Goal: Task Accomplishment & Management: Manage account settings

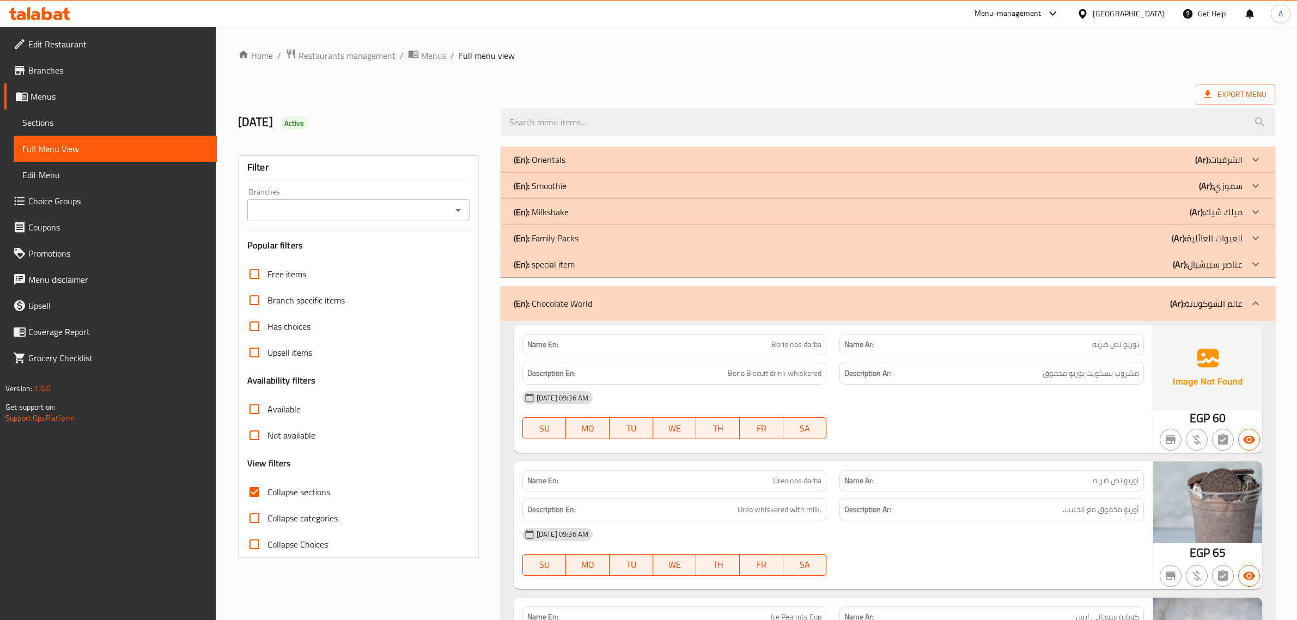
scroll to position [6062, 0]
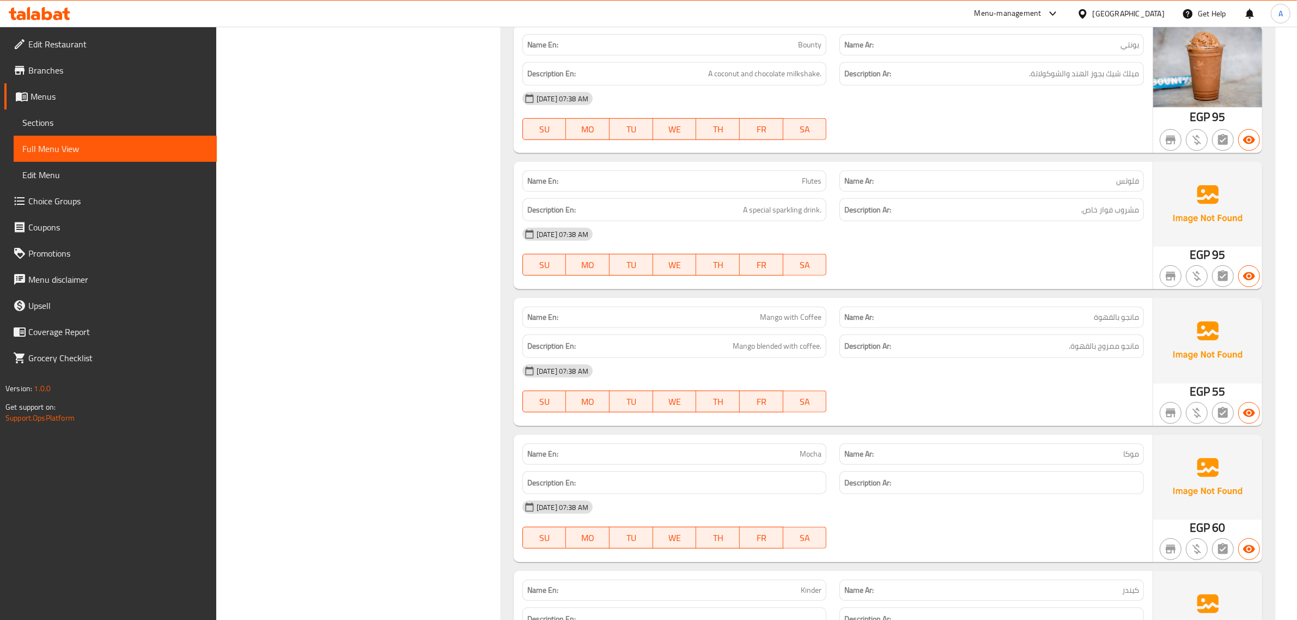
click at [799, 323] on span "Mango with Coffee" at bounding box center [791, 317] width 62 height 11
copy span "Mango with Coffee"
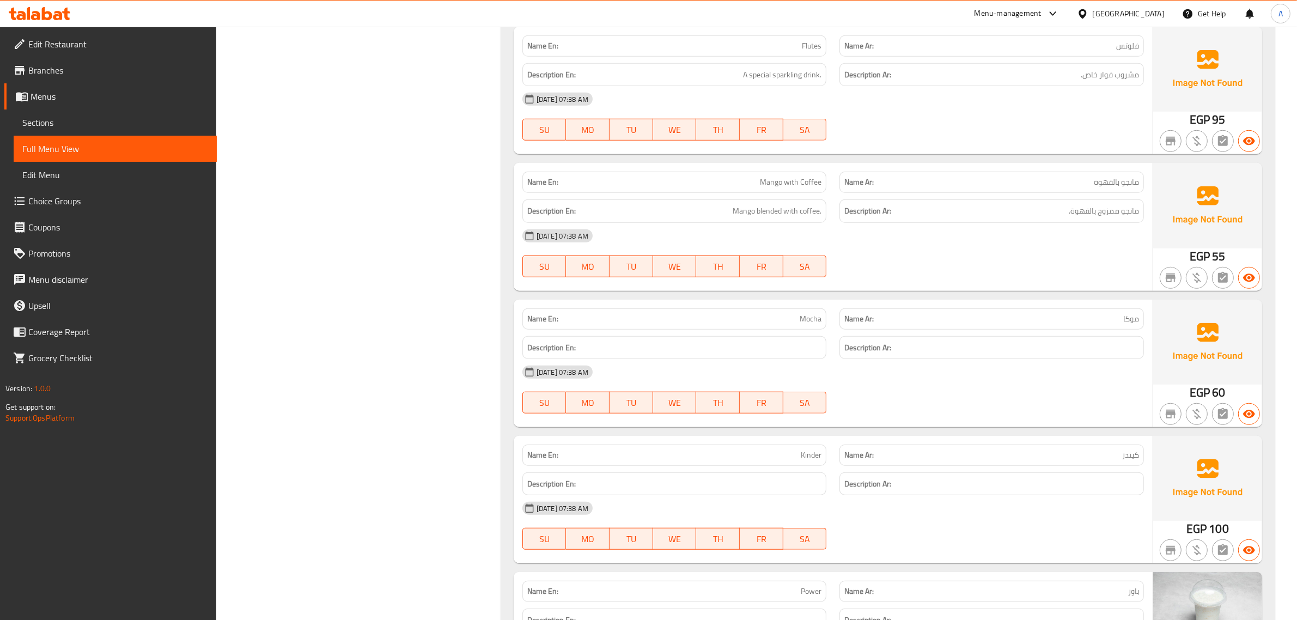
scroll to position [6198, 0]
click at [1128, 324] on span "موكا" at bounding box center [1132, 317] width 16 height 11
copy span "موكا"
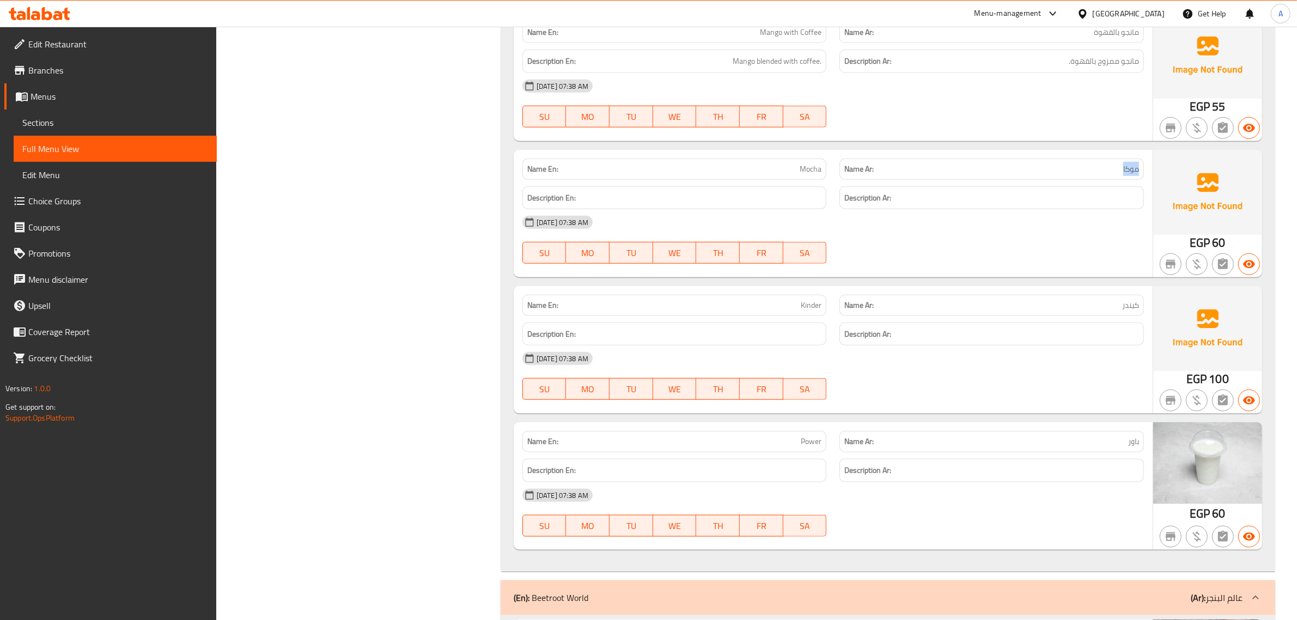
scroll to position [6402, 0]
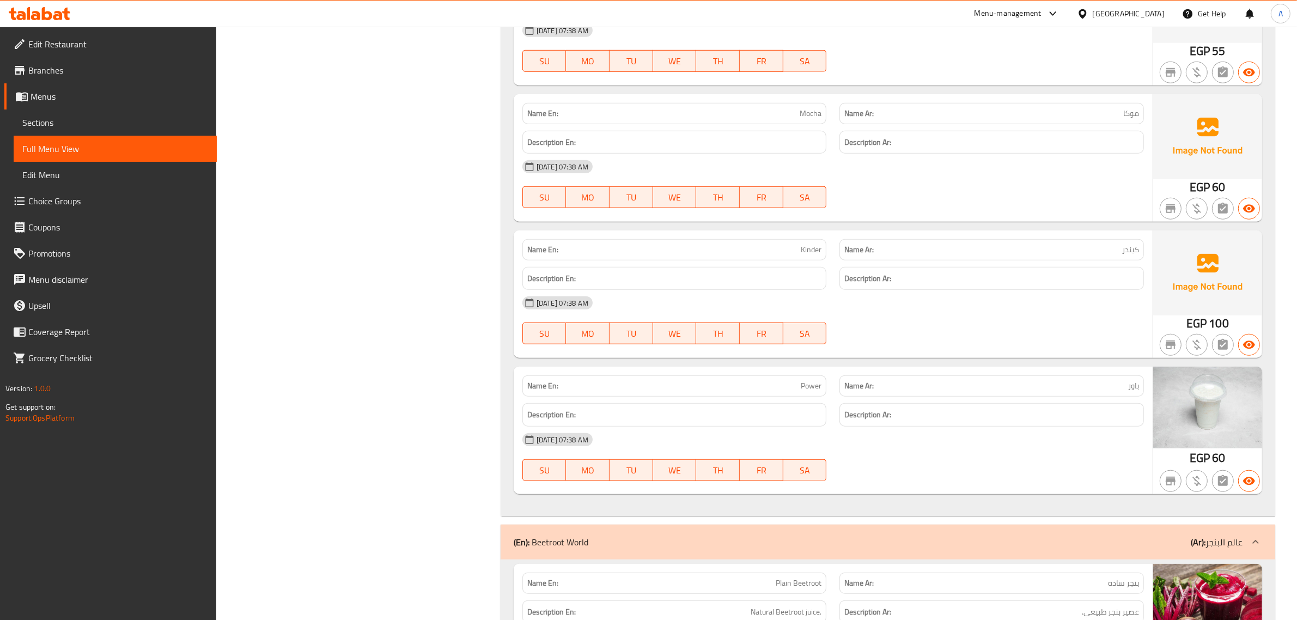
click at [1131, 256] on span "كيندر" at bounding box center [1130, 249] width 17 height 11
copy span "كيندر"
click at [1126, 392] on p "Name Ar: باور" at bounding box center [992, 385] width 295 height 11
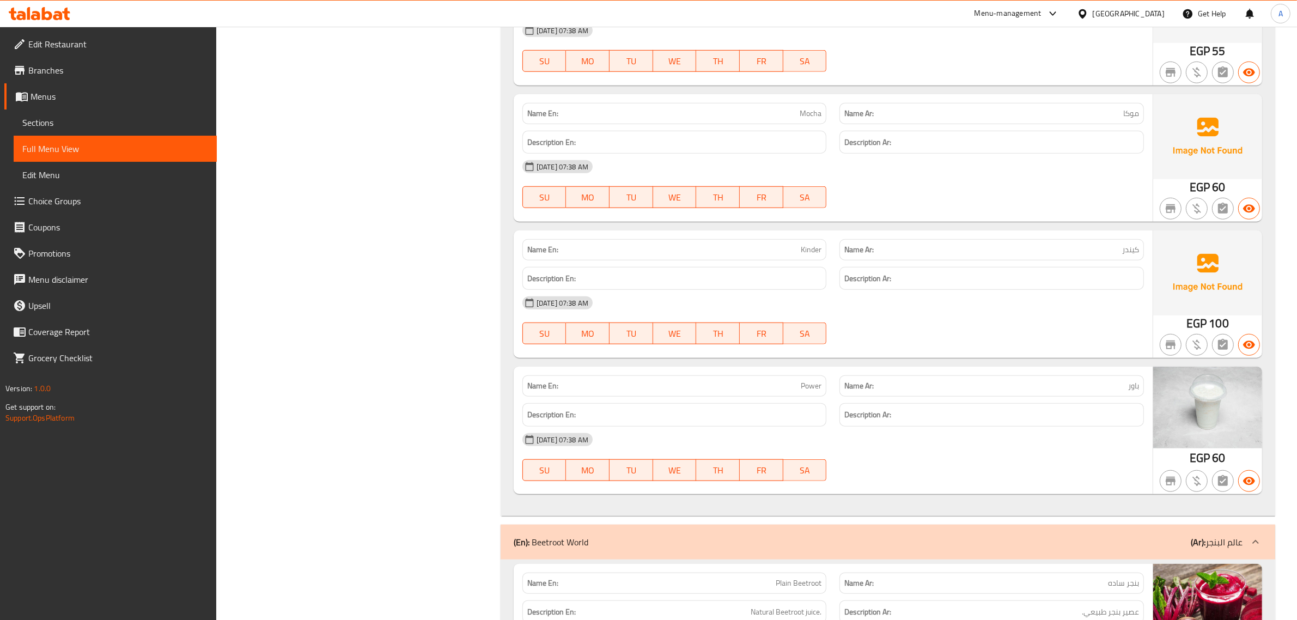
click at [1126, 392] on p "Name Ar: باور" at bounding box center [992, 385] width 295 height 11
click at [1138, 392] on span "باور" at bounding box center [1133, 385] width 11 height 11
copy span "باور"
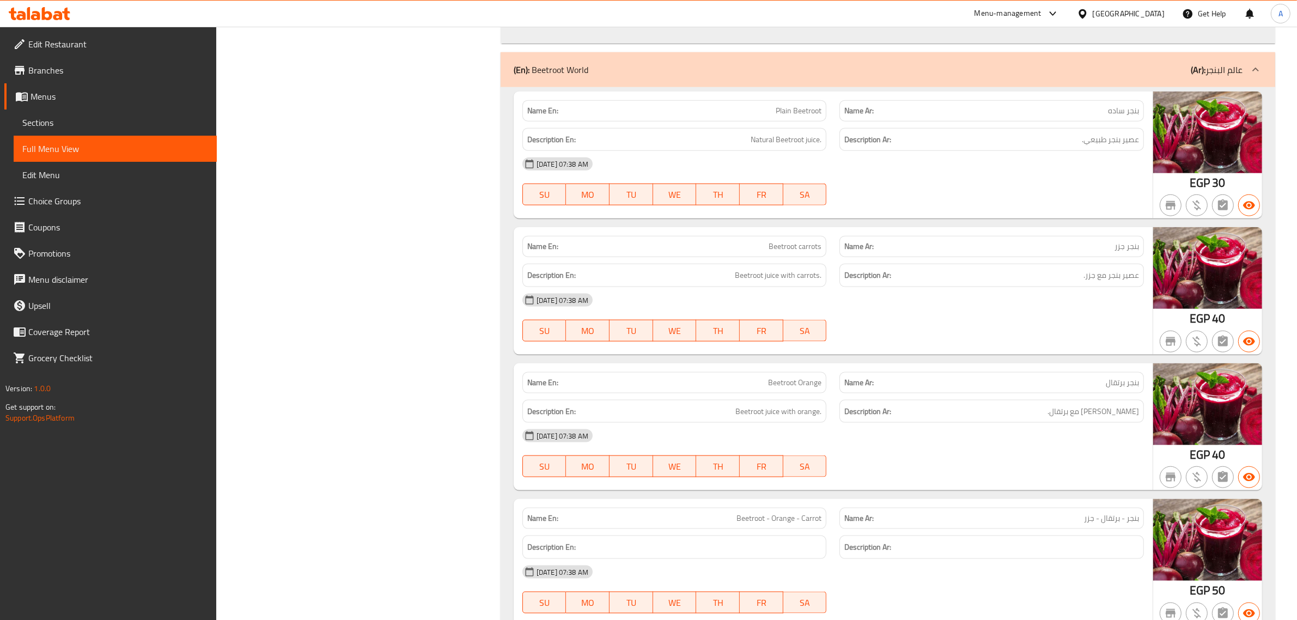
scroll to position [6879, 0]
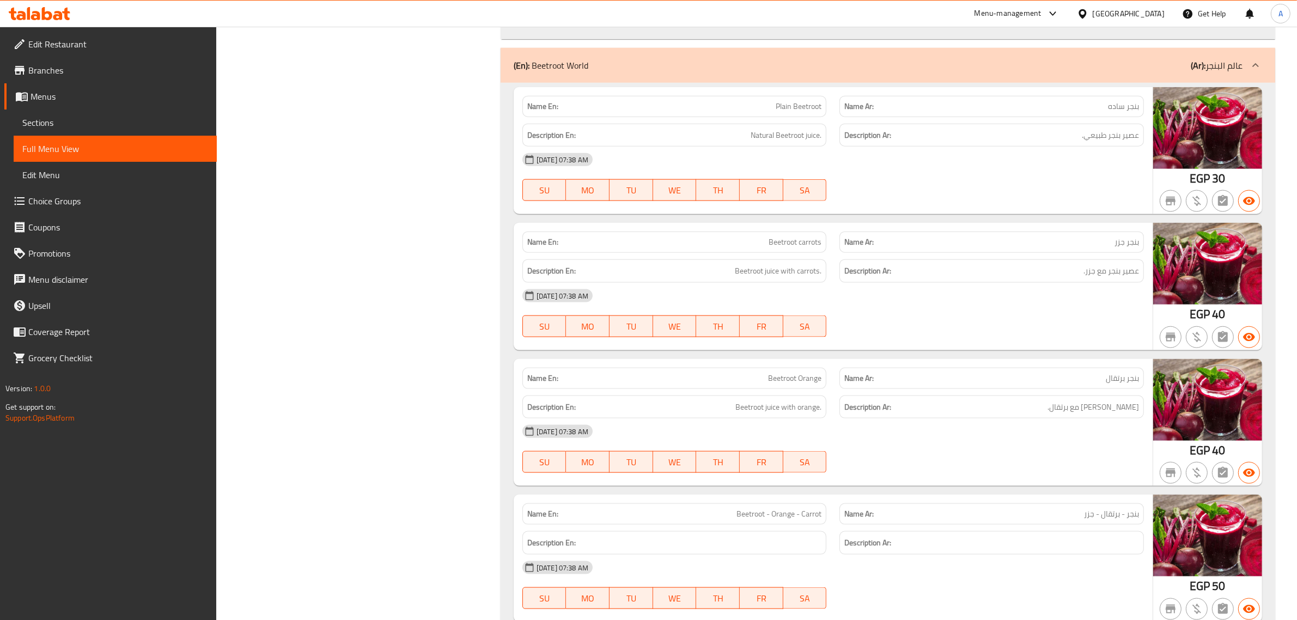
click at [871, 309] on div "27-09-2025 07:38 AM" at bounding box center [833, 296] width 635 height 26
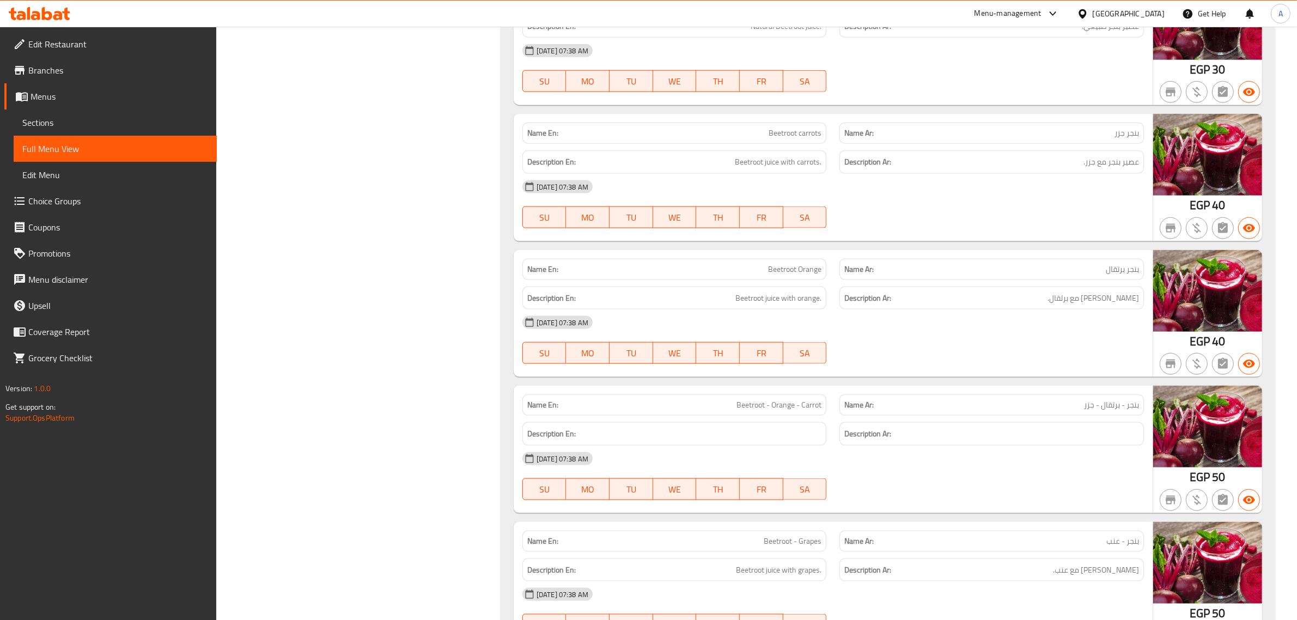
scroll to position [7015, 0]
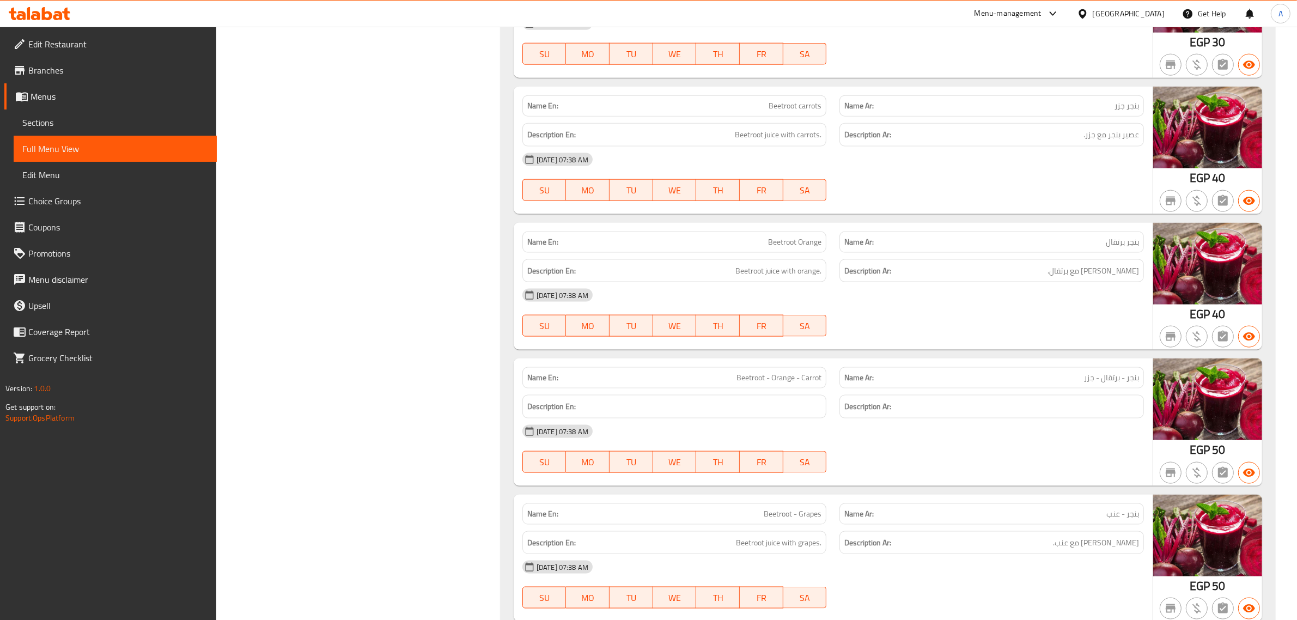
click at [1139, 384] on span "بنجر - برتقال - جزر" at bounding box center [1111, 377] width 55 height 11
copy span "بنجر"
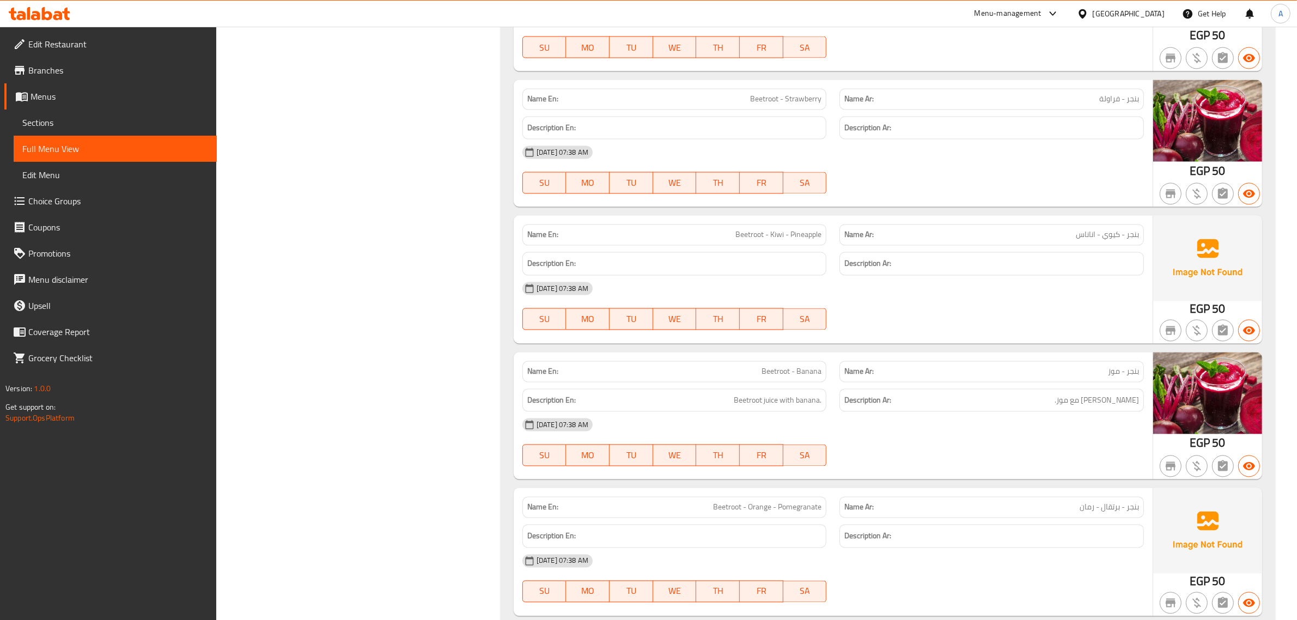
scroll to position [7764, 0]
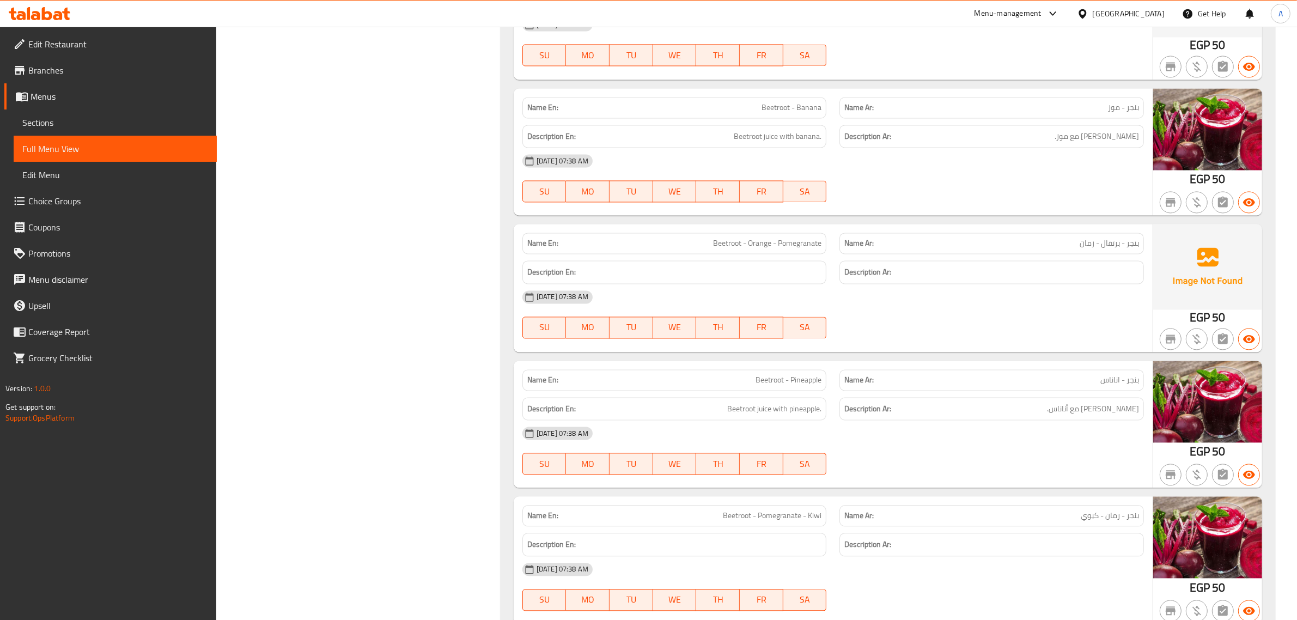
scroll to position [8030, 0]
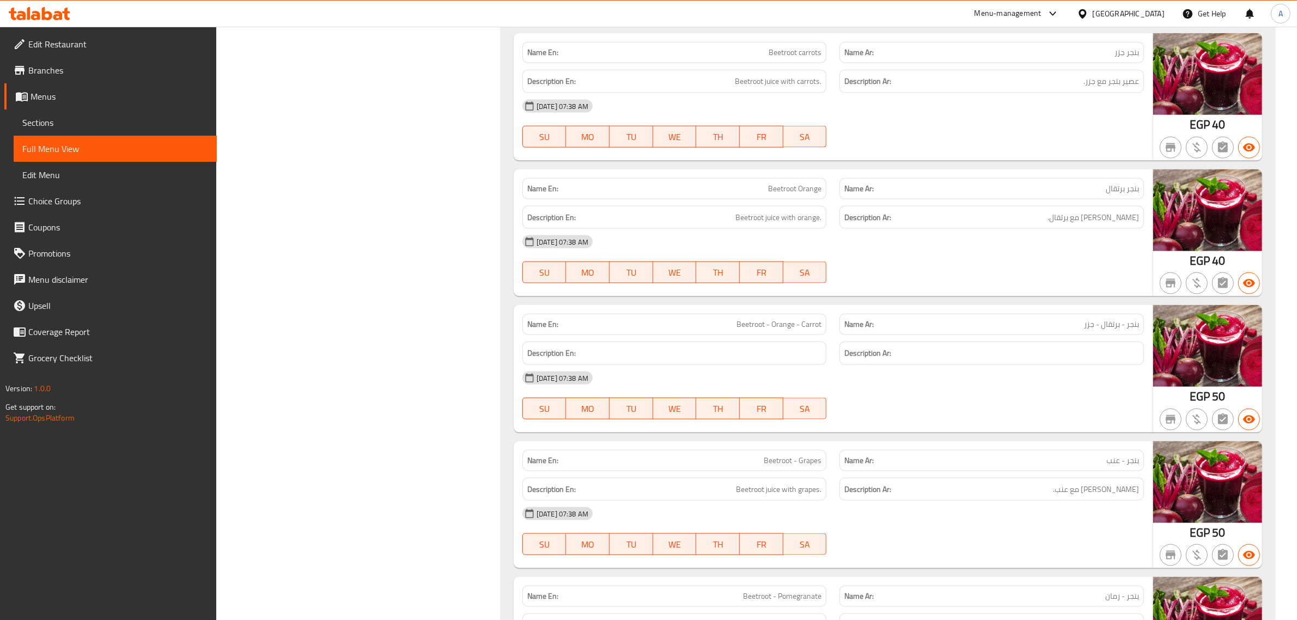
scroll to position [7009, 0]
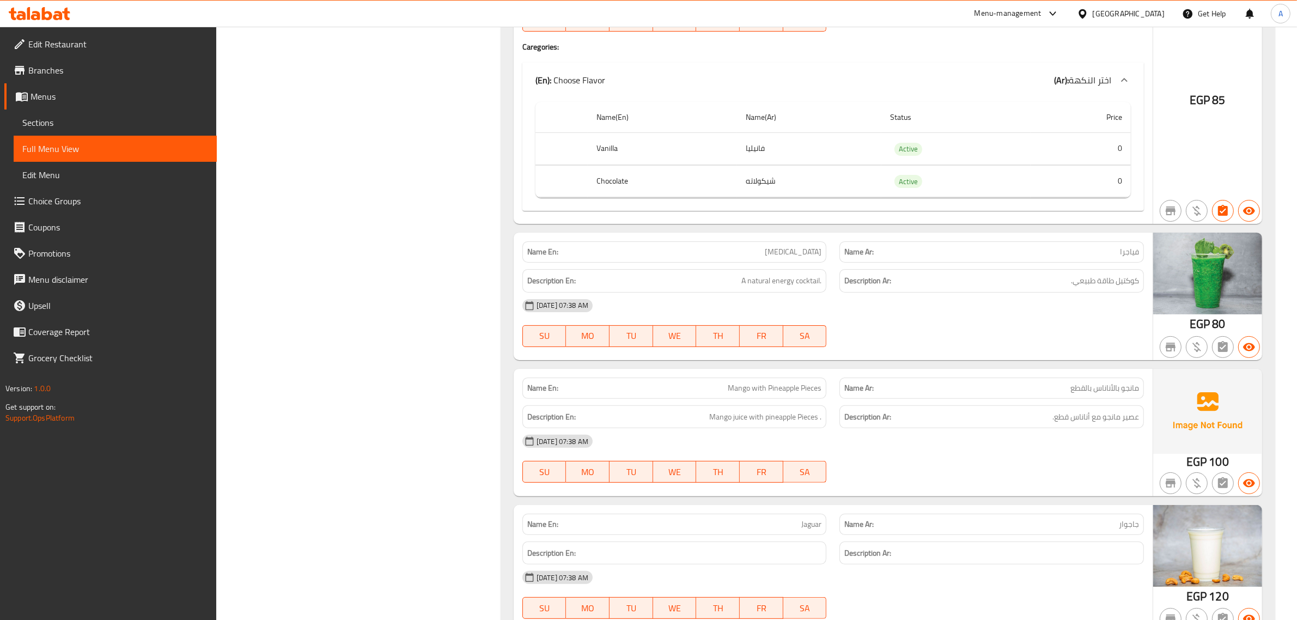
scroll to position [5442, 0]
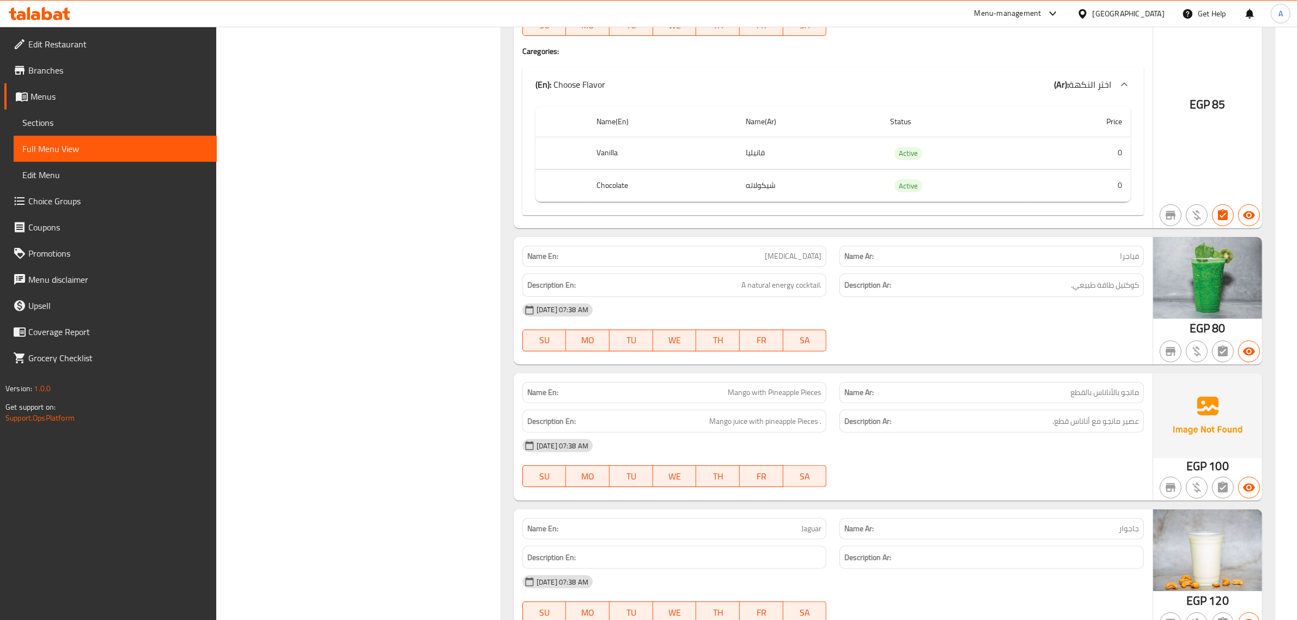
click at [1101, 398] on span "مانجو بالأناناس بالقطع" at bounding box center [1105, 392] width 69 height 11
click at [1121, 398] on span "مانجو بالأناناس بالقطع" at bounding box center [1105, 392] width 69 height 11
click at [1130, 398] on span "مانجو بالأناناس بالقطع" at bounding box center [1105, 392] width 69 height 11
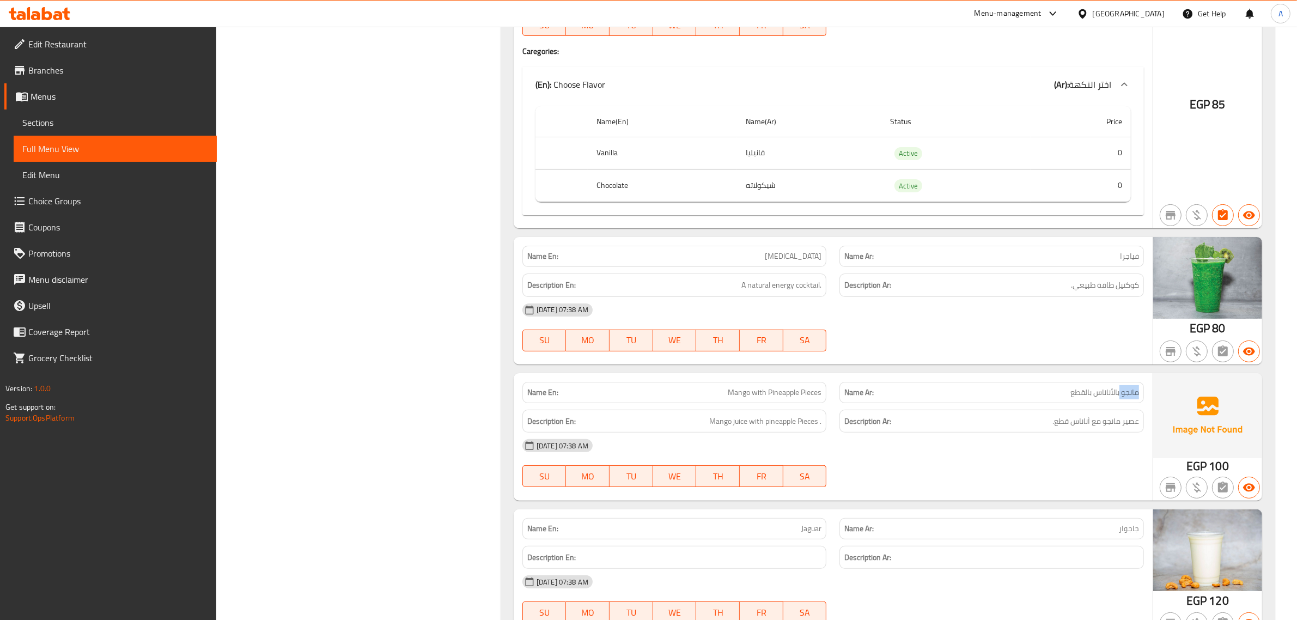
click at [1130, 398] on span "مانجو بالأناناس بالقطع" at bounding box center [1105, 392] width 69 height 11
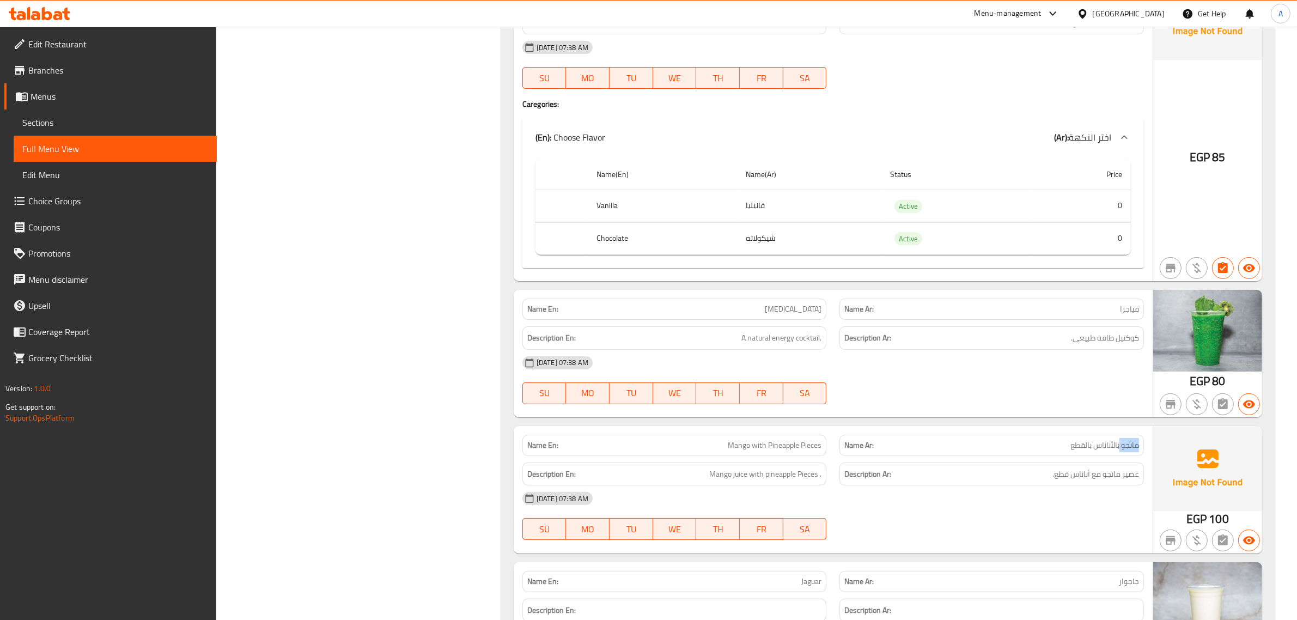
scroll to position [5374, 0]
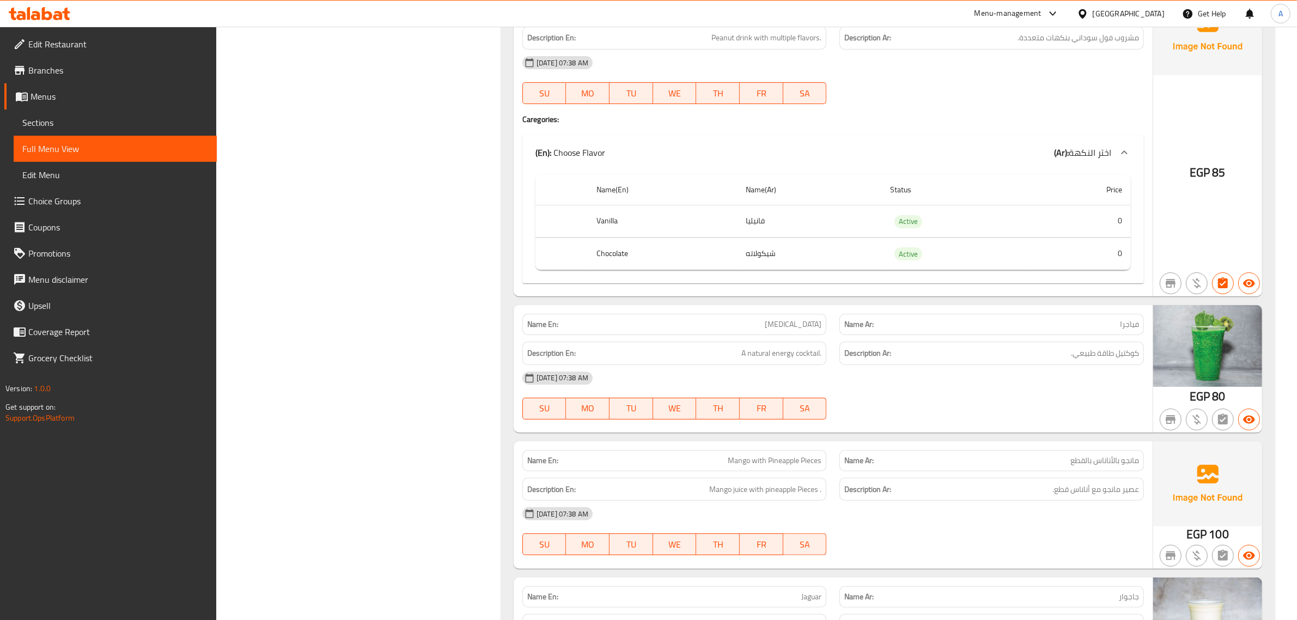
click at [1100, 410] on div "27-09-2025 07:38 AM SU MO TU WE TH FR SA" at bounding box center [833, 395] width 635 height 61
click at [1121, 330] on span "فياجرا" at bounding box center [1129, 324] width 19 height 11
click at [1008, 402] on div "27-09-2025 07:38 AM SU MO TU WE TH FR SA" at bounding box center [833, 395] width 635 height 61
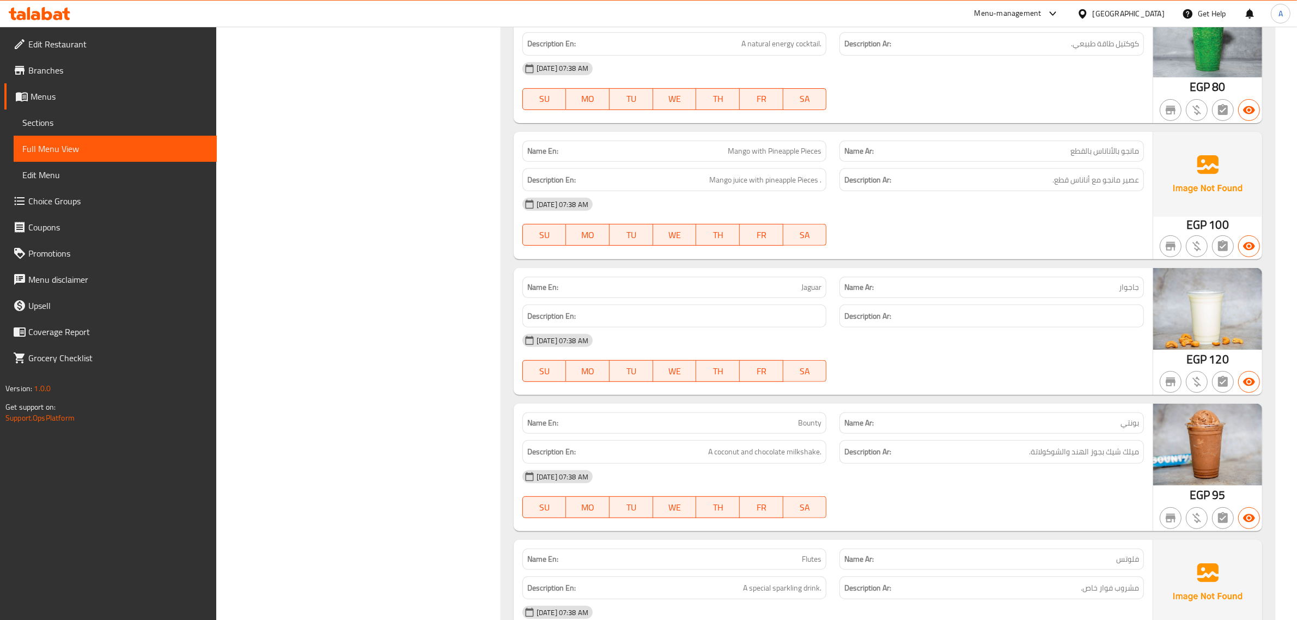
scroll to position [5647, 0]
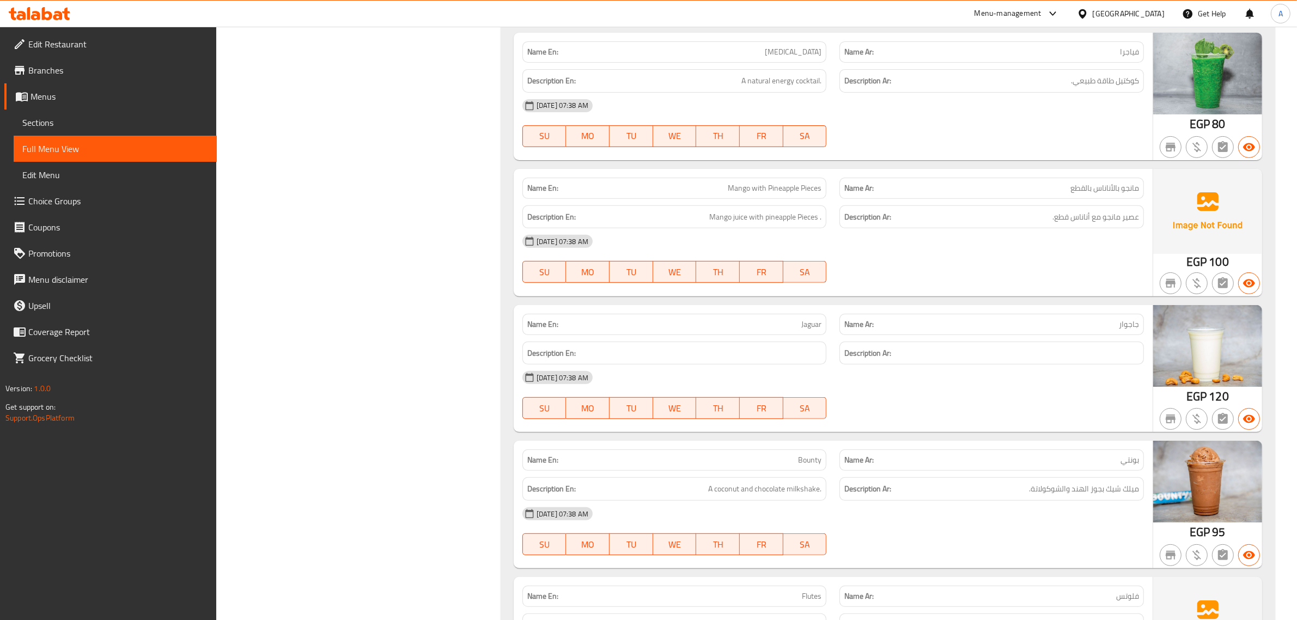
click at [1126, 330] on span "جاجوار" at bounding box center [1129, 324] width 20 height 11
copy span "جاجوار"
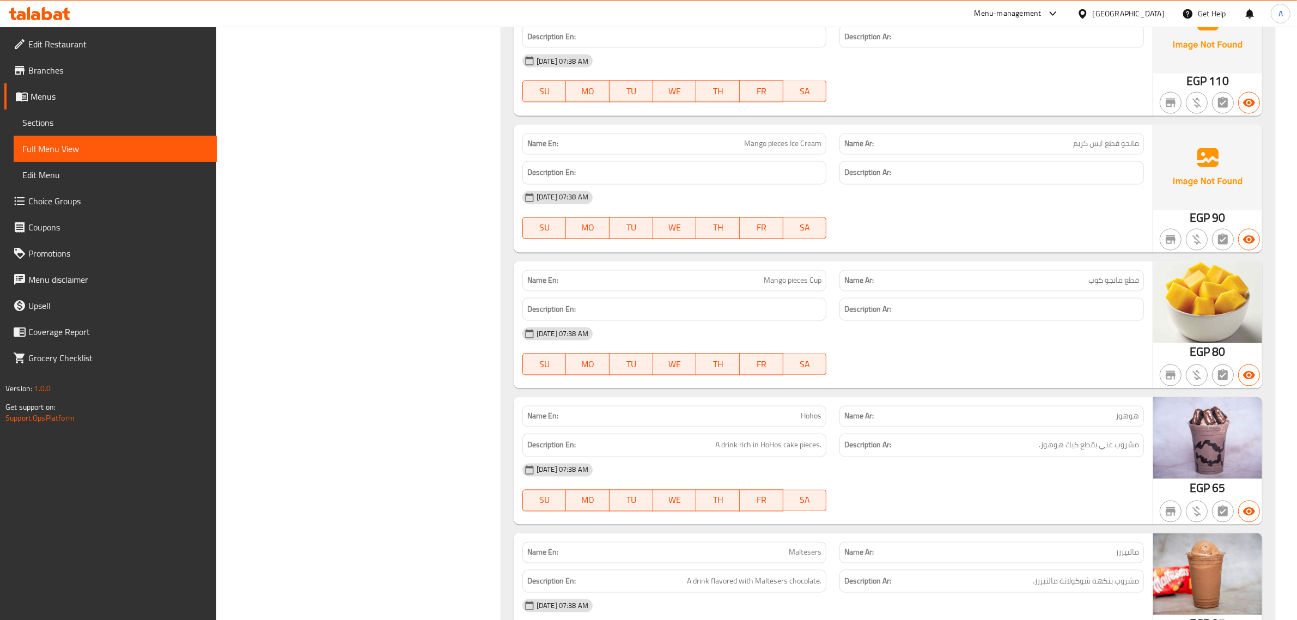
scroll to position [2514, 0]
drag, startPoint x: 363, startPoint y: 390, endPoint x: 368, endPoint y: 363, distance: 27.6
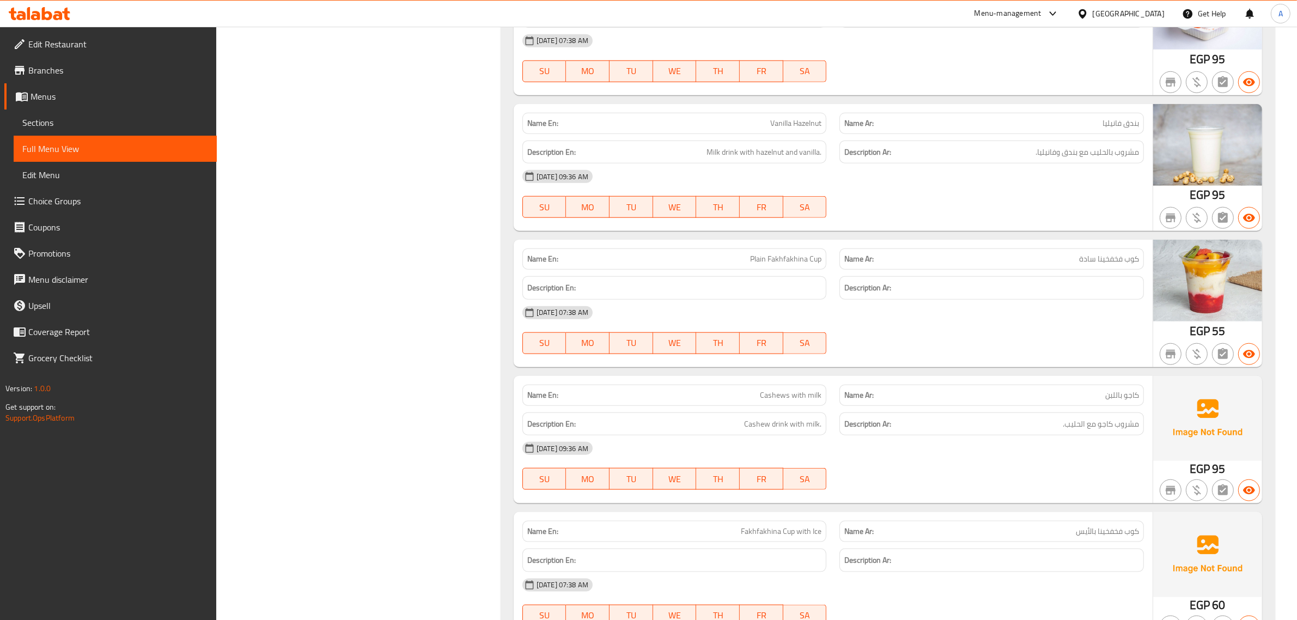
scroll to position [1498, 0]
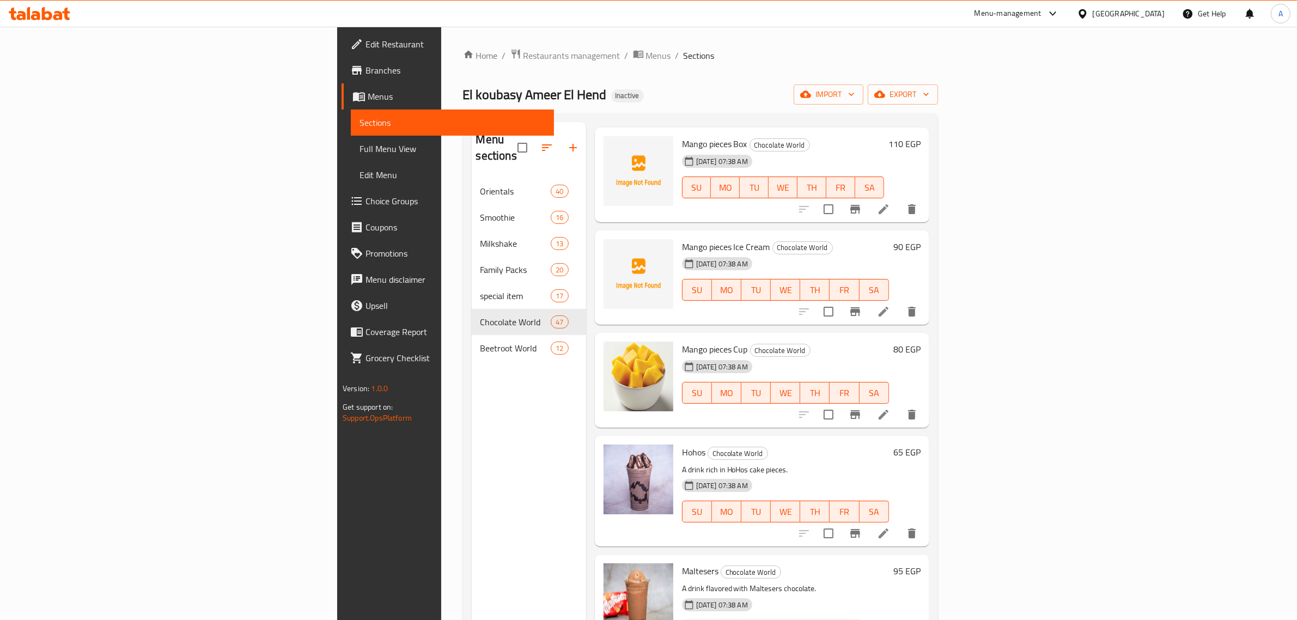
click at [746, 230] on div "Mango pieces Ice Cream Chocolate World 27-09-2025 07:38 AM SU MO TU WE TH FR SA…" at bounding box center [762, 277] width 335 height 95
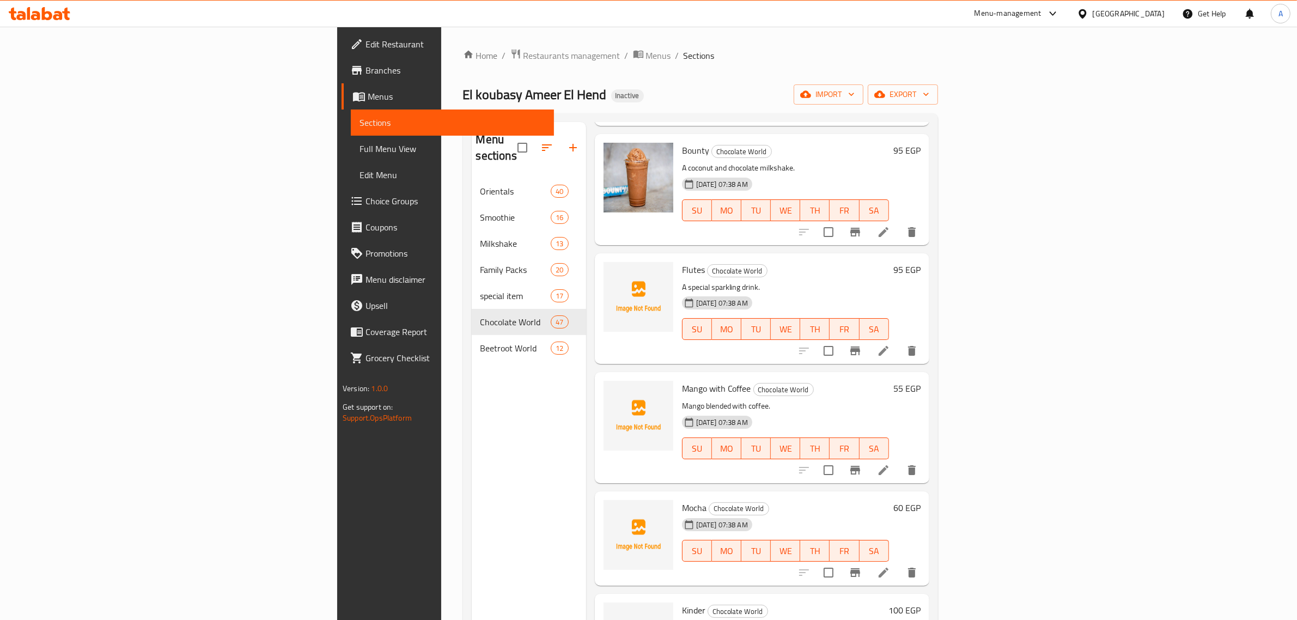
scroll to position [4746, 0]
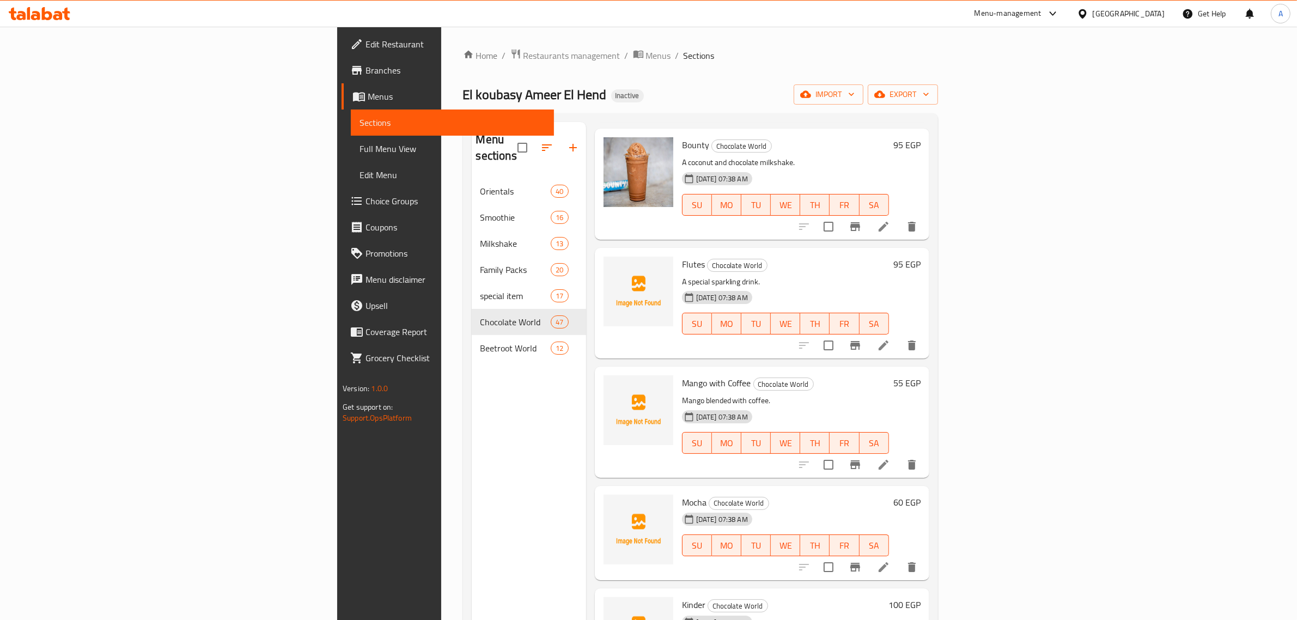
click at [472, 392] on div "Menu sections Orientals 40 Smoothie 16 Milkshake 13 Family Packs 20 special ite…" at bounding box center [529, 432] width 114 height 620
click at [567, 141] on icon "button" at bounding box center [573, 147] width 13 height 13
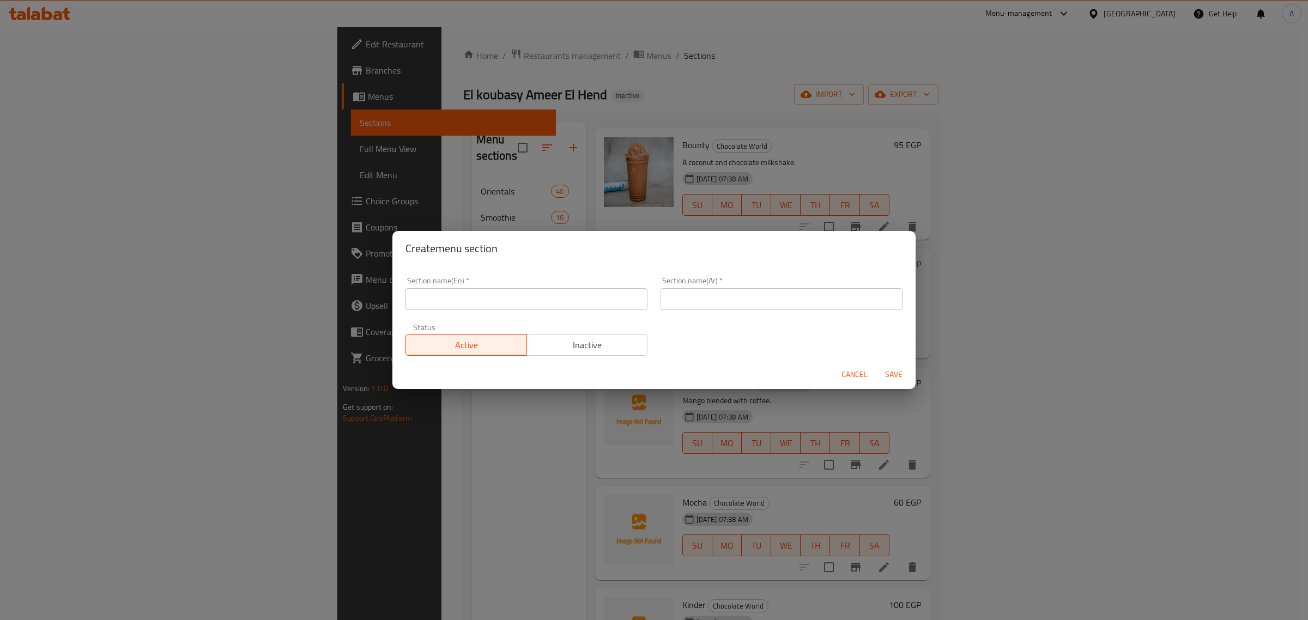
click at [518, 295] on input "text" at bounding box center [526, 299] width 242 height 22
type input "Chocolate"
click at [739, 292] on input "text" at bounding box center [781, 299] width 242 height 22
type input "شوكولاتة"
click at [891, 378] on span "Save" at bounding box center [894, 375] width 26 height 14
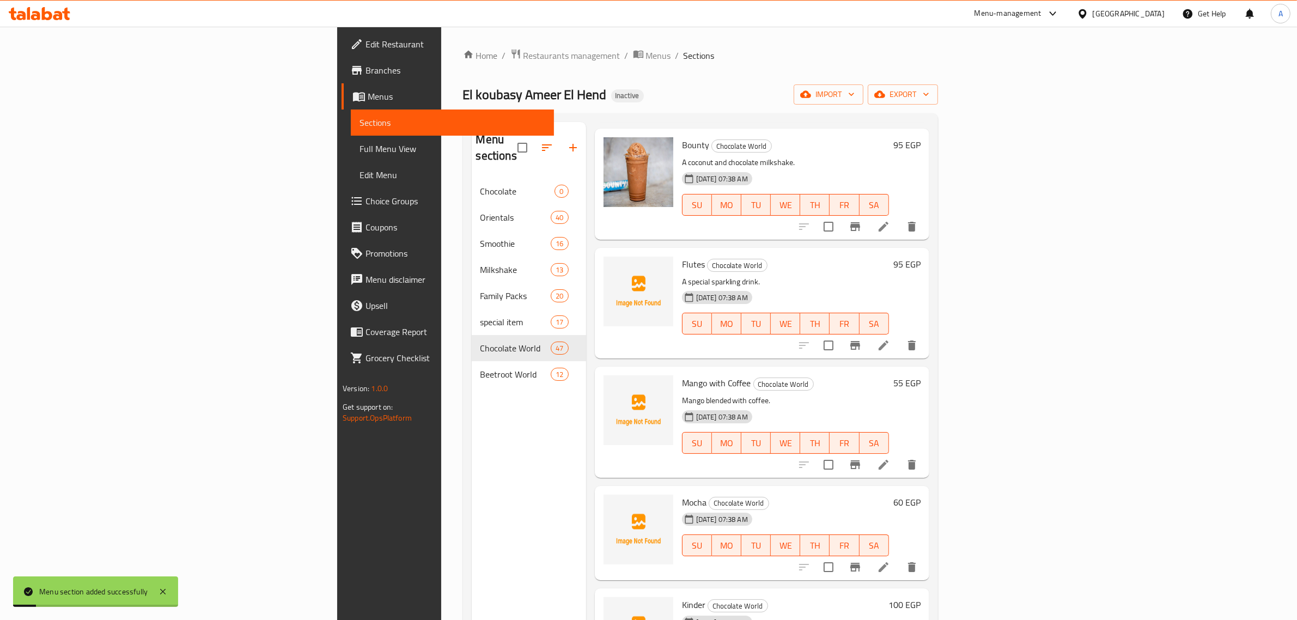
click at [472, 405] on div "Menu sections Chocolate 0 Orientals 40 Smoothie 16 Milkshake 13 Family Packs 20…" at bounding box center [529, 432] width 114 height 620
click at [742, 252] on div "Flutes Chocolate World A special sparkling drink. 27-09-2025 07:38 AM SU MO TU …" at bounding box center [786, 303] width 216 height 102
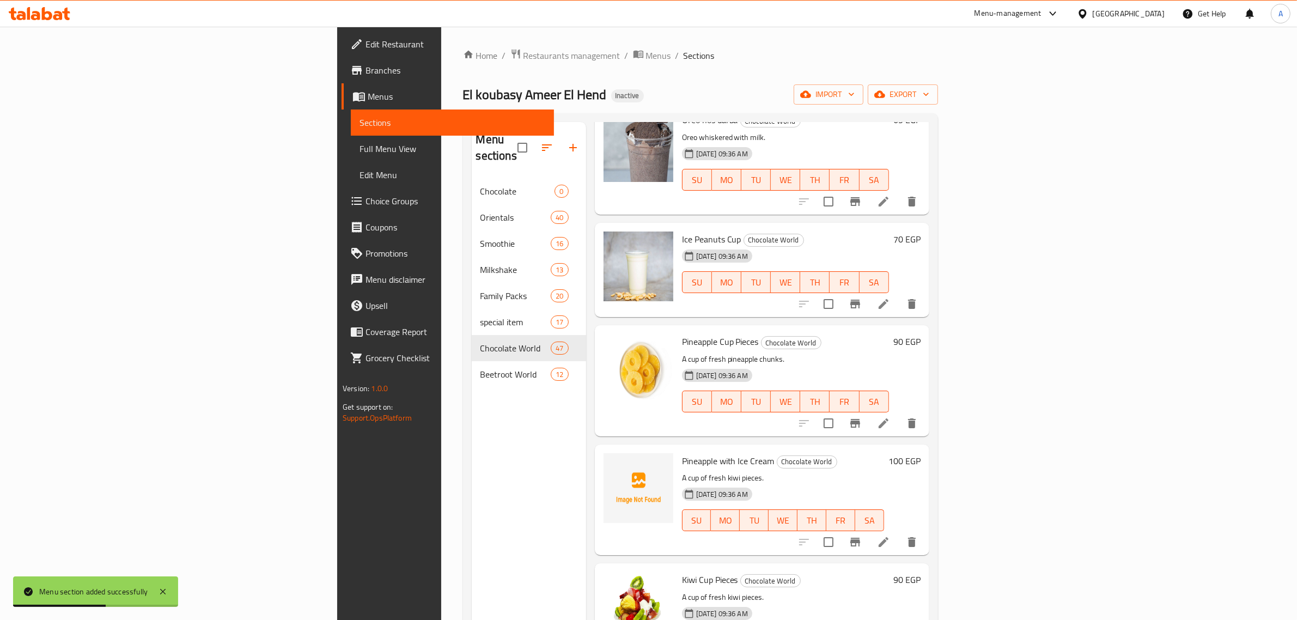
scroll to position [0, 0]
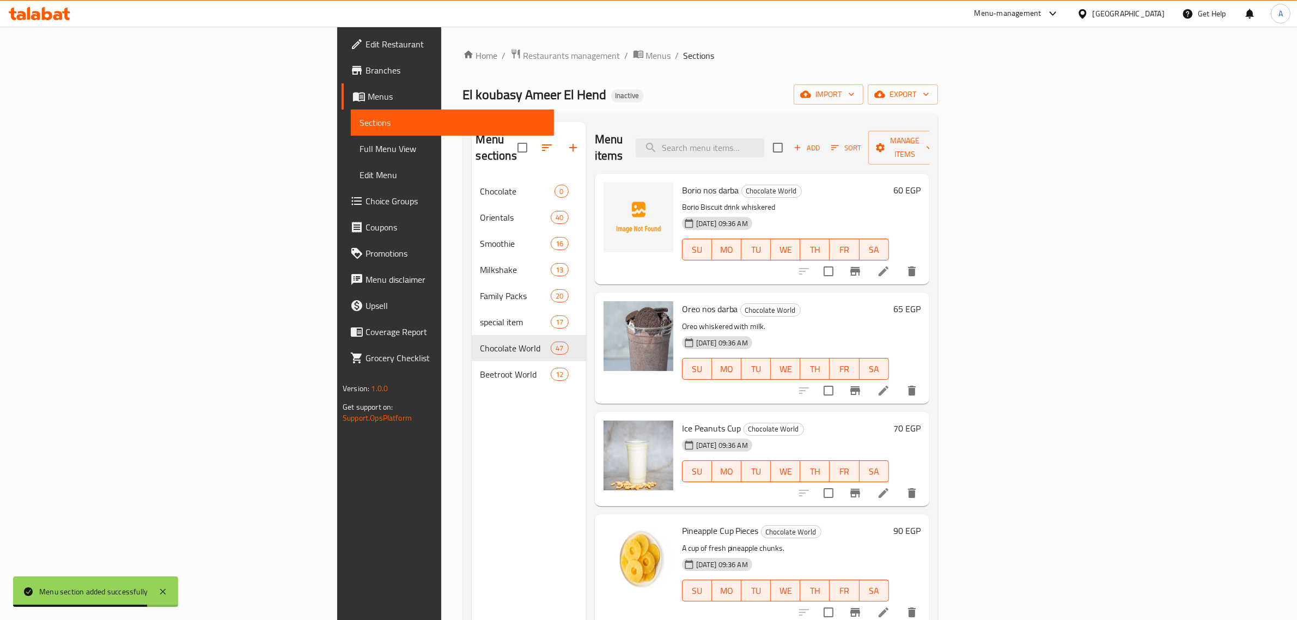
click at [889, 201] on p "Borio Biscuit drink whiskered" at bounding box center [785, 208] width 207 height 14
click at [813, 320] on p "Oreo whiskered with milk." at bounding box center [785, 327] width 207 height 14
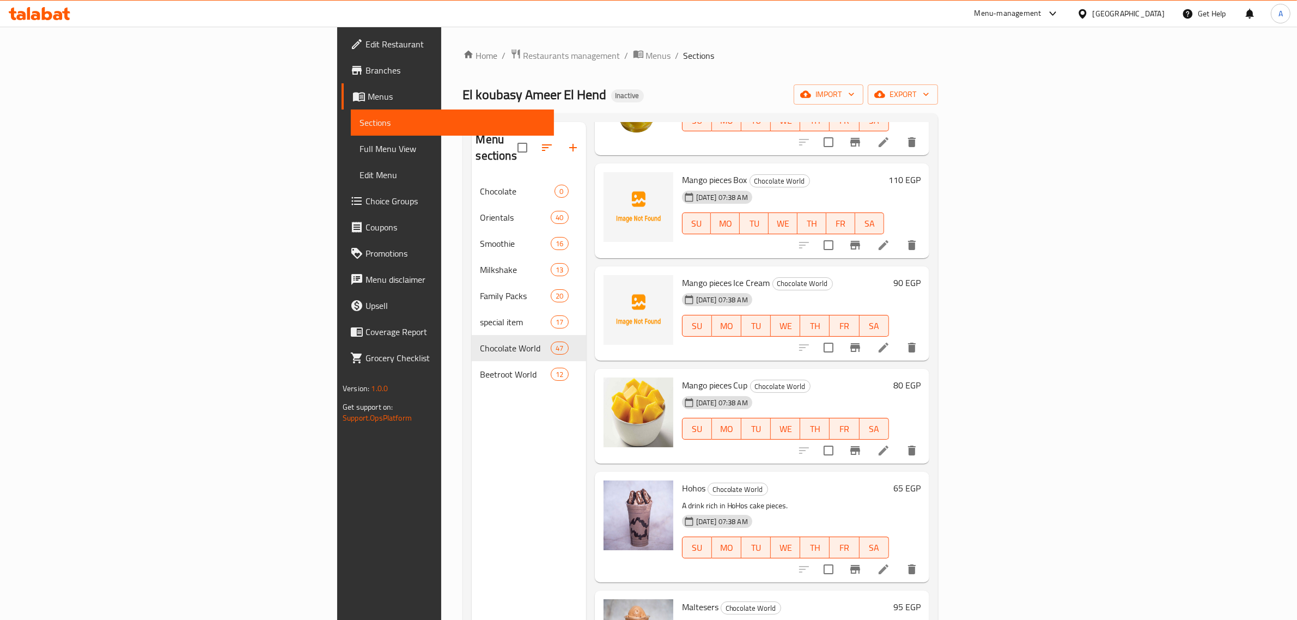
scroll to position [1907, 0]
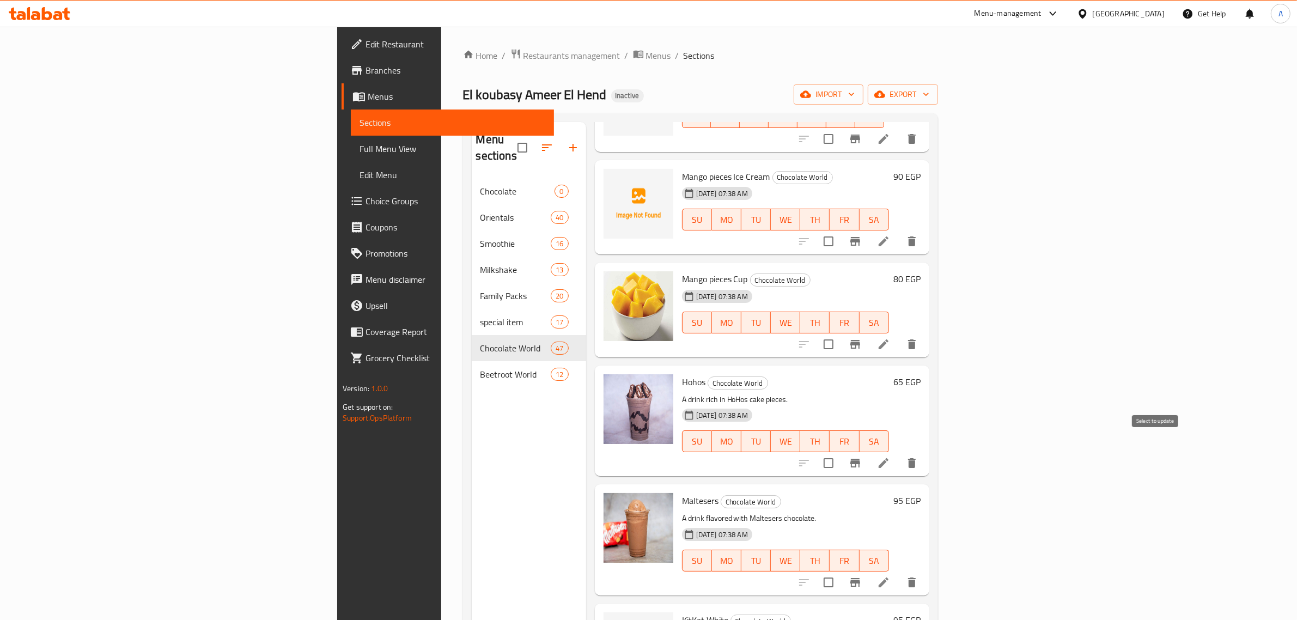
click at [840, 453] on input "checkbox" at bounding box center [828, 463] width 23 height 23
checkbox input "true"
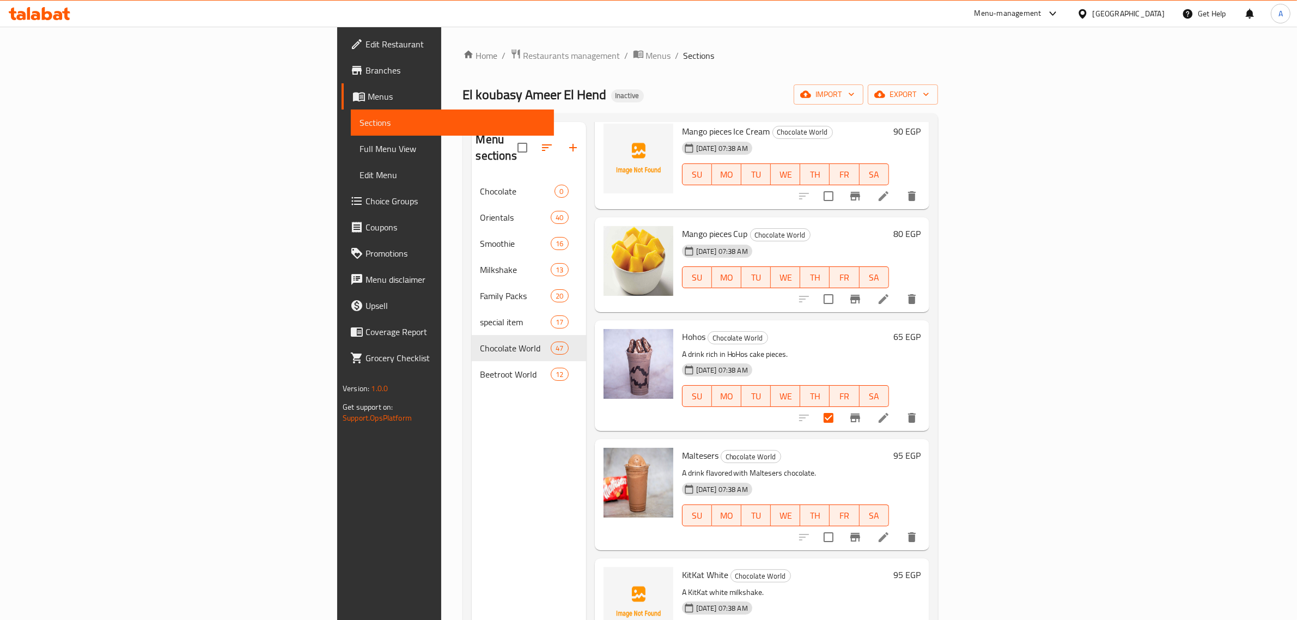
scroll to position [2043, 0]
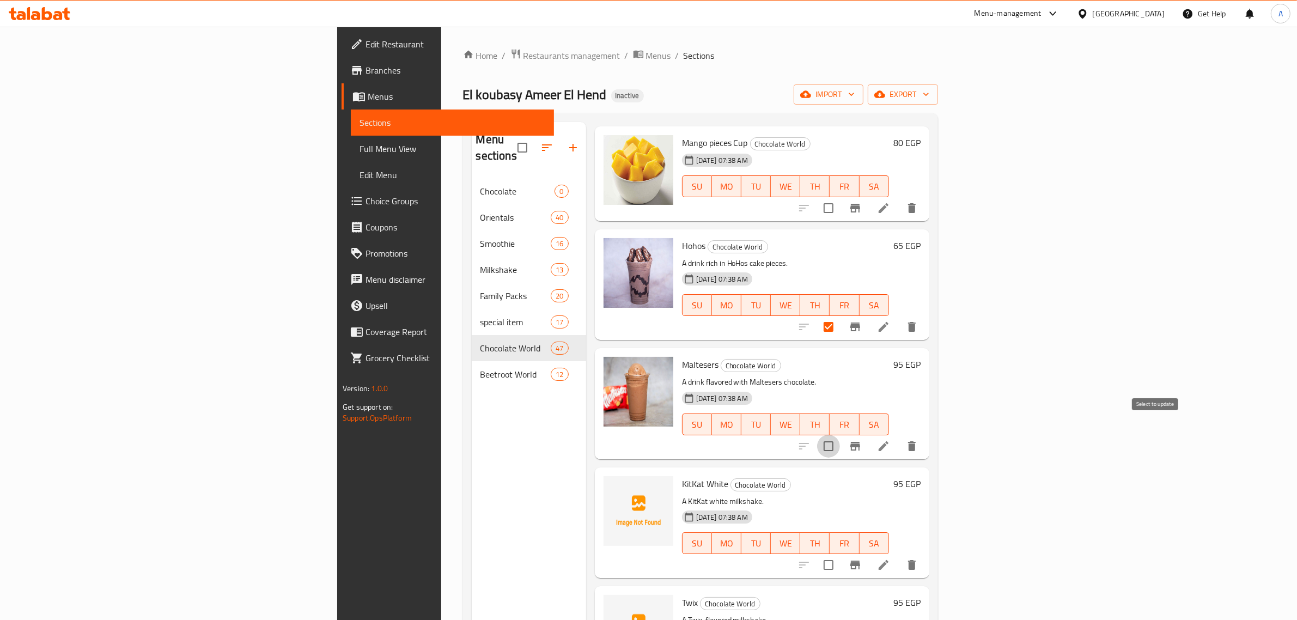
click at [840, 435] on input "checkbox" at bounding box center [828, 446] width 23 height 23
checkbox input "true"
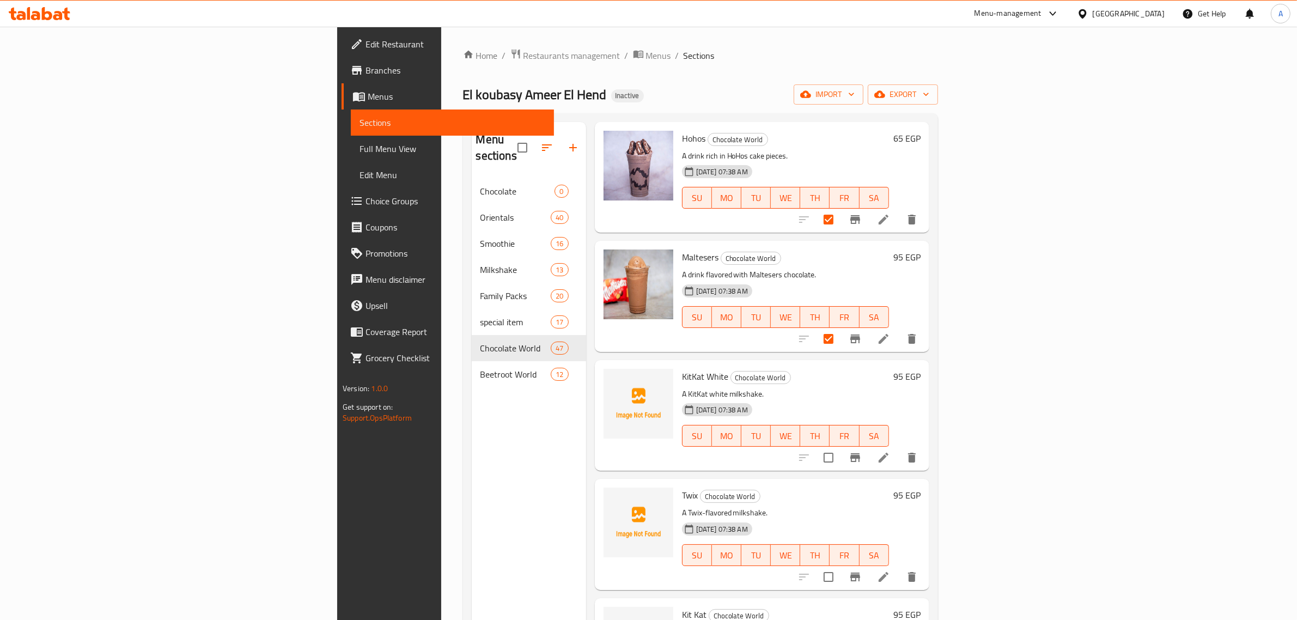
scroll to position [2180, 0]
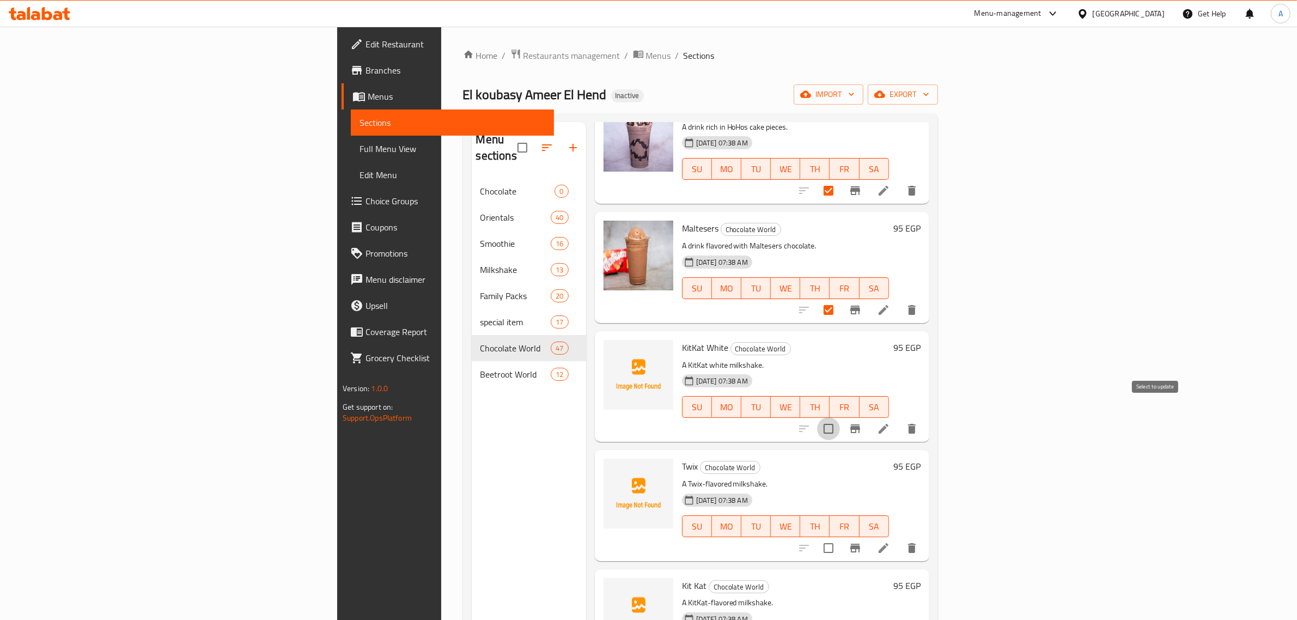
click at [840, 417] on input "checkbox" at bounding box center [828, 428] width 23 height 23
checkbox input "true"
click at [840, 537] on input "checkbox" at bounding box center [828, 548] width 23 height 23
checkbox input "true"
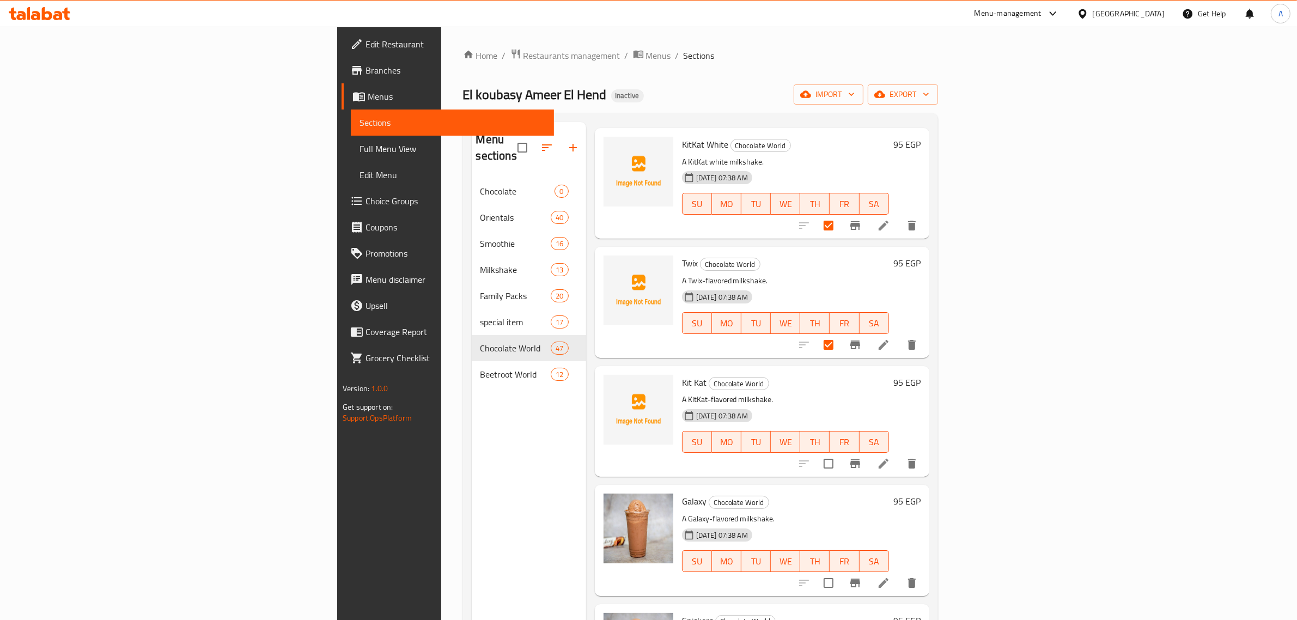
scroll to position [2384, 0]
click at [840, 451] on input "checkbox" at bounding box center [828, 462] width 23 height 23
checkbox input "true"
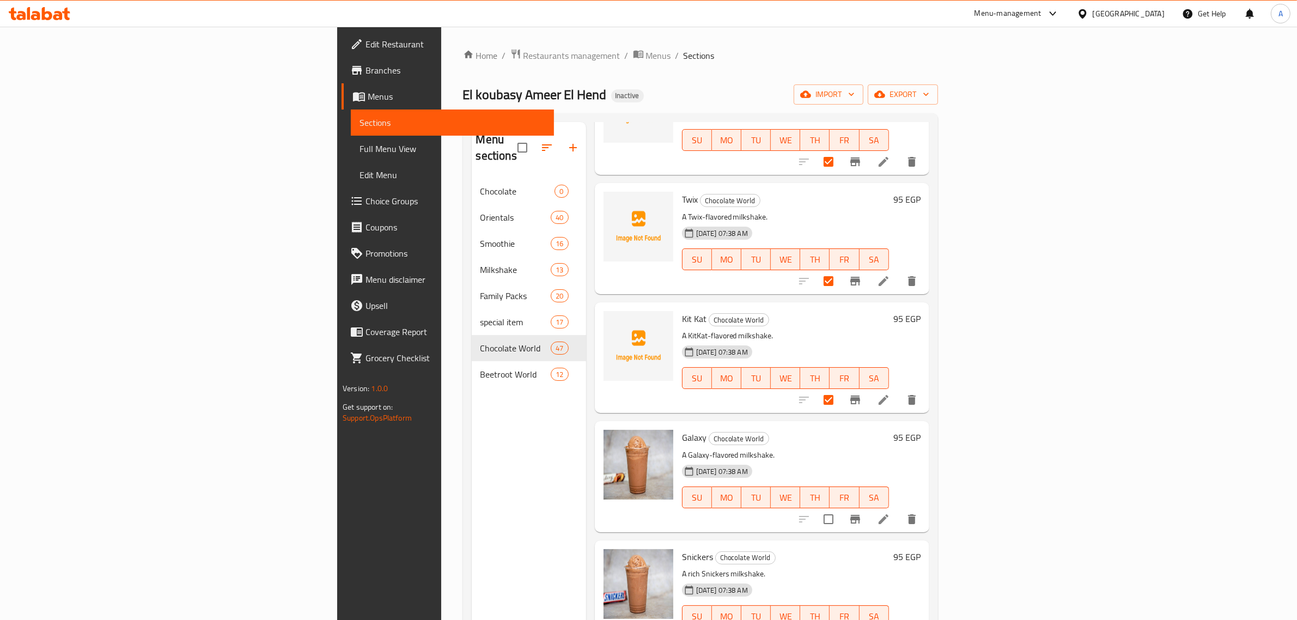
scroll to position [2452, 0]
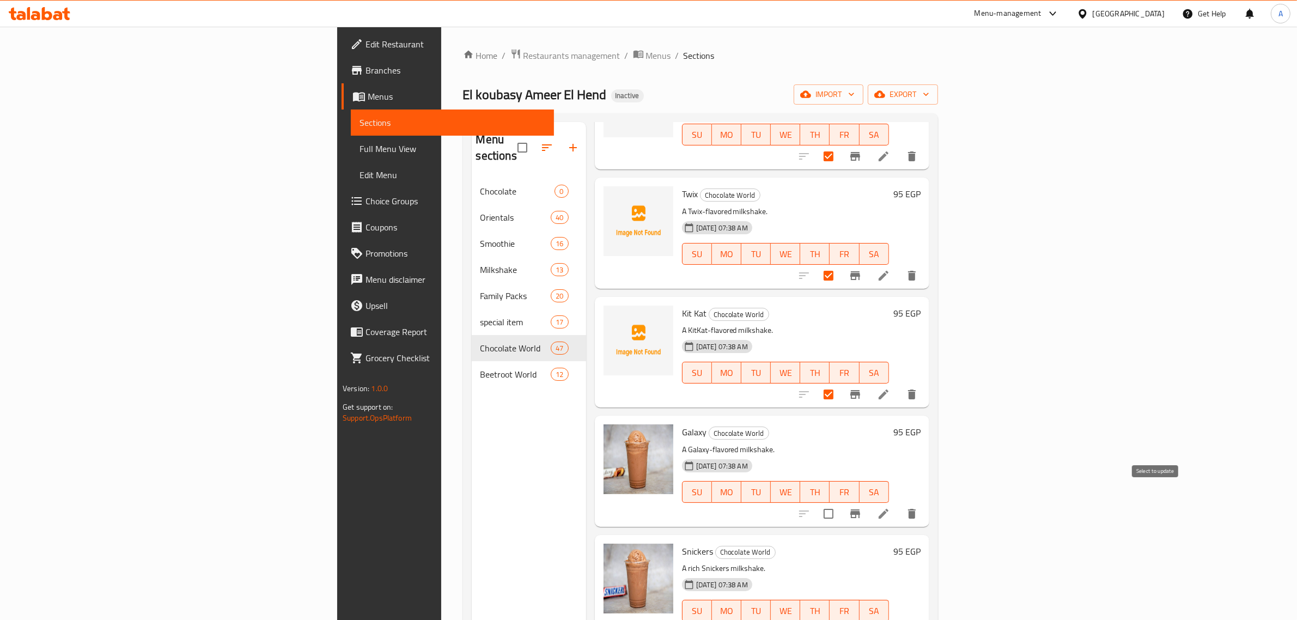
click at [840, 502] on input "checkbox" at bounding box center [828, 513] width 23 height 23
checkbox input "true"
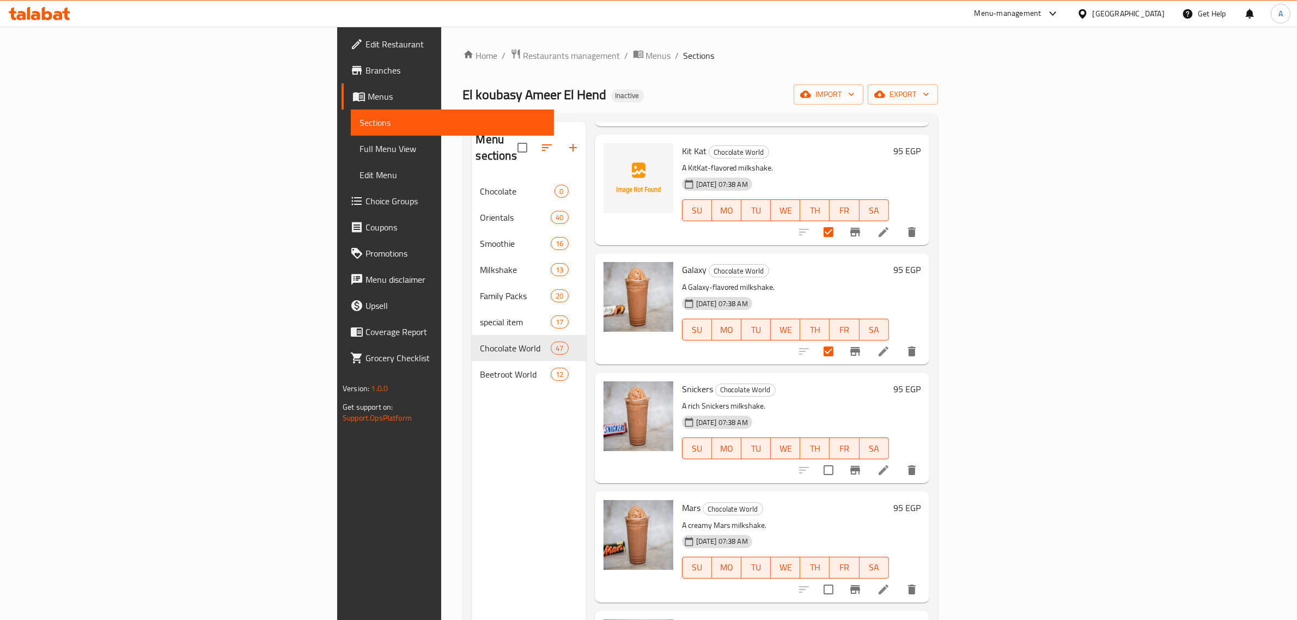
scroll to position [2724, 0]
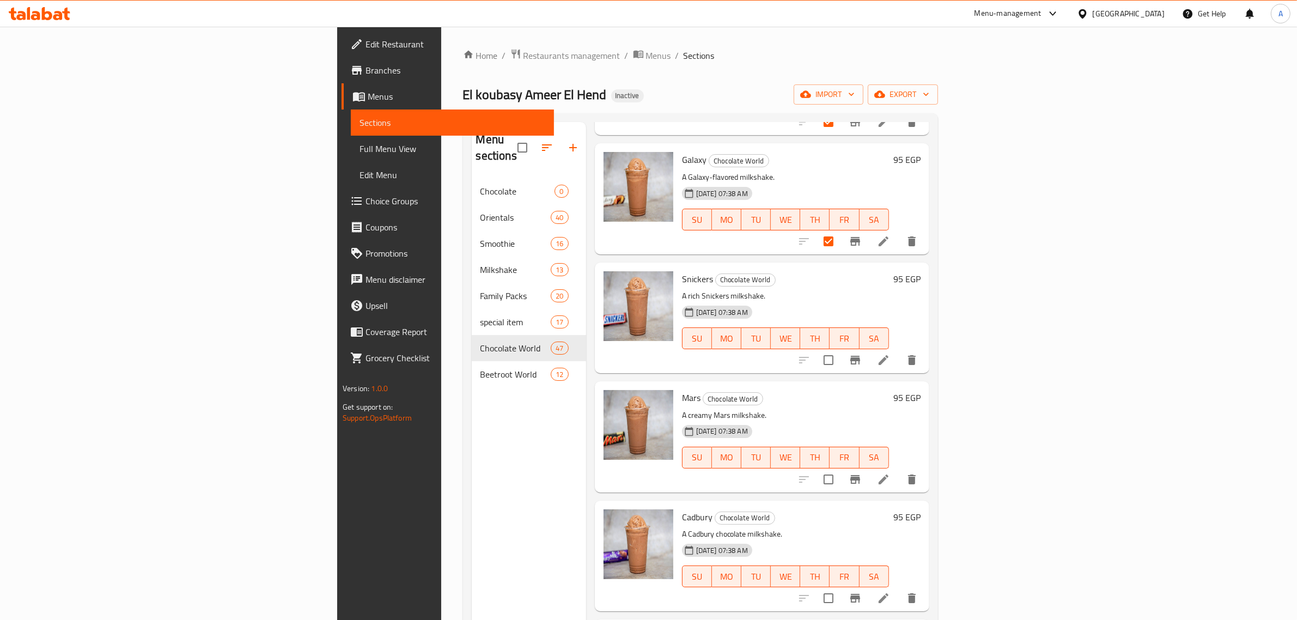
click at [840, 349] on input "checkbox" at bounding box center [828, 360] width 23 height 23
checkbox input "true"
click at [840, 468] on input "checkbox" at bounding box center [828, 479] width 23 height 23
checkbox input "true"
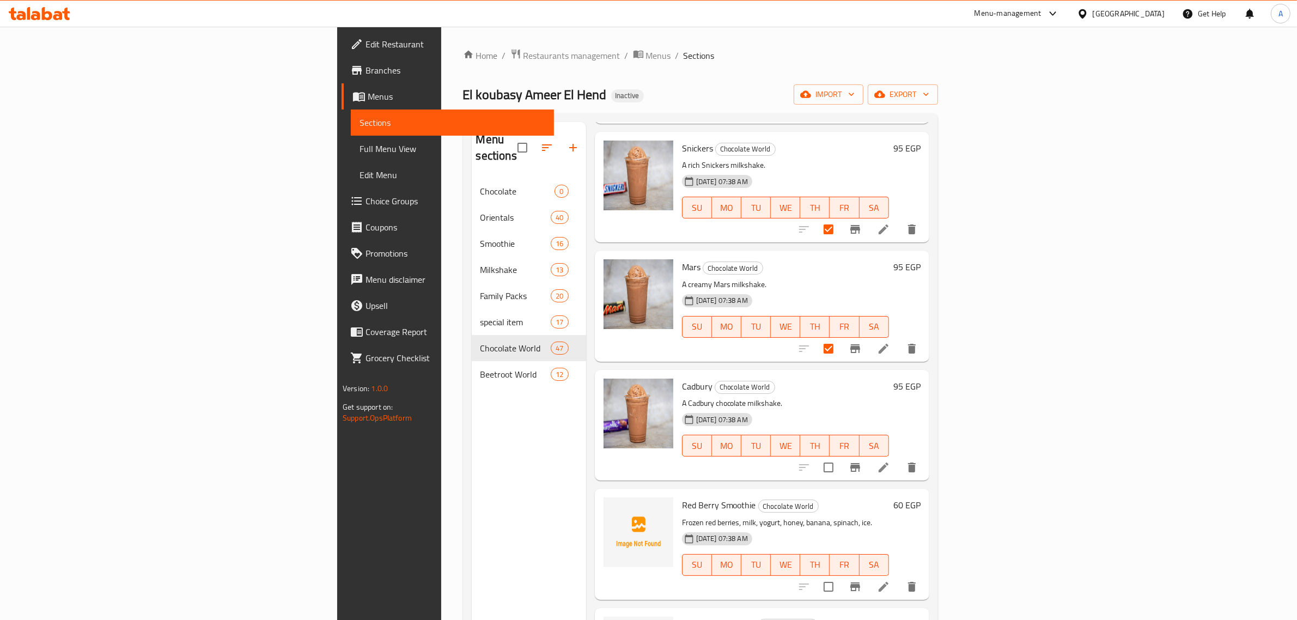
scroll to position [2861, 0]
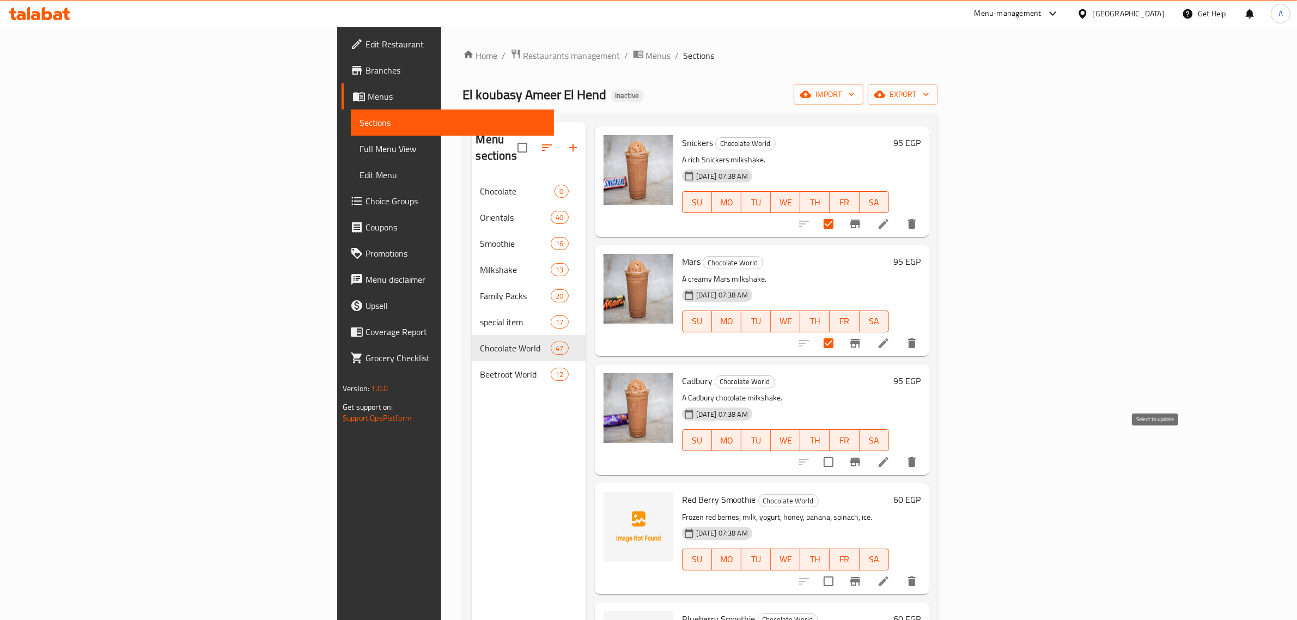
click at [840, 451] on input "checkbox" at bounding box center [828, 462] width 23 height 23
checkbox input "true"
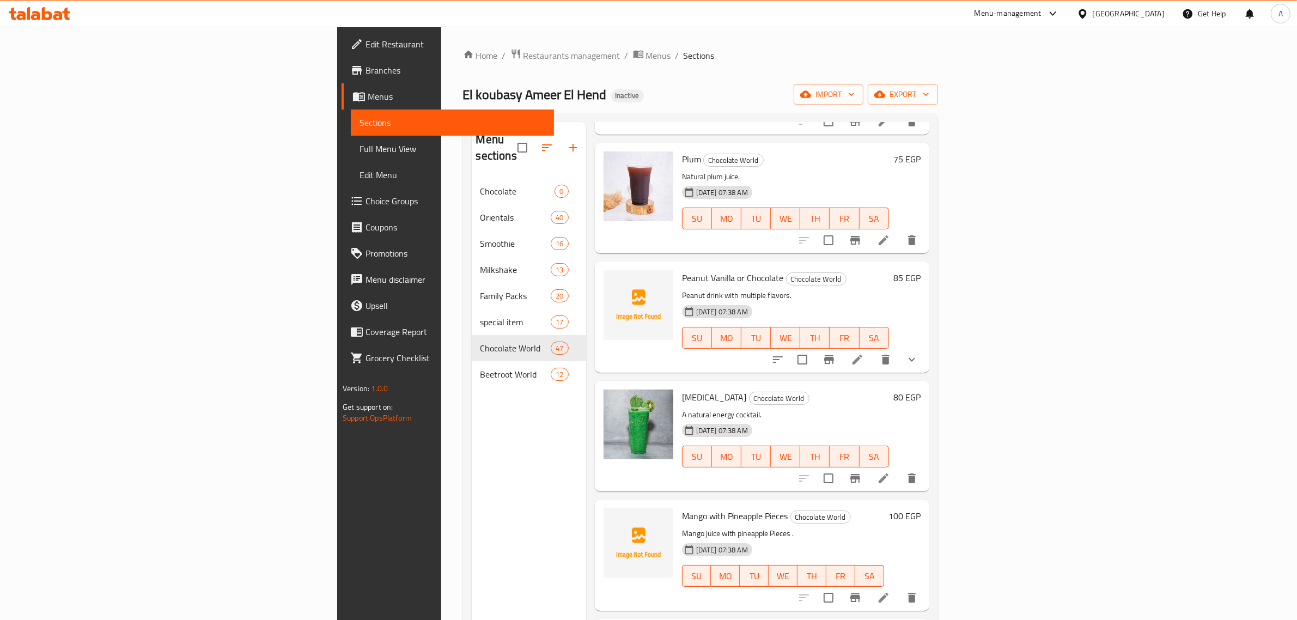
scroll to position [4155, 0]
click at [814, 347] on input "checkbox" at bounding box center [802, 358] width 23 height 23
checkbox input "true"
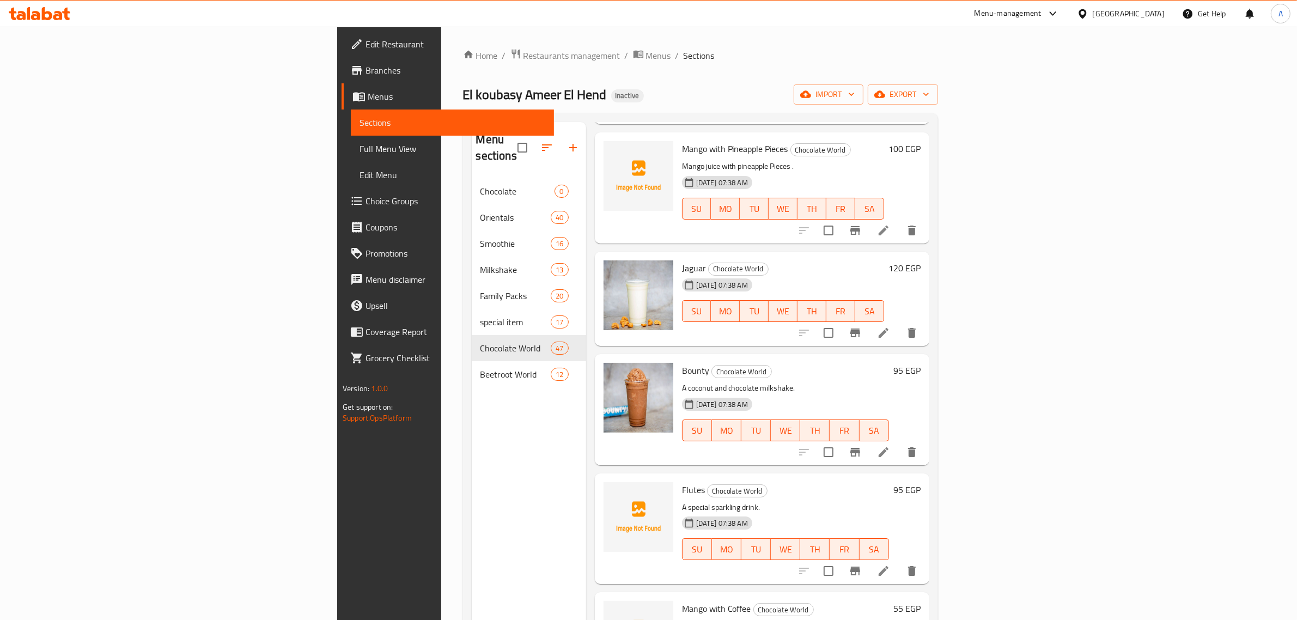
scroll to position [4563, 0]
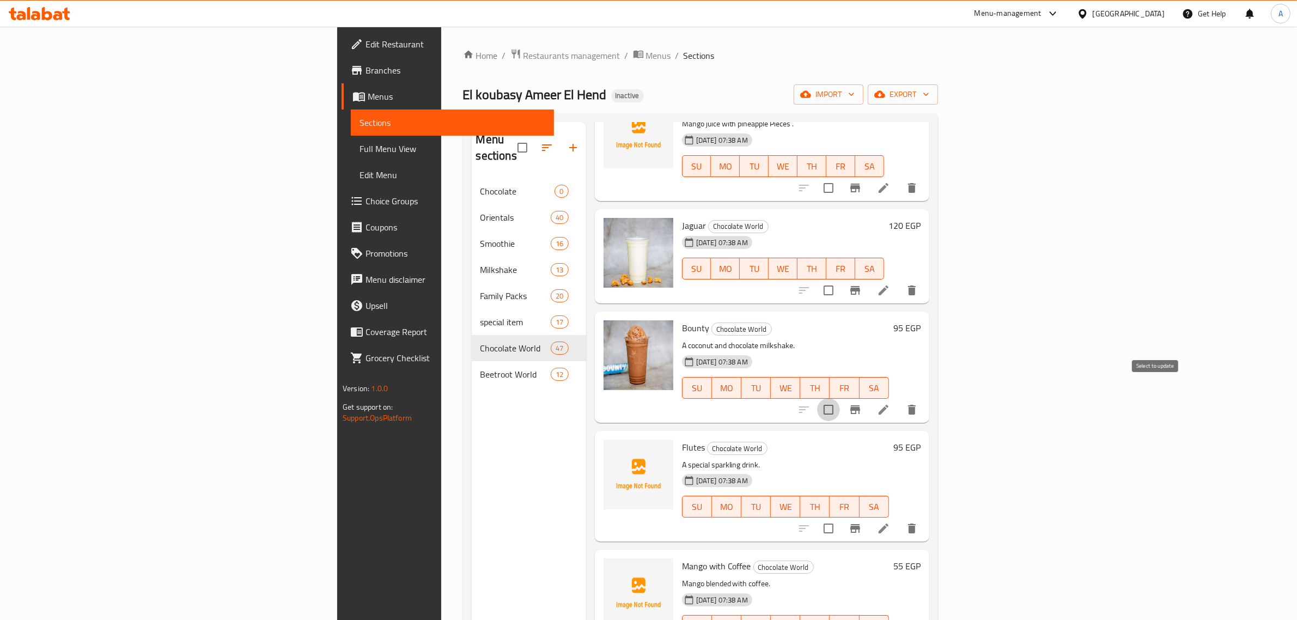
click at [840, 398] on input "checkbox" at bounding box center [828, 409] width 23 height 23
checkbox input "true"
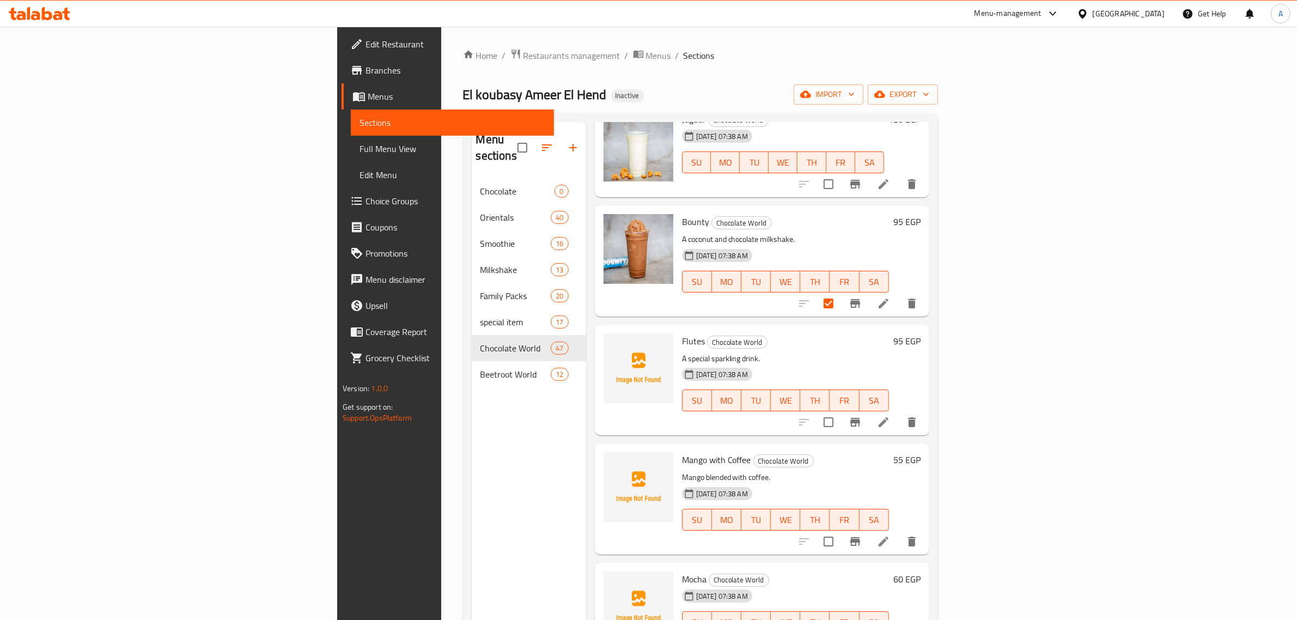
scroll to position [4700, 0]
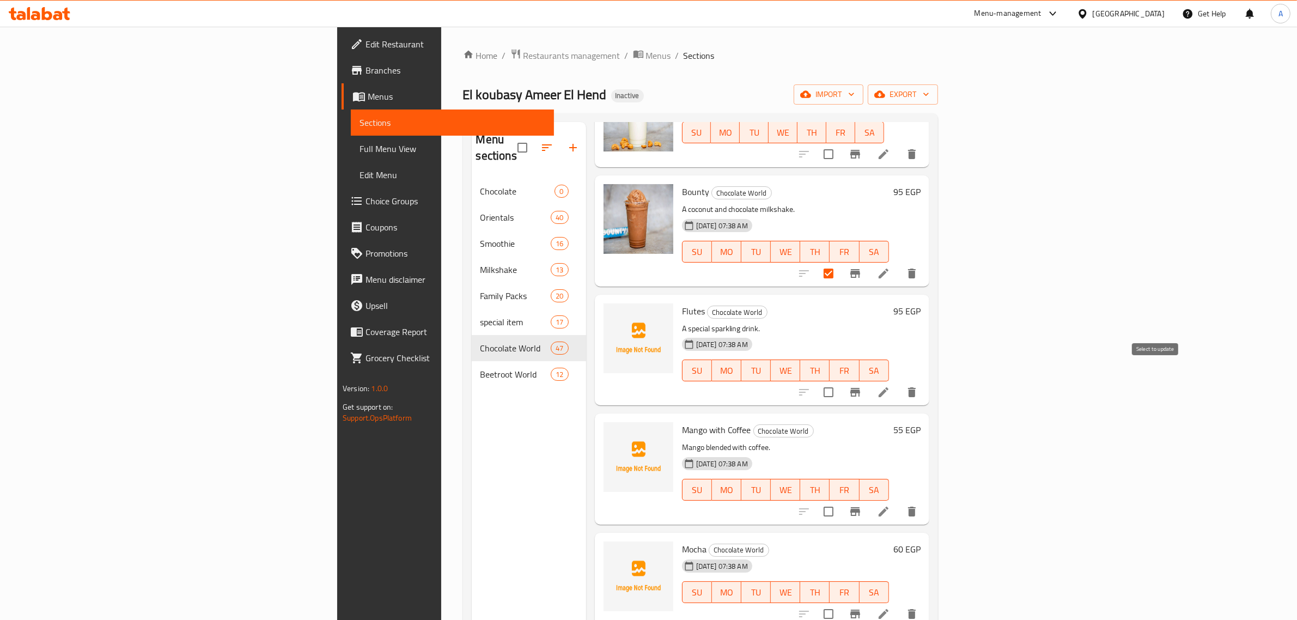
click at [840, 382] on input "checkbox" at bounding box center [828, 392] width 23 height 23
checkbox input "true"
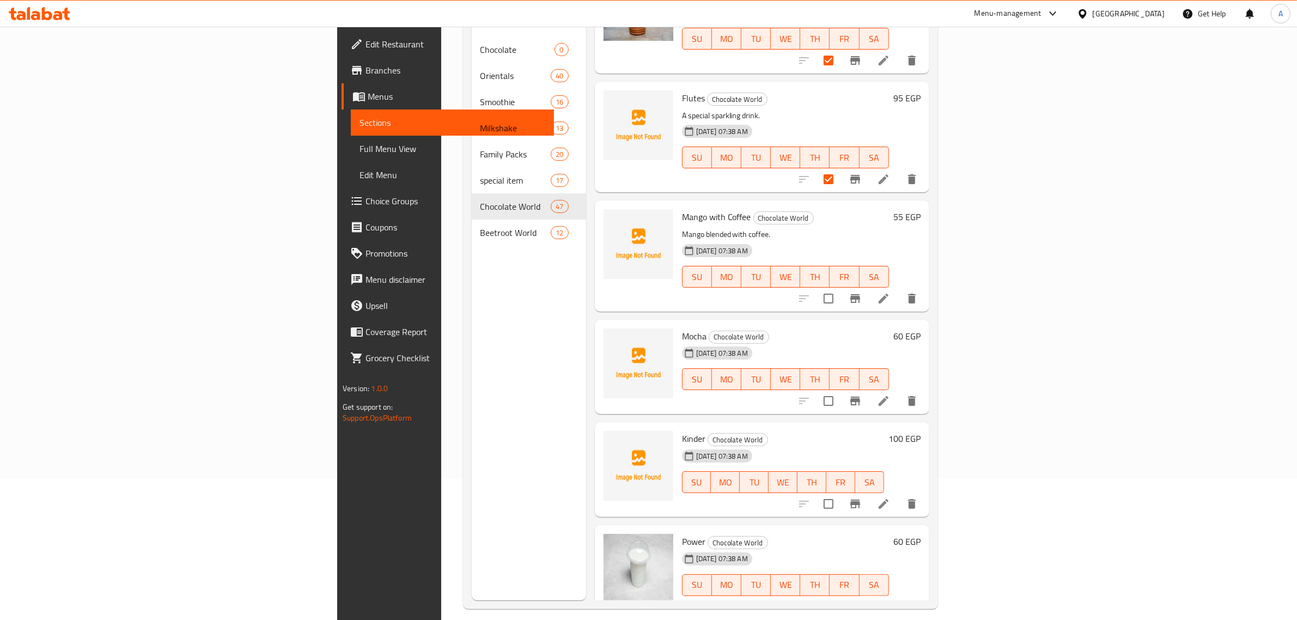
scroll to position [153, 0]
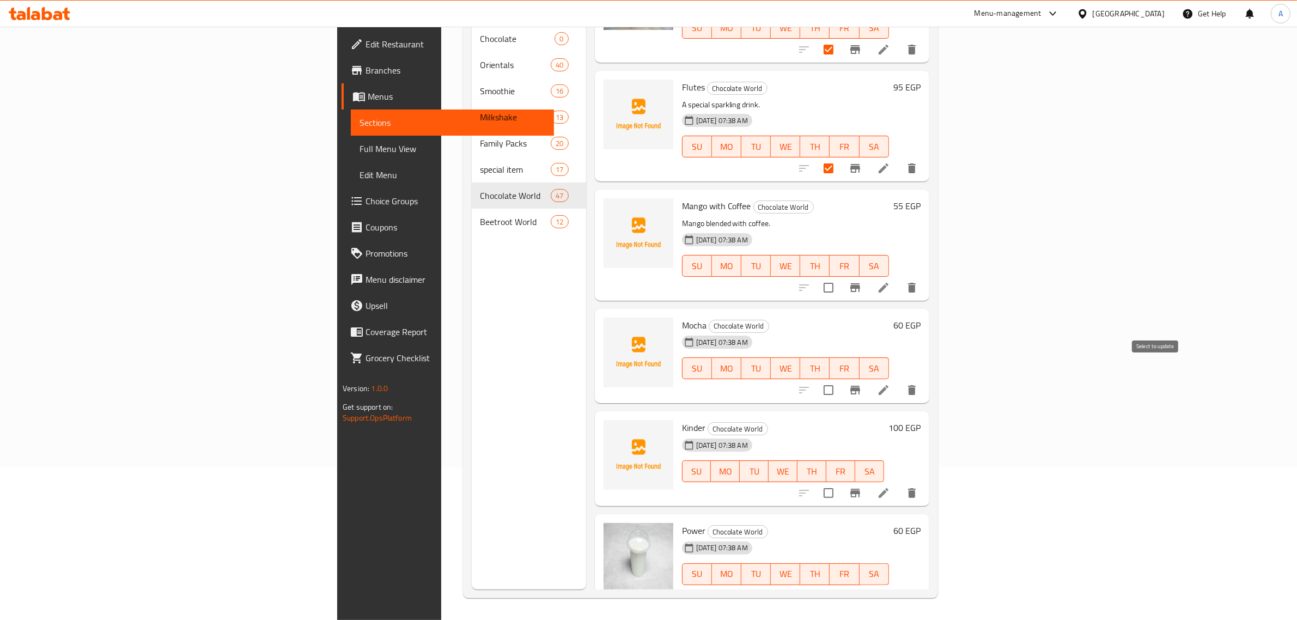
click at [840, 379] on input "checkbox" at bounding box center [828, 390] width 23 height 23
checkbox input "true"
click at [840, 482] on input "checkbox" at bounding box center [828, 493] width 23 height 23
checkbox input "true"
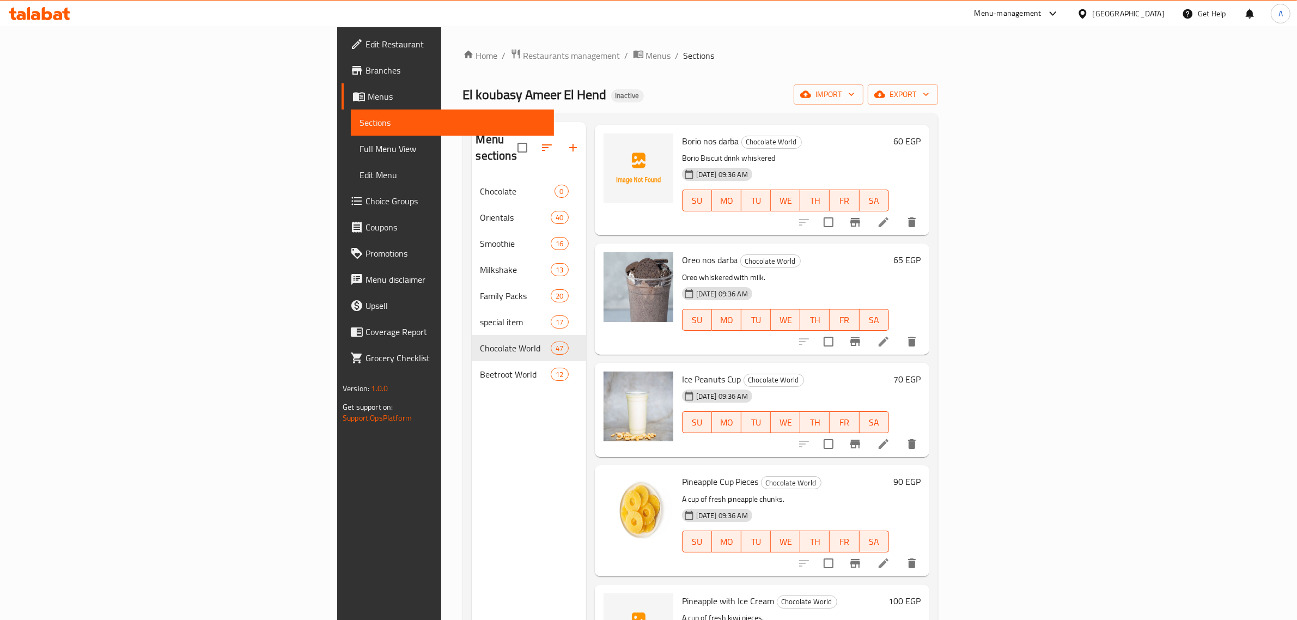
scroll to position [0, 0]
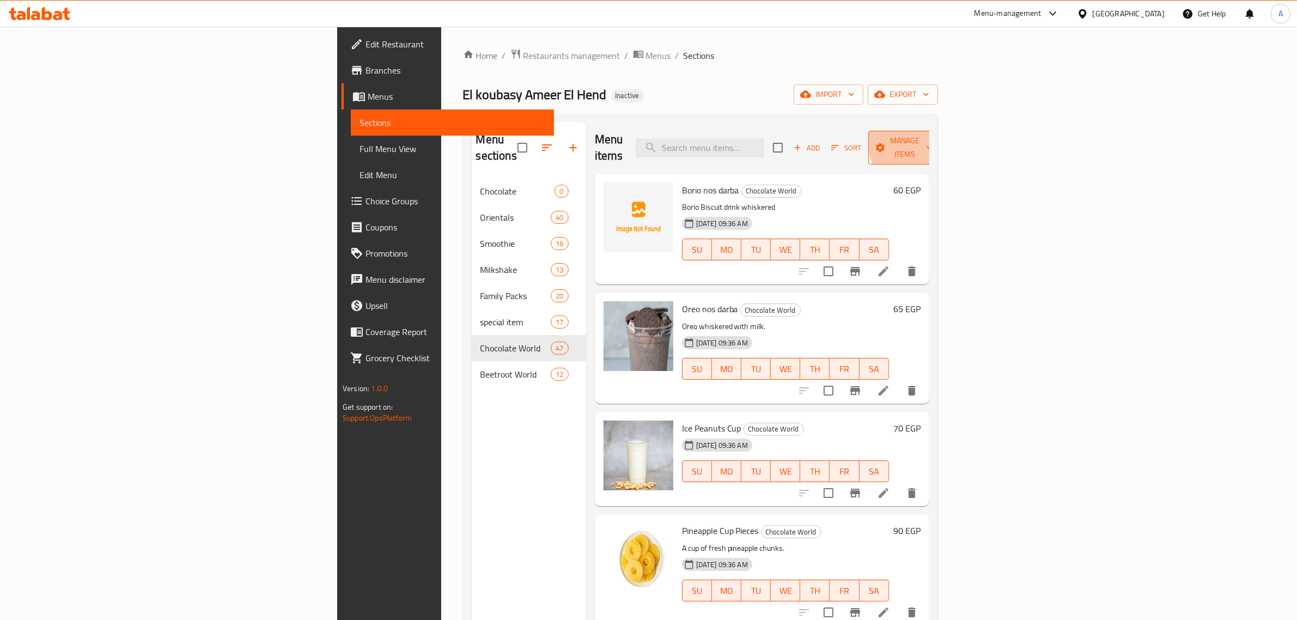
click at [933, 141] on span "Manage items" at bounding box center [905, 147] width 56 height 27
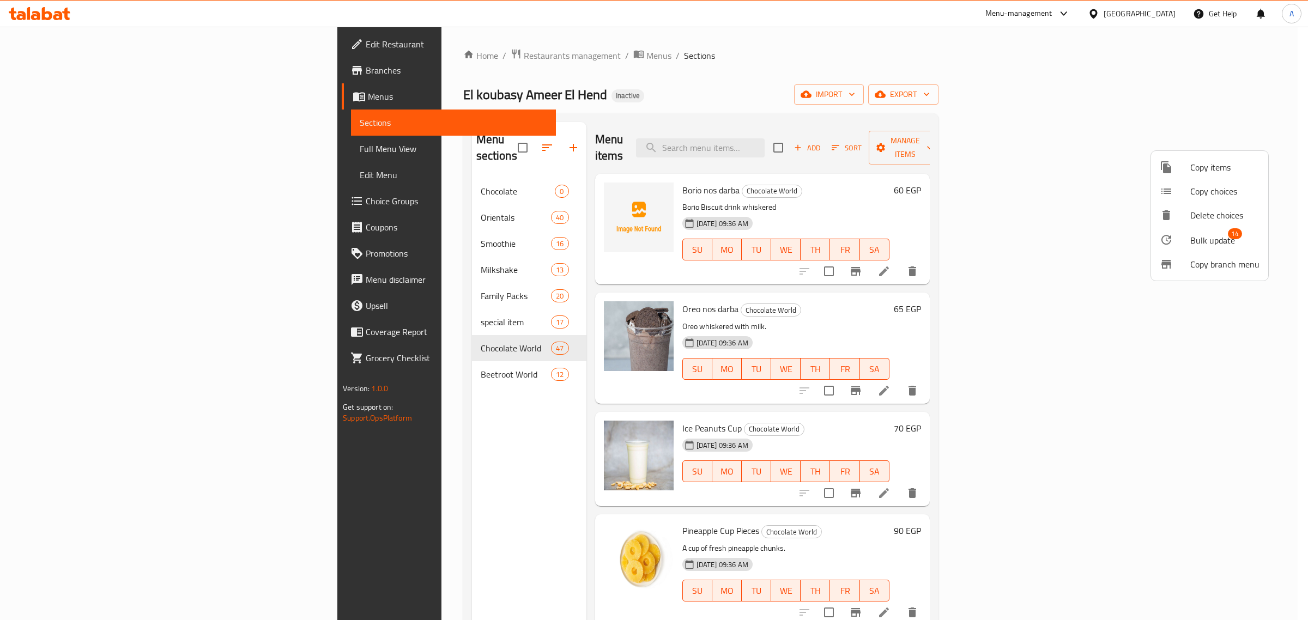
click at [1207, 236] on span "Bulk update" at bounding box center [1212, 240] width 45 height 13
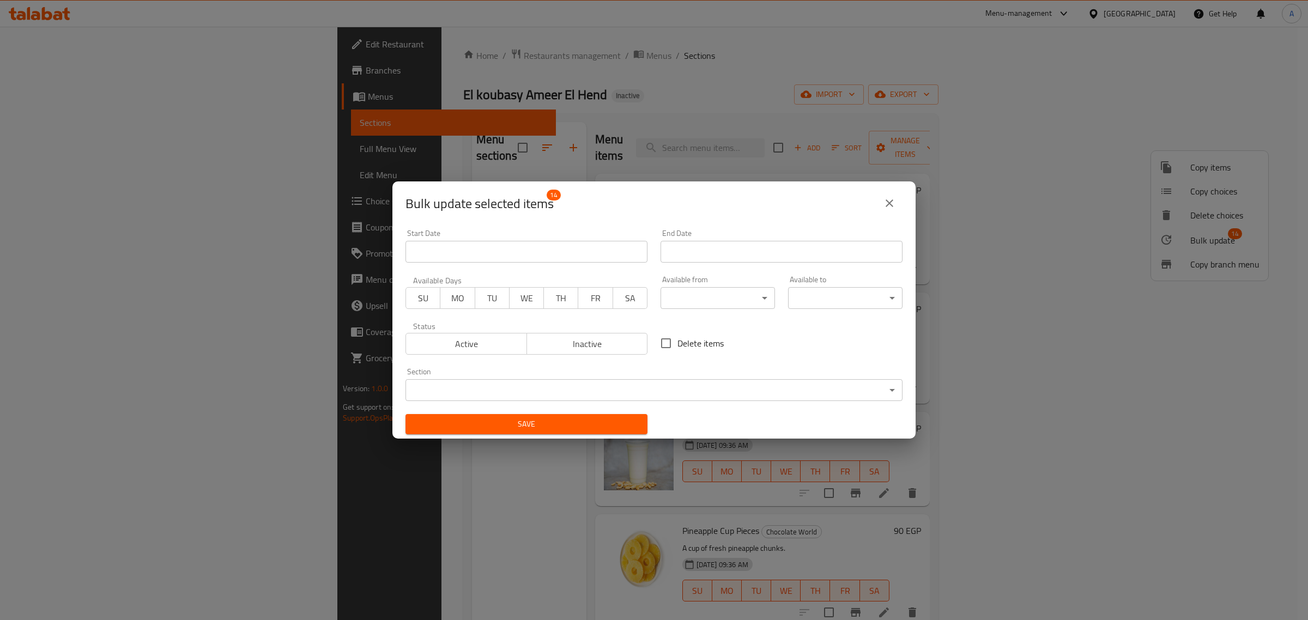
click at [538, 379] on div "Section ​ ​" at bounding box center [653, 384] width 497 height 33
click at [538, 393] on body "​ Menu-management Egypt Get Help A Edit Restaurant Branches Menus Sections Full…" at bounding box center [654, 323] width 1308 height 593
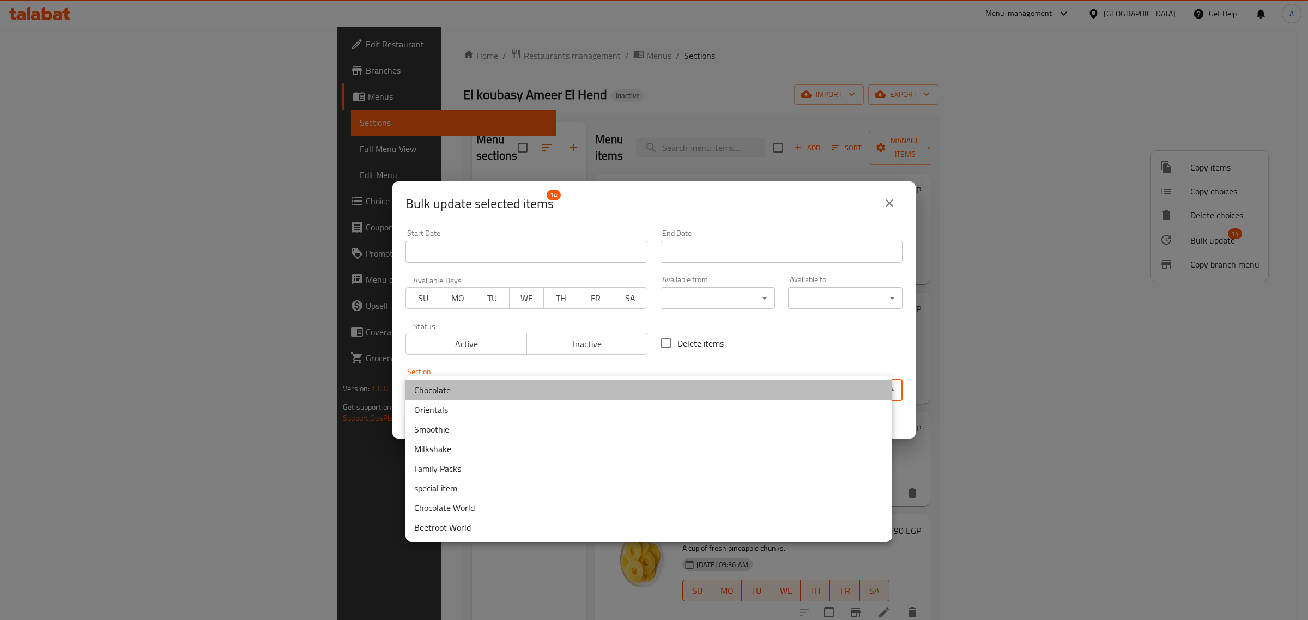
click at [499, 388] on li "Chocolate" at bounding box center [648, 390] width 487 height 20
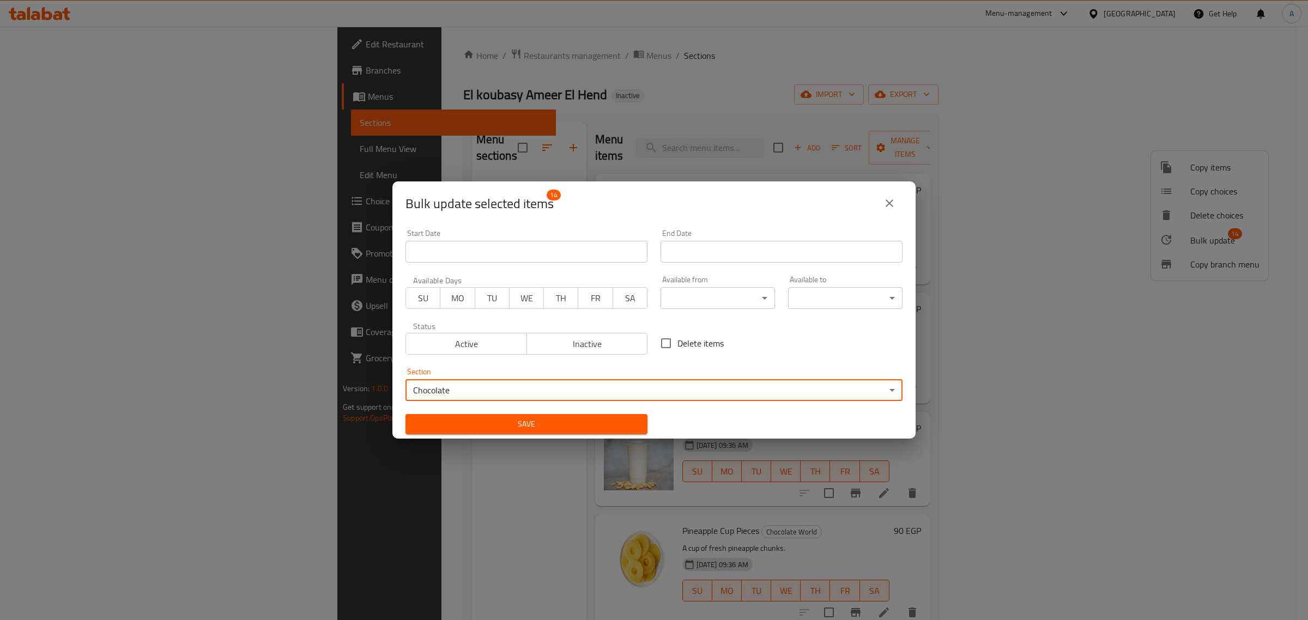
click at [564, 418] on span "Save" at bounding box center [526, 424] width 224 height 14
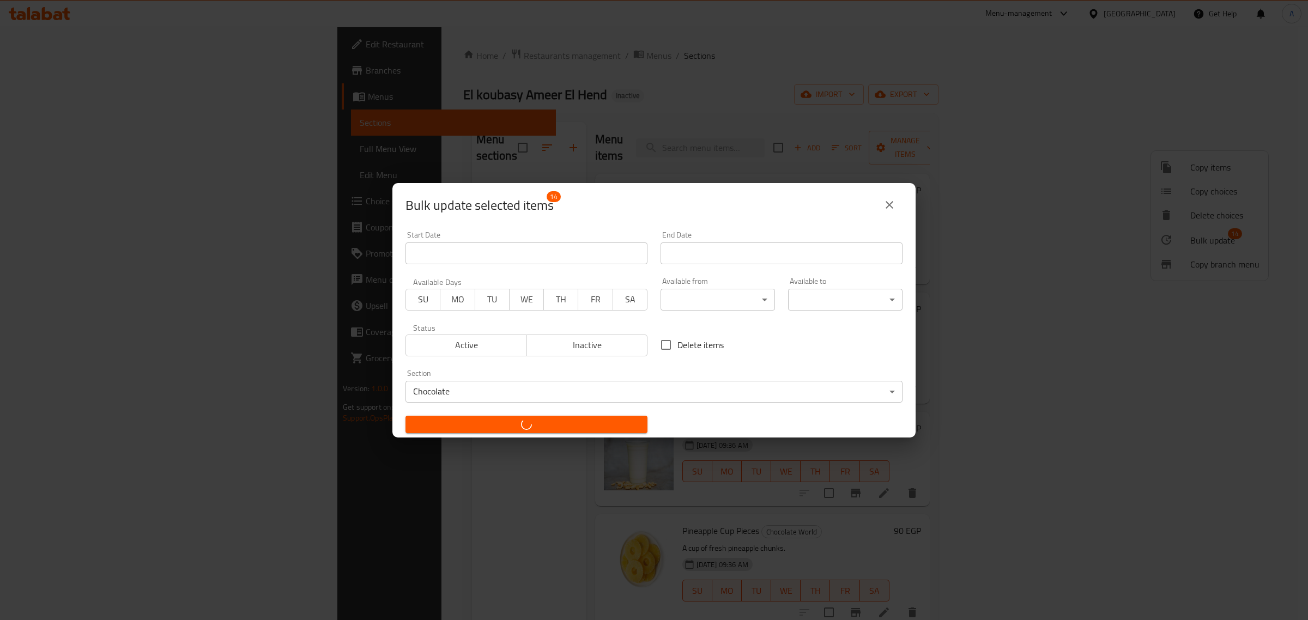
checkbox input "false"
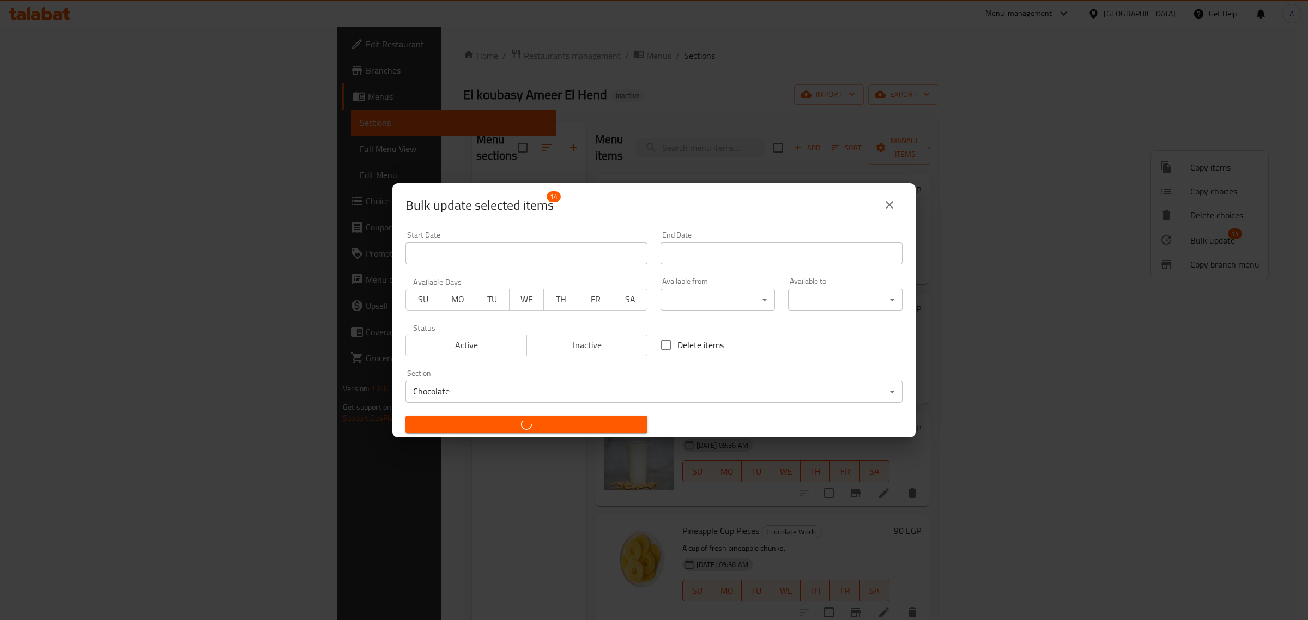
checkbox input "false"
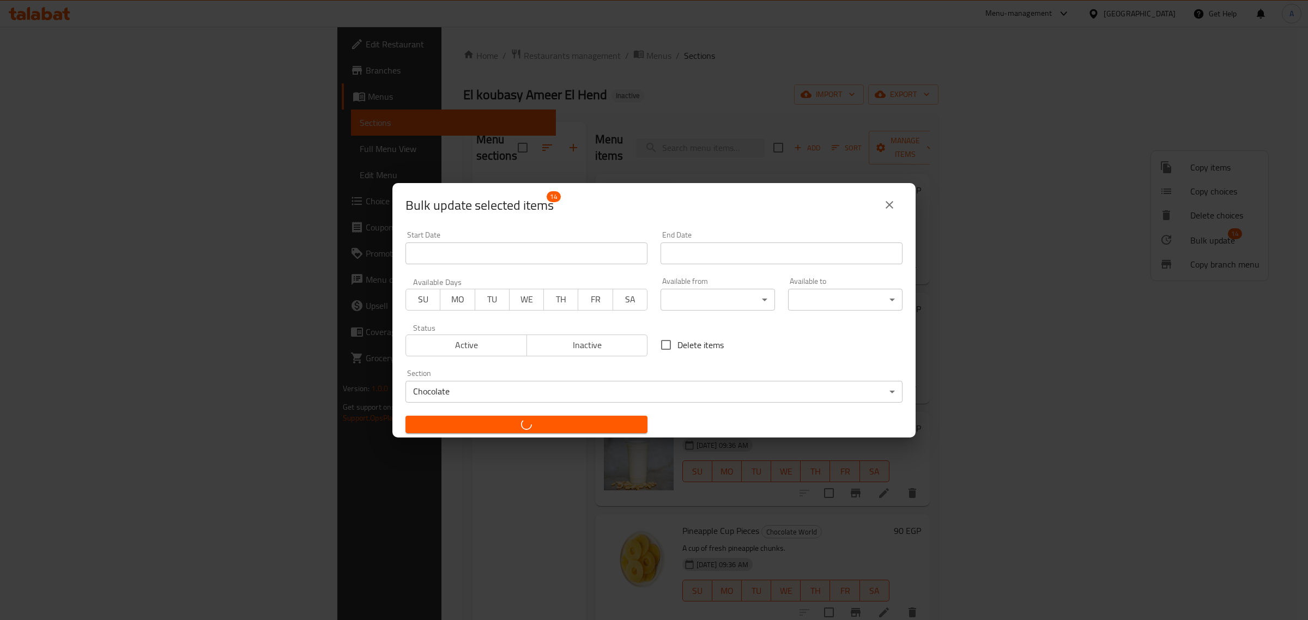
checkbox input "false"
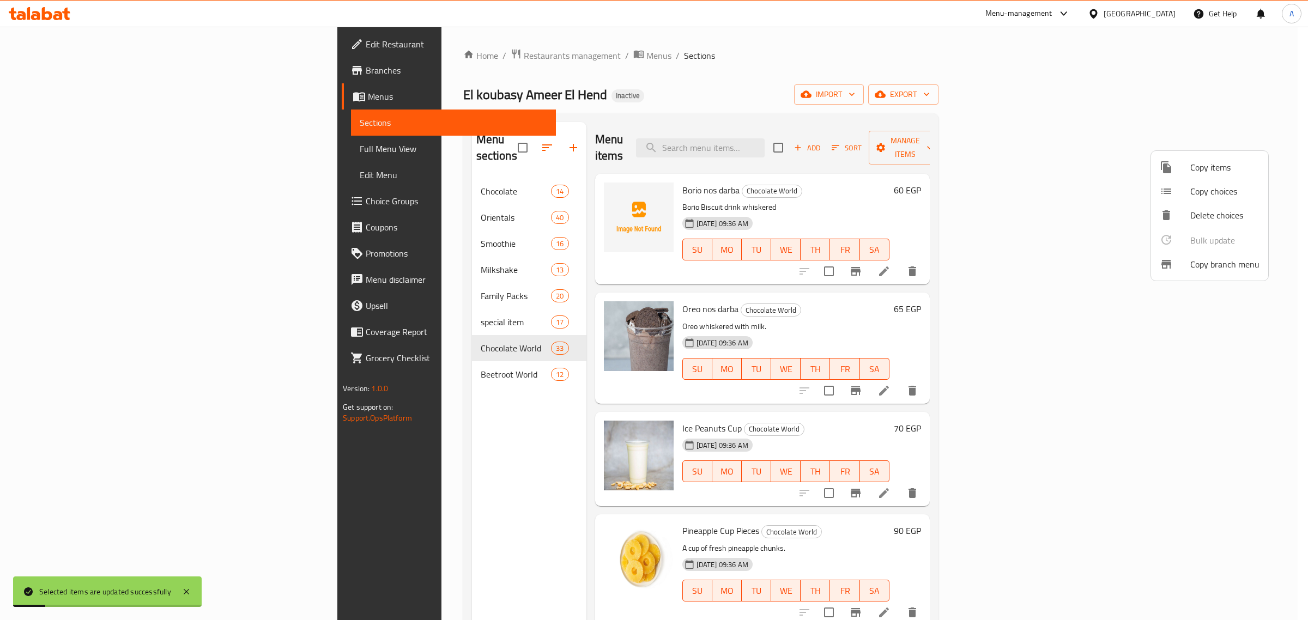
click at [309, 361] on div at bounding box center [654, 310] width 1308 height 620
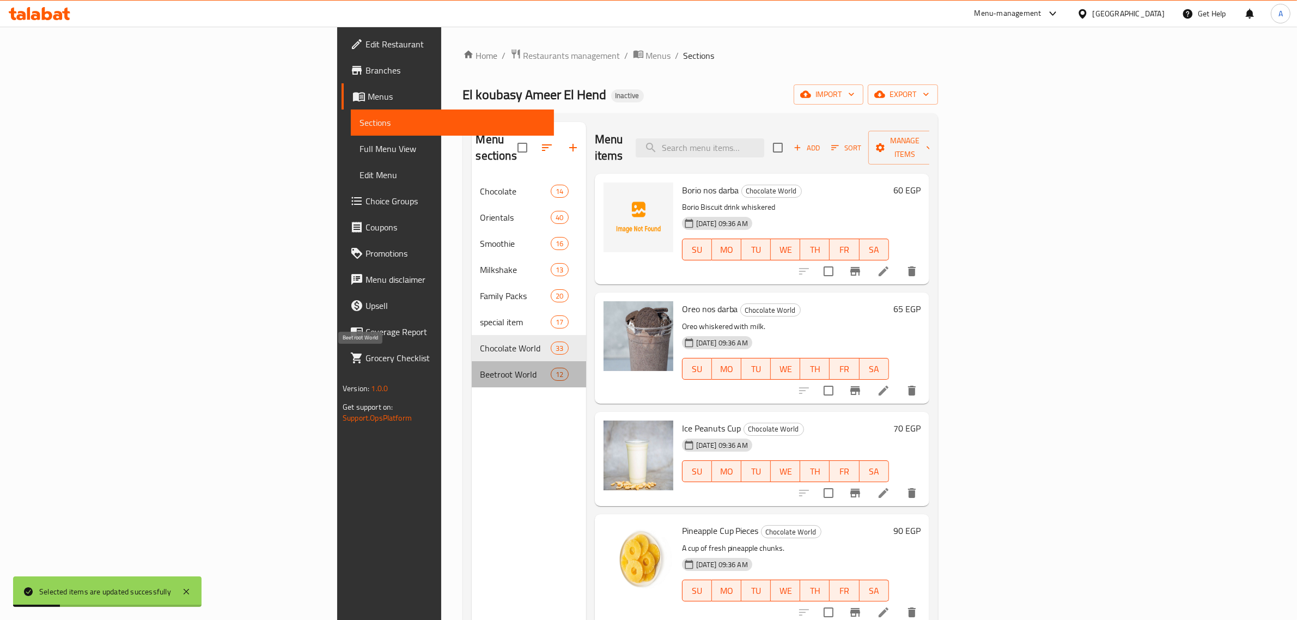
click at [481, 368] on span "Beetroot World" at bounding box center [516, 374] width 71 height 13
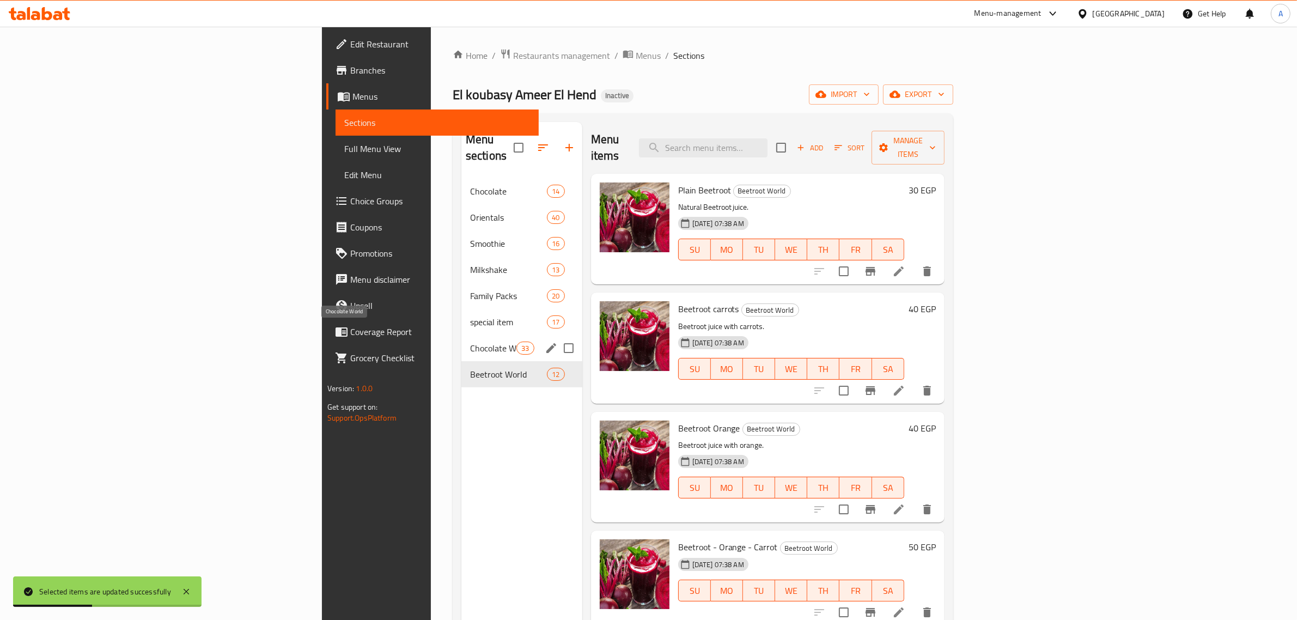
click at [470, 342] on span "Chocolate World" at bounding box center [493, 348] width 46 height 13
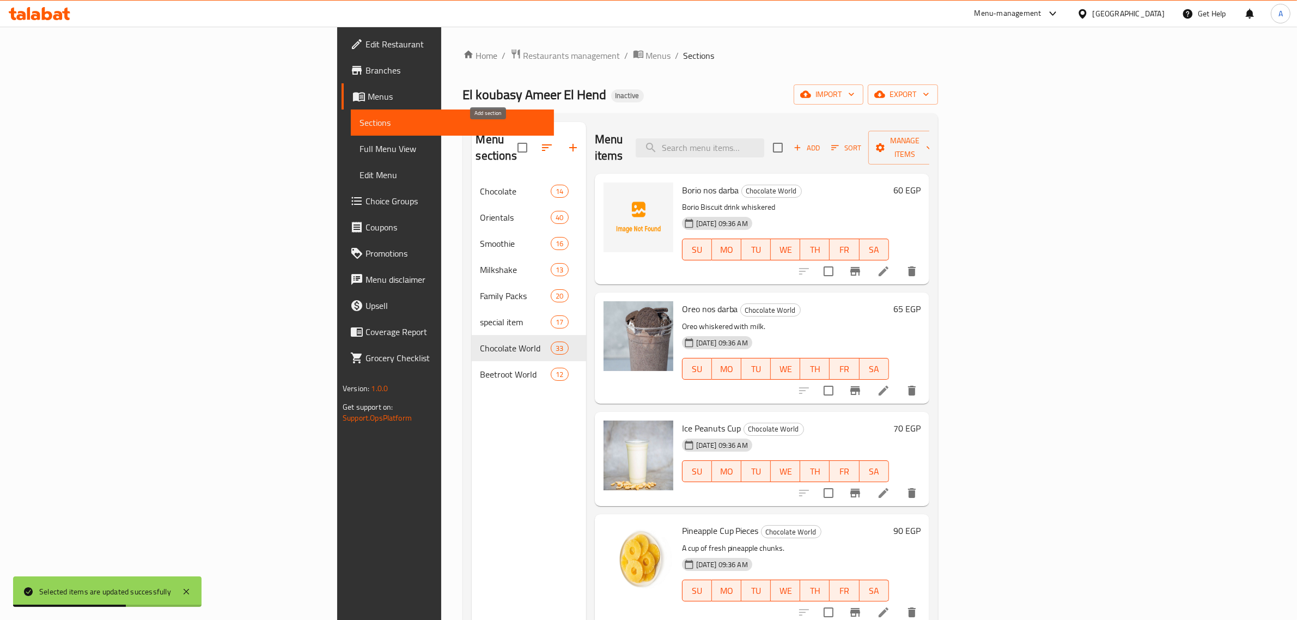
click at [567, 145] on icon "button" at bounding box center [573, 147] width 13 height 13
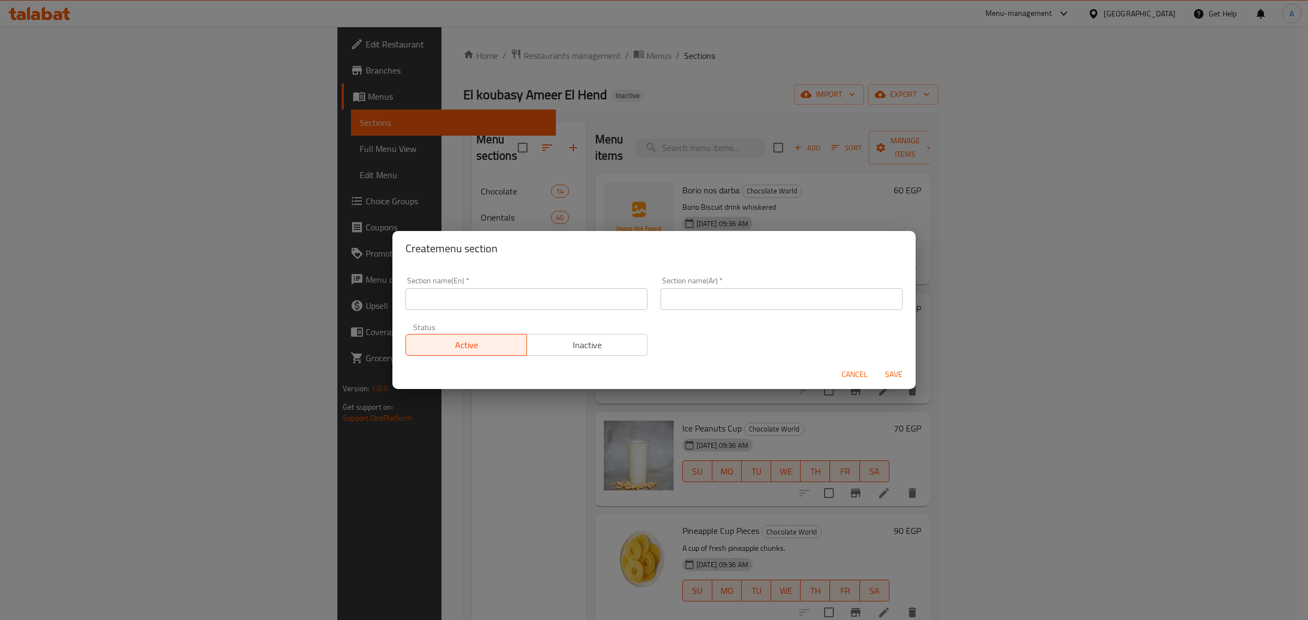
click at [521, 303] on input "text" at bounding box center [526, 299] width 242 height 22
paste input "Varity items"
type input "Varity items"
click at [726, 306] on input "text" at bounding box center [781, 299] width 242 height 22
paste input "عناصر متنوعة"
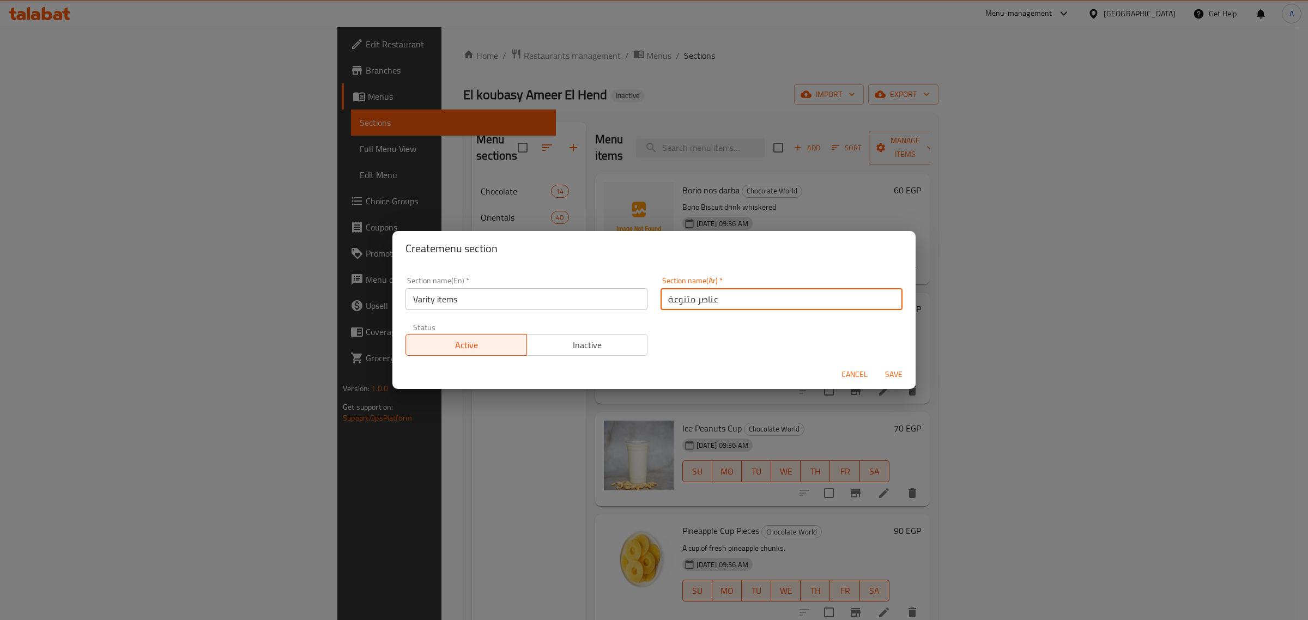
type input "عناصر متنوعة"
click at [884, 366] on button "Save" at bounding box center [893, 375] width 35 height 20
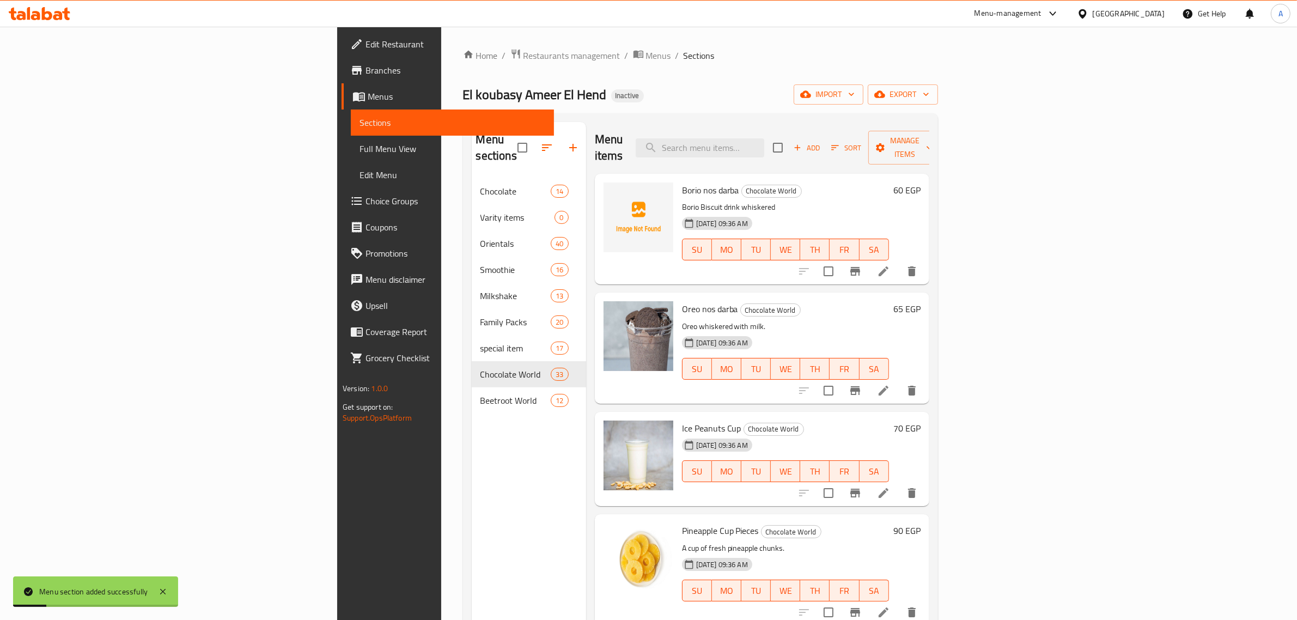
click at [746, 301] on h6 "Oreo nos darba Chocolate World" at bounding box center [785, 308] width 207 height 15
click at [767, 301] on h6 "Oreo nos darba Chocolate World" at bounding box center [785, 308] width 207 height 15
click at [560, 141] on button "button" at bounding box center [573, 148] width 26 height 26
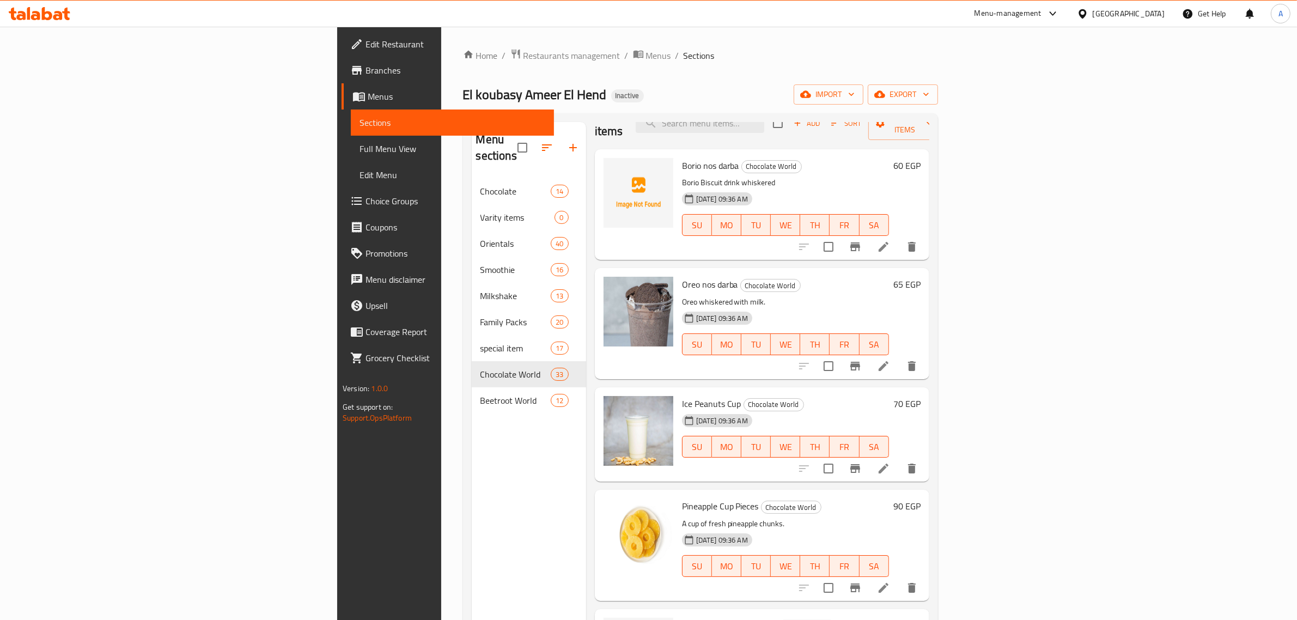
scroll to position [68, 0]
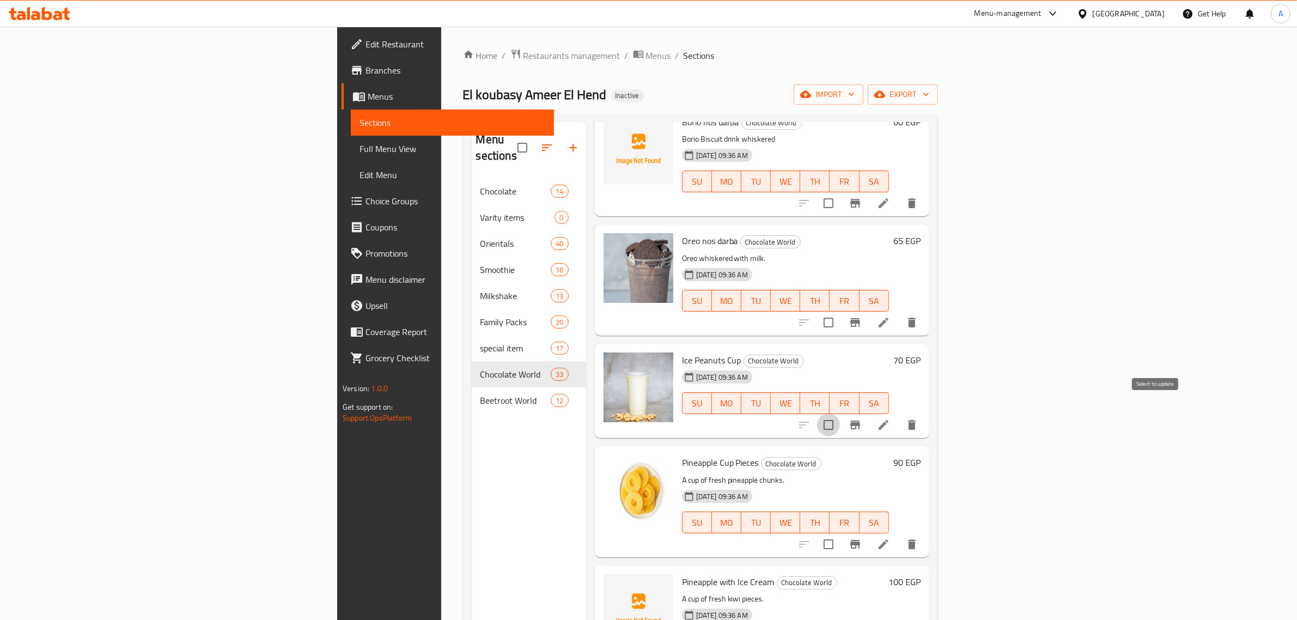
click at [840, 414] on input "checkbox" at bounding box center [828, 425] width 23 height 23
checkbox input "true"
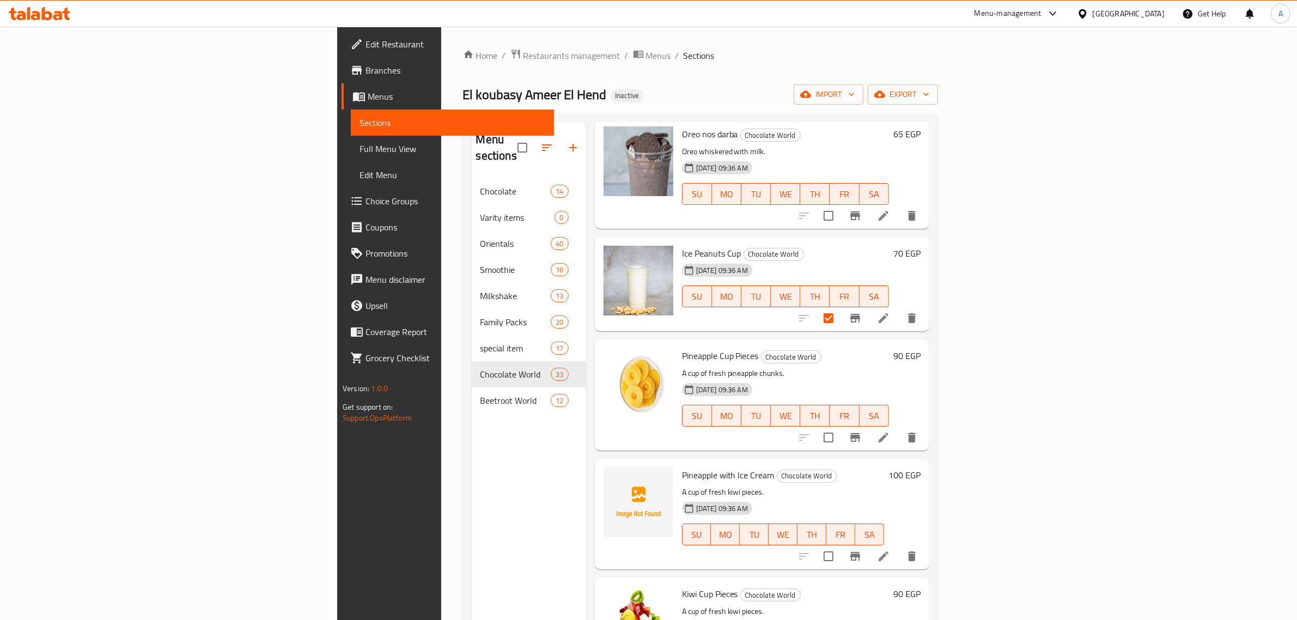
scroll to position [204, 0]
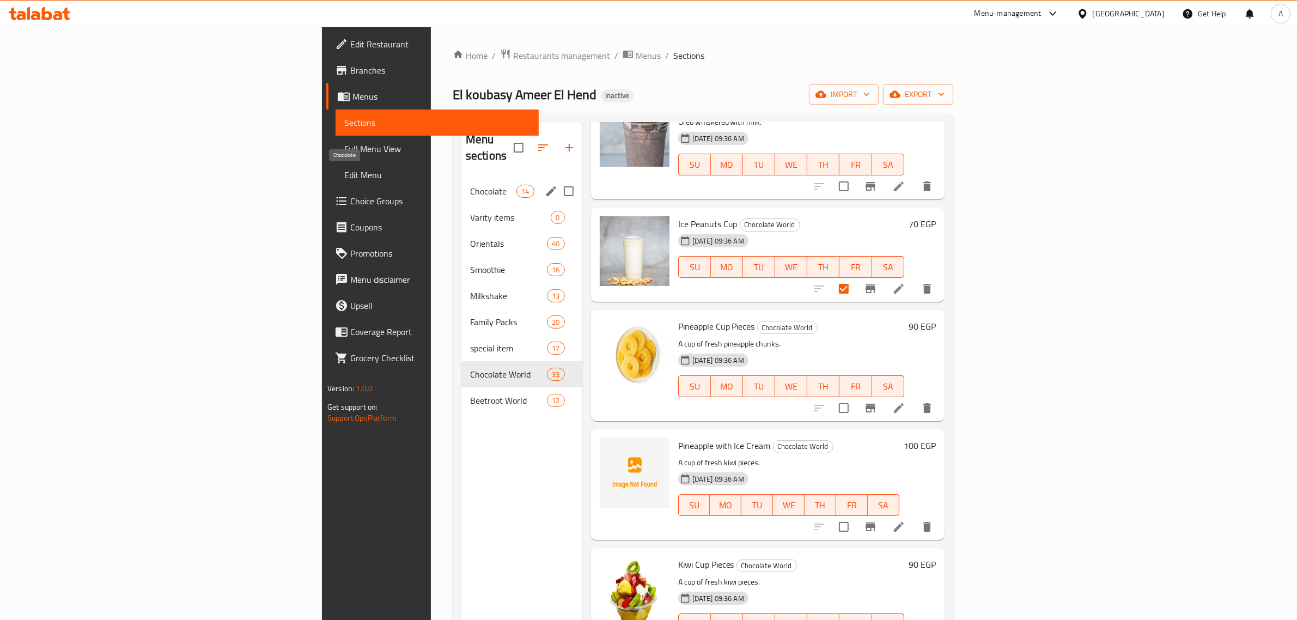
click at [470, 185] on span "Chocolate" at bounding box center [493, 191] width 46 height 13
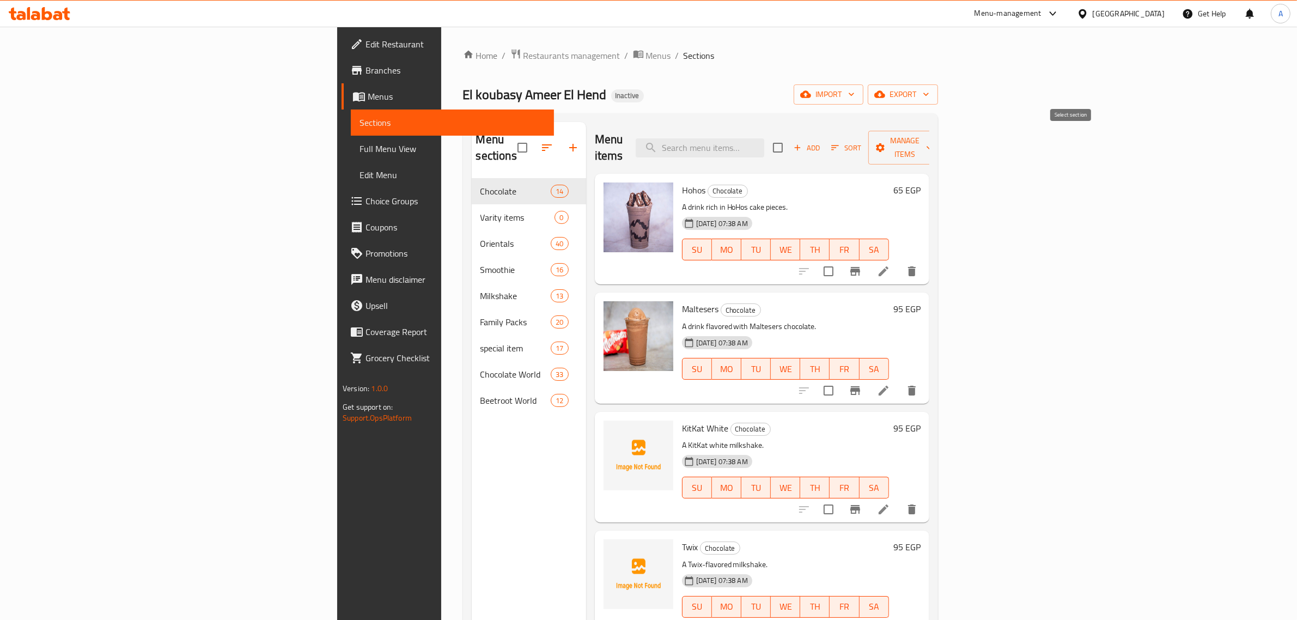
click at [790, 140] on input "checkbox" at bounding box center [778, 147] width 23 height 23
checkbox input "true"
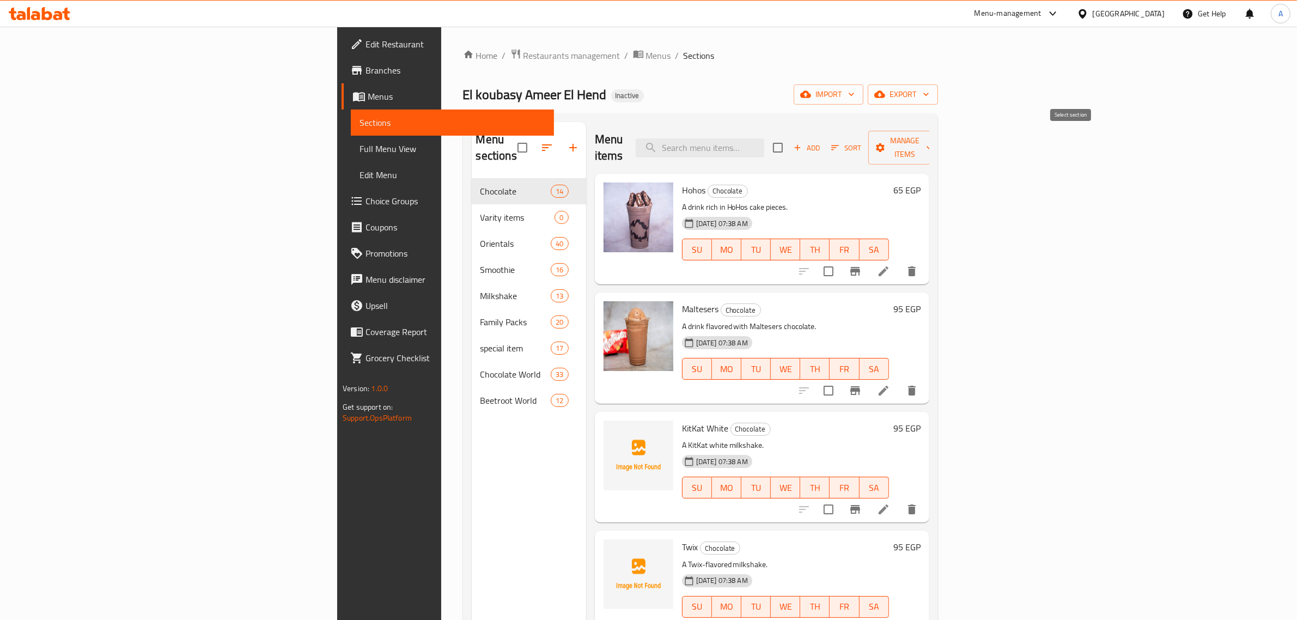
checkbox input "true"
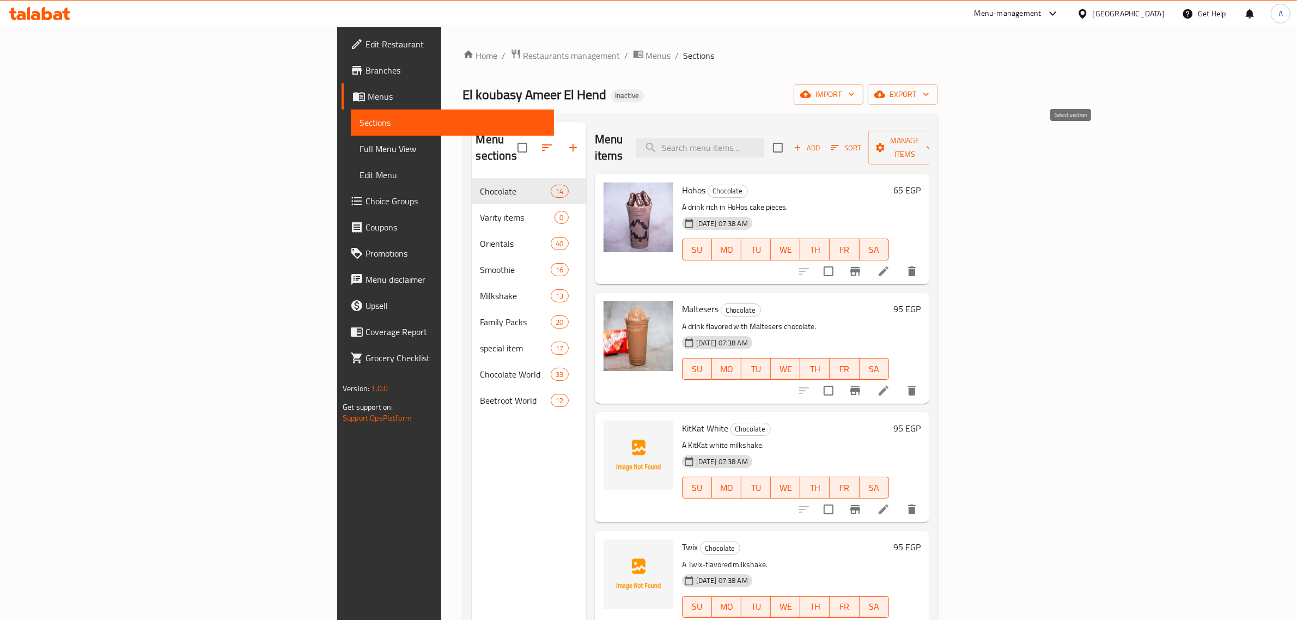
checkbox input "true"
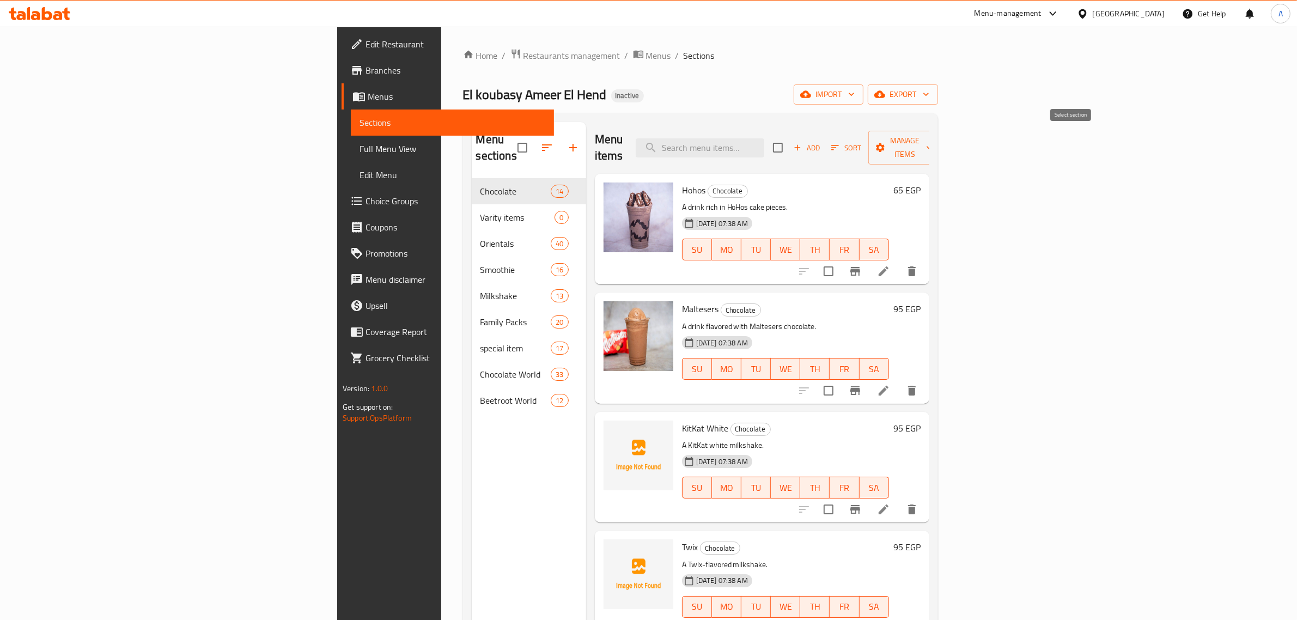
checkbox input "true"
click at [933, 139] on span "Manage items" at bounding box center [905, 147] width 56 height 27
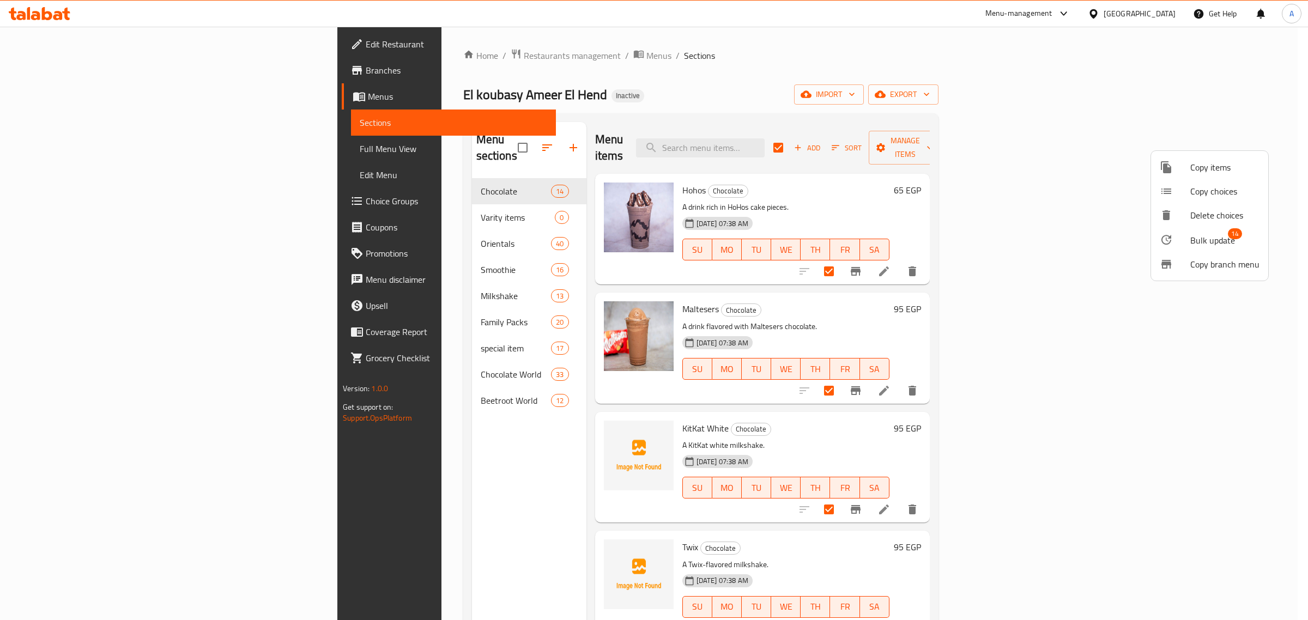
click at [1200, 244] on span "Bulk update" at bounding box center [1212, 240] width 45 height 13
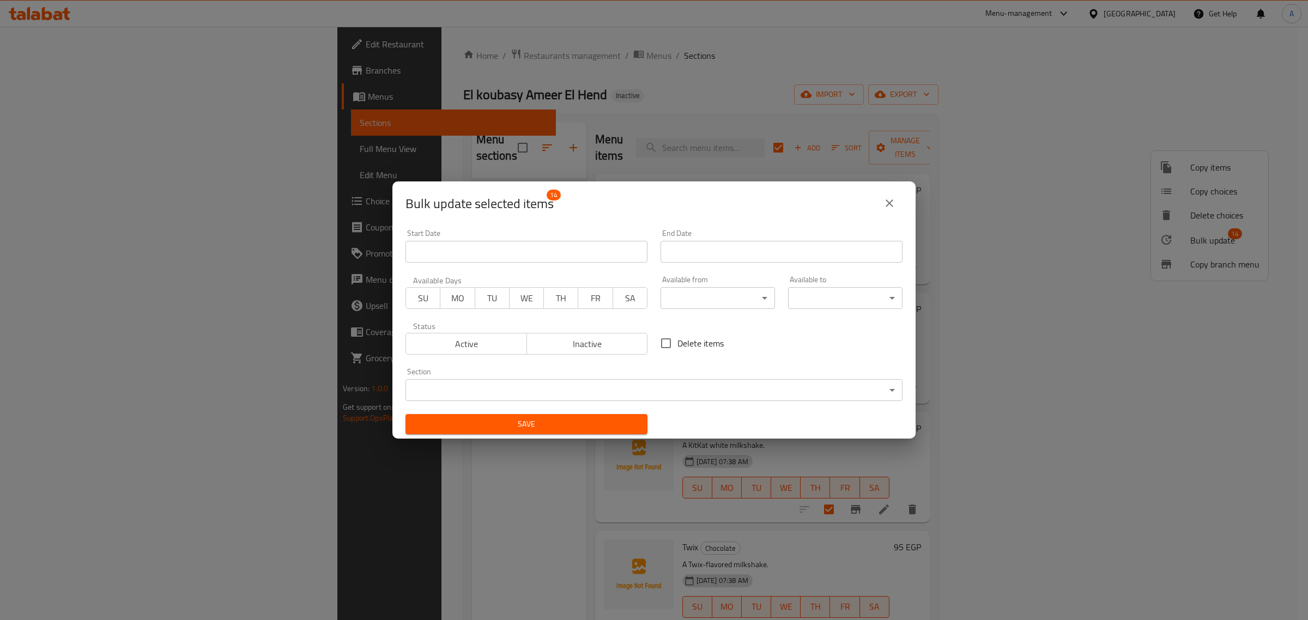
click at [600, 396] on body "​ Menu-management Egypt Get Help A Edit Restaurant Branches Menus Sections Full…" at bounding box center [654, 323] width 1308 height 593
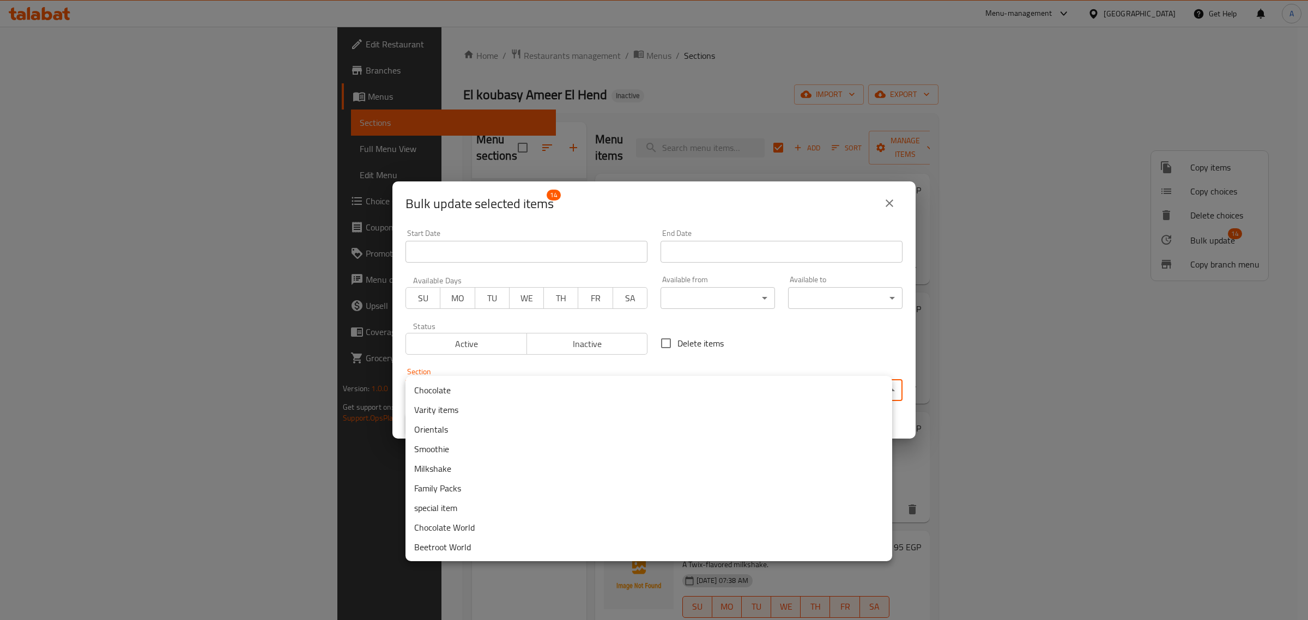
click at [506, 530] on li "Chocolate World" at bounding box center [648, 528] width 487 height 20
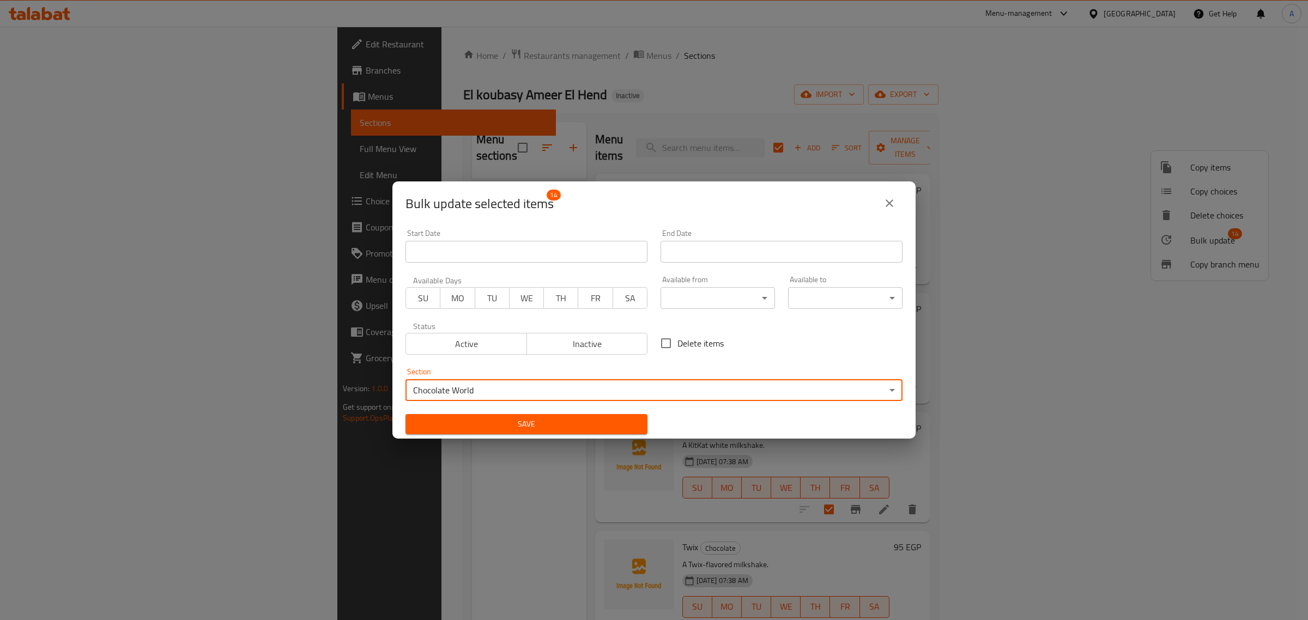
click at [530, 422] on span "Save" at bounding box center [526, 424] width 224 height 14
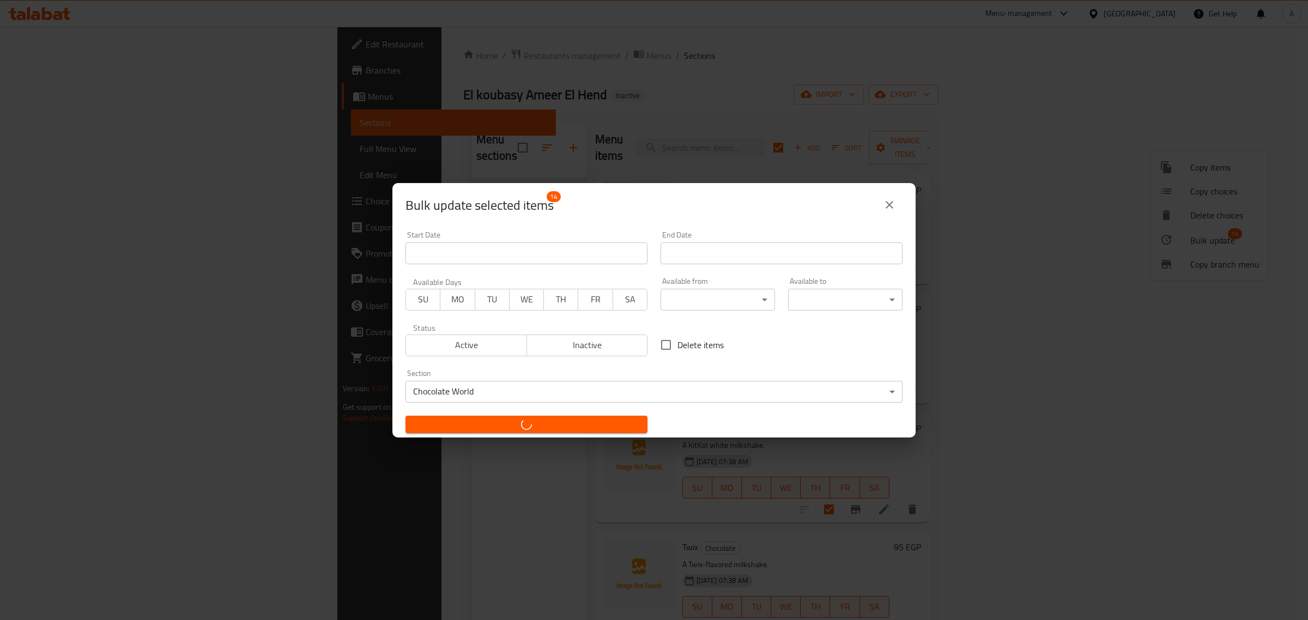
checkbox input "false"
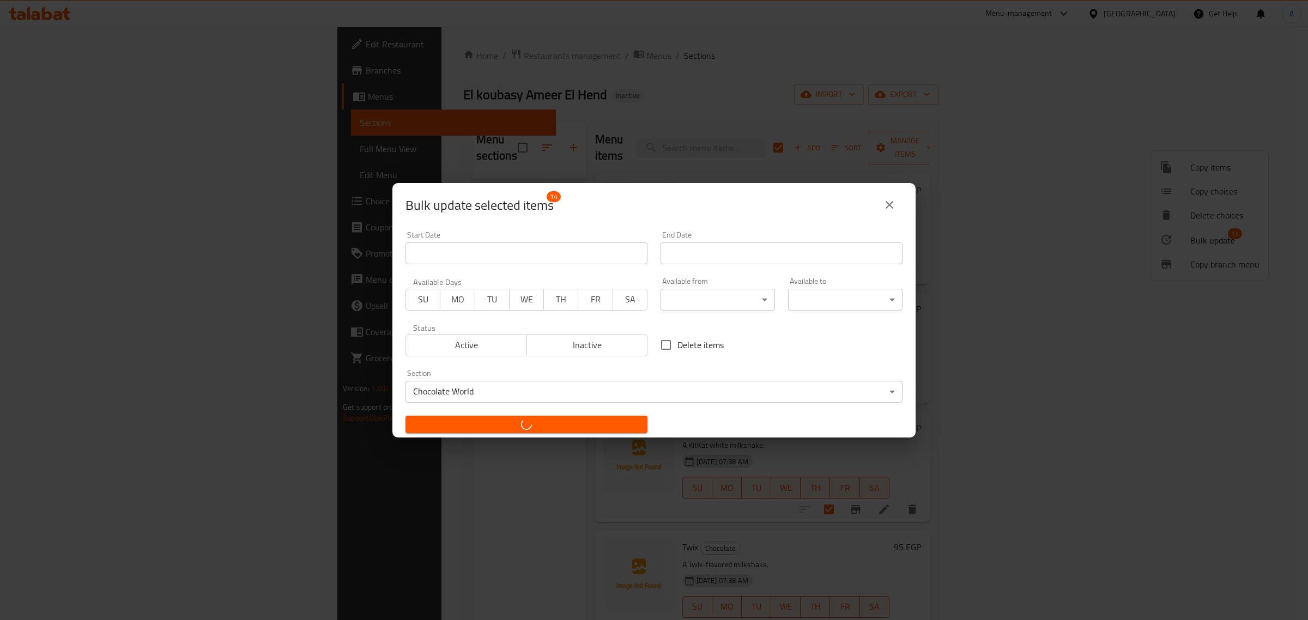
checkbox input "false"
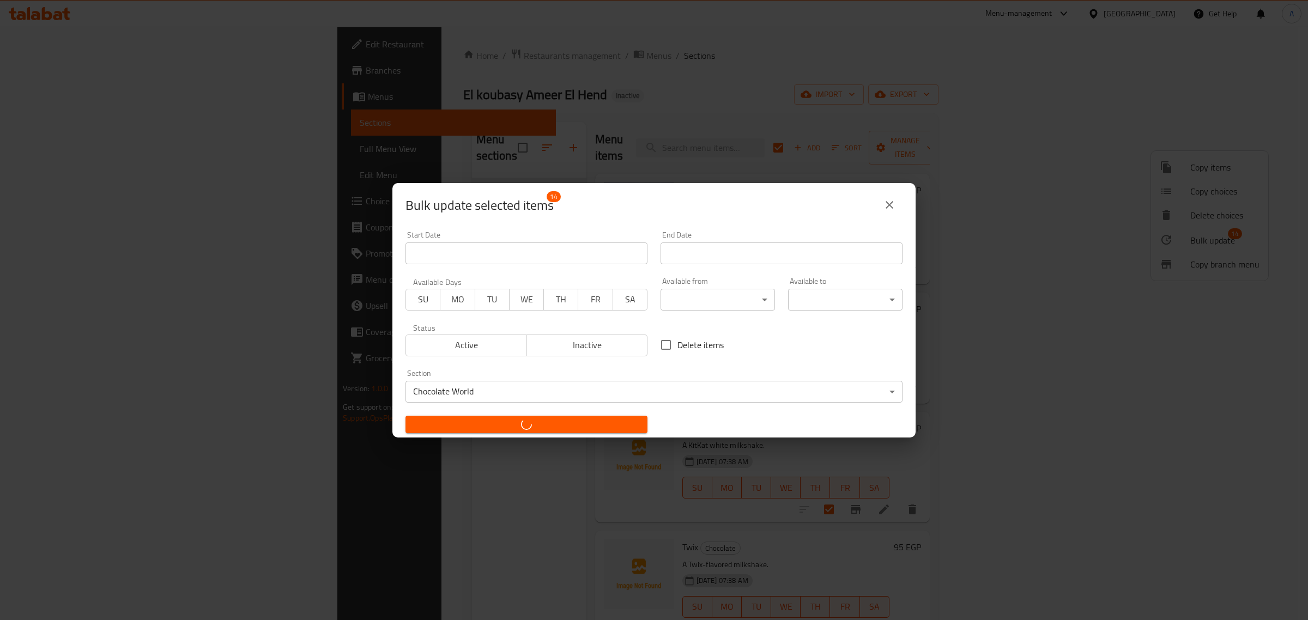
checkbox input "false"
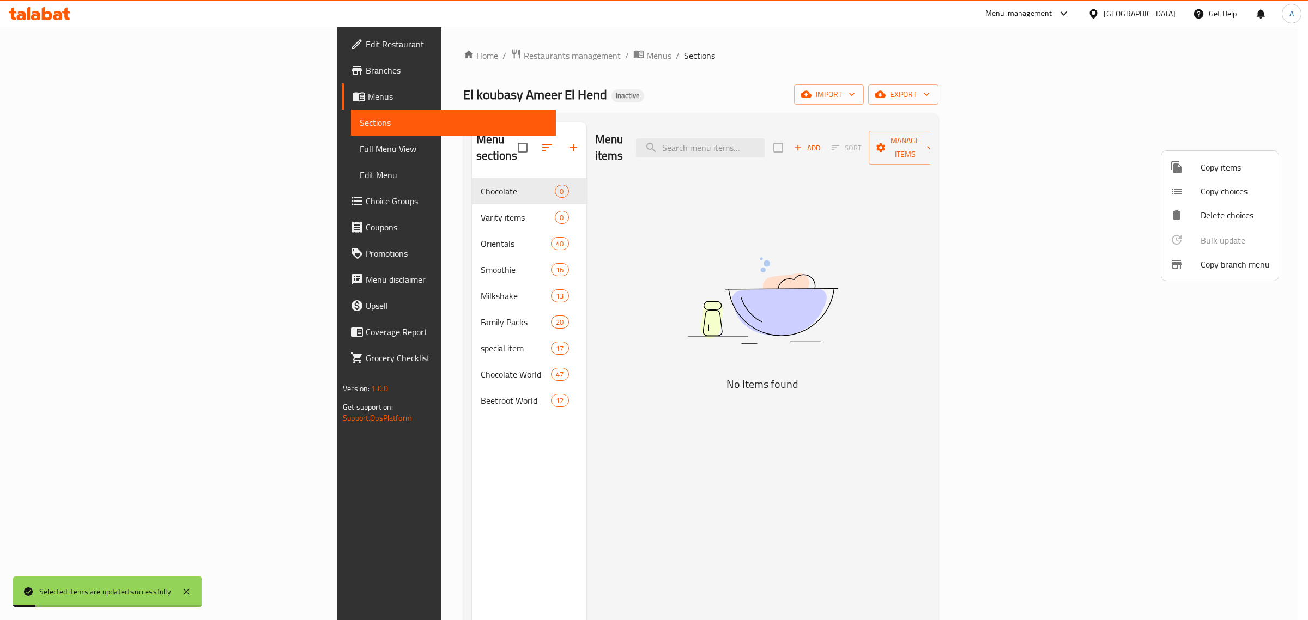
click at [406, 175] on div at bounding box center [654, 310] width 1308 height 620
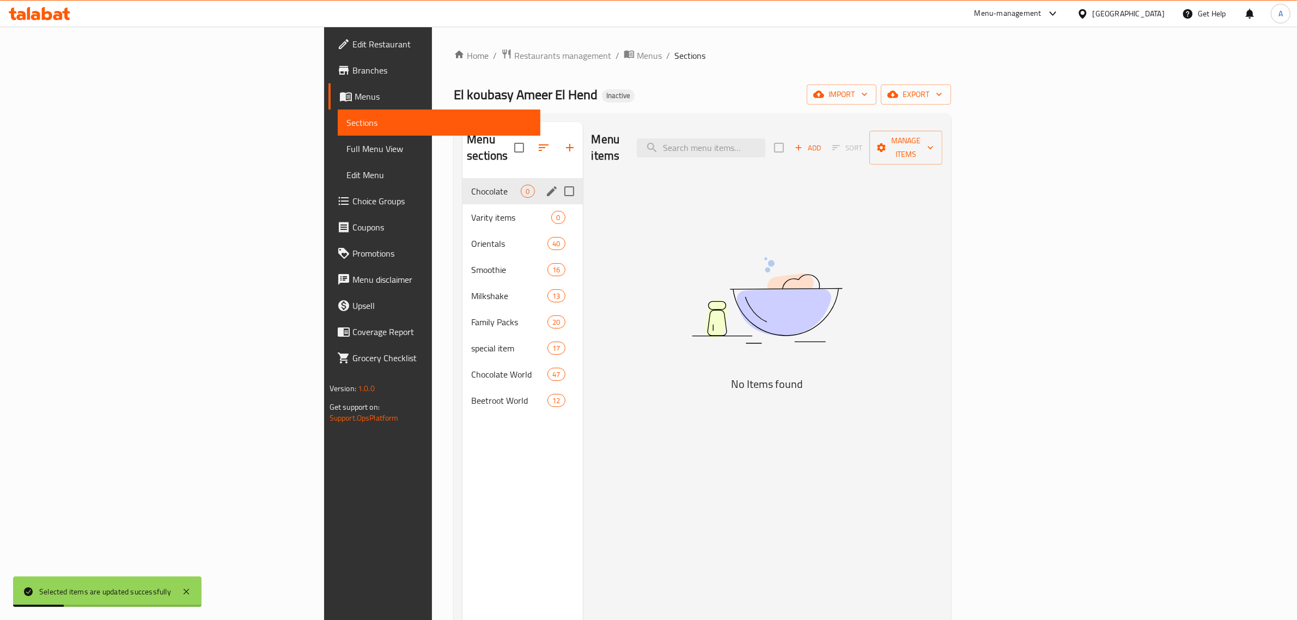
click at [558, 180] on input "Menu sections" at bounding box center [569, 191] width 23 height 23
checkbox input "true"
click at [524, 135] on button "button" at bounding box center [537, 148] width 26 height 26
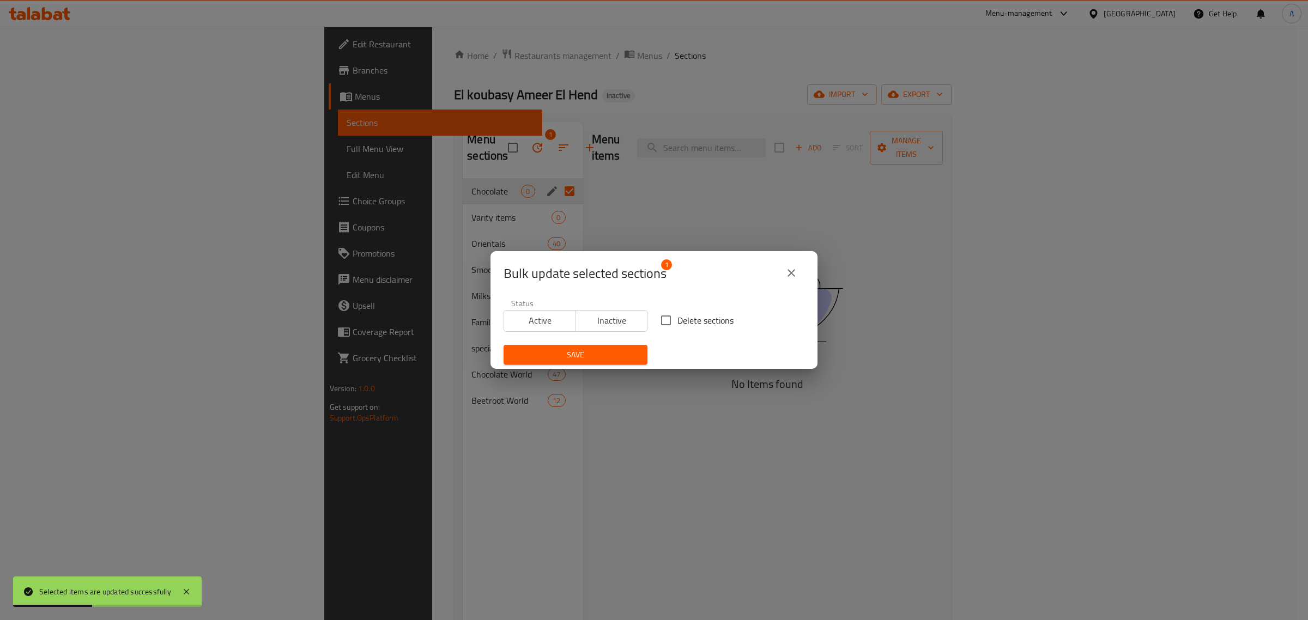
click at [677, 317] on span "Delete sections" at bounding box center [705, 320] width 56 height 13
click at [677, 317] on input "Delete sections" at bounding box center [665, 320] width 23 height 23
checkbox input "true"
click at [603, 359] on span "Save" at bounding box center [575, 355] width 126 height 14
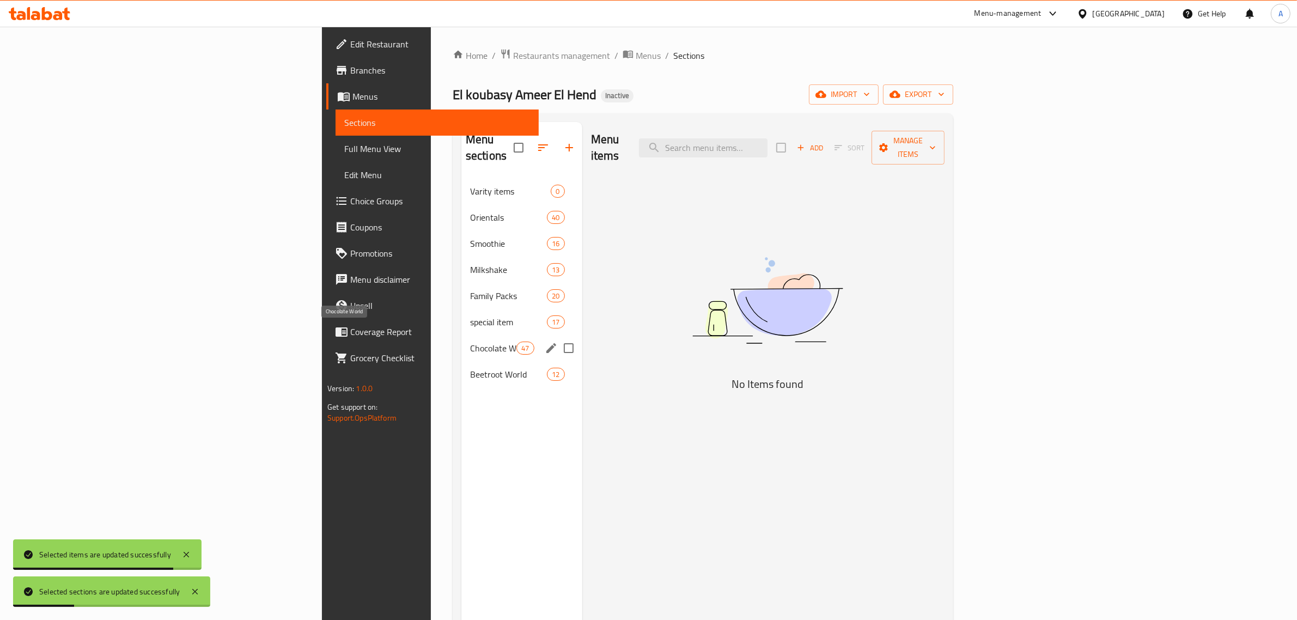
click at [470, 342] on span "Chocolate World" at bounding box center [493, 348] width 46 height 13
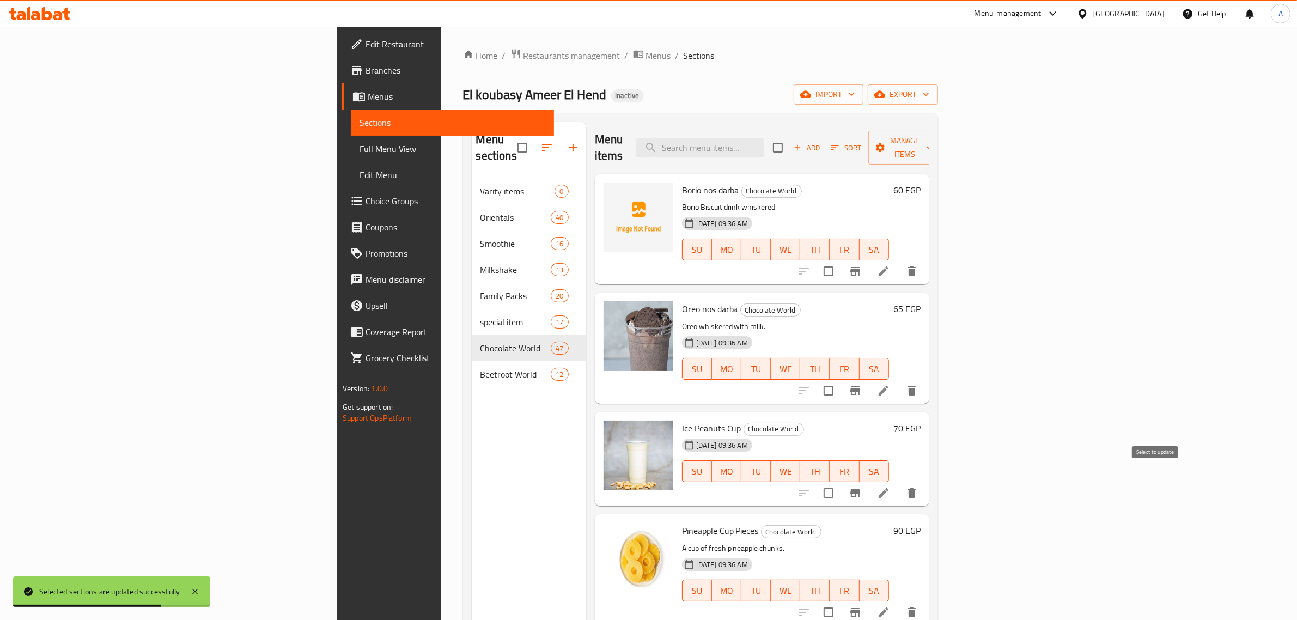
click at [840, 482] on input "checkbox" at bounding box center [828, 493] width 23 height 23
checkbox input "true"
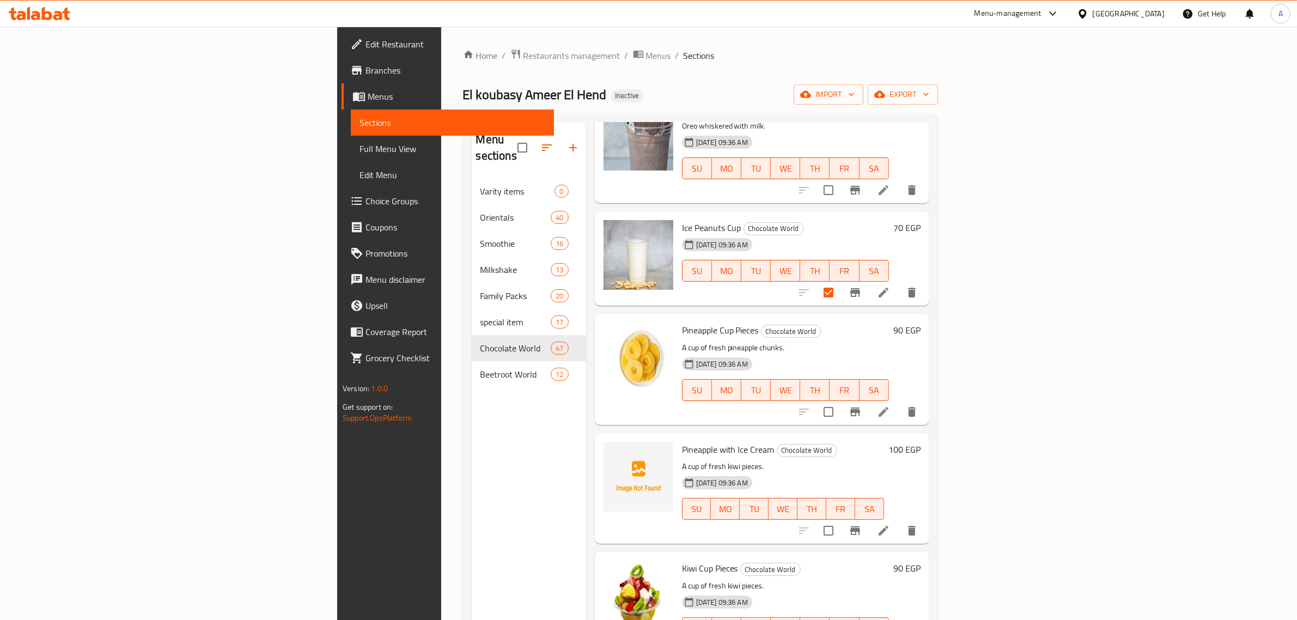
scroll to position [204, 0]
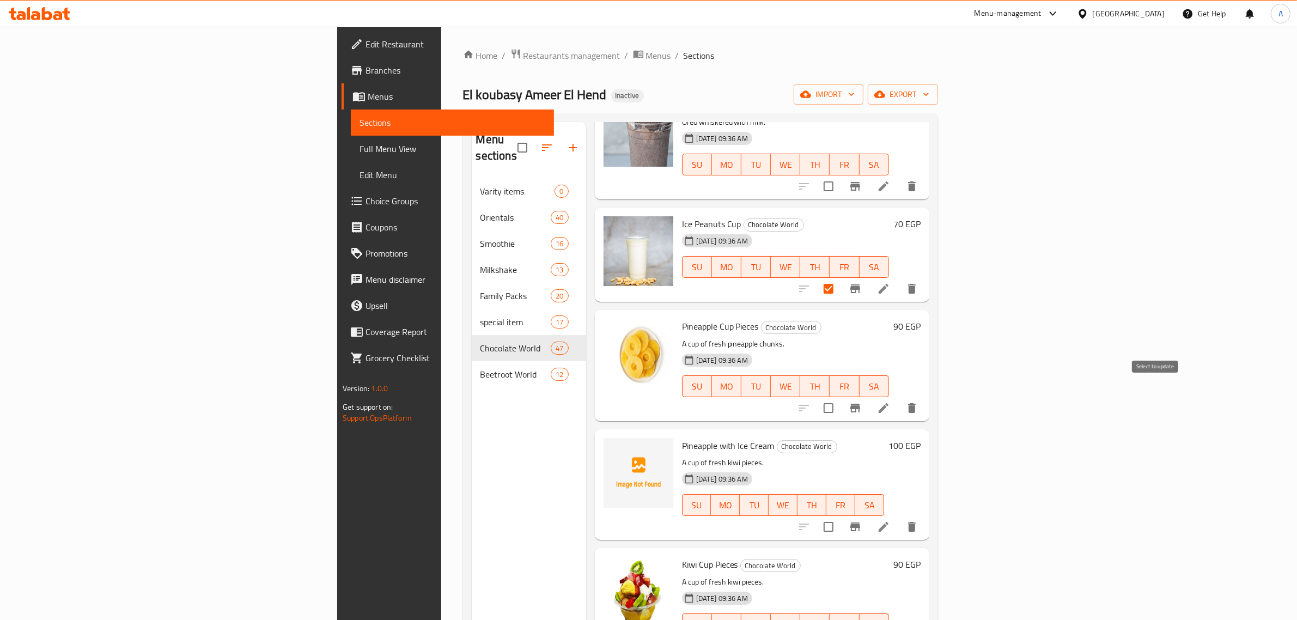
click at [840, 397] on input "checkbox" at bounding box center [828, 408] width 23 height 23
checkbox input "true"
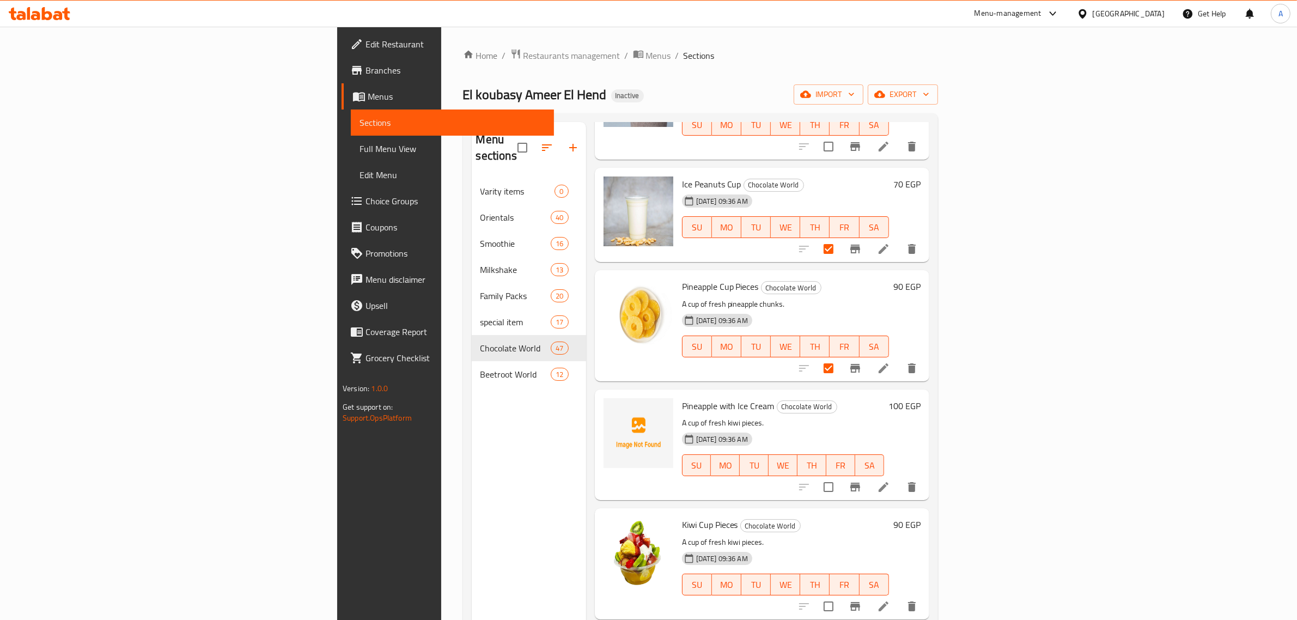
scroll to position [341, 0]
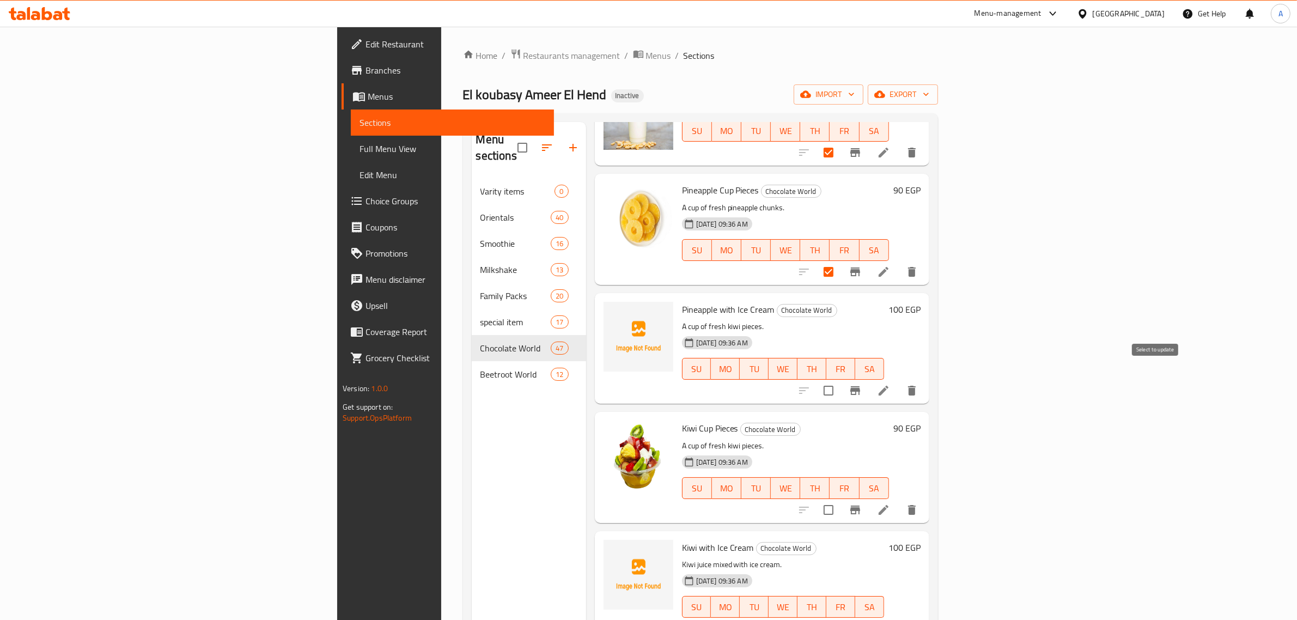
click at [840, 379] on input "checkbox" at bounding box center [828, 390] width 23 height 23
checkbox input "true"
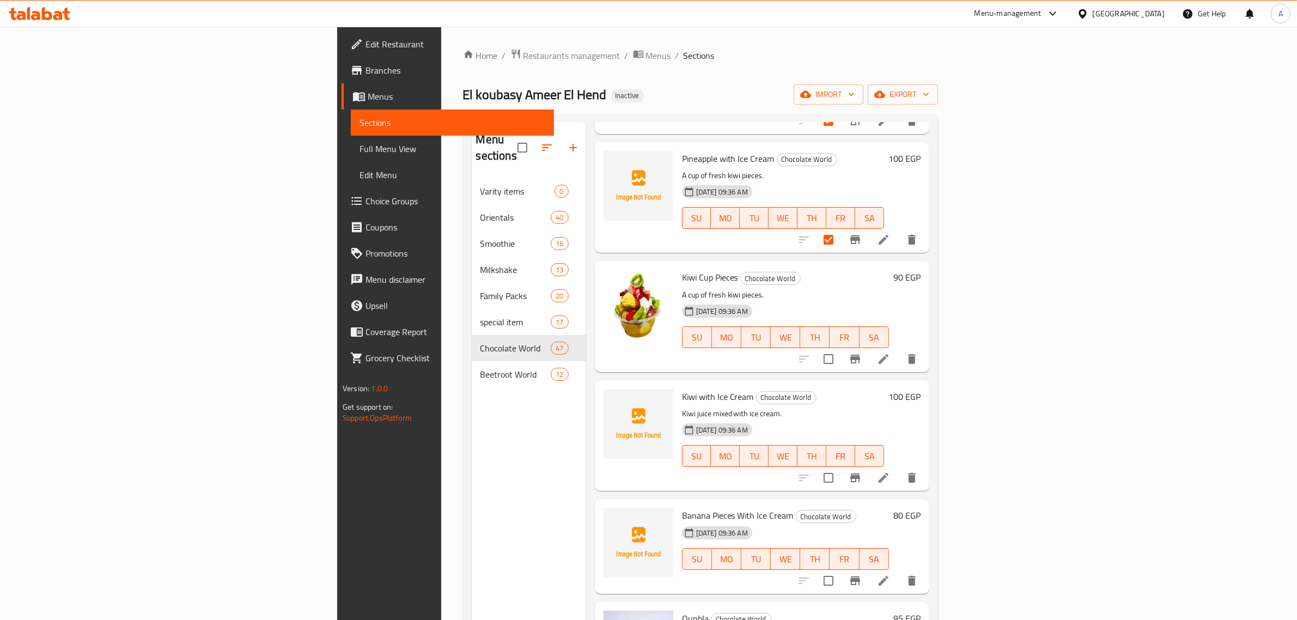
scroll to position [545, 0]
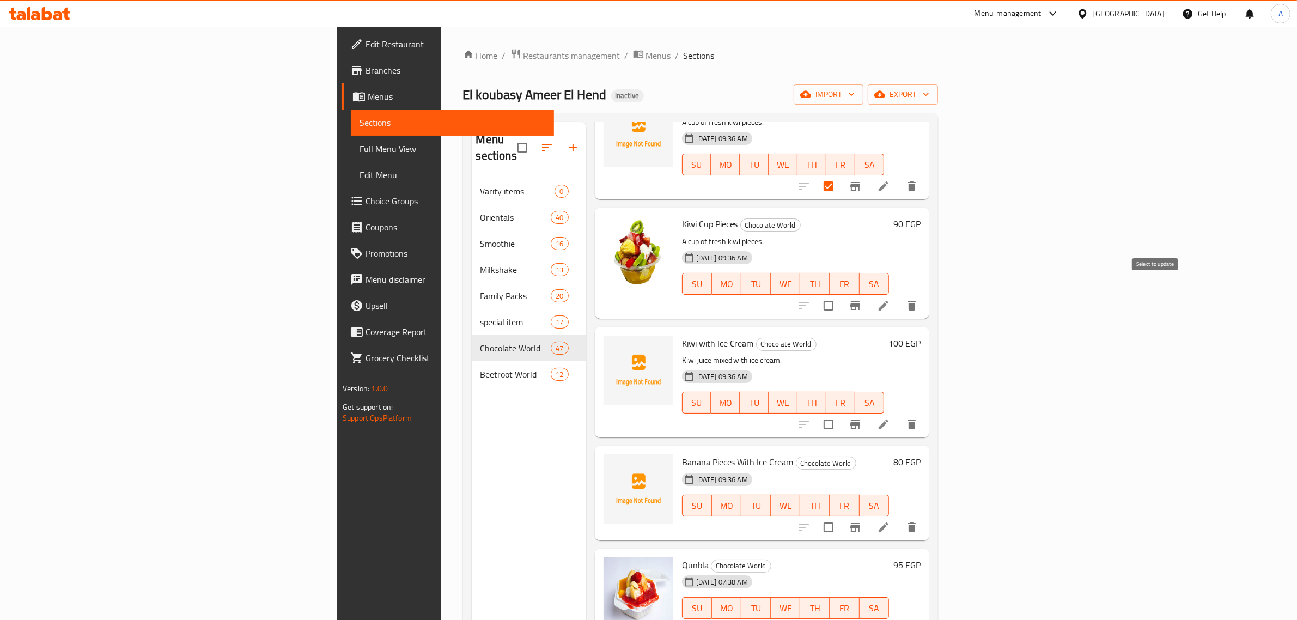
click at [840, 294] on input "checkbox" at bounding box center [828, 305] width 23 height 23
checkbox input "true"
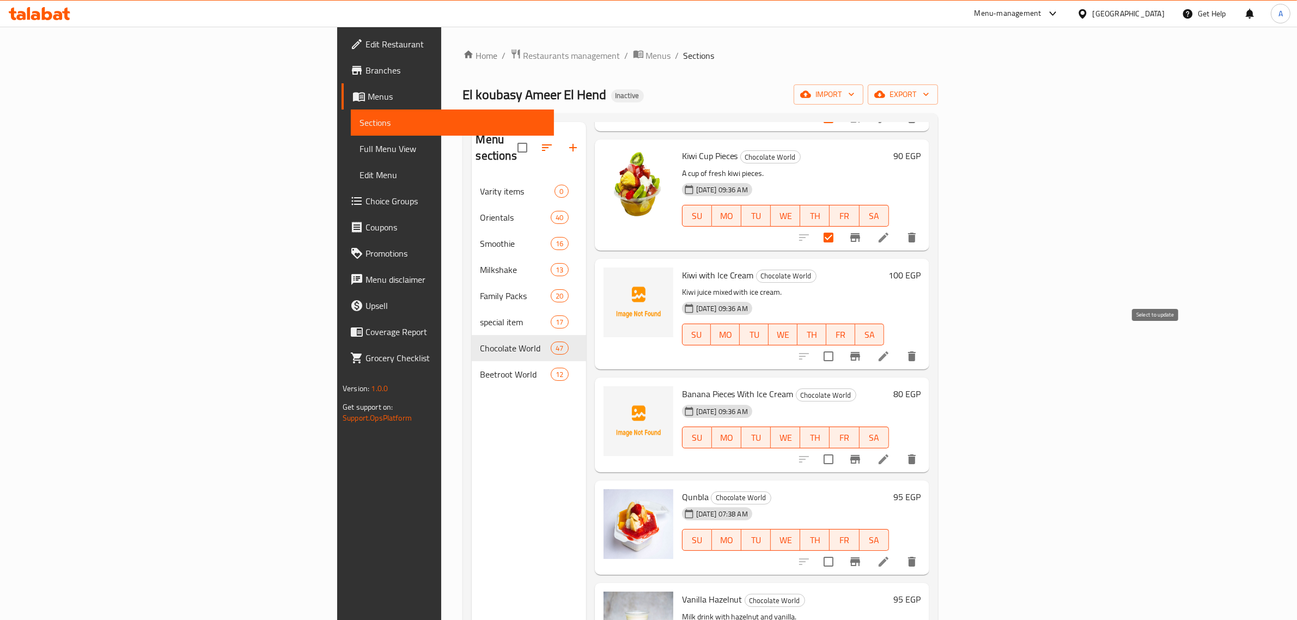
click at [840, 345] on input "checkbox" at bounding box center [828, 356] width 23 height 23
checkbox input "true"
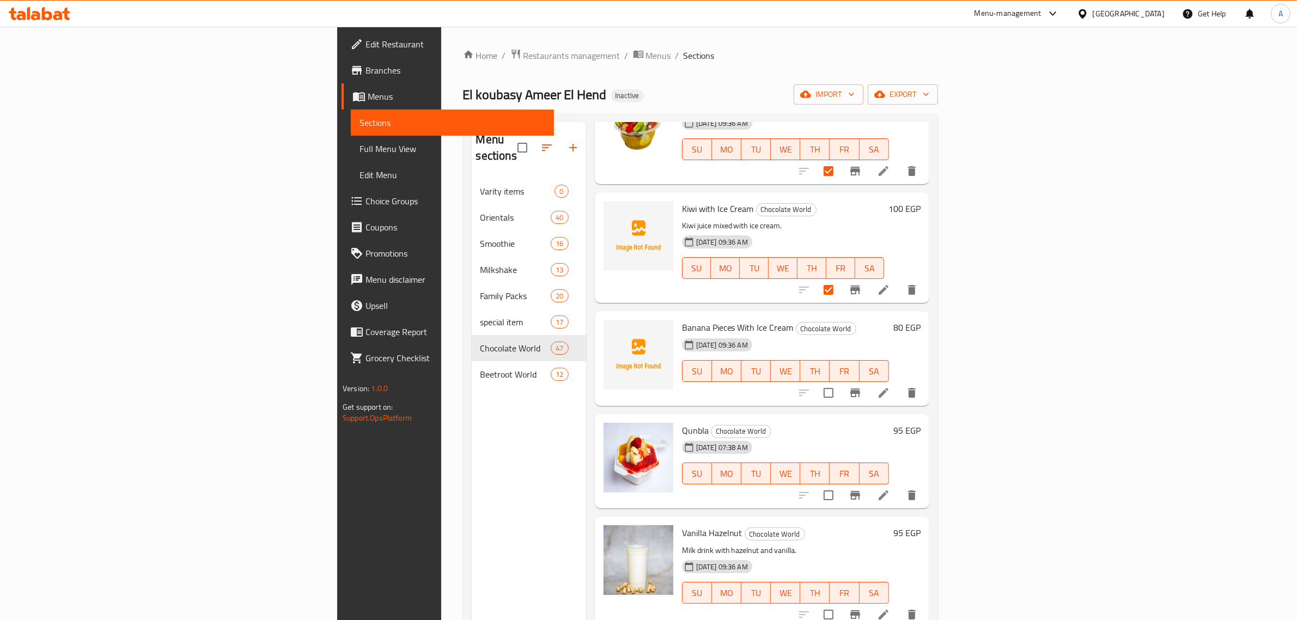
scroll to position [681, 0]
click at [840, 380] on input "checkbox" at bounding box center [828, 391] width 23 height 23
checkbox input "true"
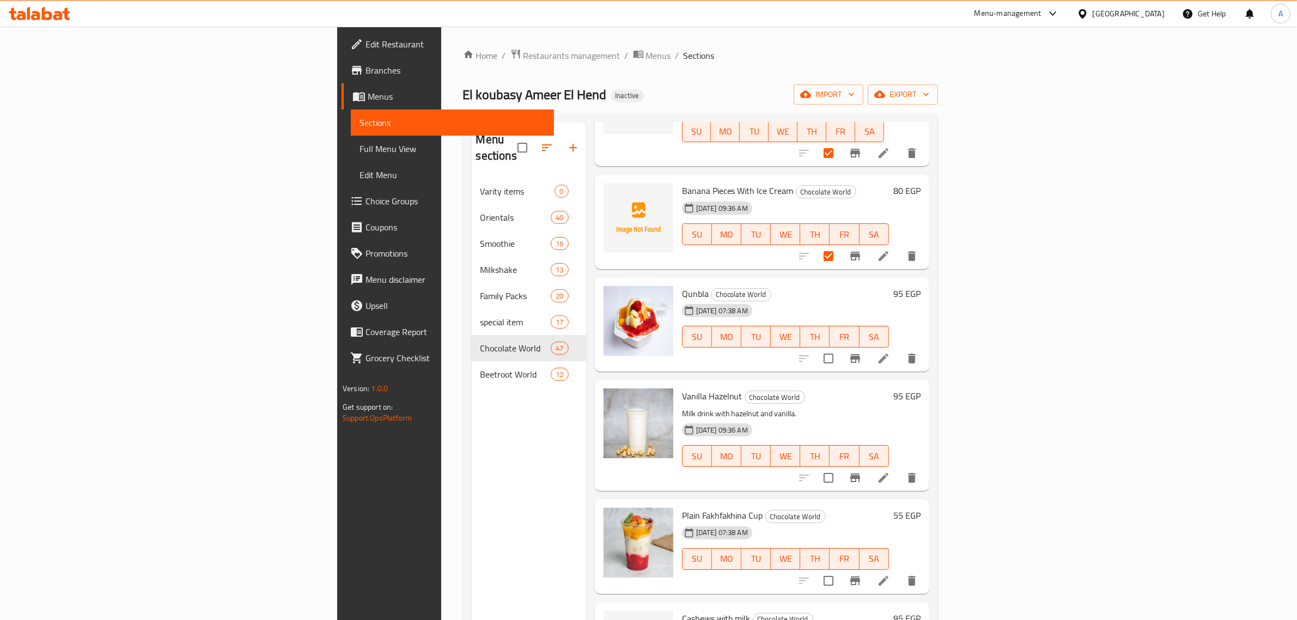
scroll to position [817, 0]
click at [840, 346] on input "checkbox" at bounding box center [828, 357] width 23 height 23
checkbox input "true"
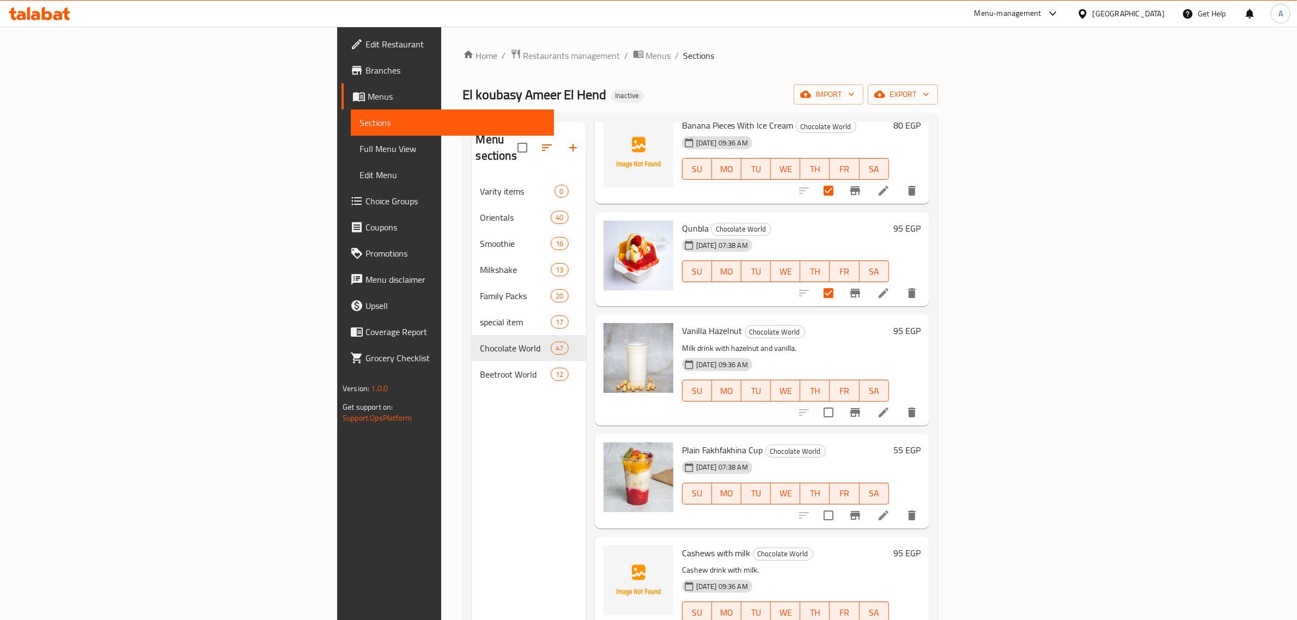
scroll to position [885, 0]
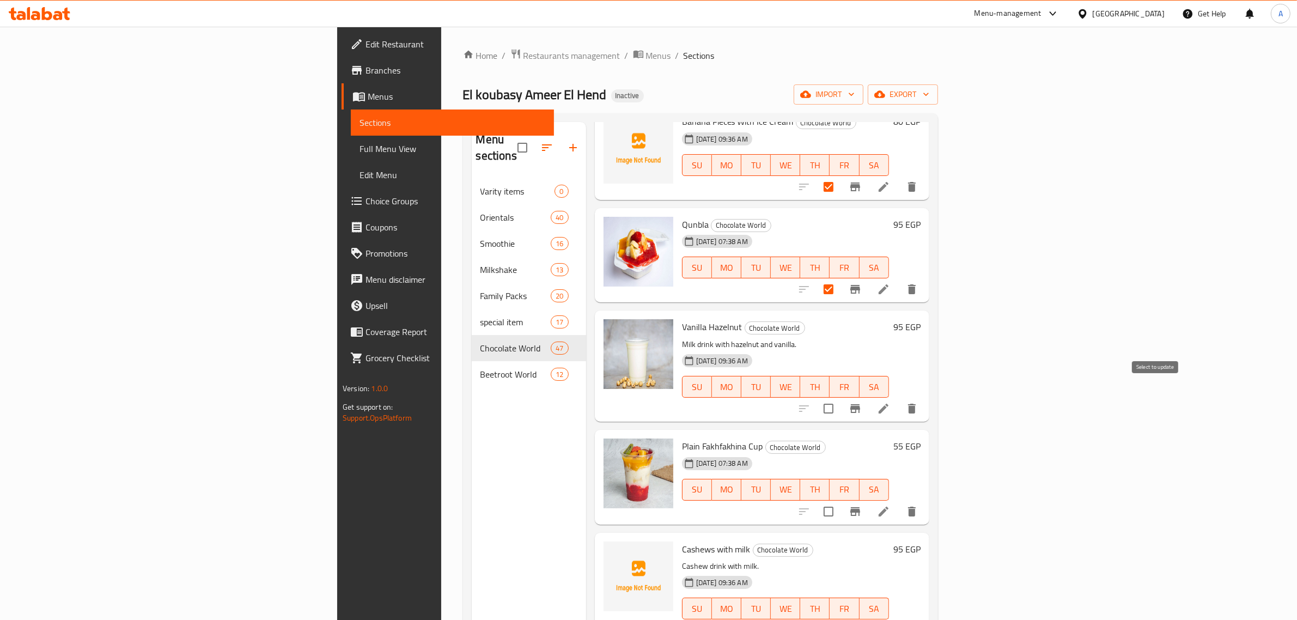
click at [840, 397] on input "checkbox" at bounding box center [828, 408] width 23 height 23
checkbox input "true"
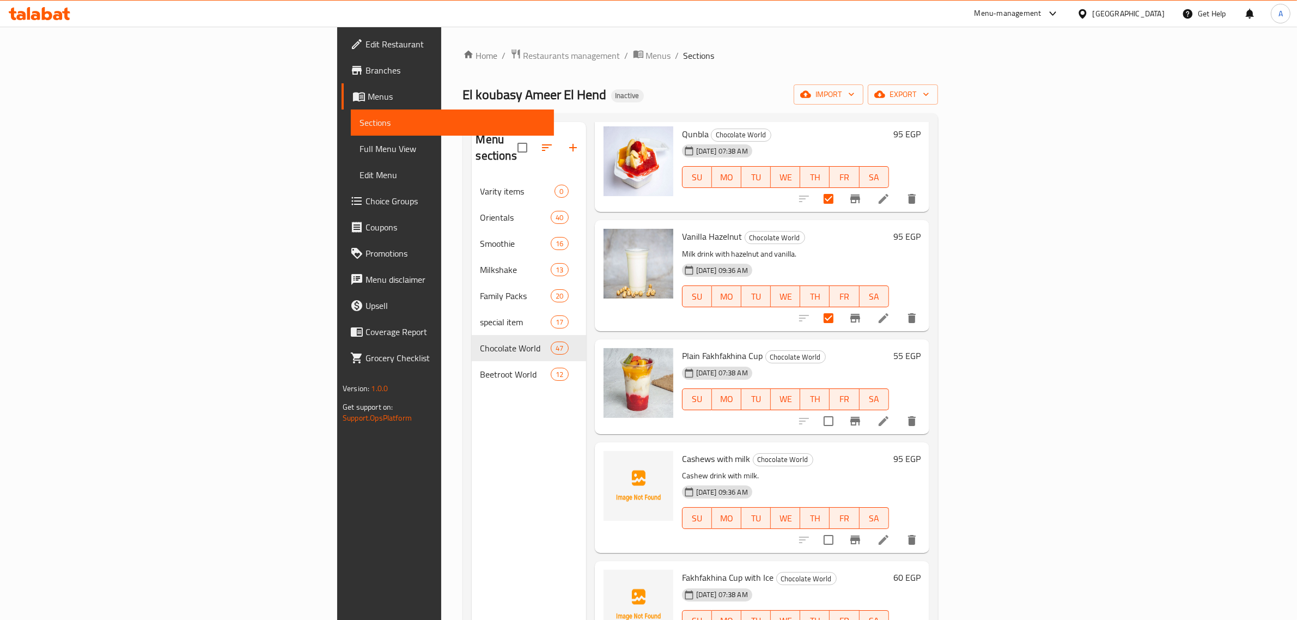
scroll to position [1022, 0]
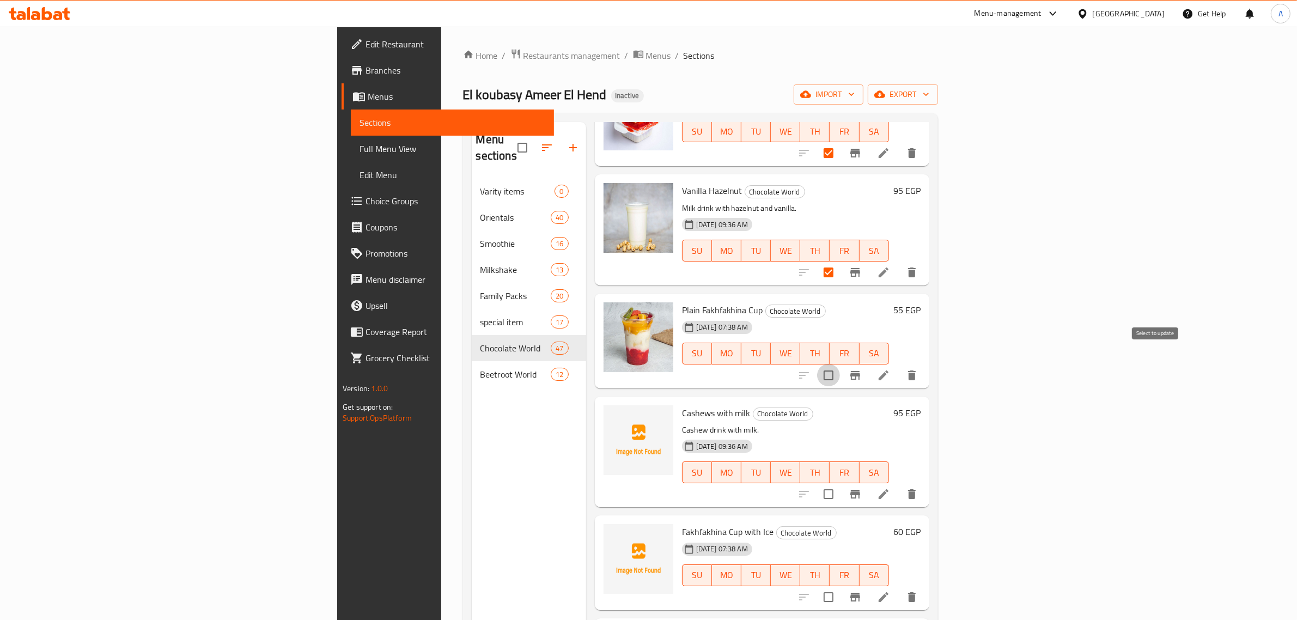
click at [840, 364] on input "checkbox" at bounding box center [828, 375] width 23 height 23
checkbox input "true"
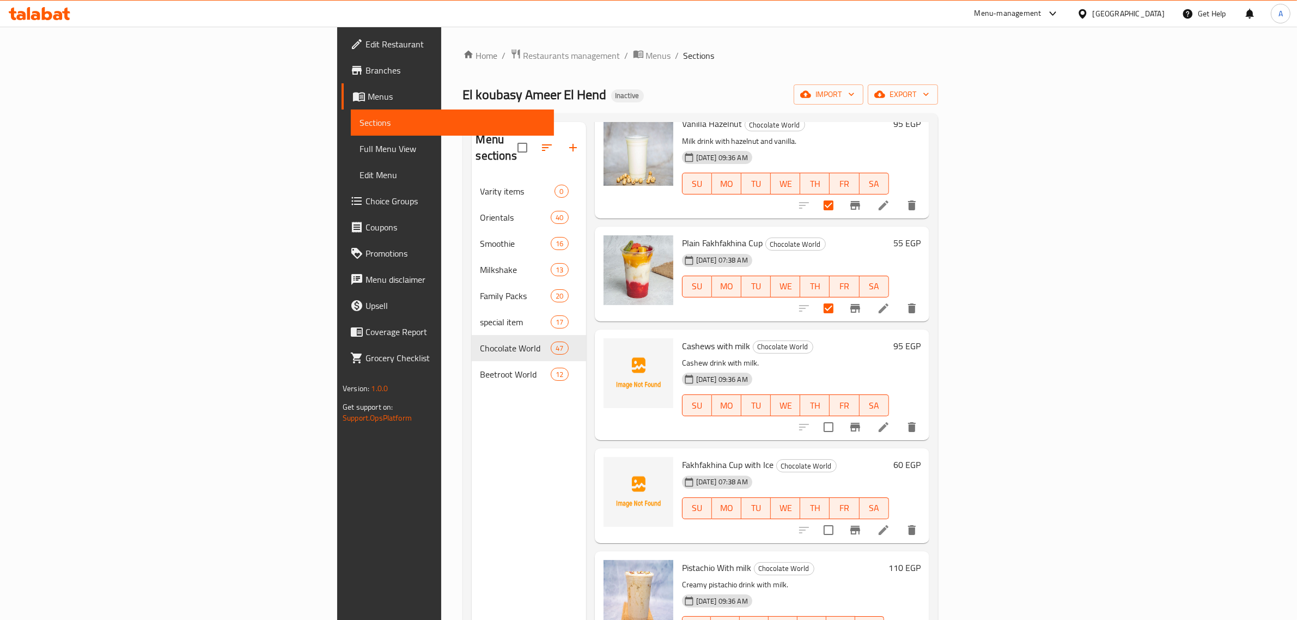
scroll to position [1090, 0]
click at [840, 415] on input "checkbox" at bounding box center [828, 426] width 23 height 23
checkbox input "true"
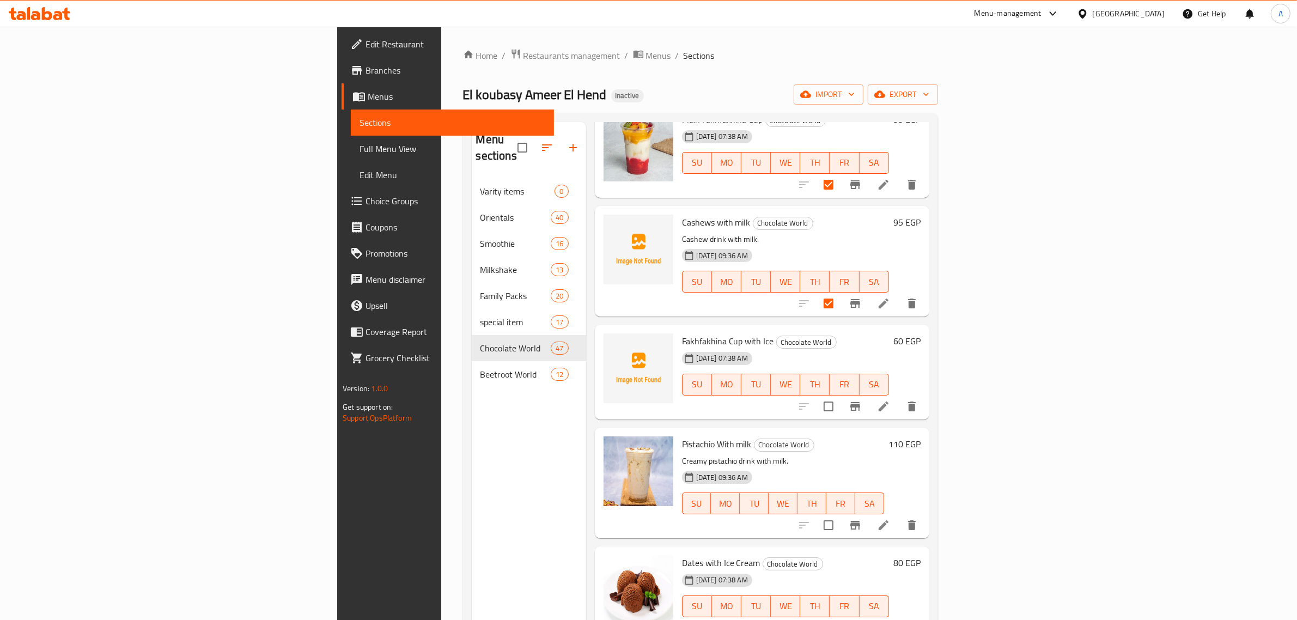
scroll to position [1226, 0]
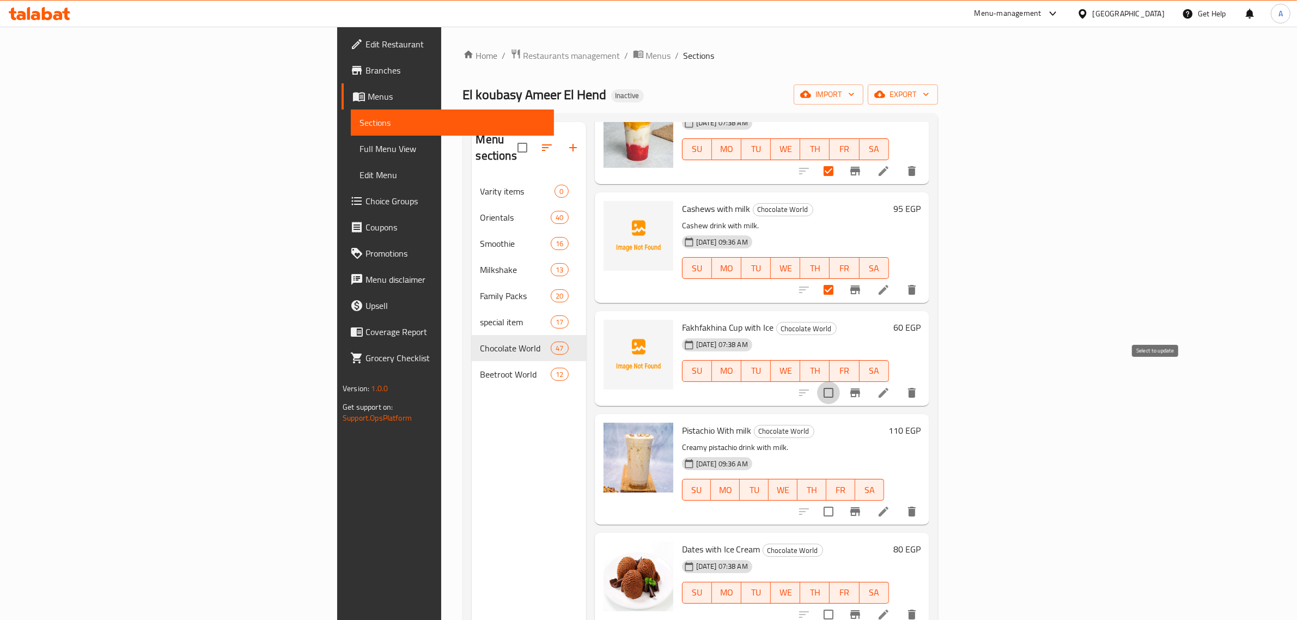
click at [840, 381] on input "checkbox" at bounding box center [828, 392] width 23 height 23
checkbox input "true"
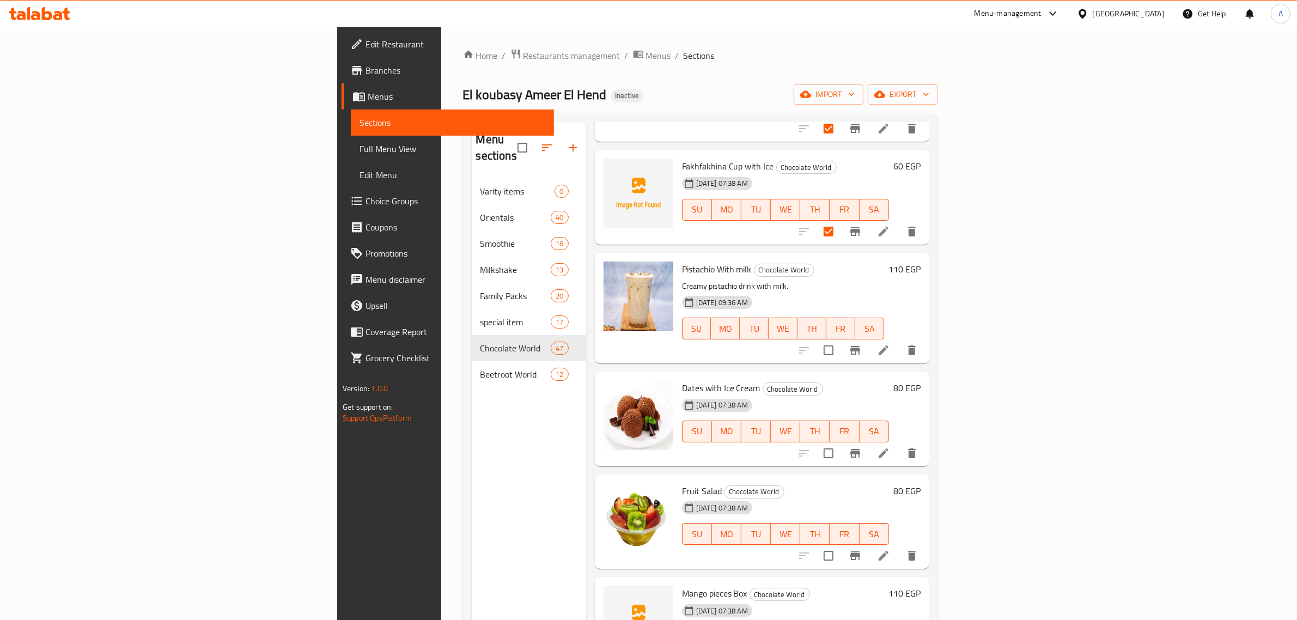
scroll to position [1430, 0]
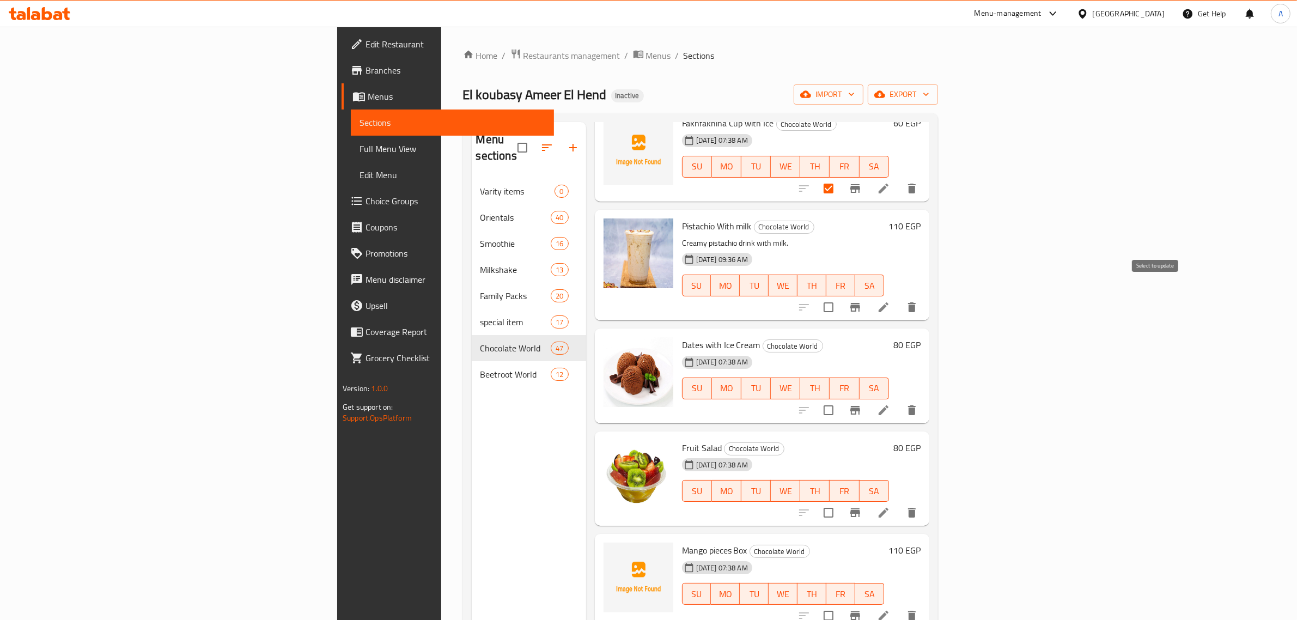
click at [840, 296] on input "checkbox" at bounding box center [828, 307] width 23 height 23
checkbox input "true"
click at [840, 399] on input "checkbox" at bounding box center [828, 410] width 23 height 23
checkbox input "true"
click at [840, 501] on input "checkbox" at bounding box center [828, 512] width 23 height 23
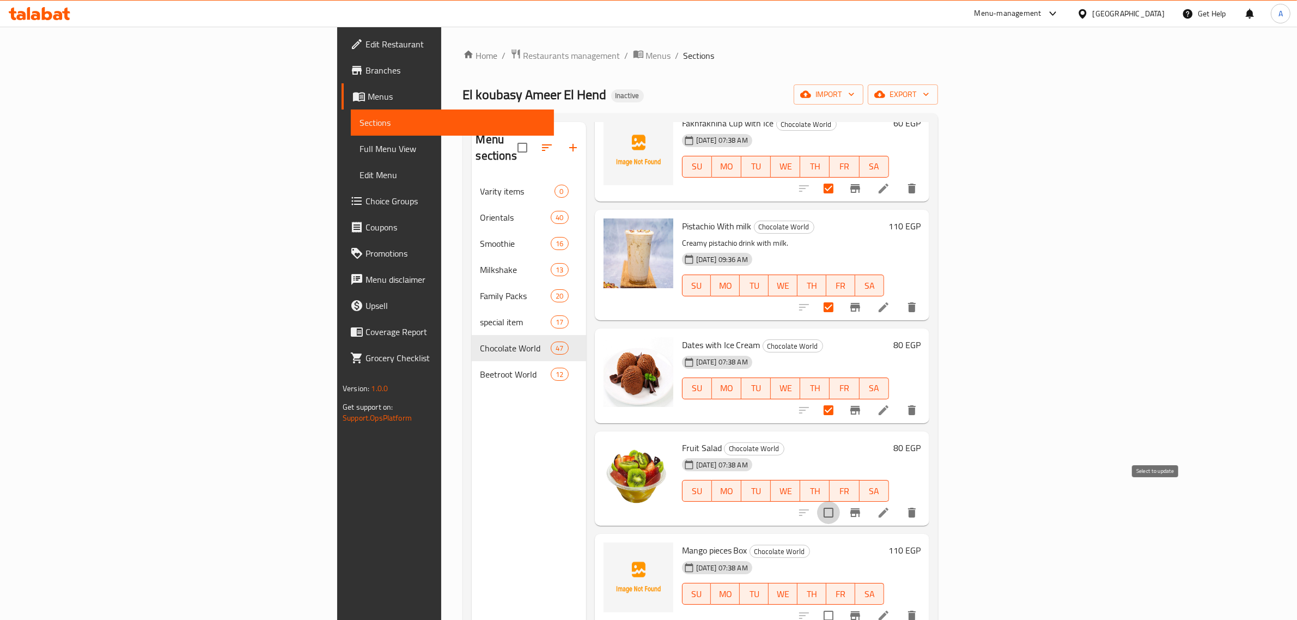
checkbox input "true"
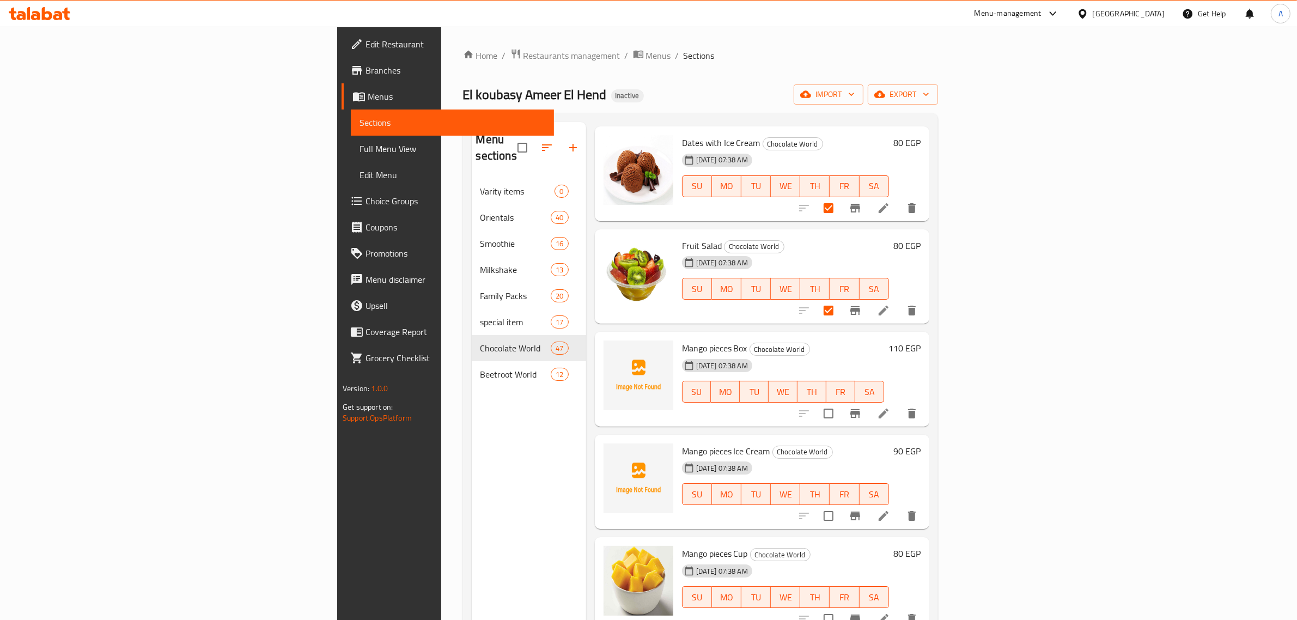
scroll to position [1635, 0]
click at [840, 400] on input "checkbox" at bounding box center [828, 411] width 23 height 23
checkbox input "true"
click at [840, 502] on input "checkbox" at bounding box center [828, 513] width 23 height 23
checkbox input "true"
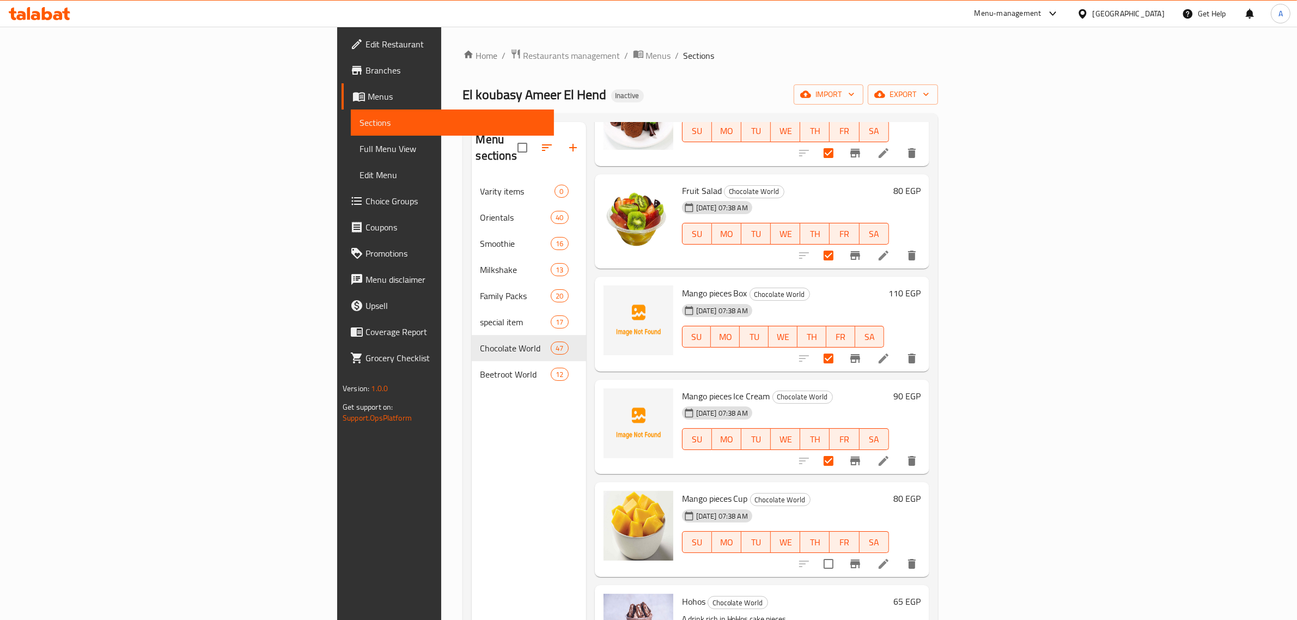
scroll to position [1839, 0]
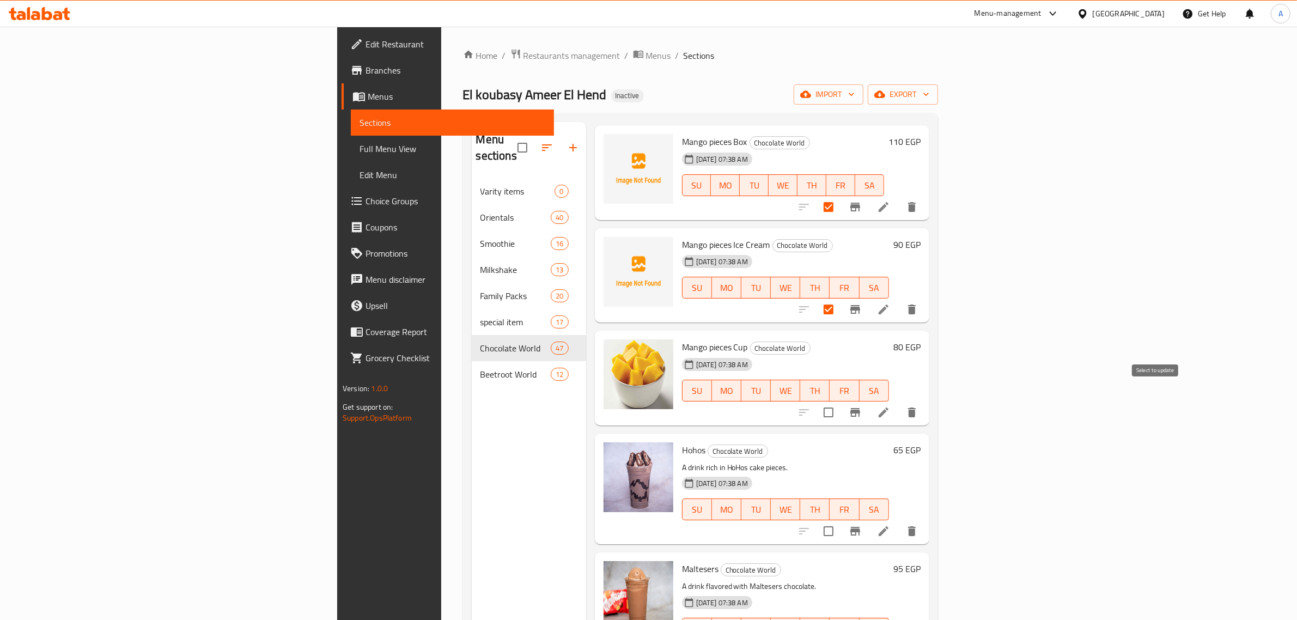
click at [840, 401] on input "checkbox" at bounding box center [828, 412] width 23 height 23
checkbox input "true"
click at [840, 520] on input "checkbox" at bounding box center [828, 531] width 23 height 23
checkbox input "false"
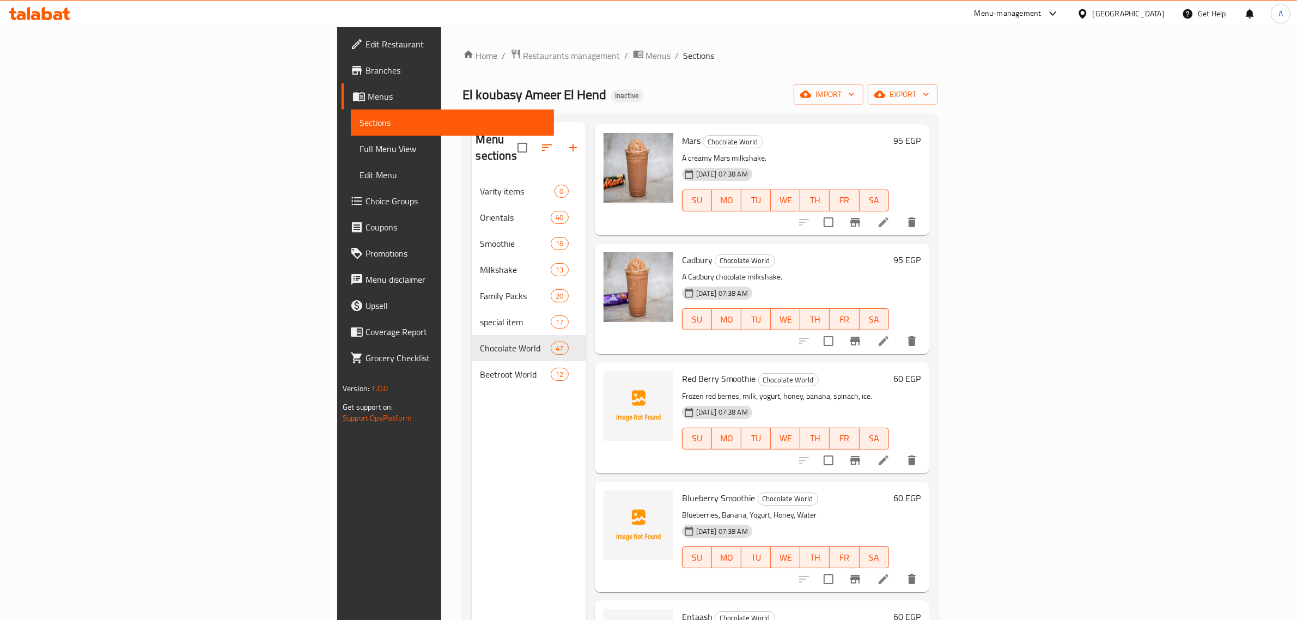
scroll to position [2997, 0]
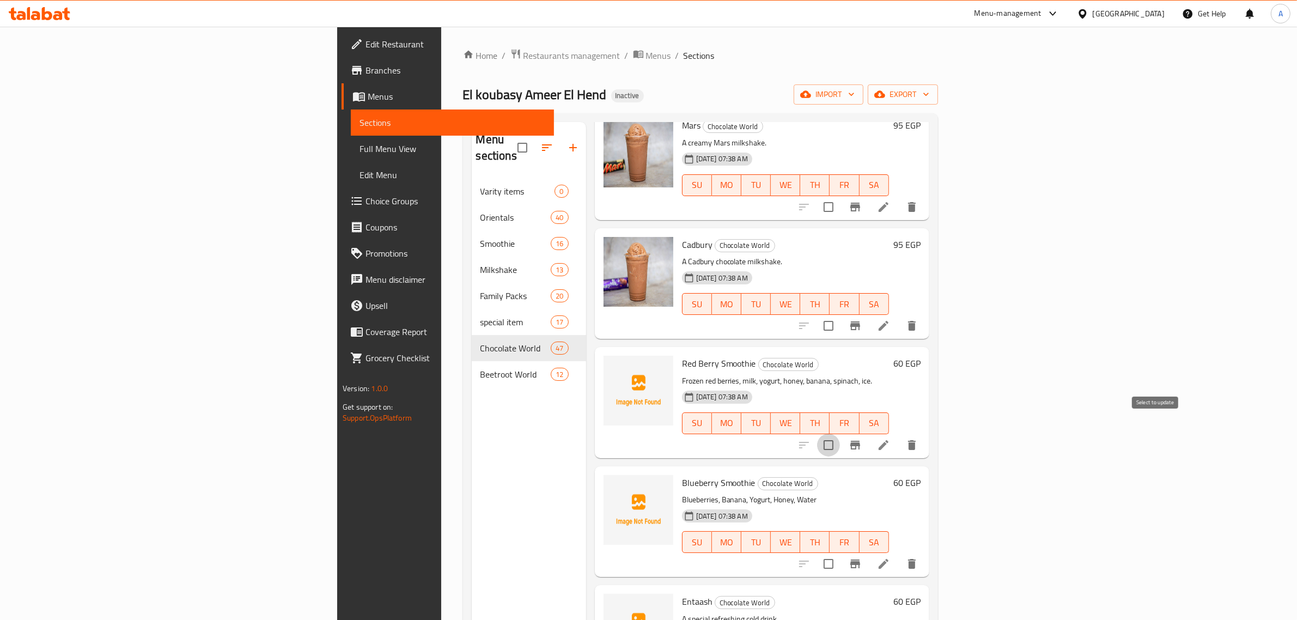
click at [840, 434] on input "checkbox" at bounding box center [828, 445] width 23 height 23
checkbox input "true"
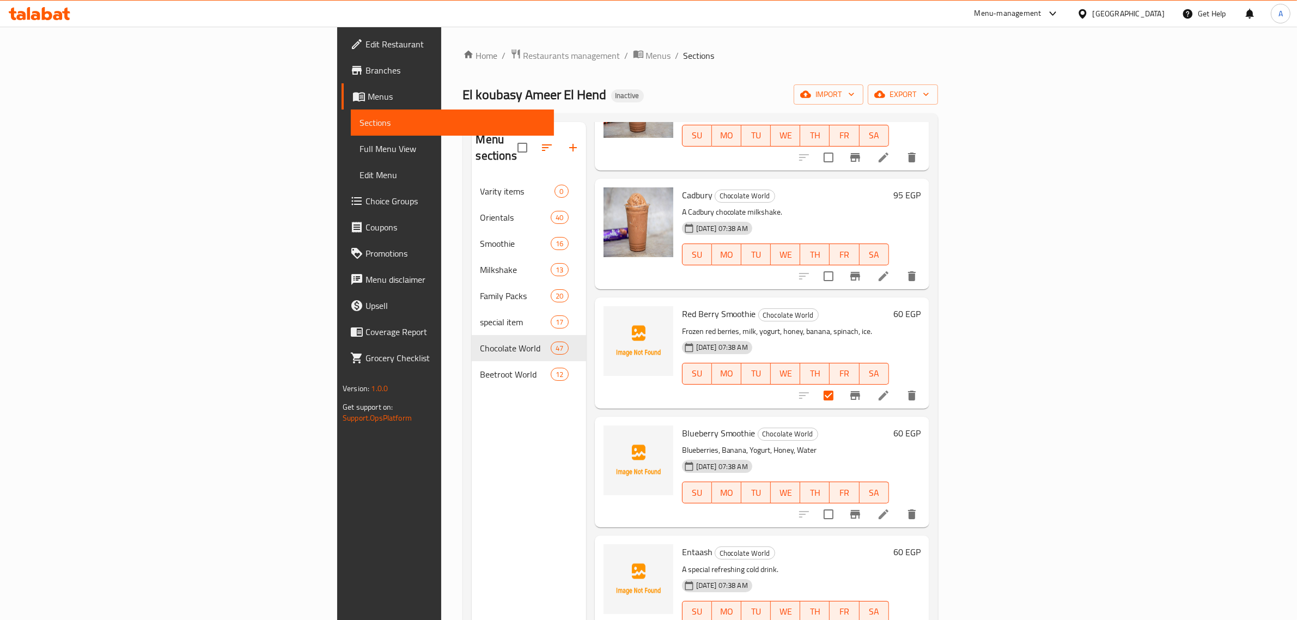
scroll to position [3133, 0]
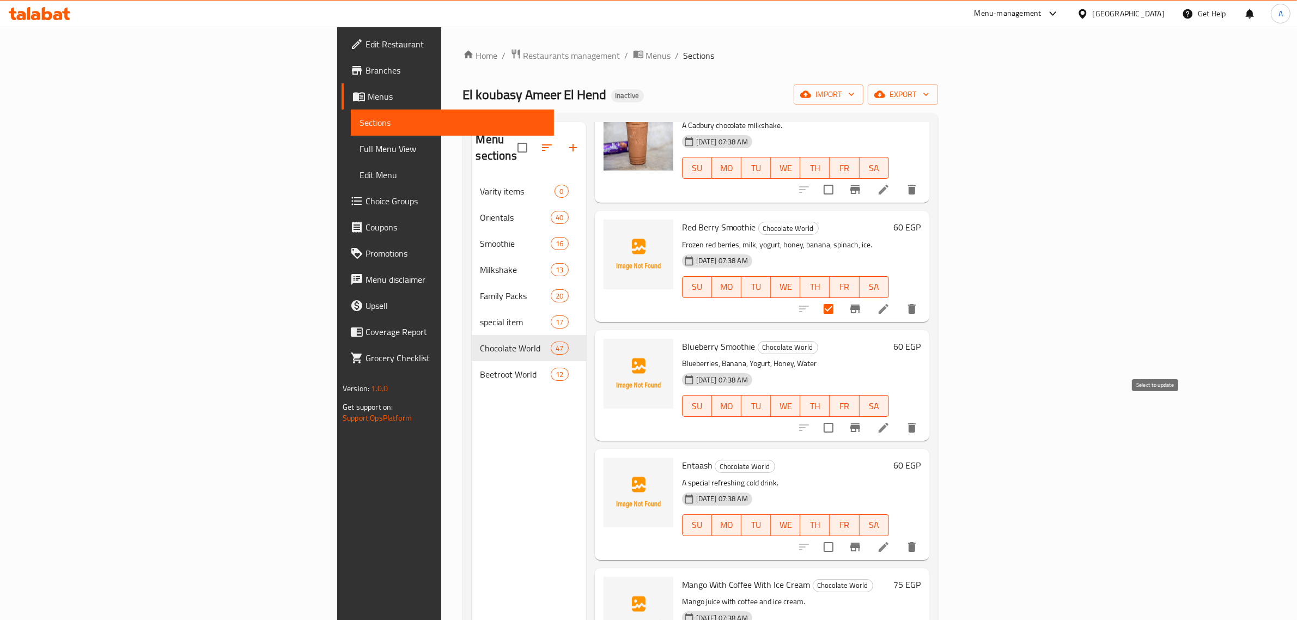
click at [840, 416] on input "checkbox" at bounding box center [828, 427] width 23 height 23
checkbox input "true"
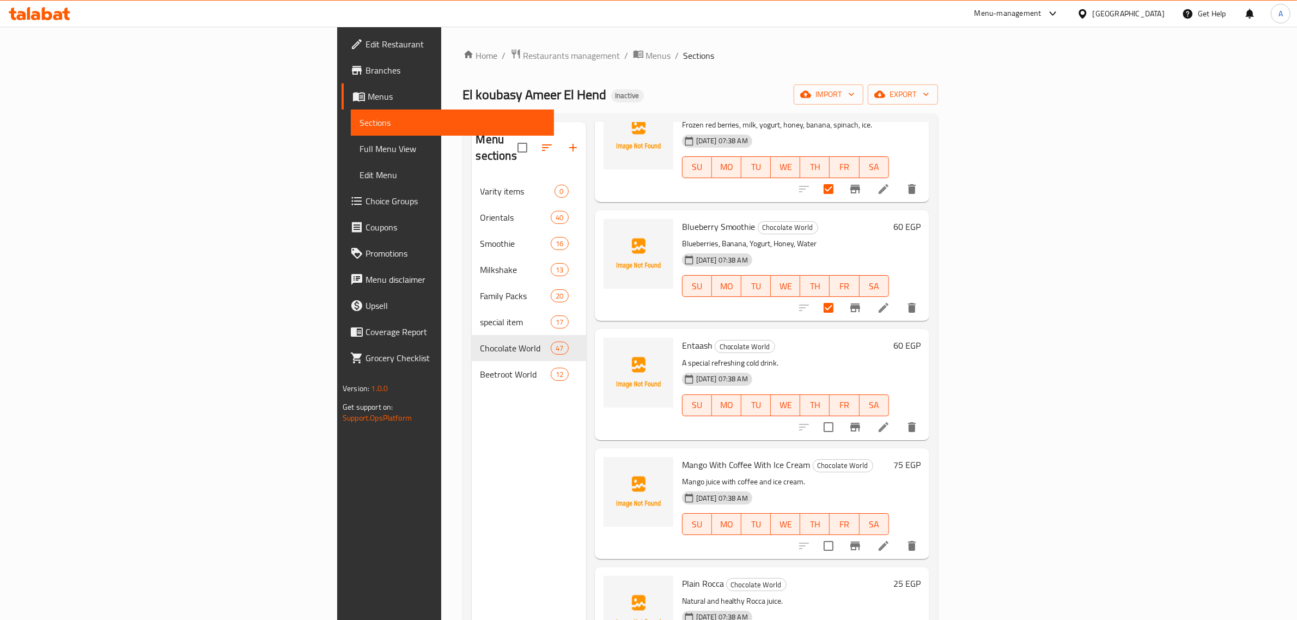
scroll to position [3269, 0]
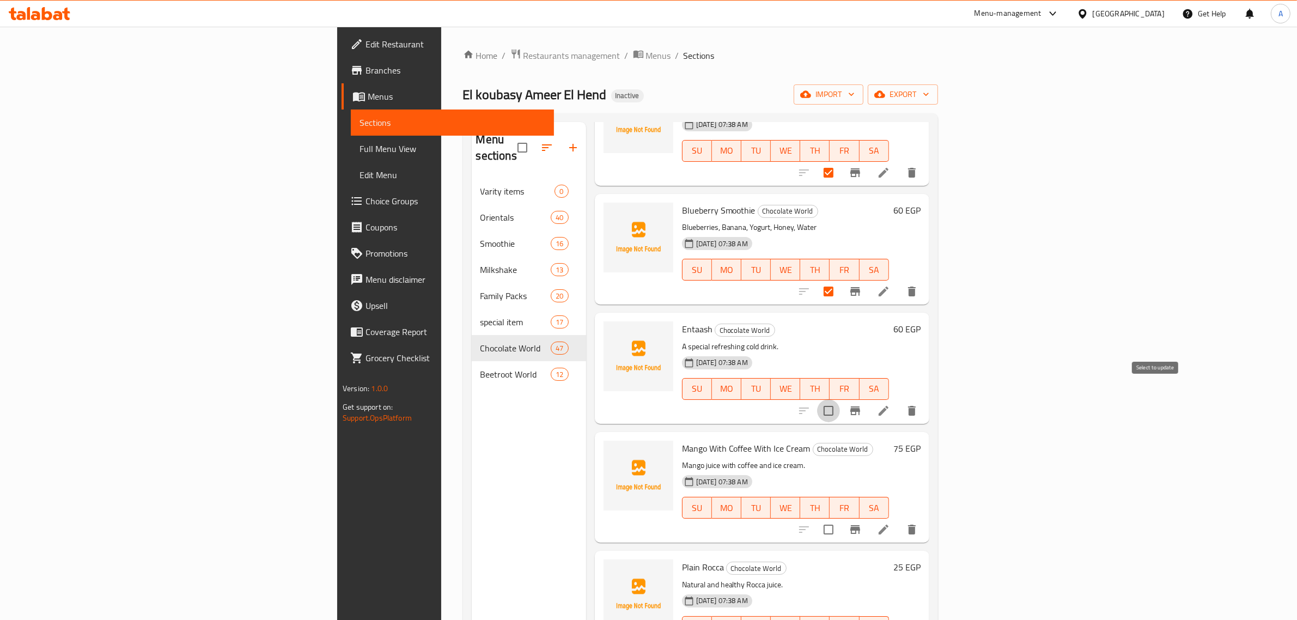
click at [840, 399] on input "checkbox" at bounding box center [828, 410] width 23 height 23
checkbox input "true"
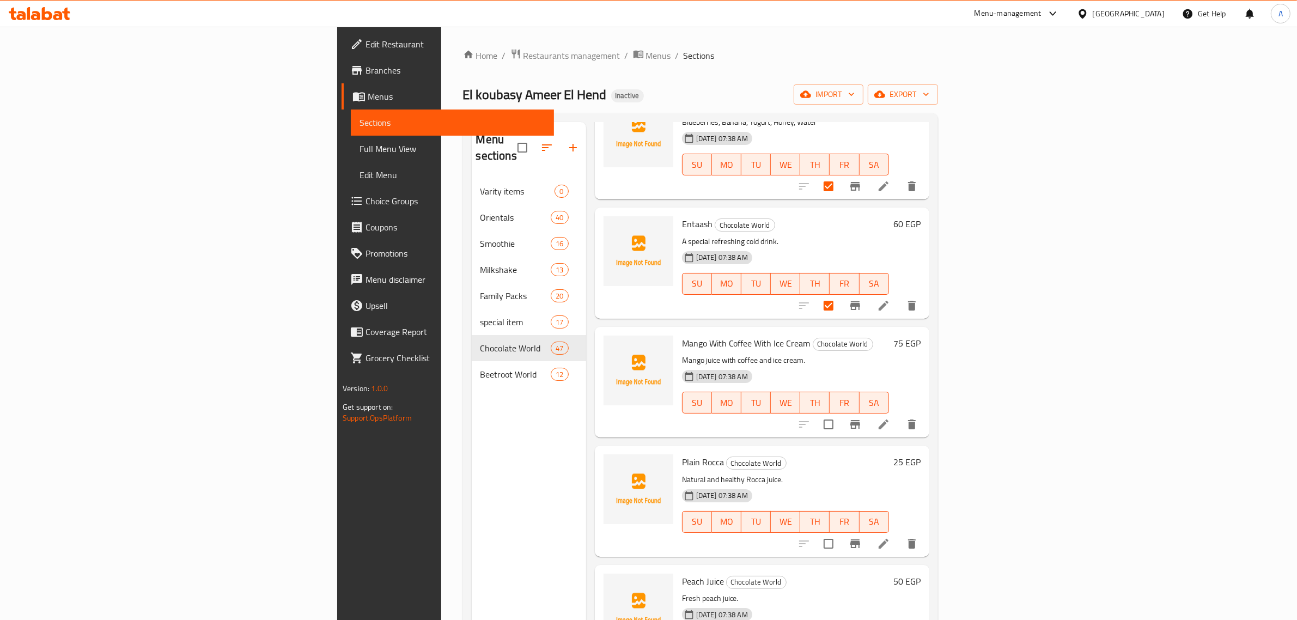
scroll to position [3405, 0]
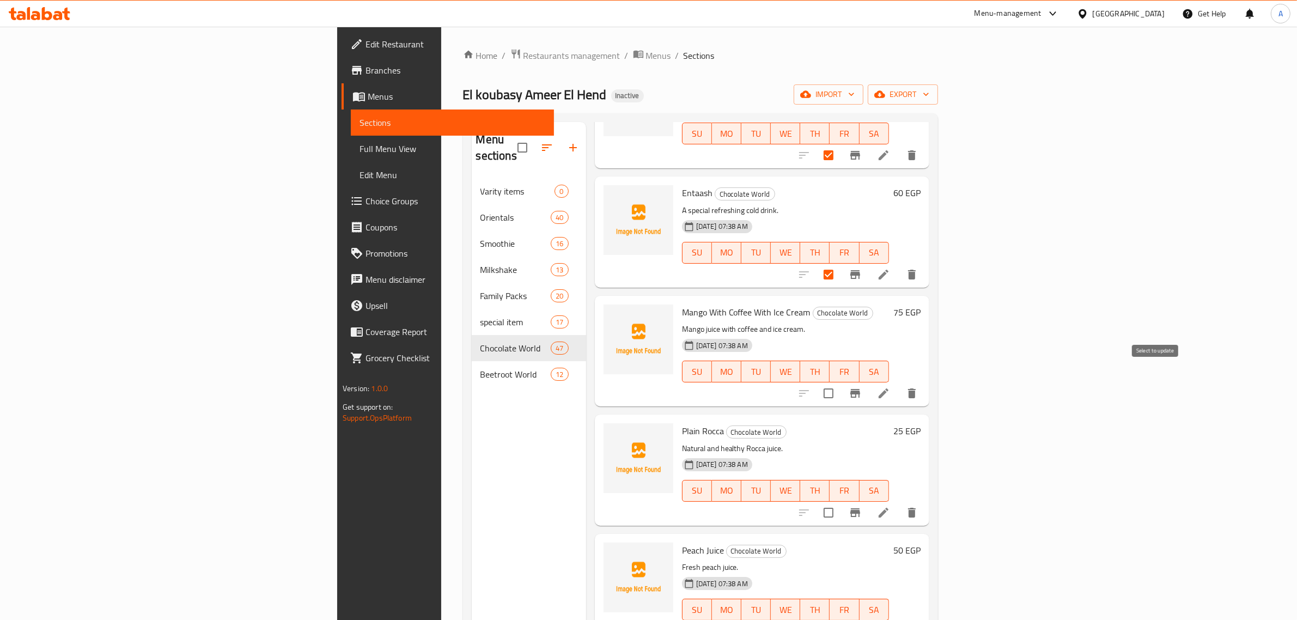
click at [840, 382] on input "checkbox" at bounding box center [828, 393] width 23 height 23
checkbox input "true"
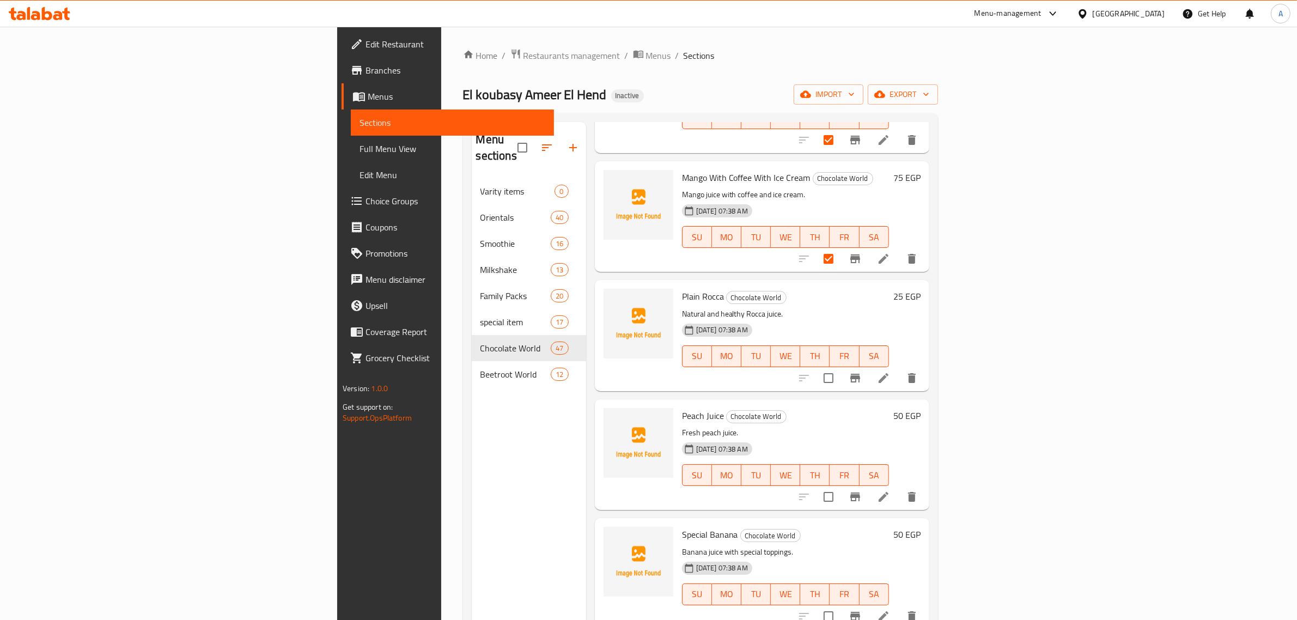
scroll to position [3542, 0]
click at [840, 365] on input "checkbox" at bounding box center [828, 376] width 23 height 23
checkbox input "true"
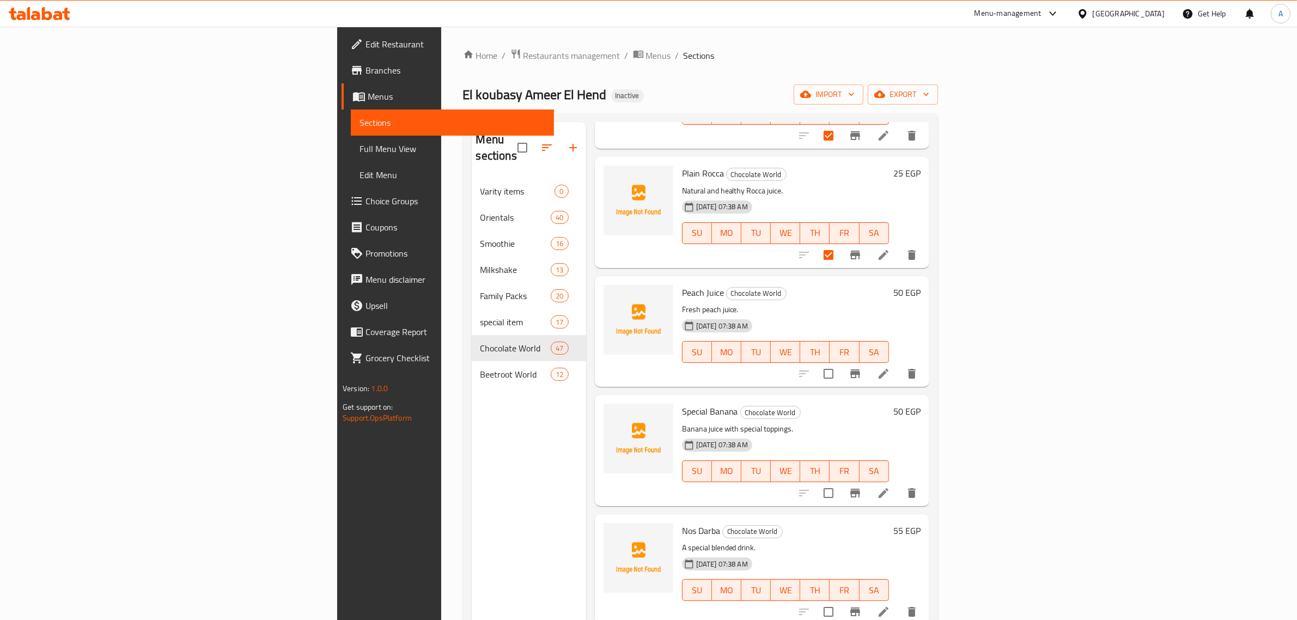
scroll to position [3678, 0]
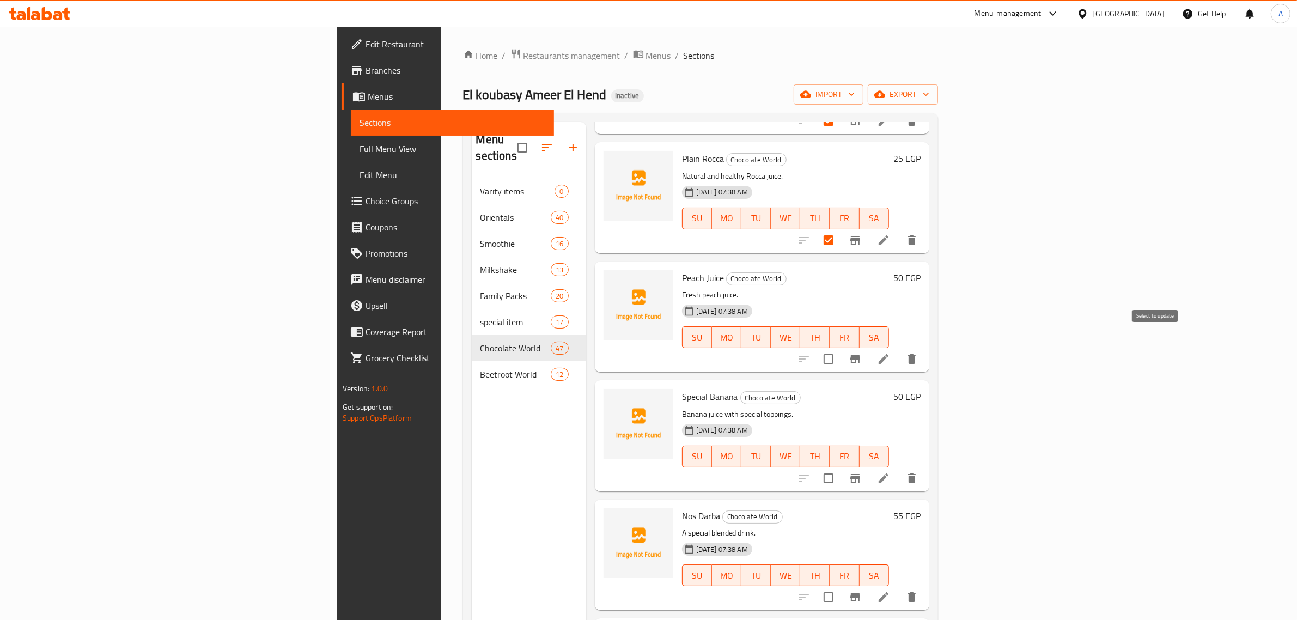
click at [840, 348] on input "checkbox" at bounding box center [828, 359] width 23 height 23
checkbox input "true"
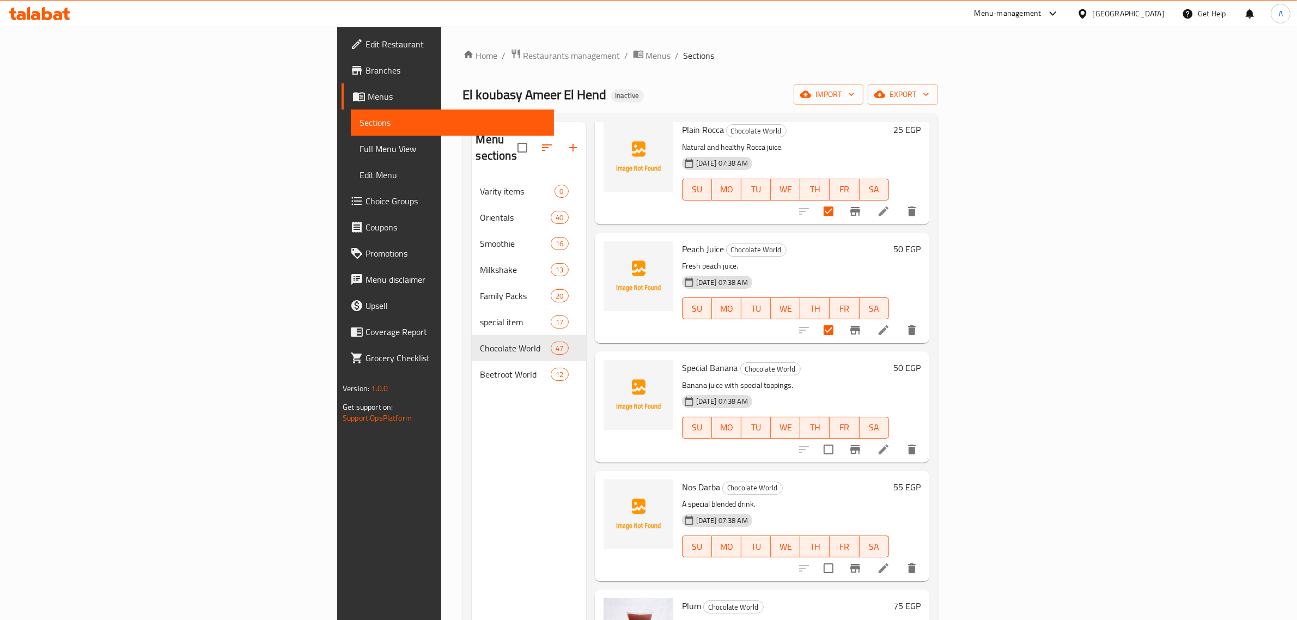
scroll to position [3746, 0]
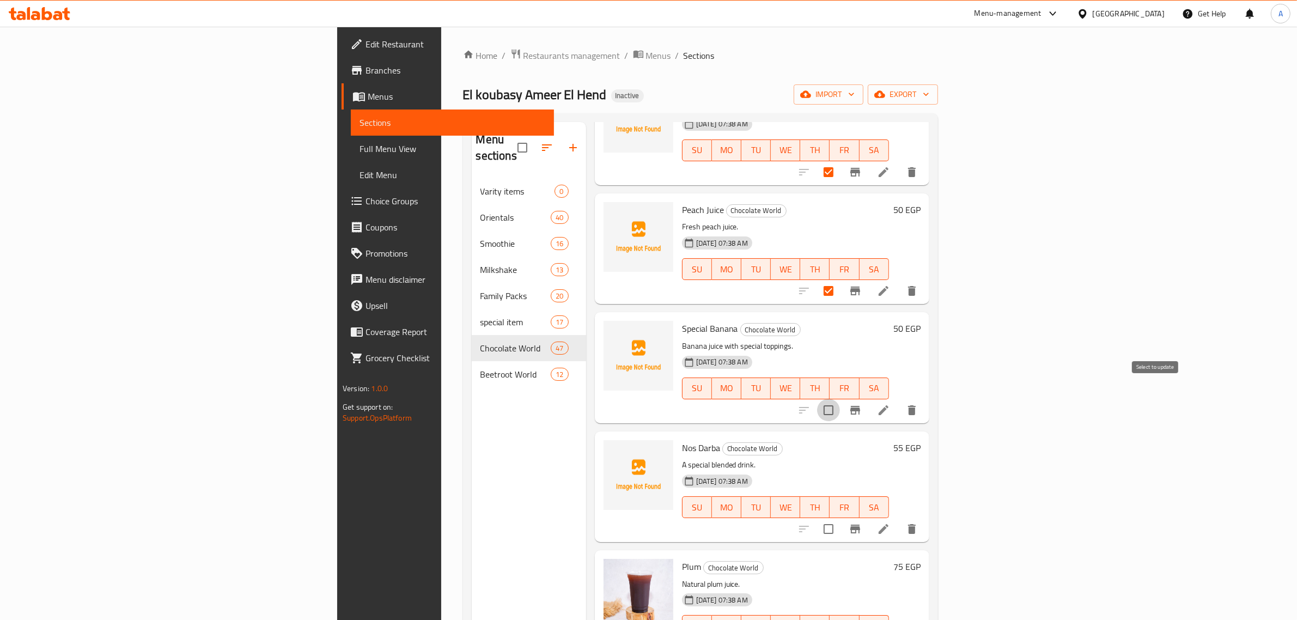
click at [840, 399] on input "checkbox" at bounding box center [828, 410] width 23 height 23
checkbox input "true"
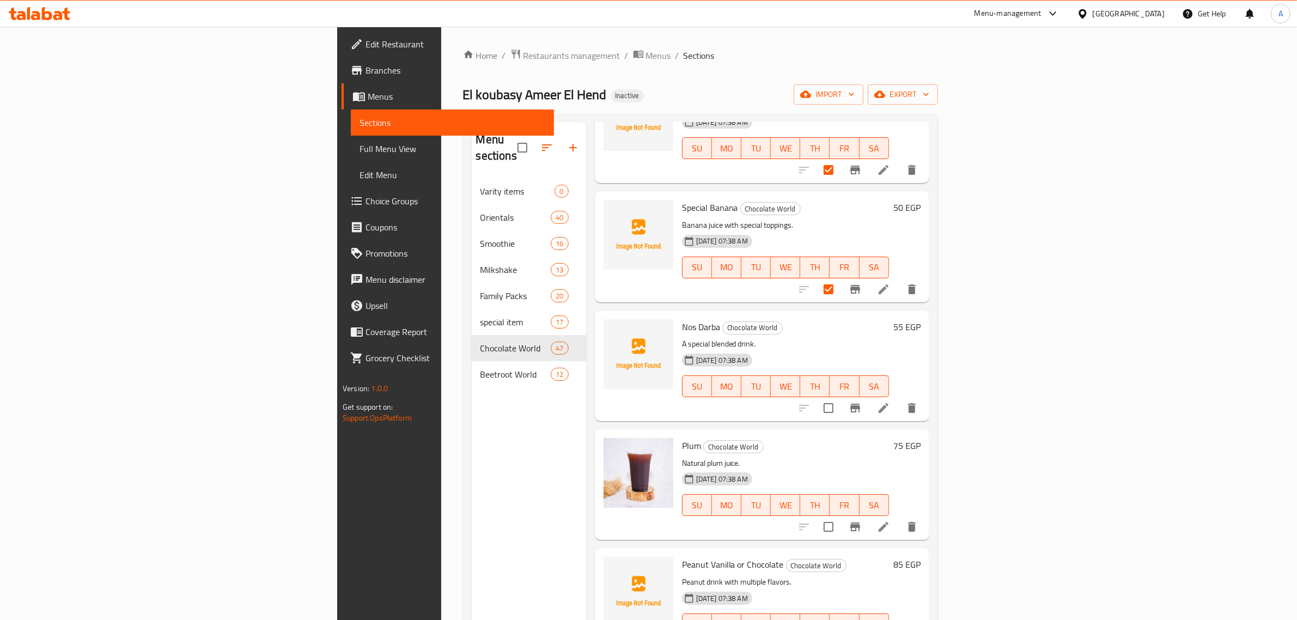
scroll to position [3882, 0]
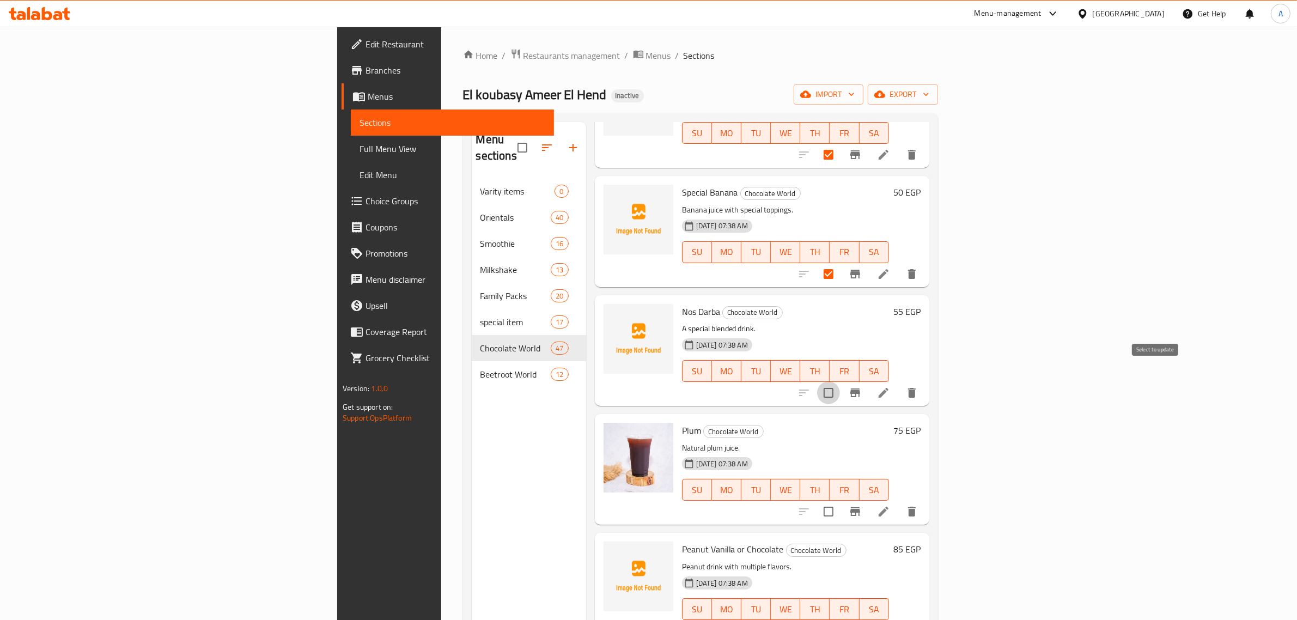
click at [840, 381] on input "checkbox" at bounding box center [828, 392] width 23 height 23
checkbox input "true"
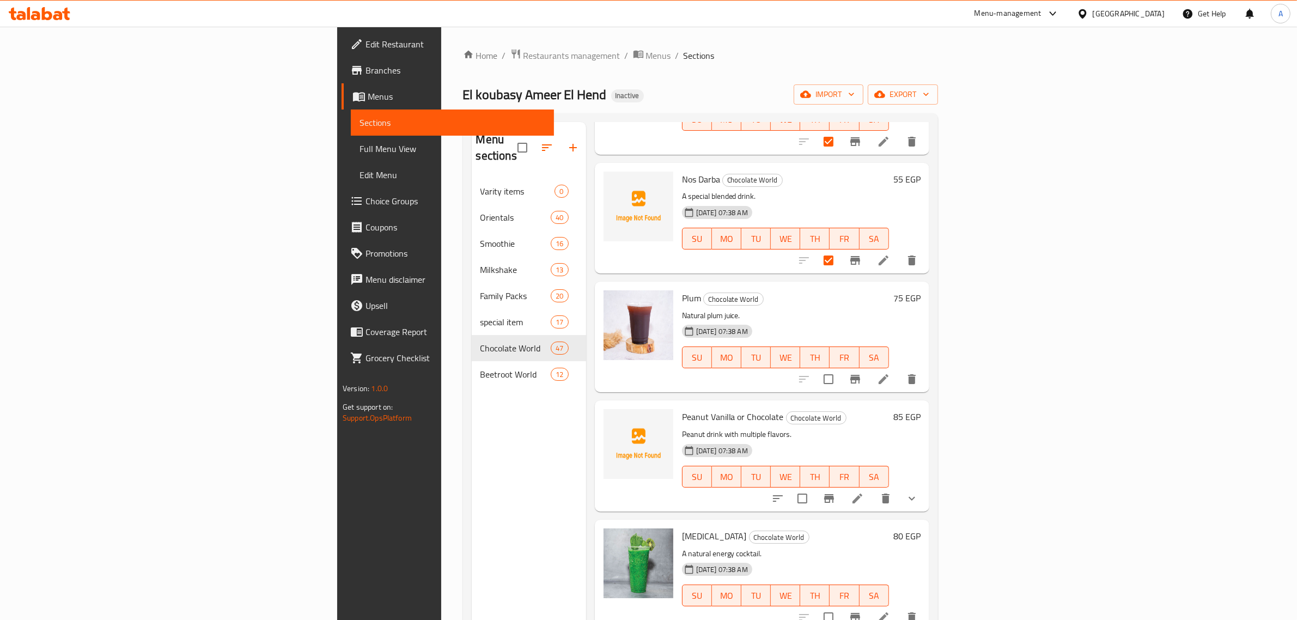
scroll to position [4018, 0]
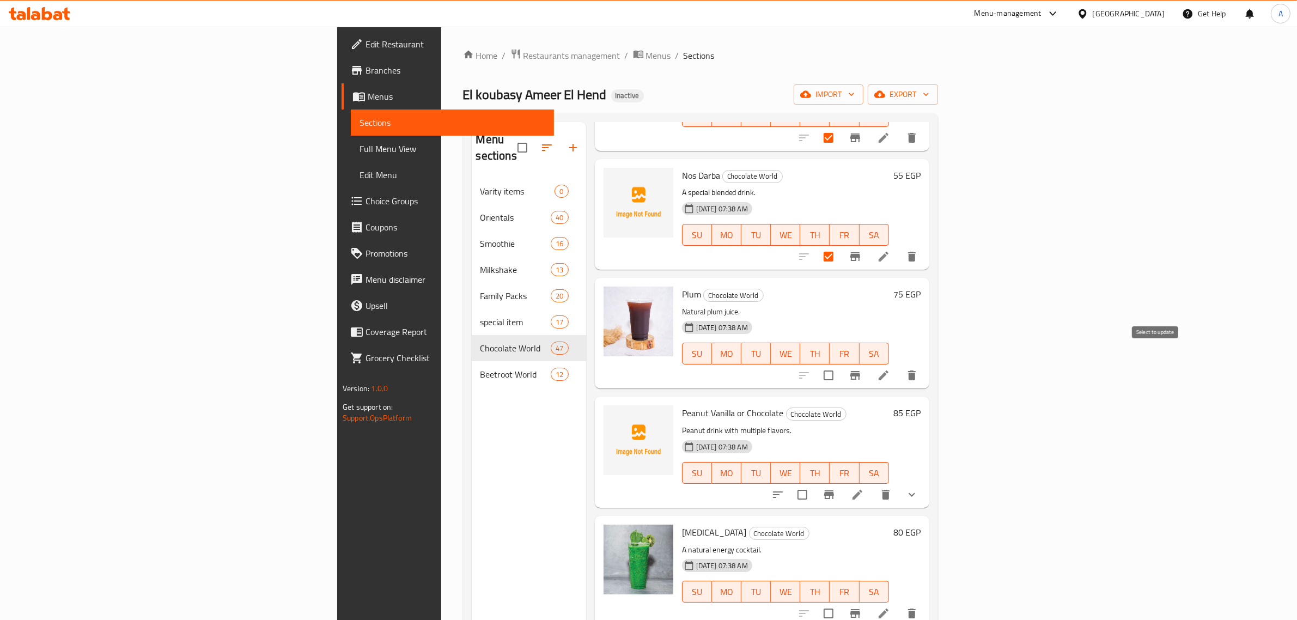
click at [840, 364] on input "checkbox" at bounding box center [828, 375] width 23 height 23
checkbox input "true"
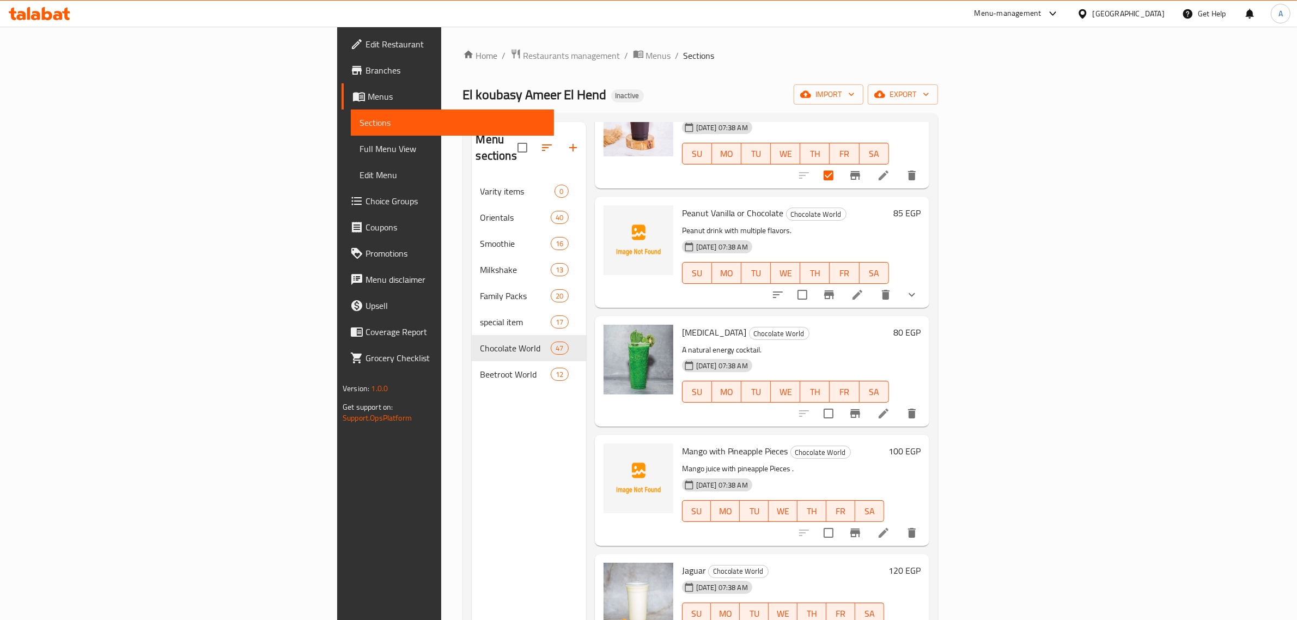
scroll to position [4223, 0]
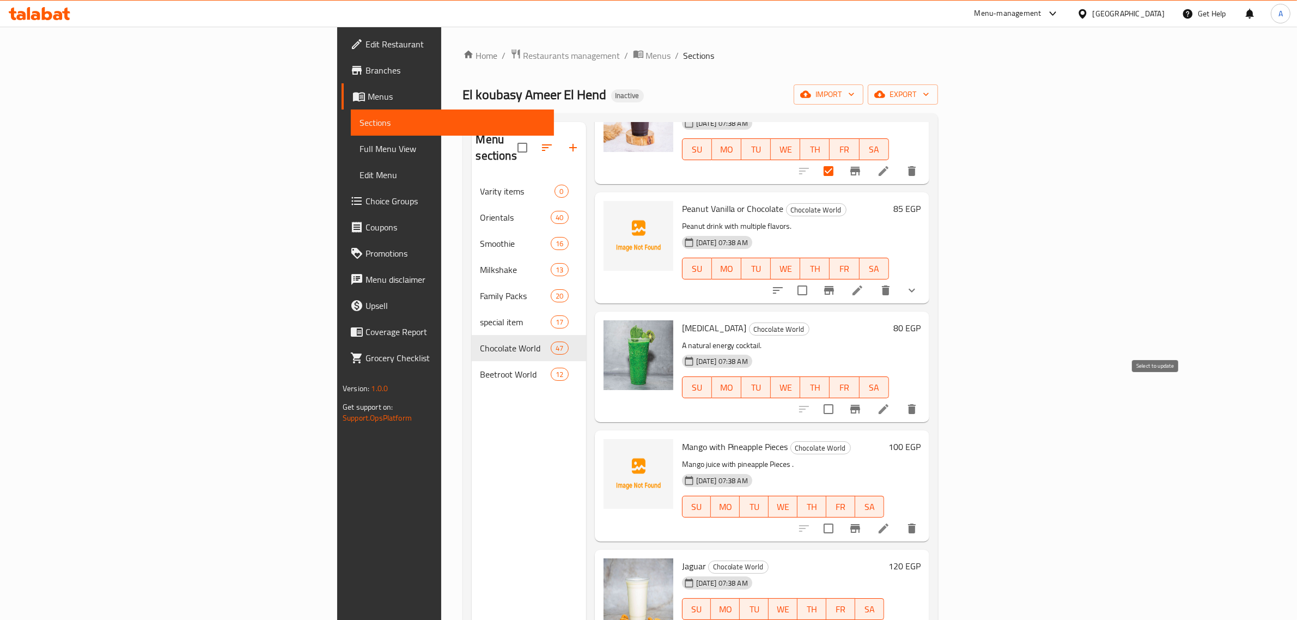
click at [840, 398] on input "checkbox" at bounding box center [828, 409] width 23 height 23
checkbox input "true"
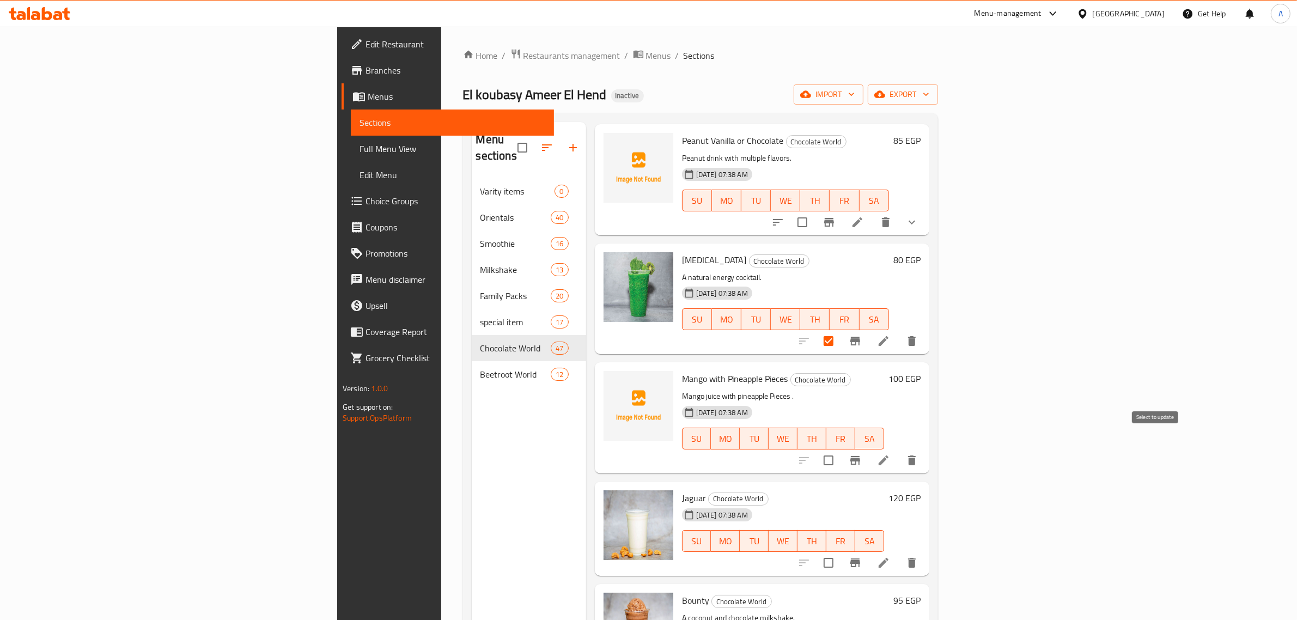
click at [840, 449] on input "checkbox" at bounding box center [828, 460] width 23 height 23
checkbox input "true"
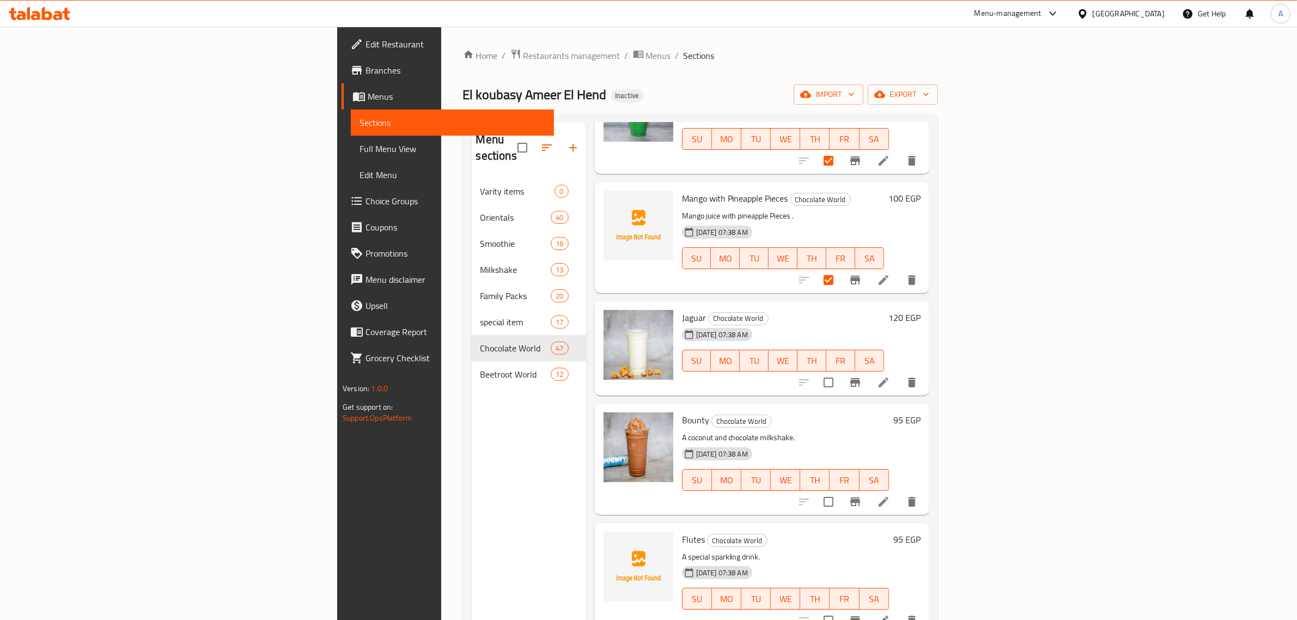
scroll to position [4495, 0]
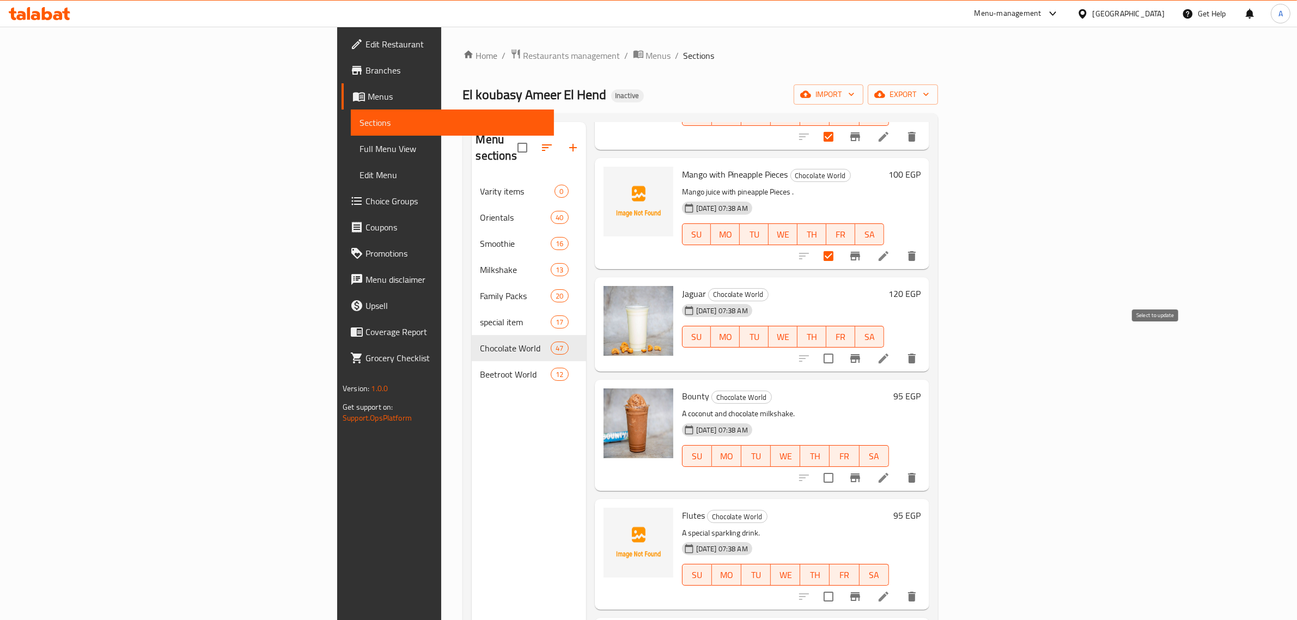
click at [840, 347] on input "checkbox" at bounding box center [828, 358] width 23 height 23
checkbox input "true"
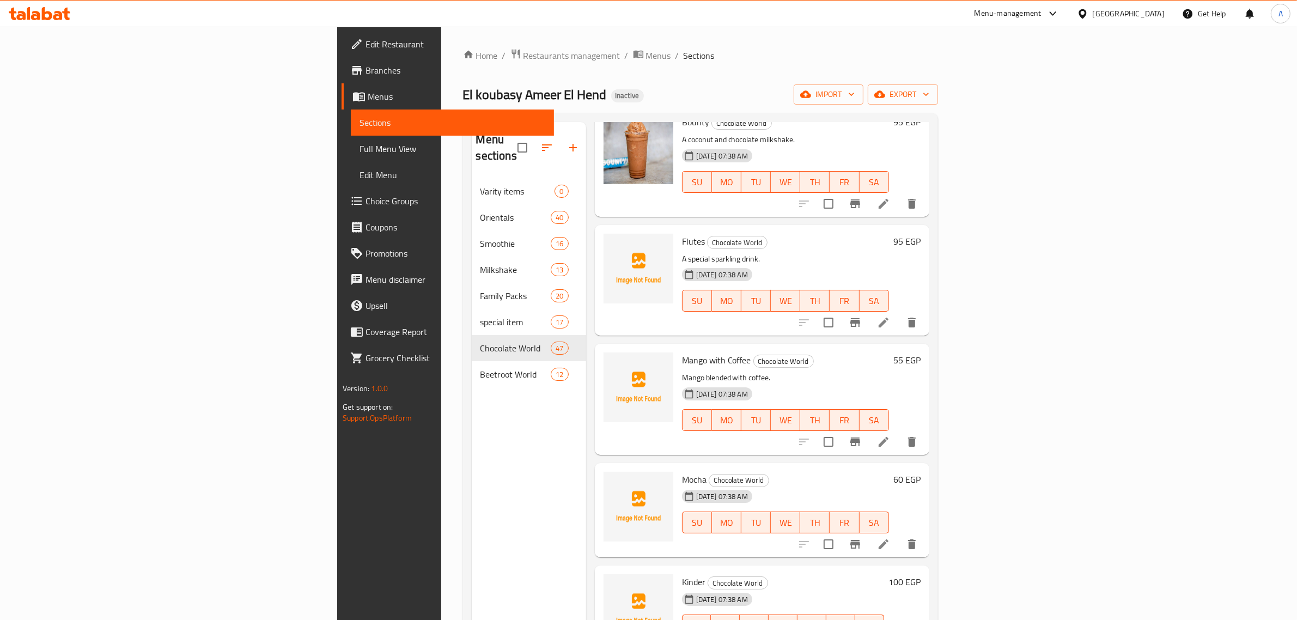
scroll to position [4771, 0]
click at [840, 429] on input "checkbox" at bounding box center [828, 440] width 23 height 23
checkbox input "true"
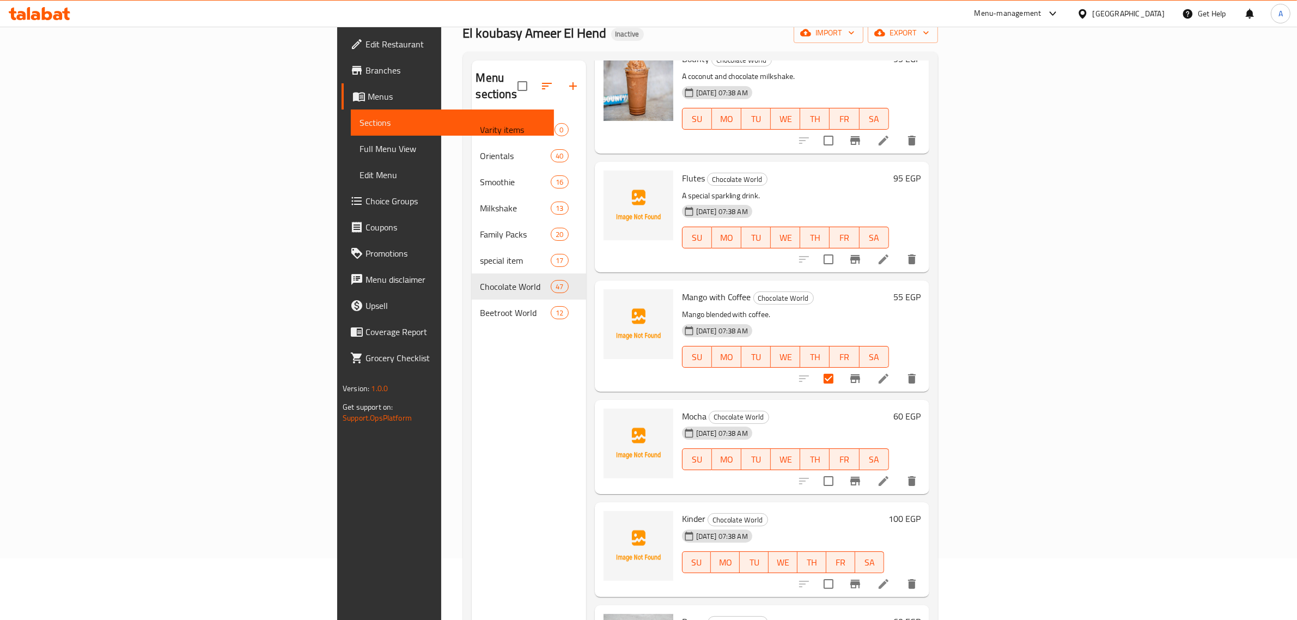
scroll to position [136, 0]
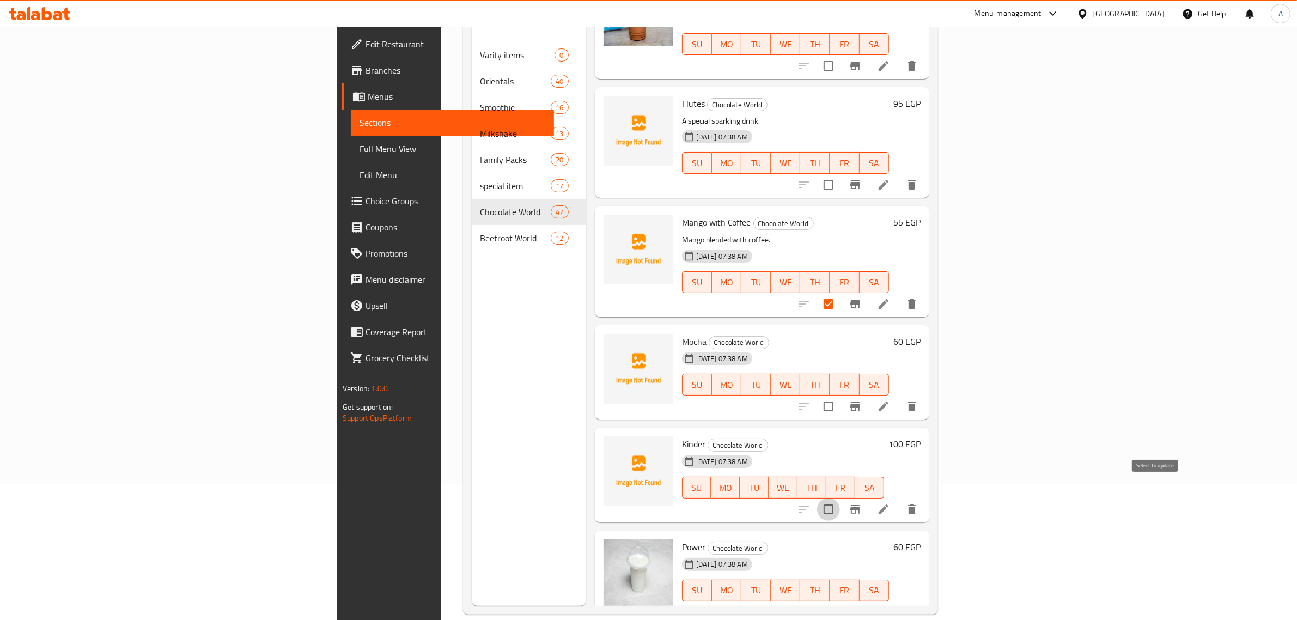
click at [840, 498] on input "checkbox" at bounding box center [828, 509] width 23 height 23
checkbox input "true"
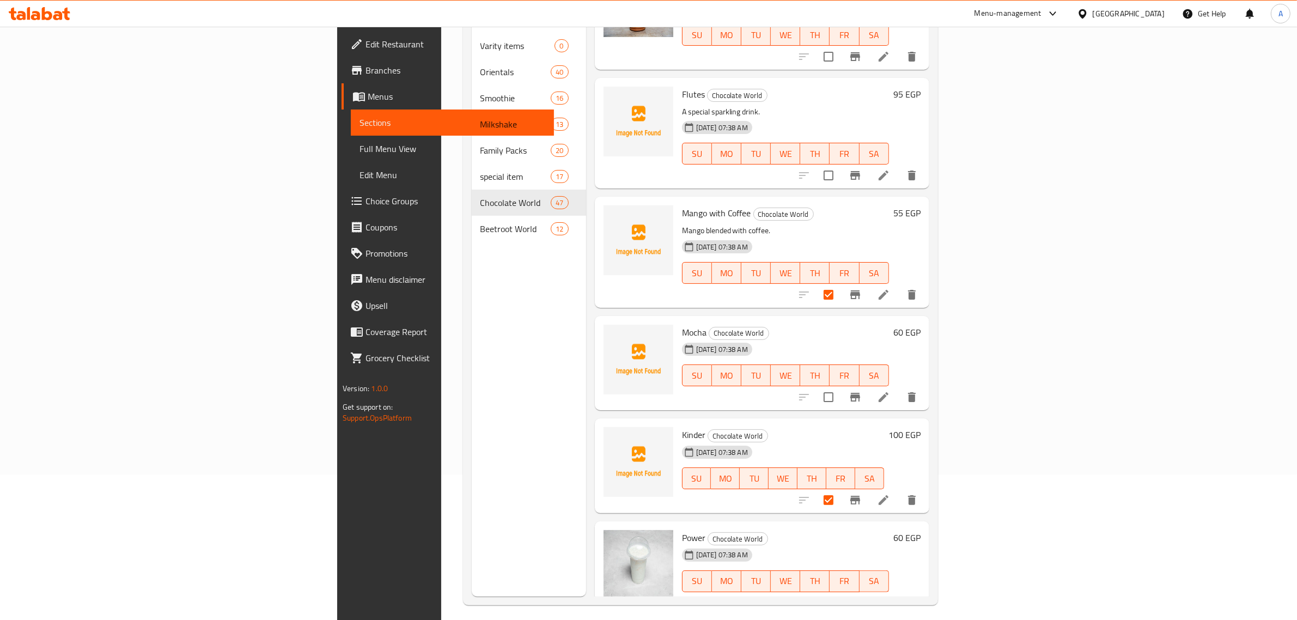
scroll to position [153, 0]
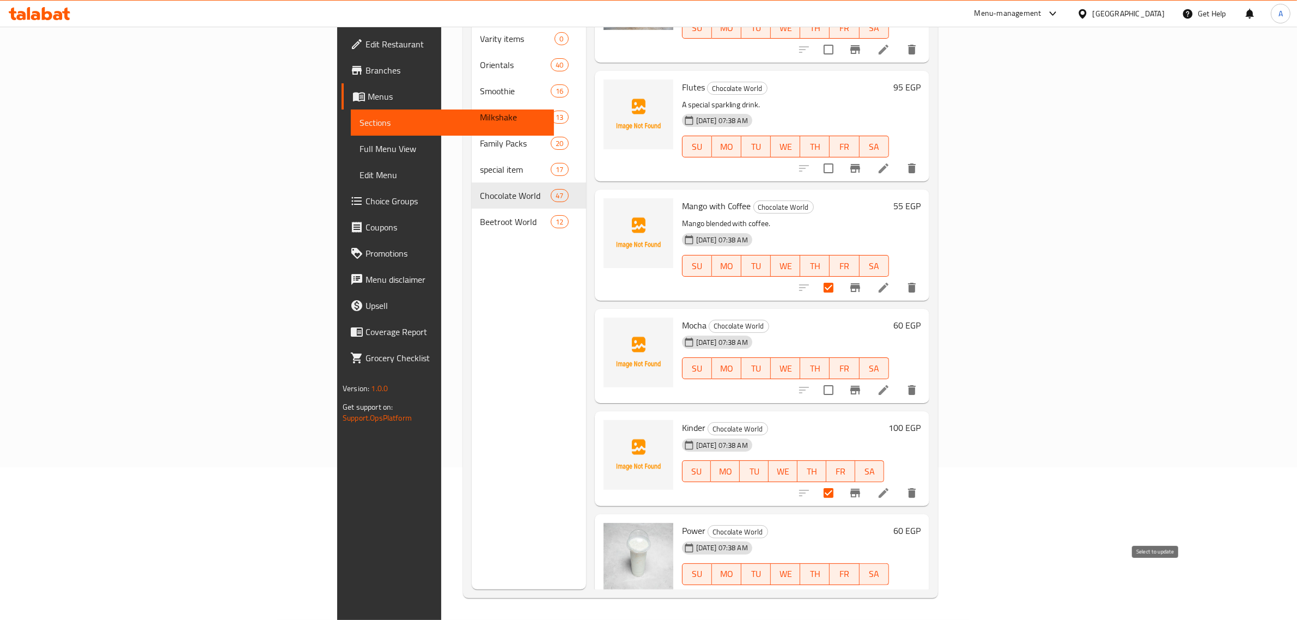
click at [840, 585] on input "checkbox" at bounding box center [828, 596] width 23 height 23
checkbox input "true"
click at [889, 416] on div "Kinder Chocolate World 27-09-2025 07:38 AM SU MO TU WE TH FR SA" at bounding box center [783, 459] width 211 height 86
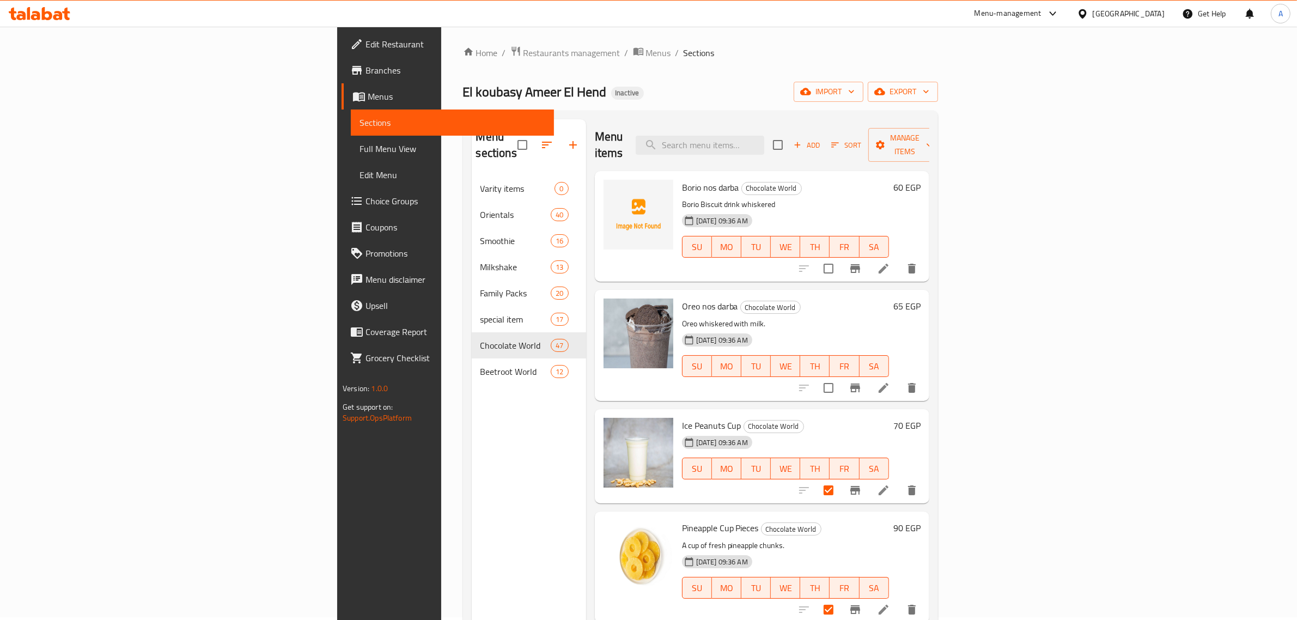
scroll to position [0, 0]
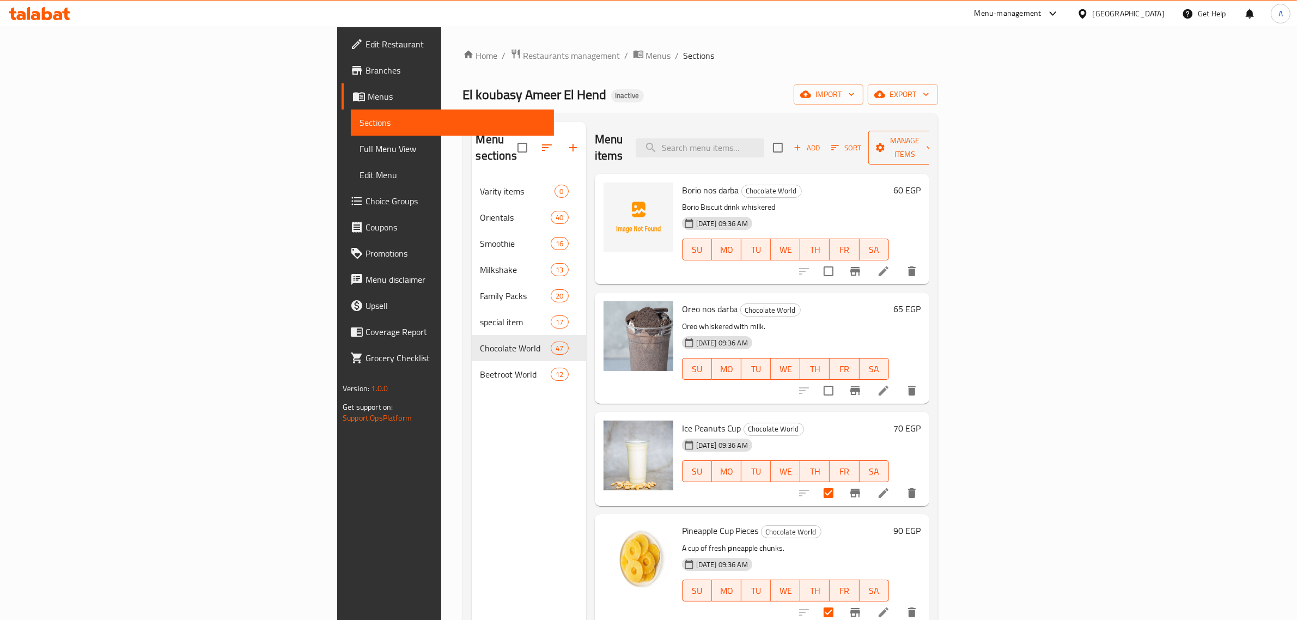
click at [933, 145] on span "Manage items" at bounding box center [905, 147] width 56 height 27
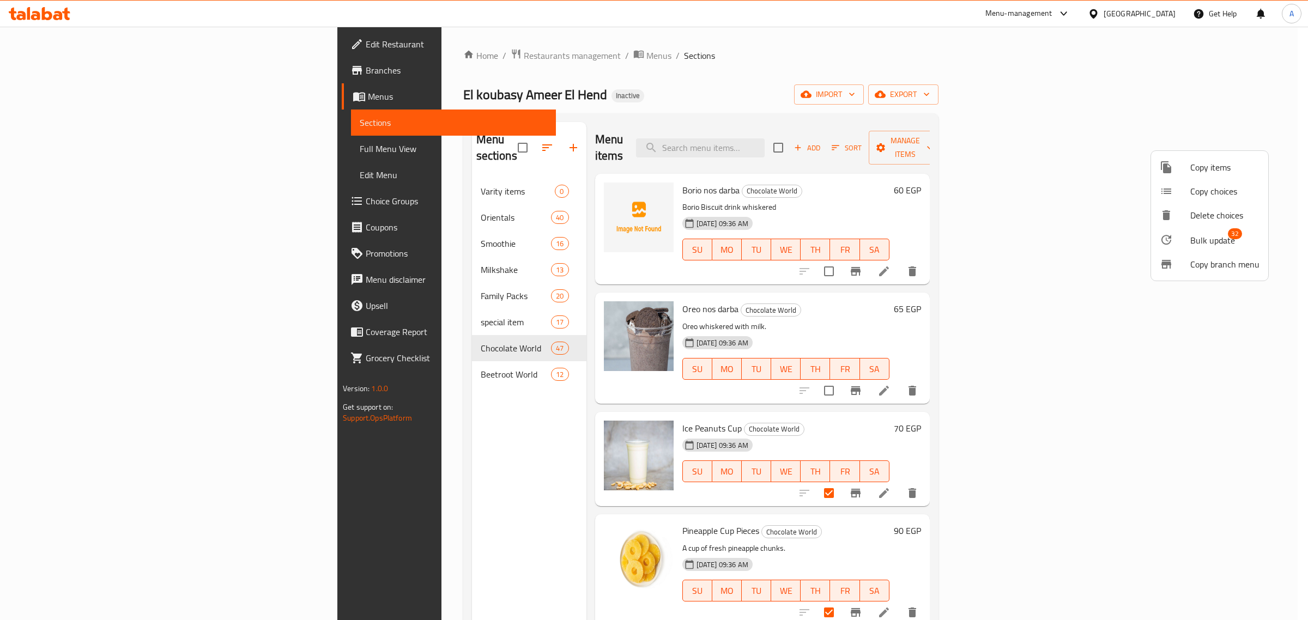
click at [1213, 234] on span "Bulk update" at bounding box center [1212, 240] width 45 height 13
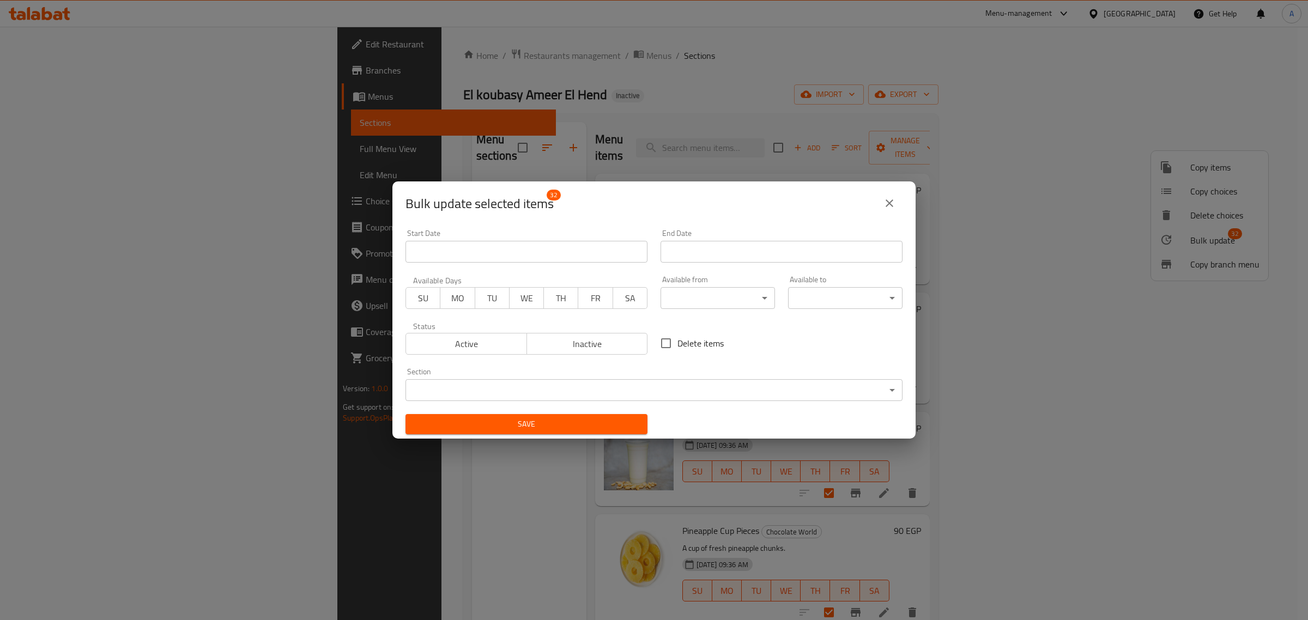
click at [524, 396] on body "​ Menu-management Egypt Get Help A Edit Restaurant Branches Menus Sections Full…" at bounding box center [654, 323] width 1308 height 593
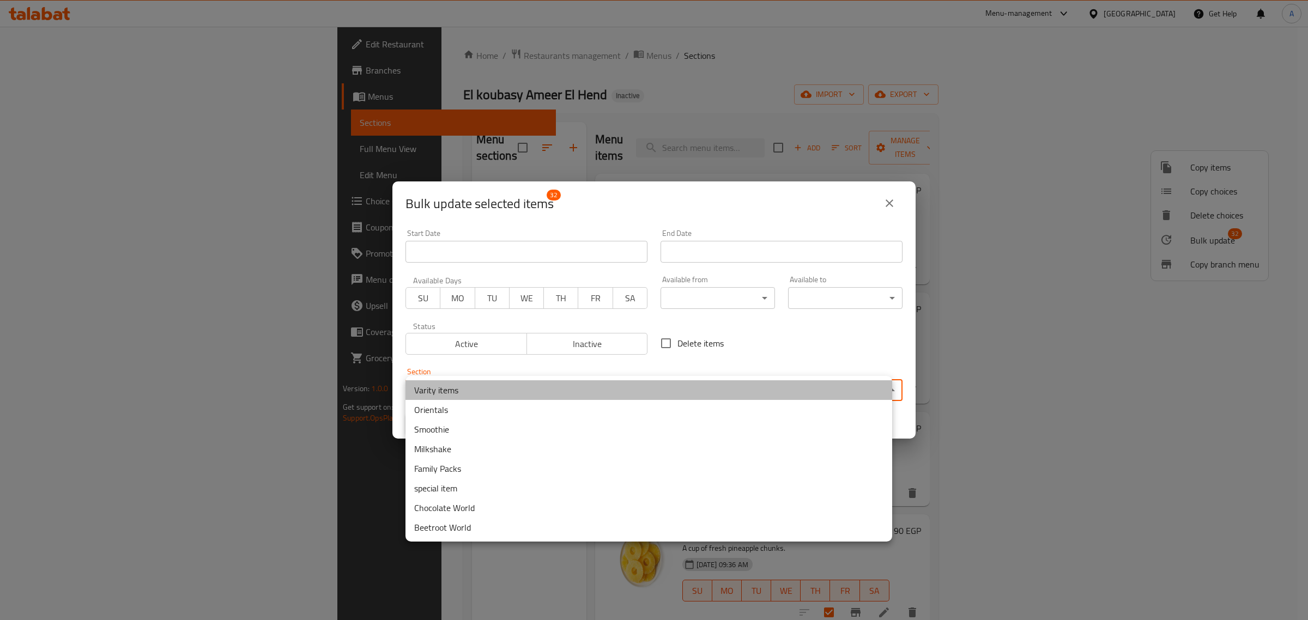
click at [475, 391] on li "Varity items" at bounding box center [648, 390] width 487 height 20
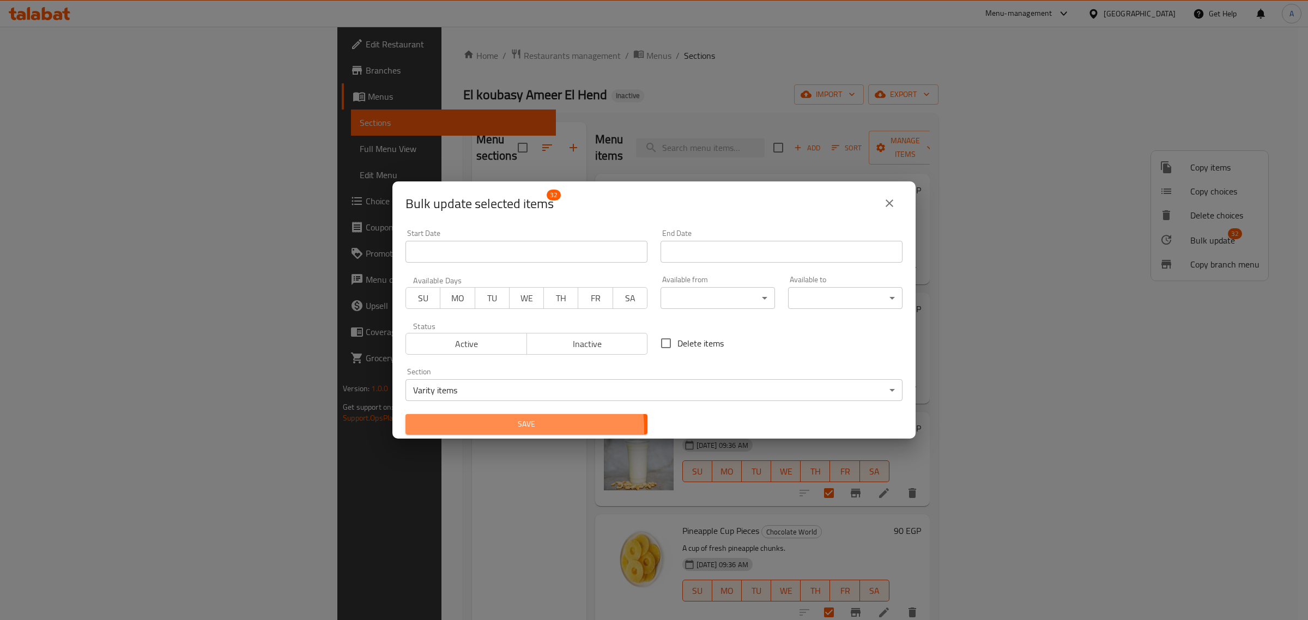
click at [493, 430] on span "Save" at bounding box center [526, 424] width 224 height 14
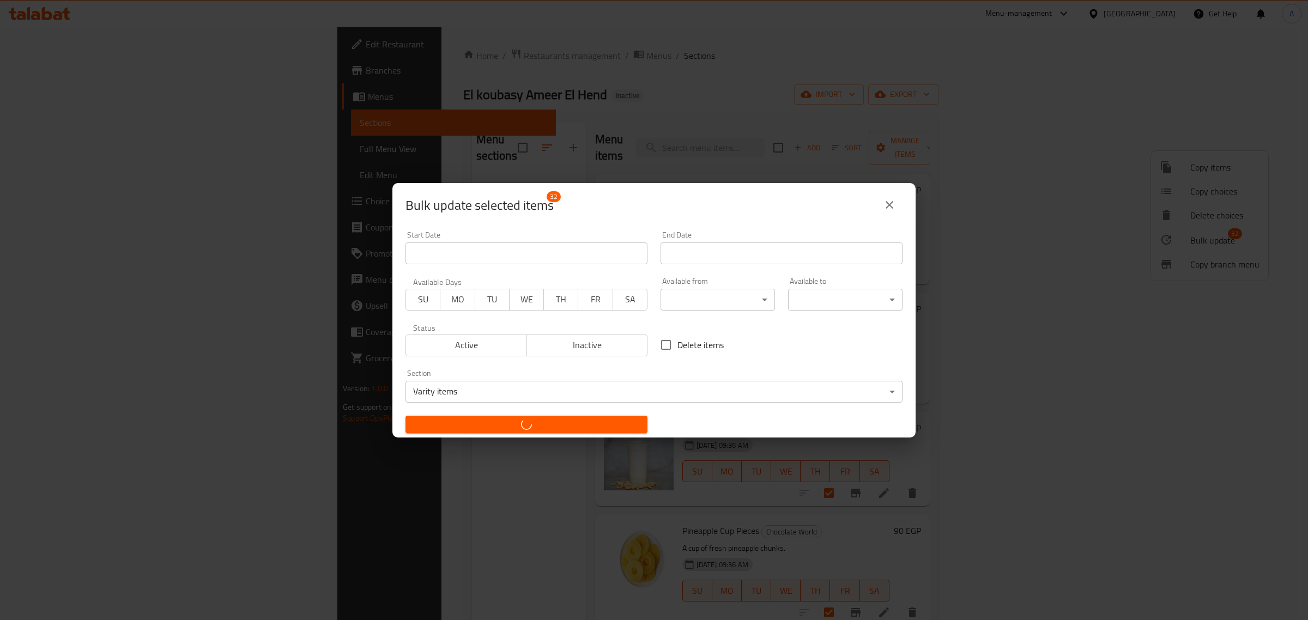
checkbox input "false"
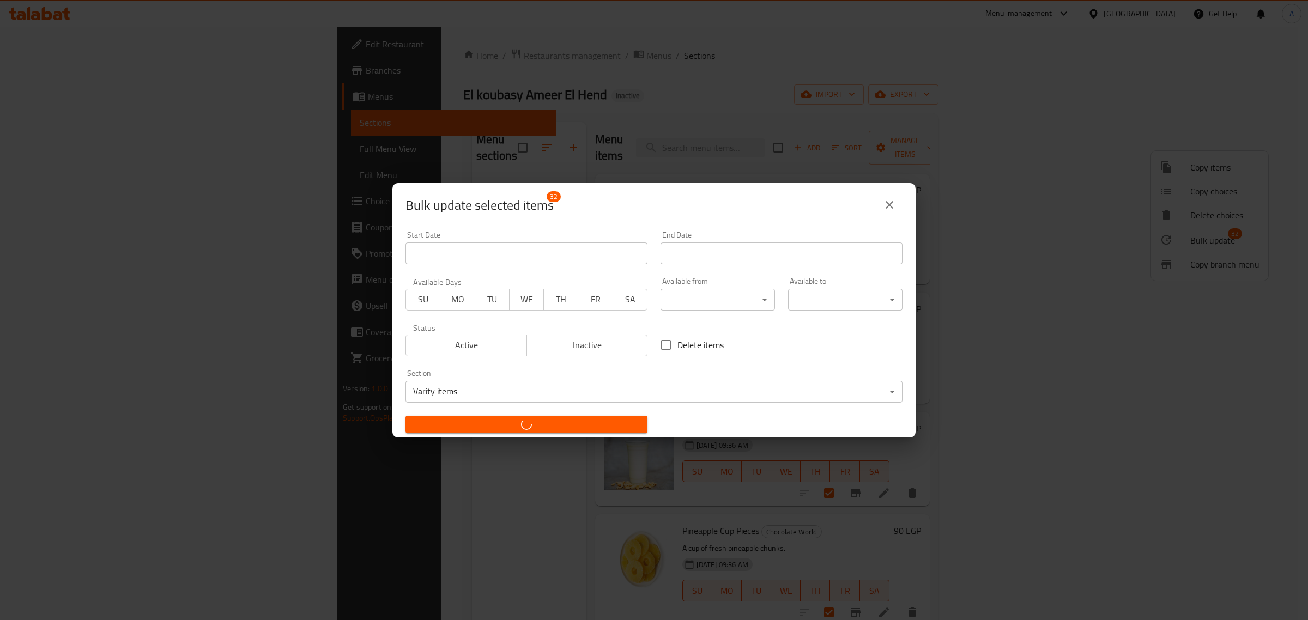
checkbox input "false"
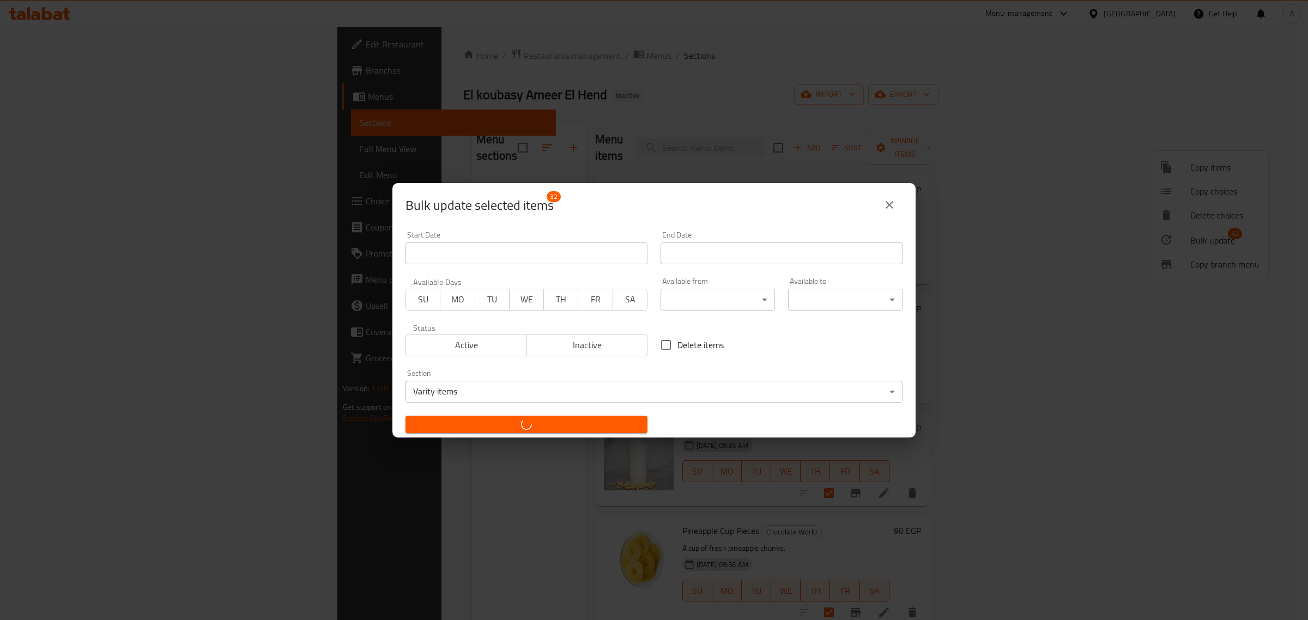
checkbox input "false"
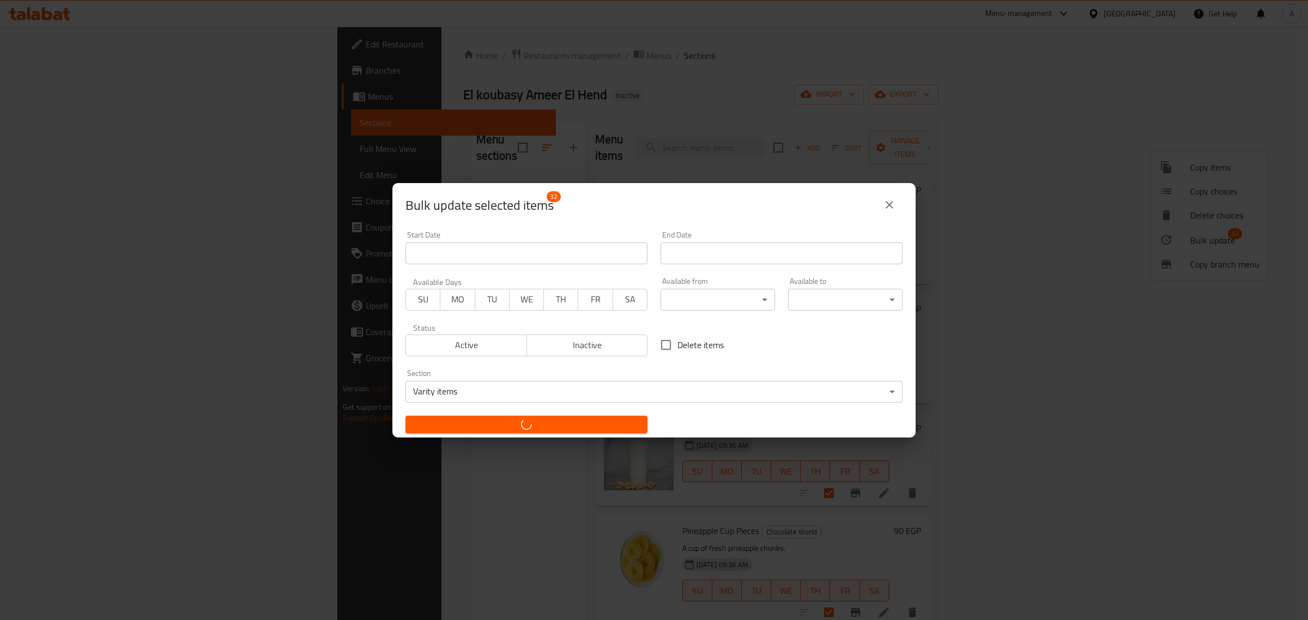
checkbox input "false"
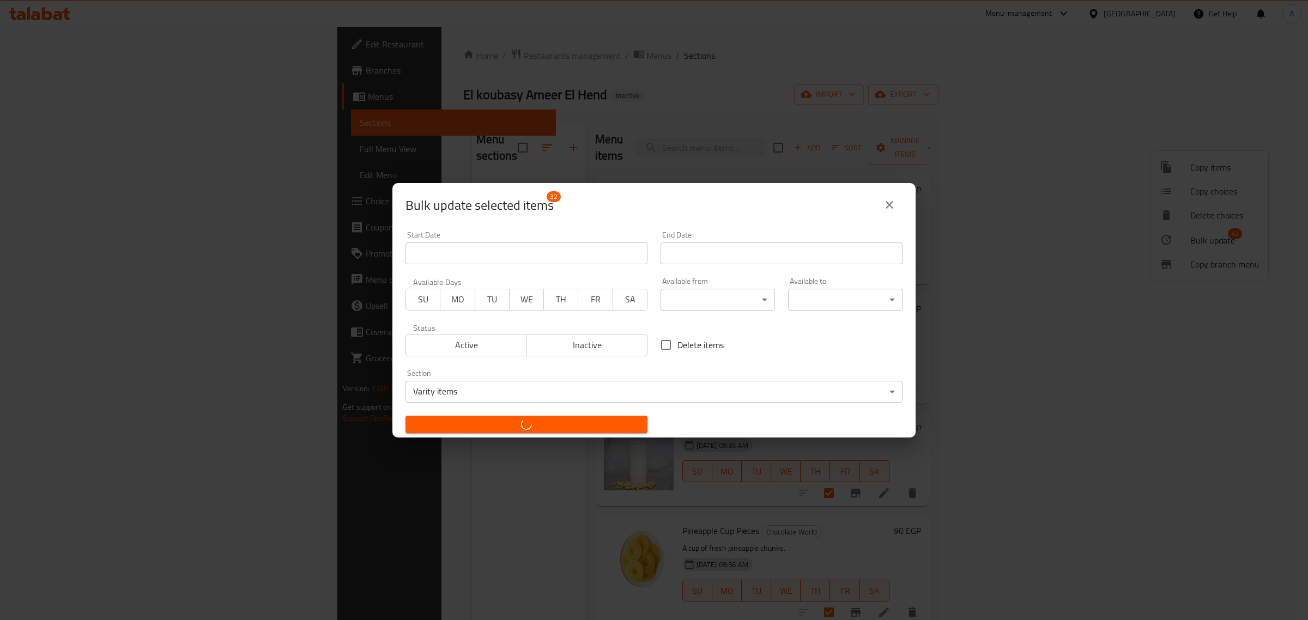
checkbox input "false"
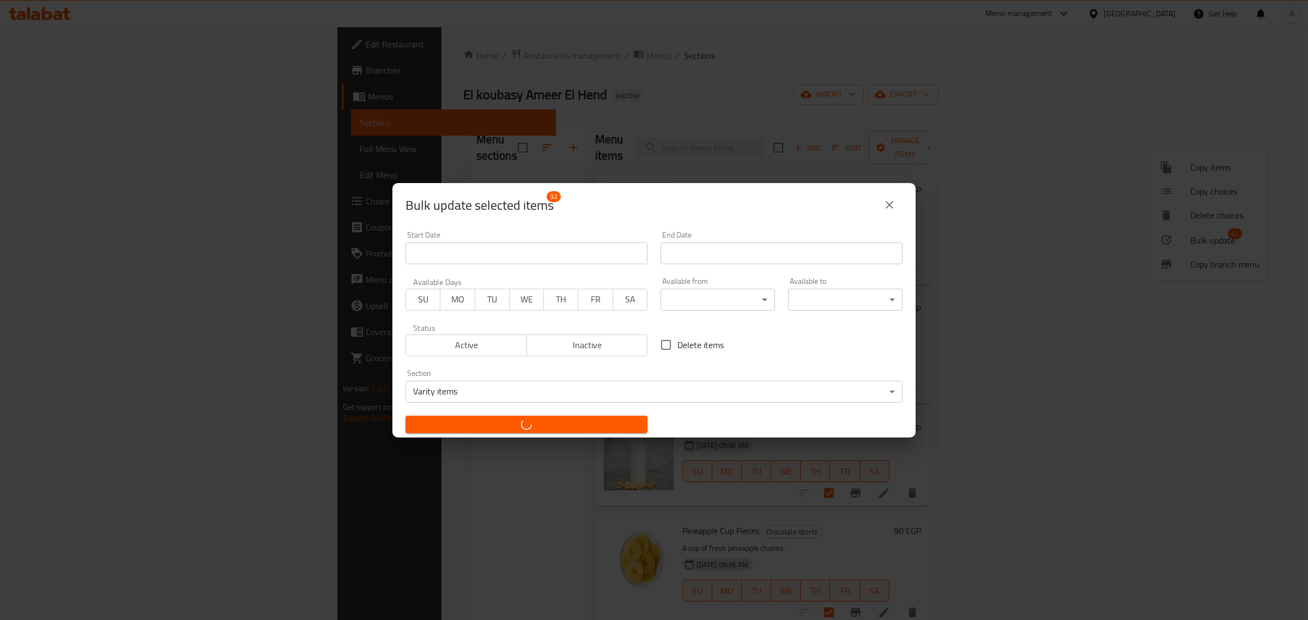
checkbox input "false"
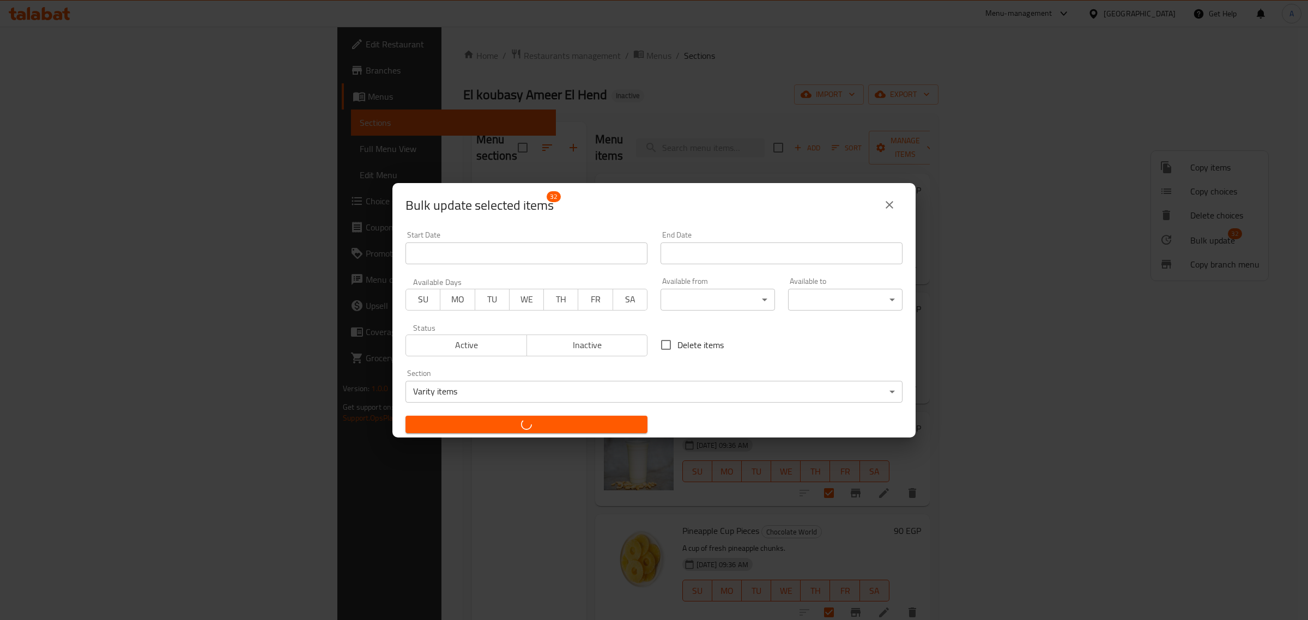
checkbox input "false"
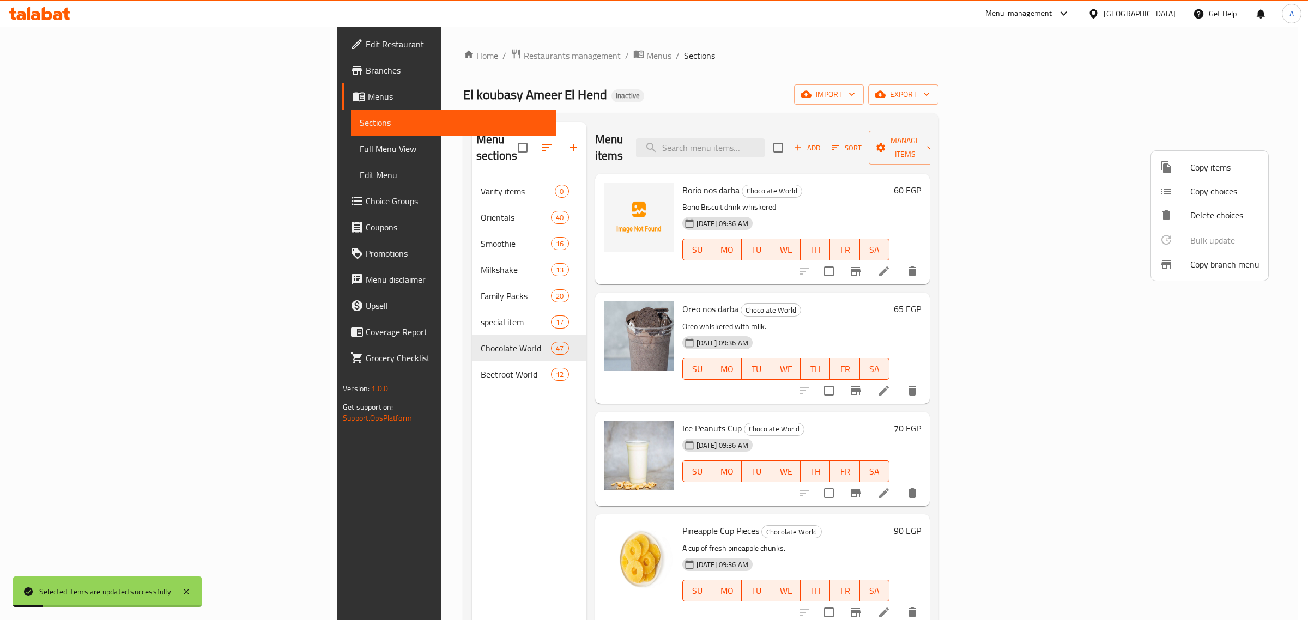
click at [325, 332] on div at bounding box center [654, 310] width 1308 height 620
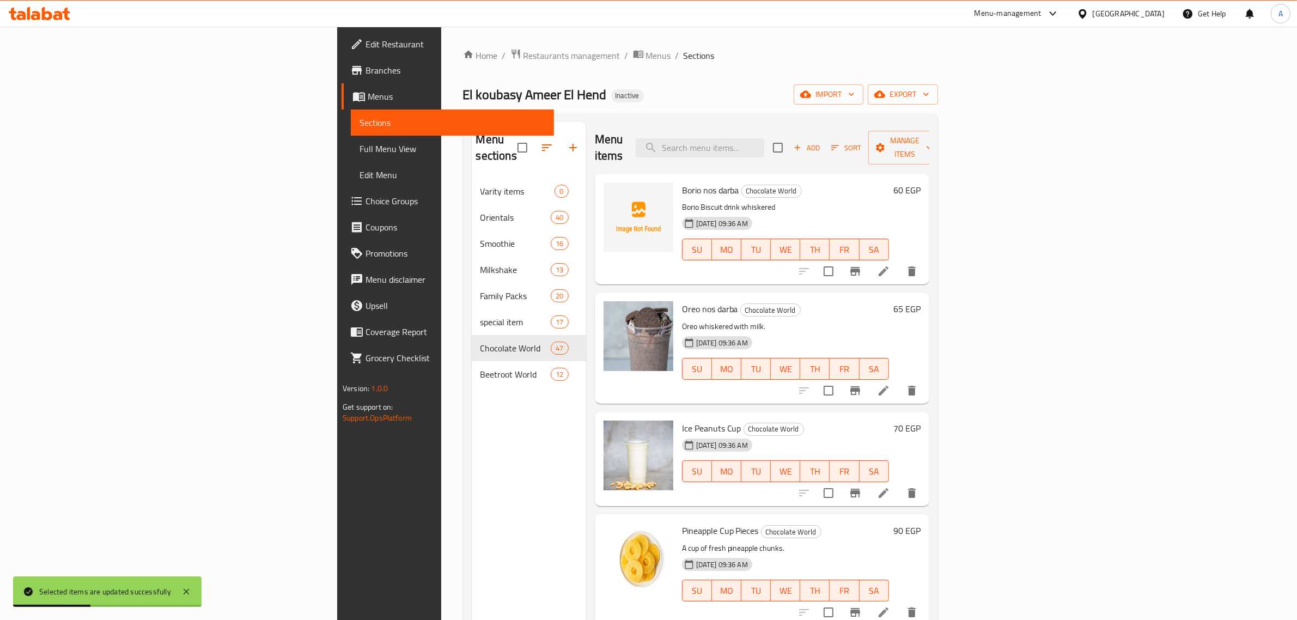
click at [472, 472] on div "Menu sections Varity items 0 Orientals 40 Smoothie 16 Milkshake 13 Family Packs…" at bounding box center [529, 432] width 114 height 620
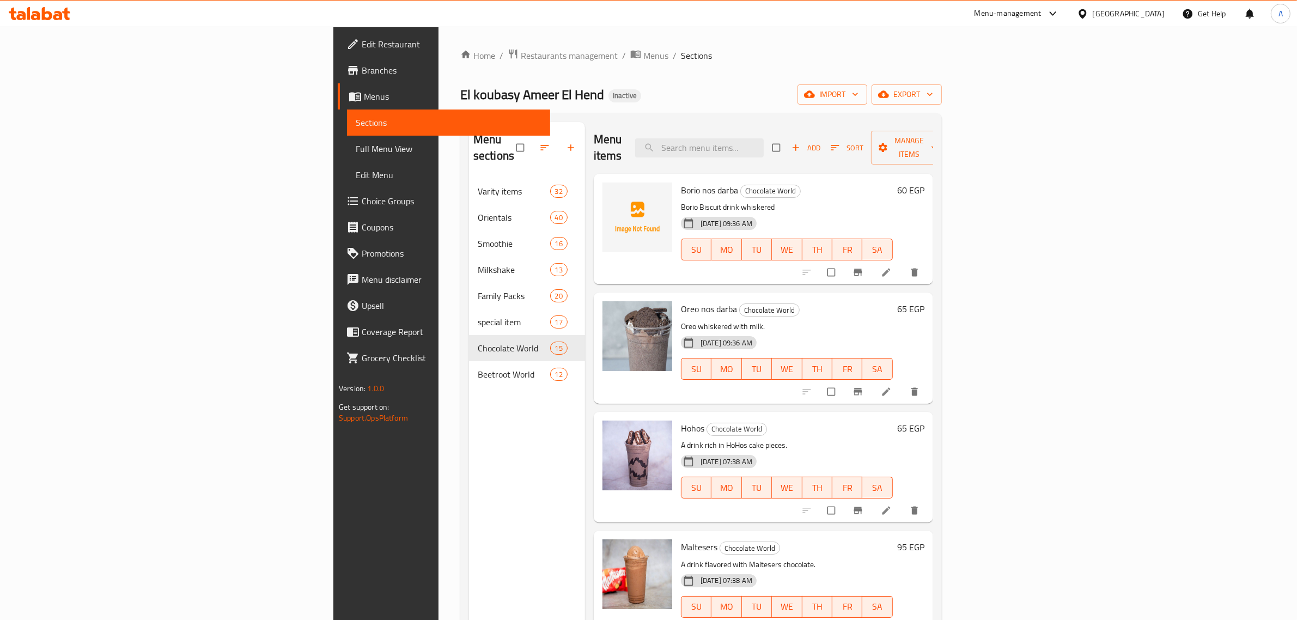
click at [856, 301] on div "Oreo nos darba Chocolate World Oreo whiskered with milk. 27-09-2025 09:36 AM SU…" at bounding box center [787, 348] width 221 height 102
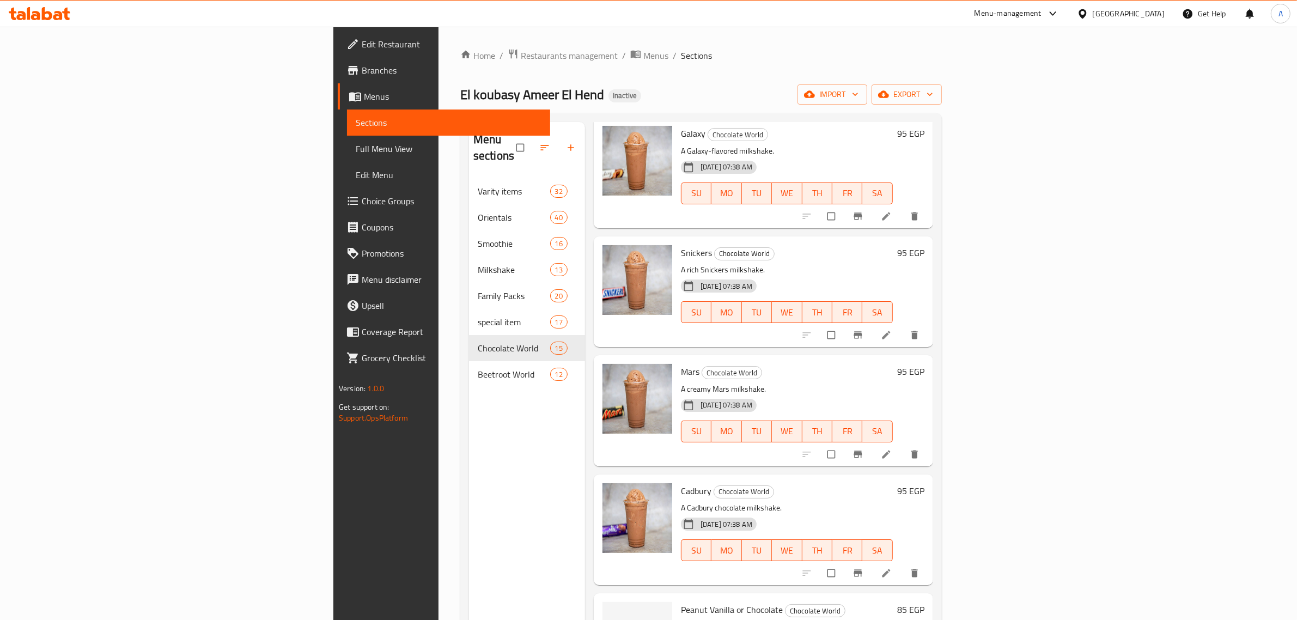
scroll to position [954, 0]
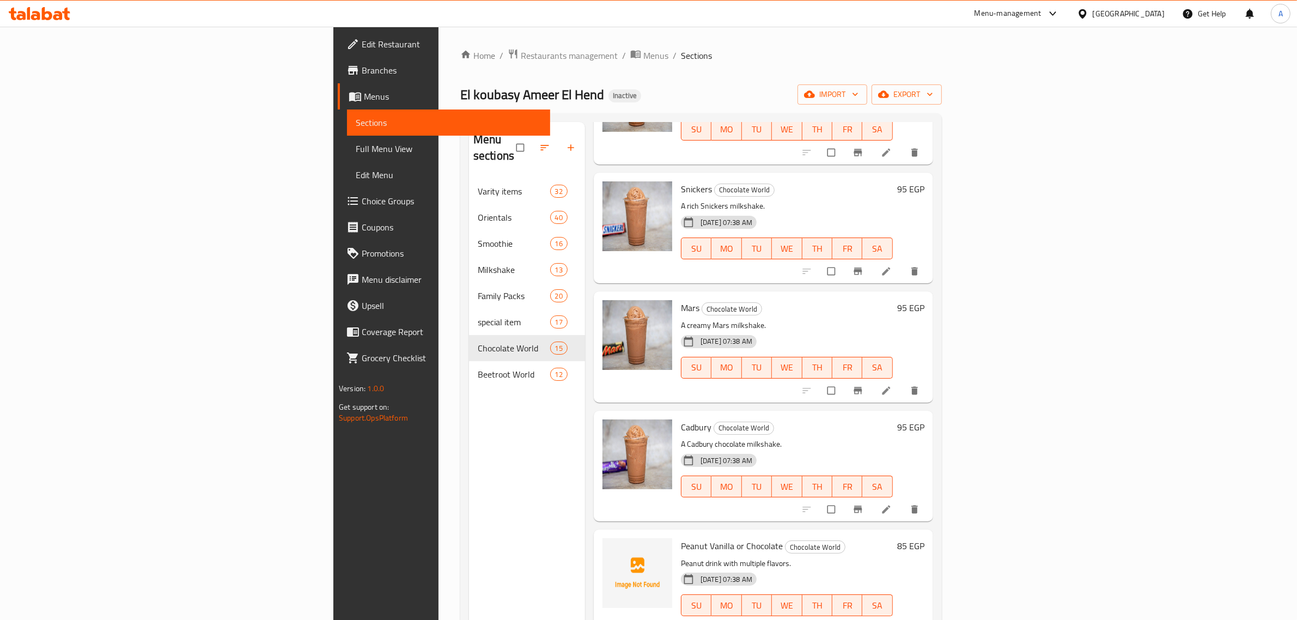
click at [780, 319] on p "A creamy Mars milkshake." at bounding box center [787, 326] width 212 height 14
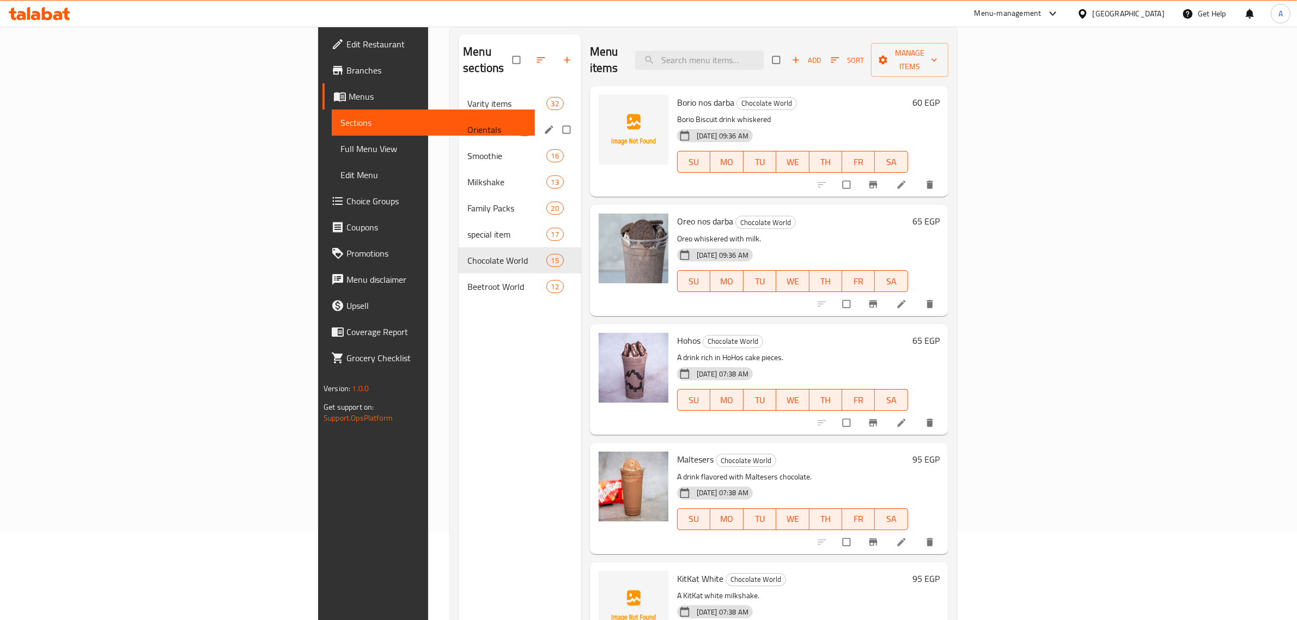
scroll to position [85, 0]
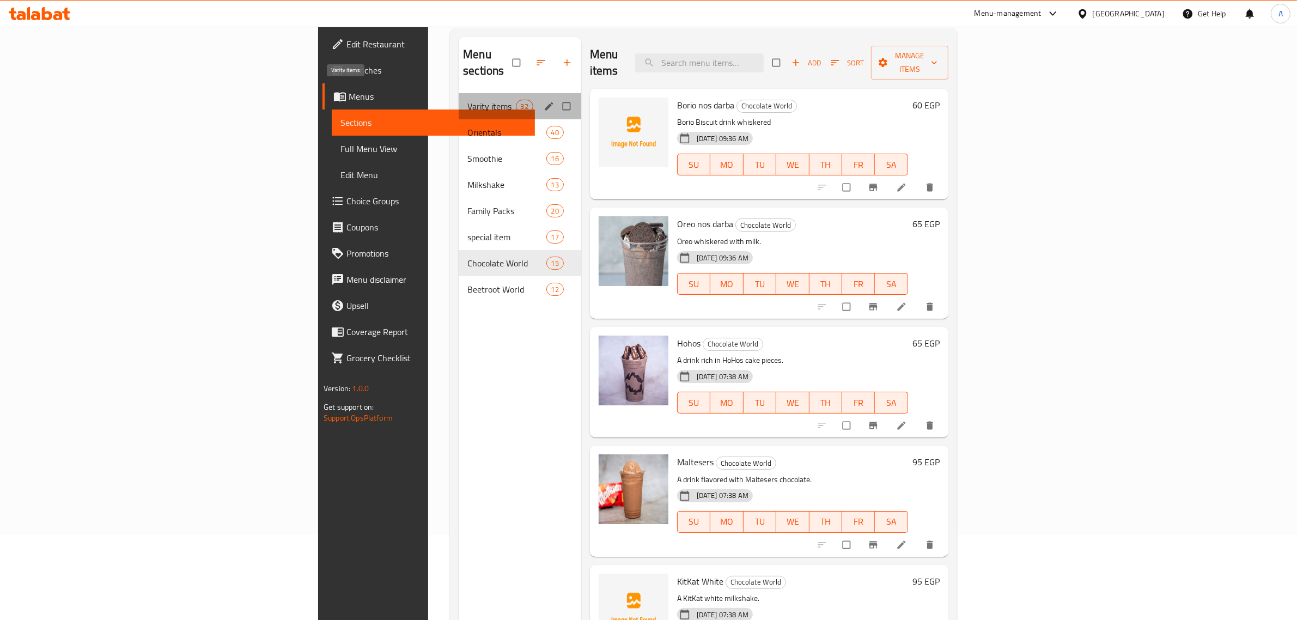
click at [468, 100] on span "Varity items" at bounding box center [492, 106] width 48 height 13
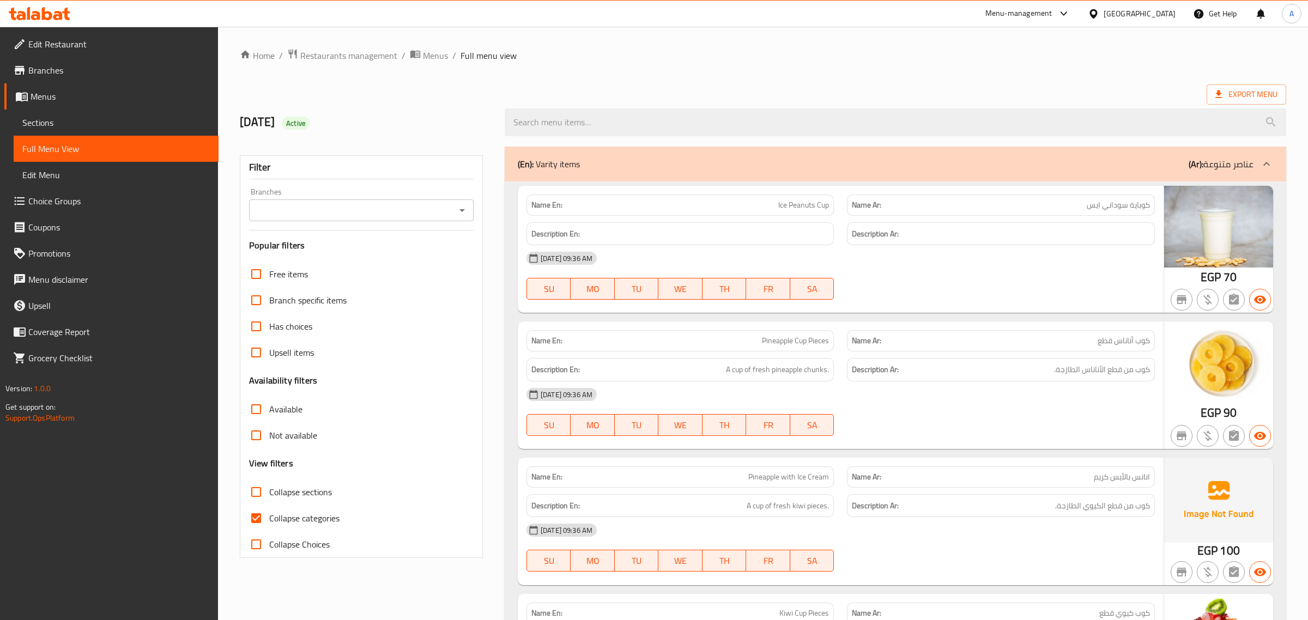
click at [270, 520] on span "Collapse categories" at bounding box center [304, 518] width 70 height 13
click at [269, 520] on input "Collapse categories" at bounding box center [256, 518] width 26 height 26
checkbox input "false"
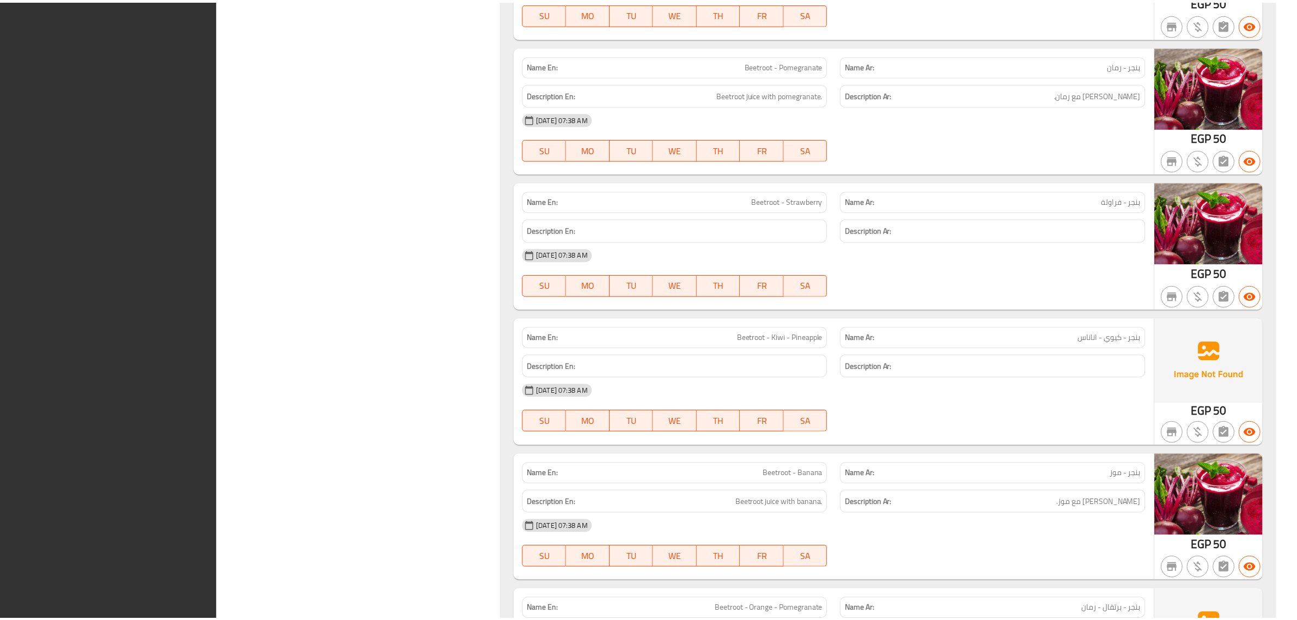
scroll to position [22898, 0]
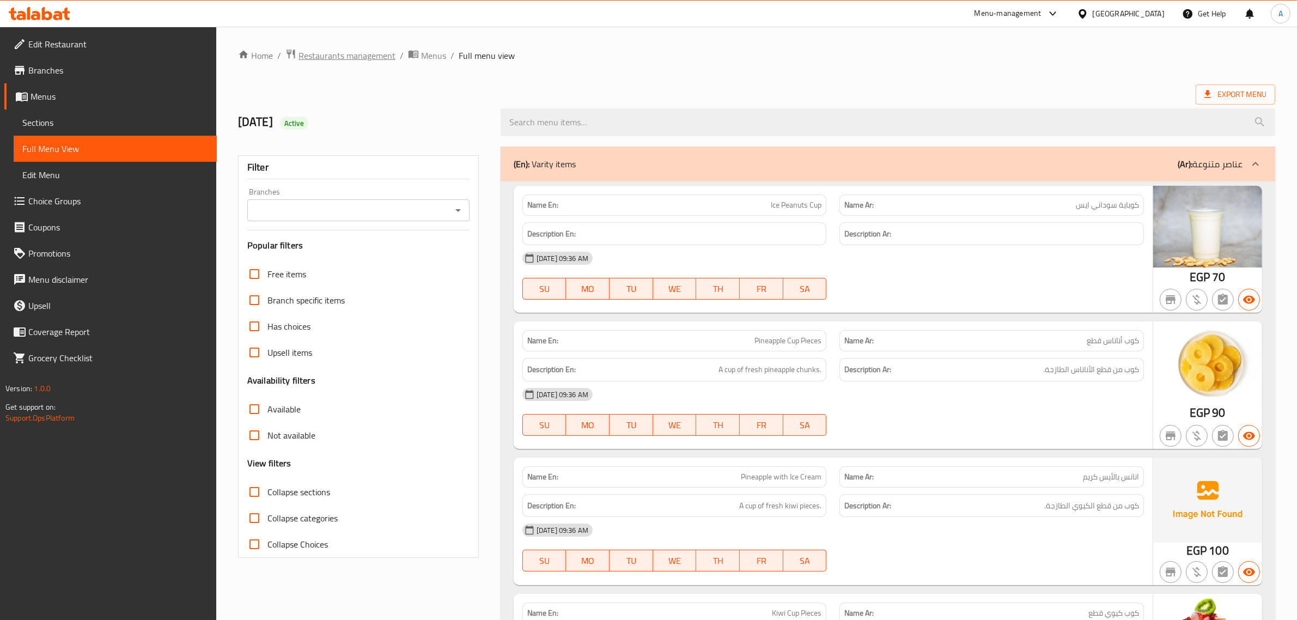
click at [366, 62] on span "Restaurants management" at bounding box center [347, 55] width 97 height 13
click at [281, 520] on span "Collapse categories" at bounding box center [303, 518] width 70 height 13
click at [268, 520] on input "Collapse categories" at bounding box center [254, 518] width 26 height 26
checkbox input "false"
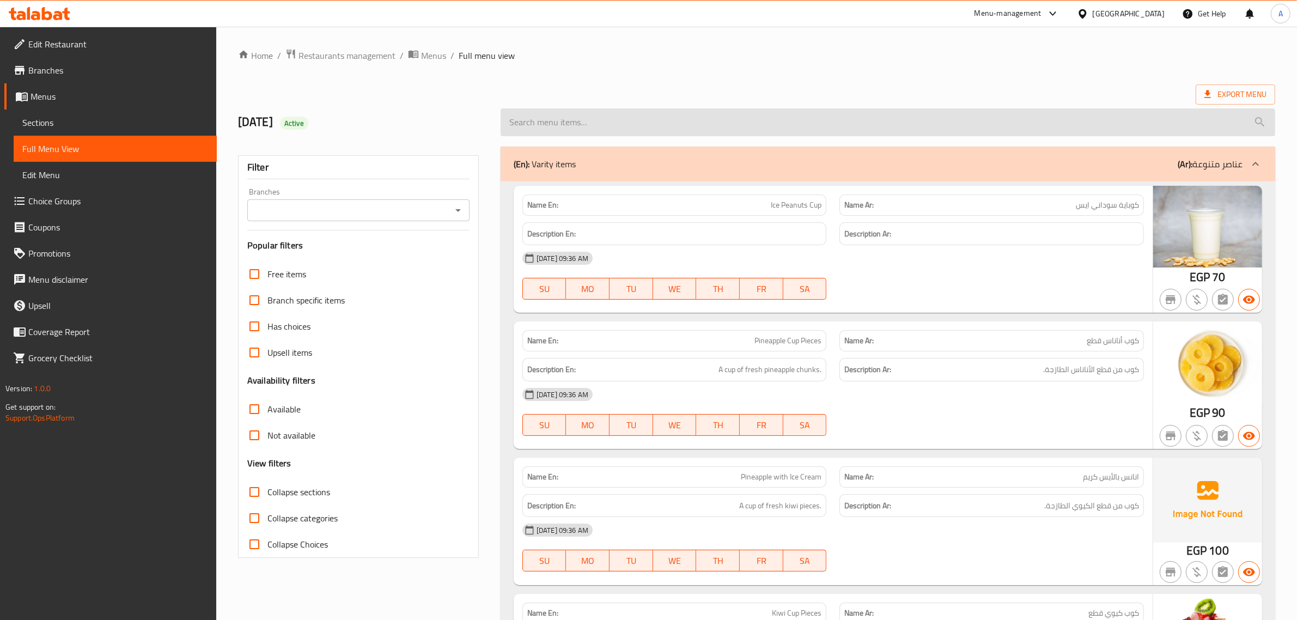
click at [865, 108] on input "search" at bounding box center [888, 122] width 775 height 28
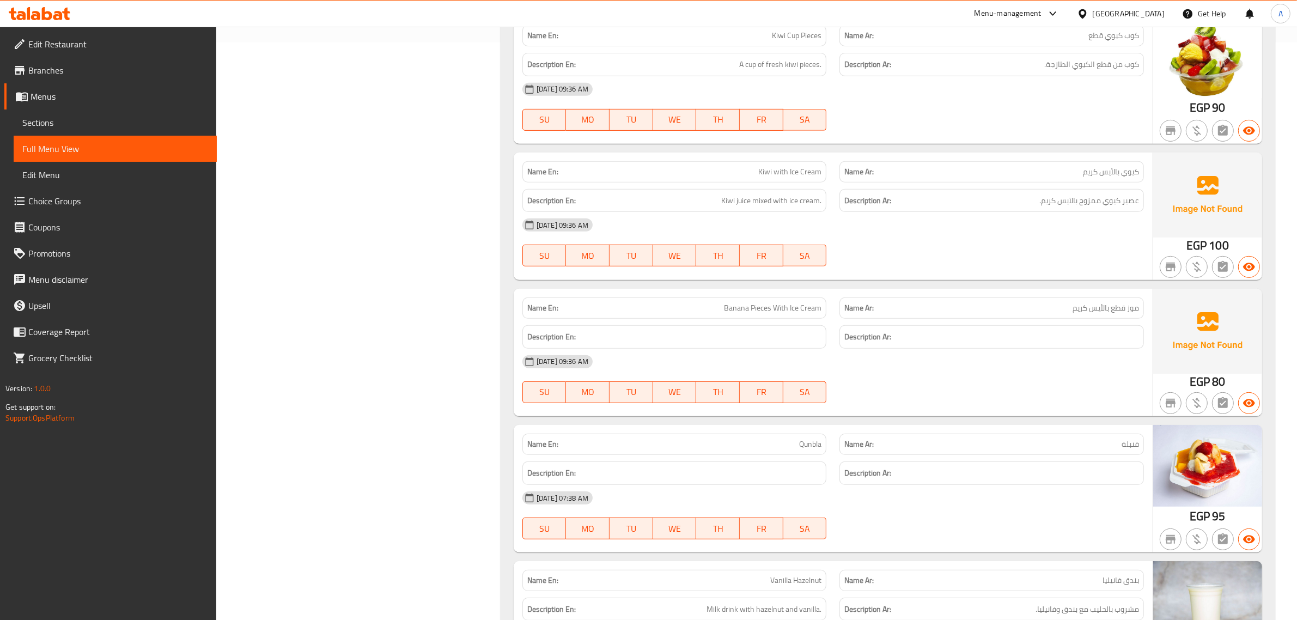
click at [954, 368] on div "27-09-2025 09:36 AM" at bounding box center [833, 362] width 635 height 26
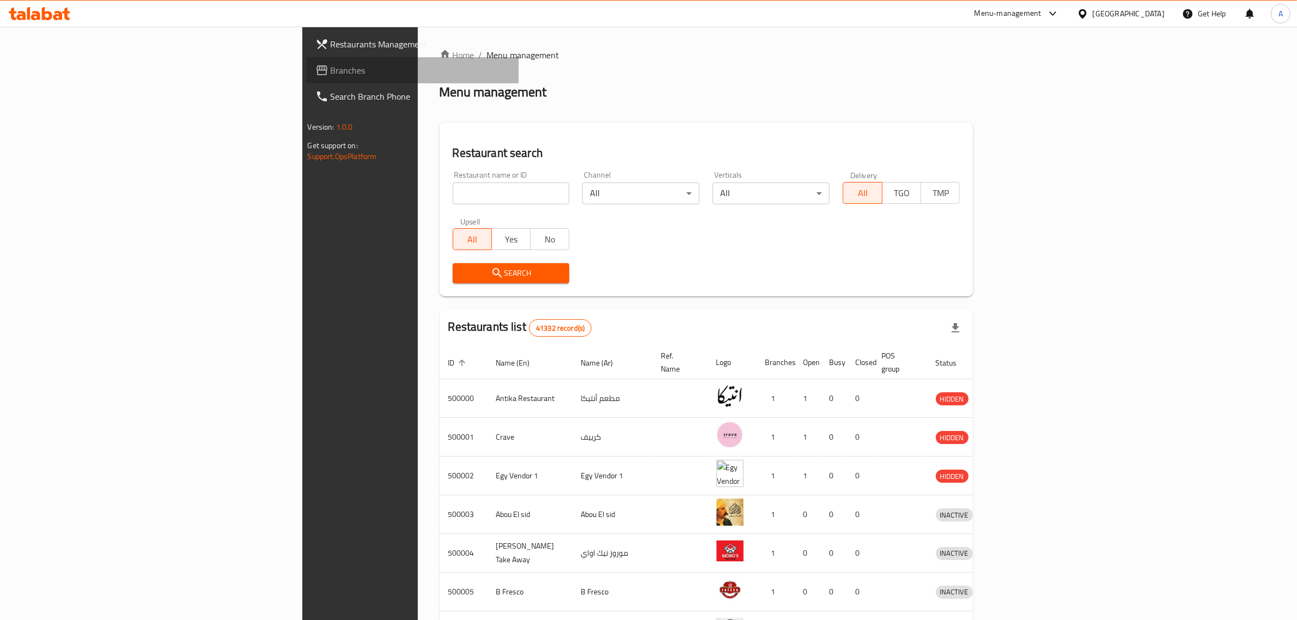
click at [331, 71] on span "Branches" at bounding box center [421, 70] width 180 height 13
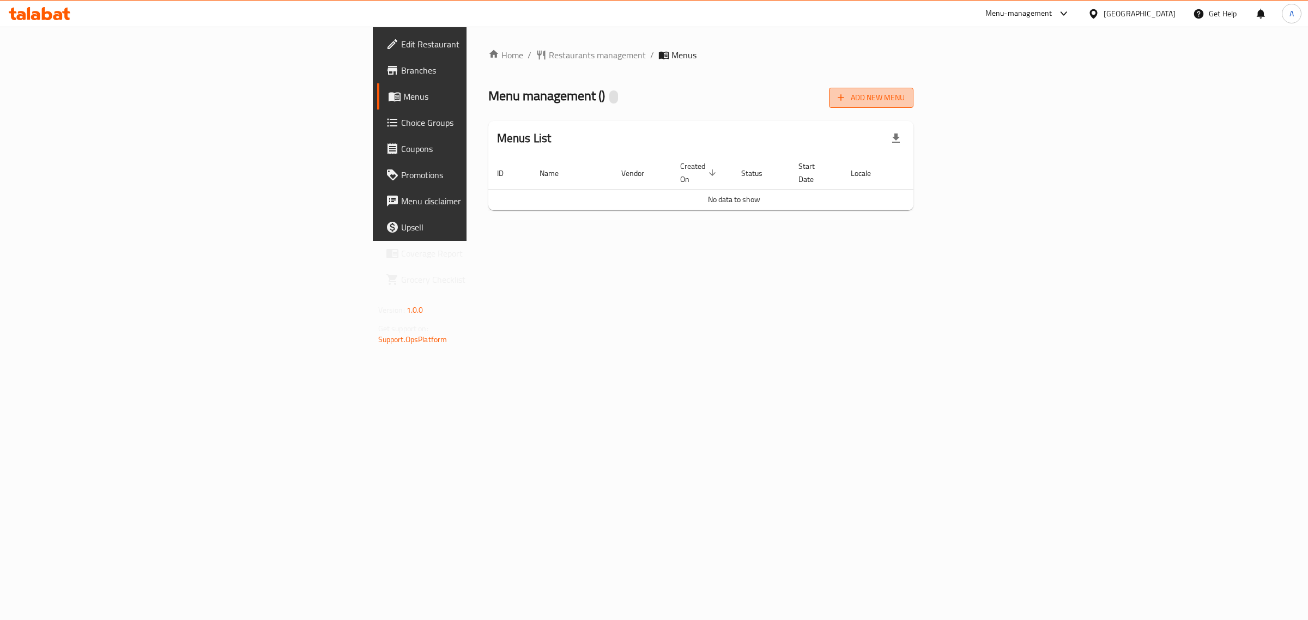
click at [904, 99] on span "Add New Menu" at bounding box center [870, 98] width 67 height 14
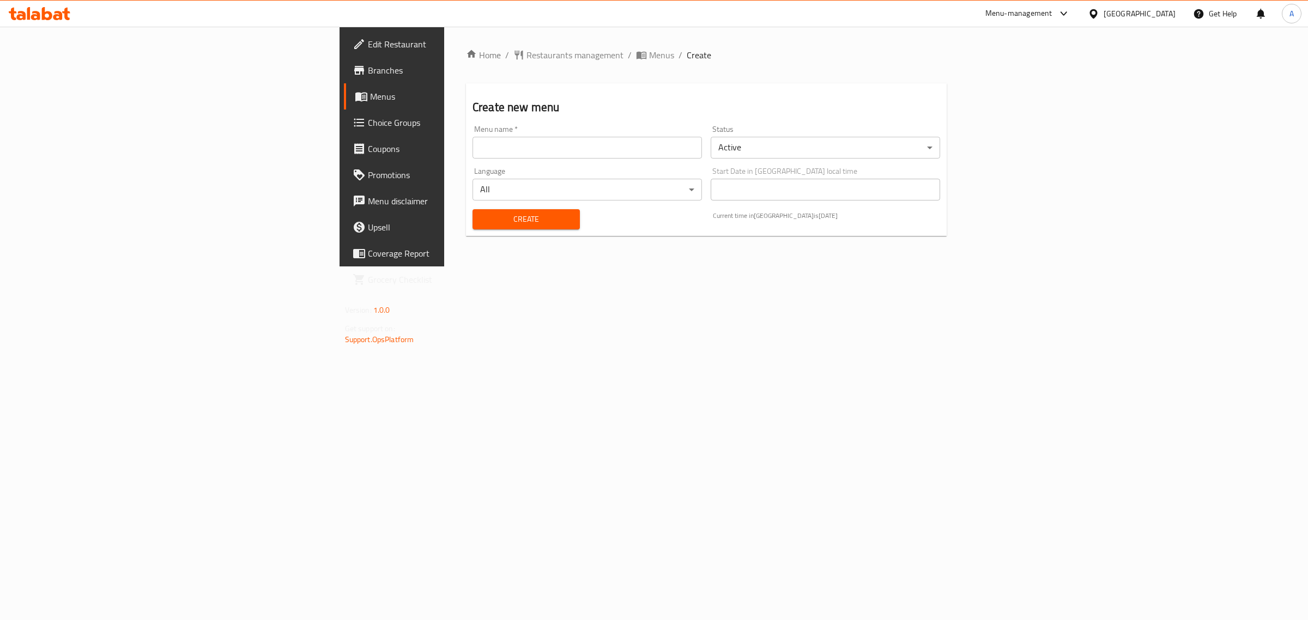
drag, startPoint x: 485, startPoint y: 151, endPoint x: 464, endPoint y: 159, distance: 22.8
click at [485, 151] on input "text" at bounding box center [586, 148] width 229 height 22
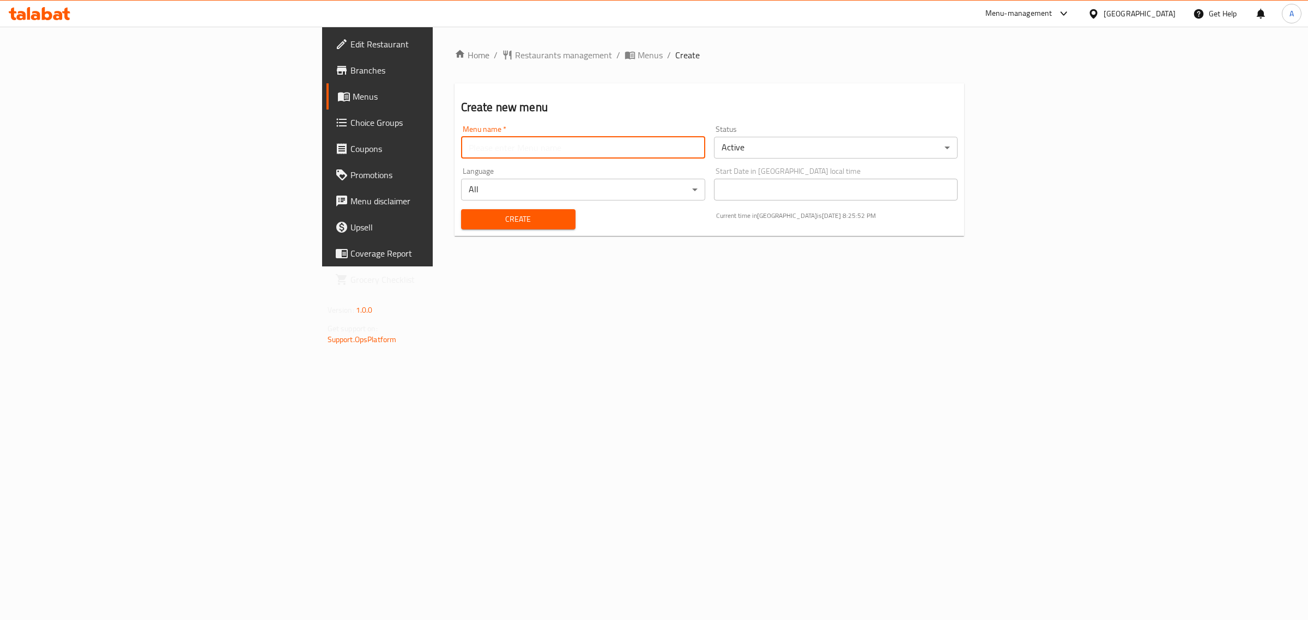
type input "1"
click at [470, 214] on span "Create" at bounding box center [518, 220] width 97 height 14
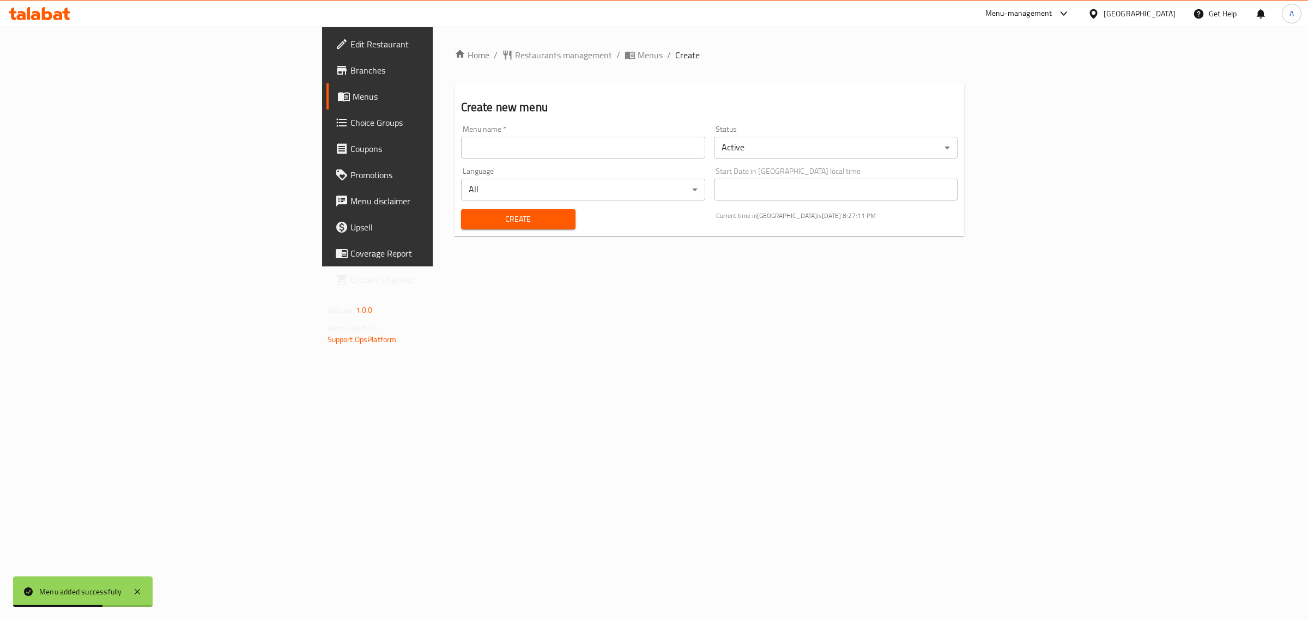
click at [350, 76] on span "Branches" at bounding box center [440, 70] width 181 height 13
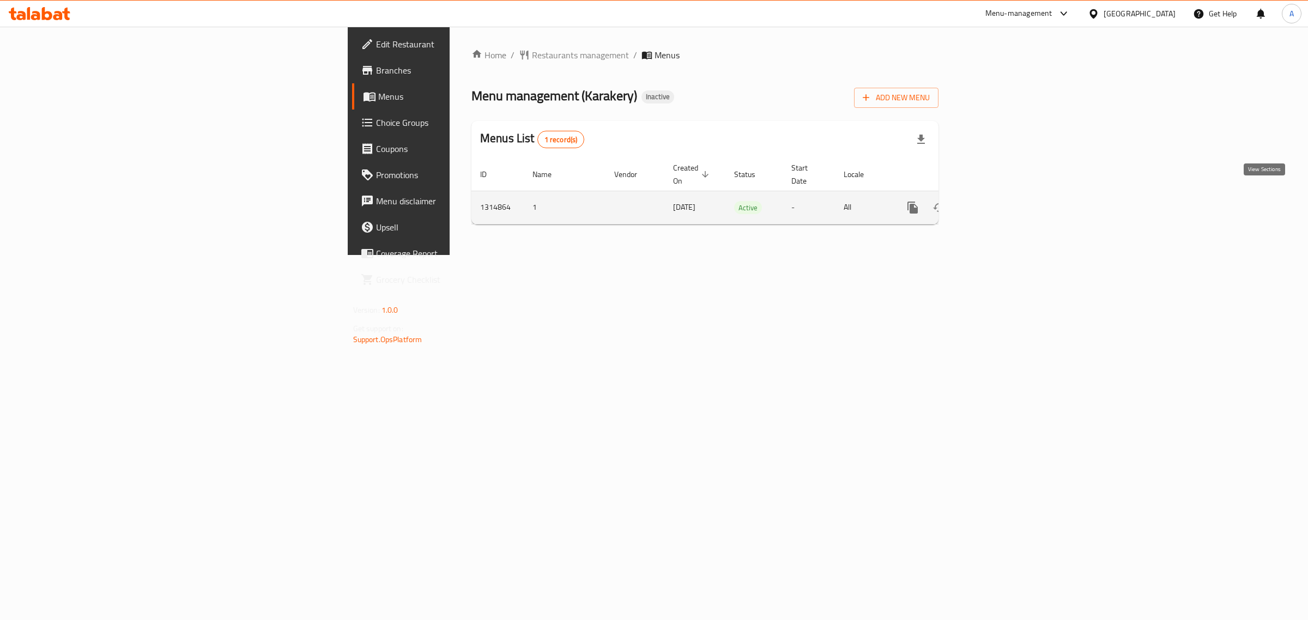
click at [998, 201] on icon "enhanced table" at bounding box center [991, 207] width 13 height 13
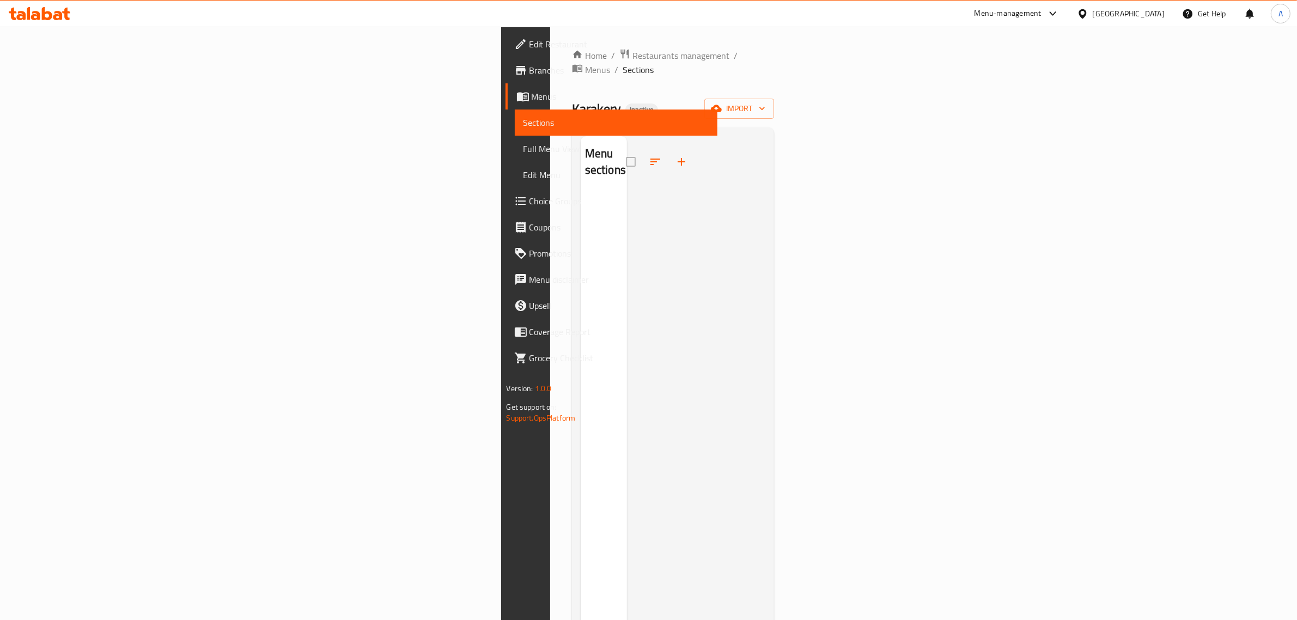
click at [728, 161] on div at bounding box center [696, 446] width 139 height 620
click at [768, 103] on icon "button" at bounding box center [762, 108] width 11 height 11
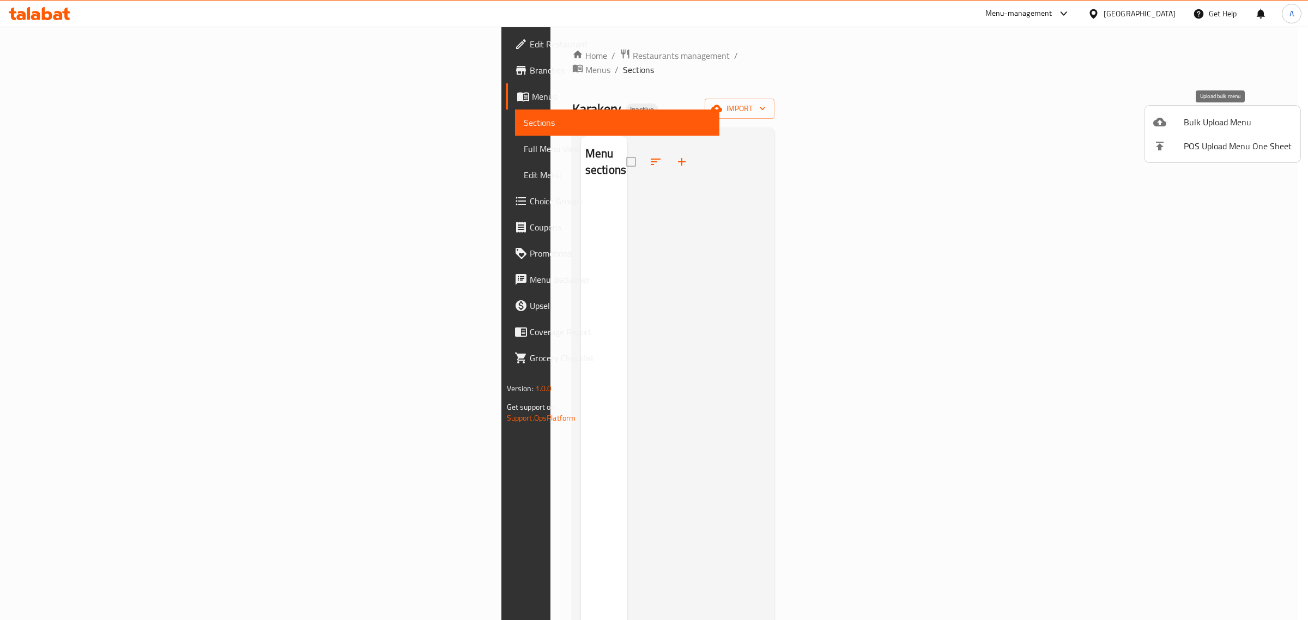
click at [1170, 126] on div at bounding box center [1168, 122] width 31 height 13
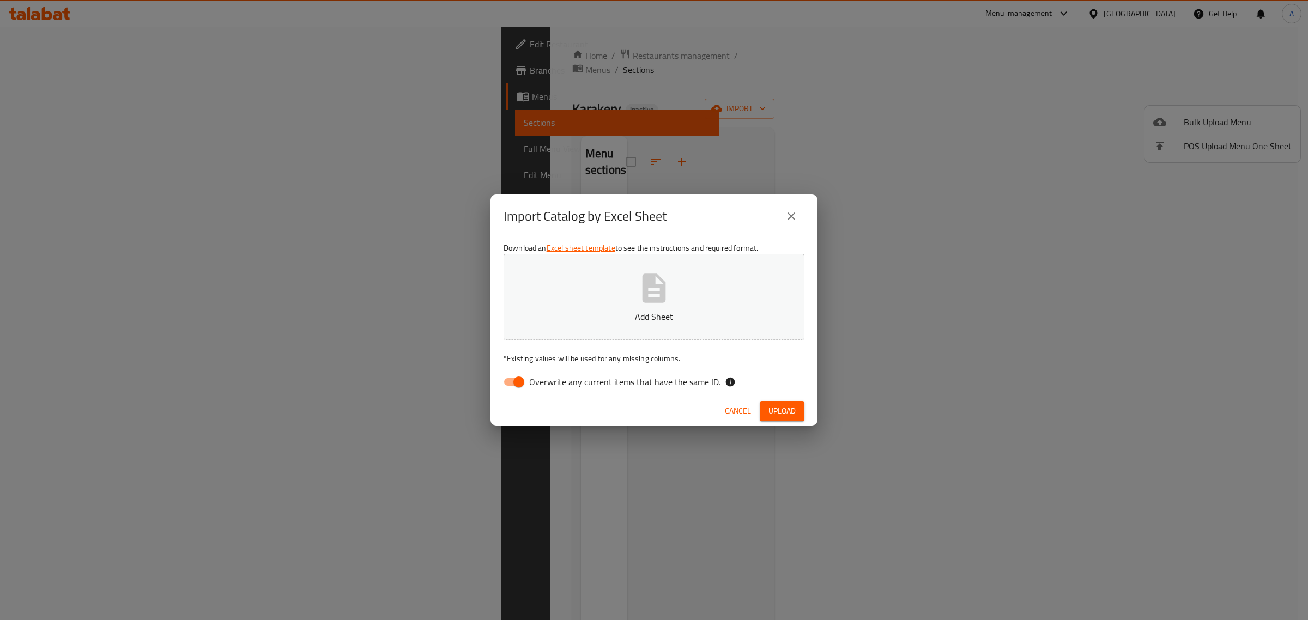
click at [540, 375] on span "Overwrite any current items that have the same ID." at bounding box center [624, 381] width 191 height 13
click at [540, 375] on input "Overwrite any current items that have the same ID." at bounding box center [519, 382] width 62 height 21
checkbox input "false"
click at [575, 310] on p "Add Sheet" at bounding box center [653, 316] width 267 height 13
click at [788, 406] on span "Upload" at bounding box center [781, 411] width 27 height 14
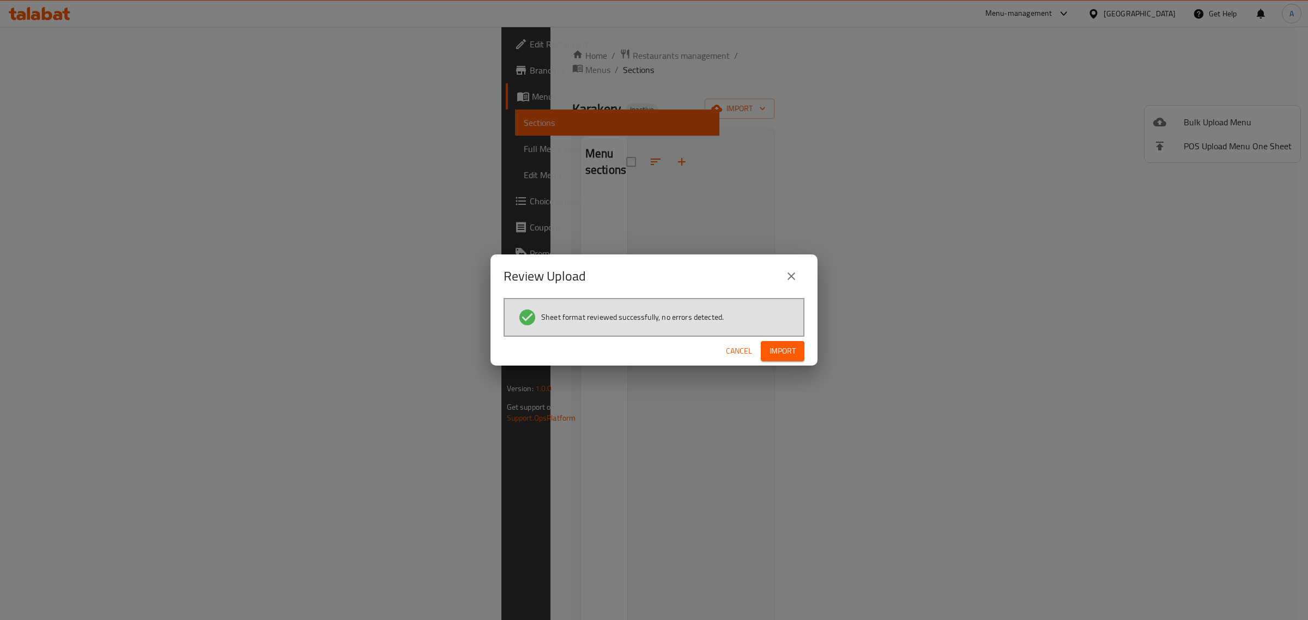
click at [788, 344] on span "Import" at bounding box center [782, 351] width 26 height 14
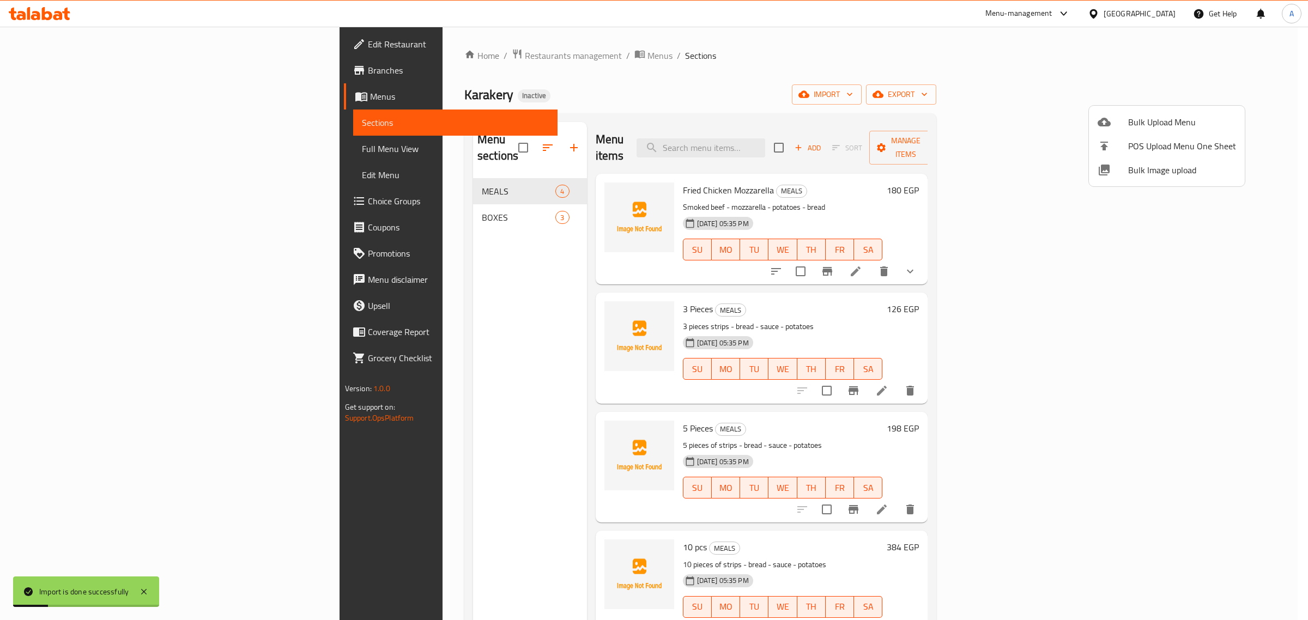
click at [404, 262] on div at bounding box center [654, 310] width 1308 height 620
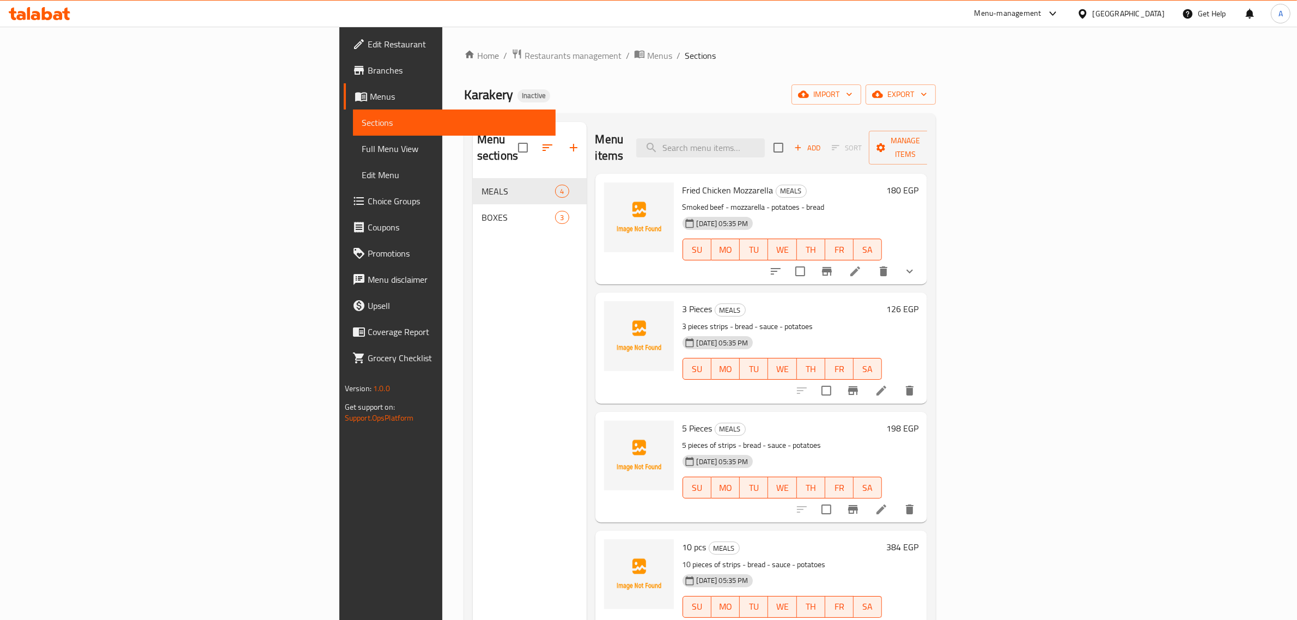
click at [715, 301] on div "3 Pieces MEALS 3 pieces strips - bread - sauce - potatoes [DATE] 05:35 PM SU MO…" at bounding box center [782, 348] width 209 height 102
click at [871, 262] on li at bounding box center [855, 272] width 31 height 20
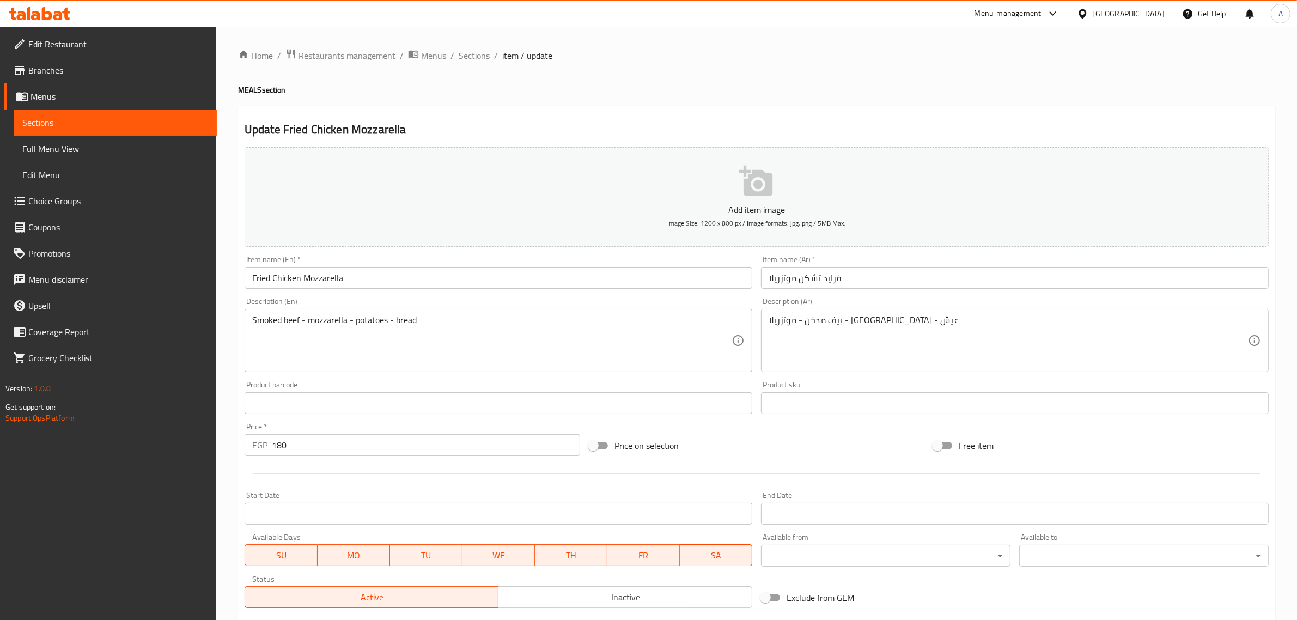
click at [767, 323] on div "بيف مدخن - موتزريلا - [GEOGRAPHIC_DATA] - عيش Description (Ar)" at bounding box center [1015, 340] width 508 height 63
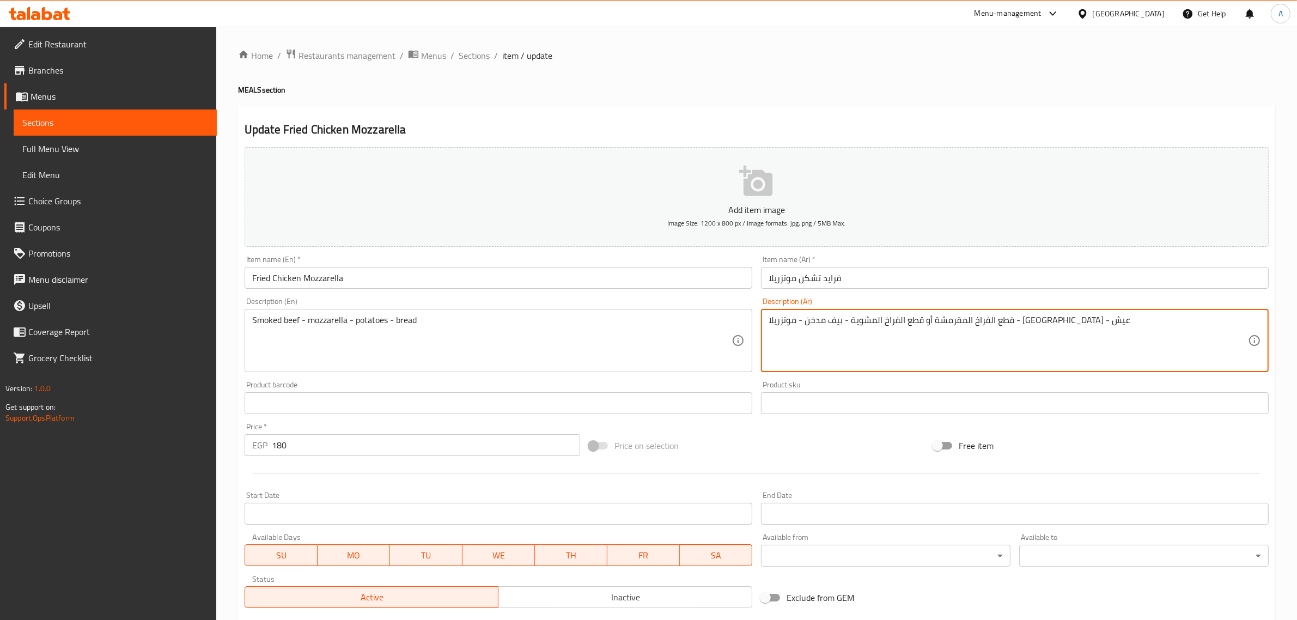
type textarea "قطع الفراخ المقرمشة أو قطع الفراخ المشوية - بيف مدخن - موتزريلا - [GEOGRAPHIC_D…"
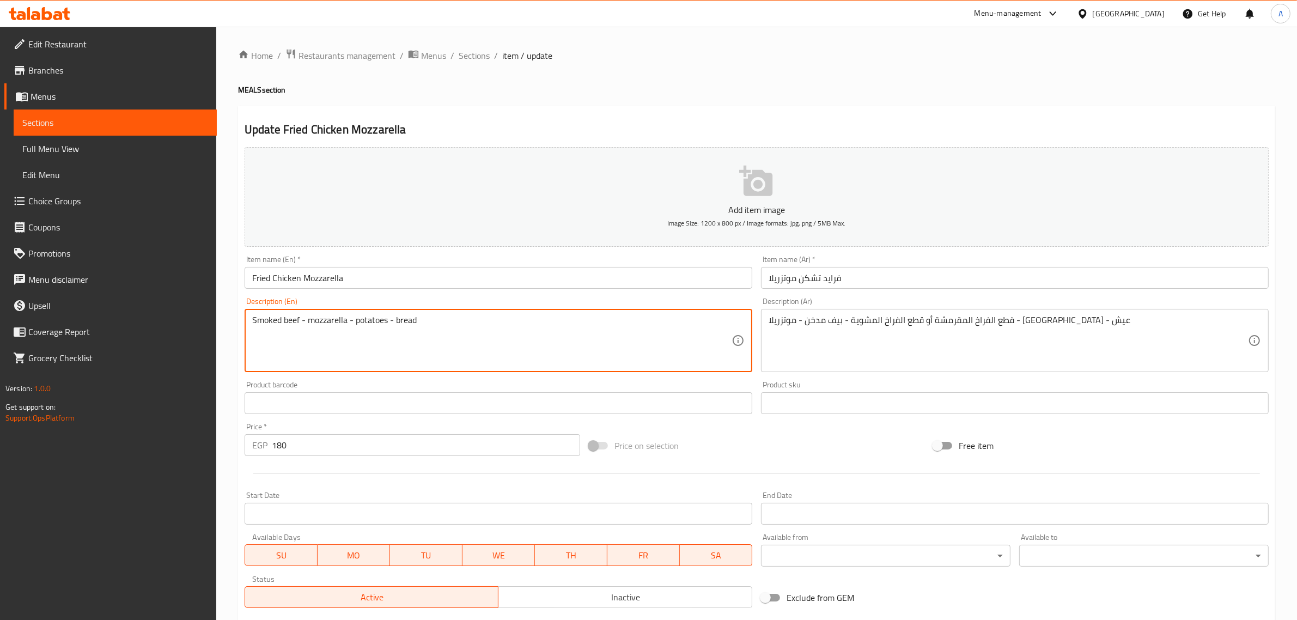
click at [397, 320] on textarea "Smoked beef - mozzarella - potatoes - bread" at bounding box center [491, 341] width 479 height 52
click at [253, 319] on textarea "Smoked beef - mozzarella - potatoes - bread" at bounding box center [491, 341] width 479 height 52
paste textarea "Crispy chicken pieces or grilled chicken pieces - smoked beef - mozzarella - po…"
drag, startPoint x: 418, startPoint y: 320, endPoint x: 547, endPoint y: 320, distance: 128.6
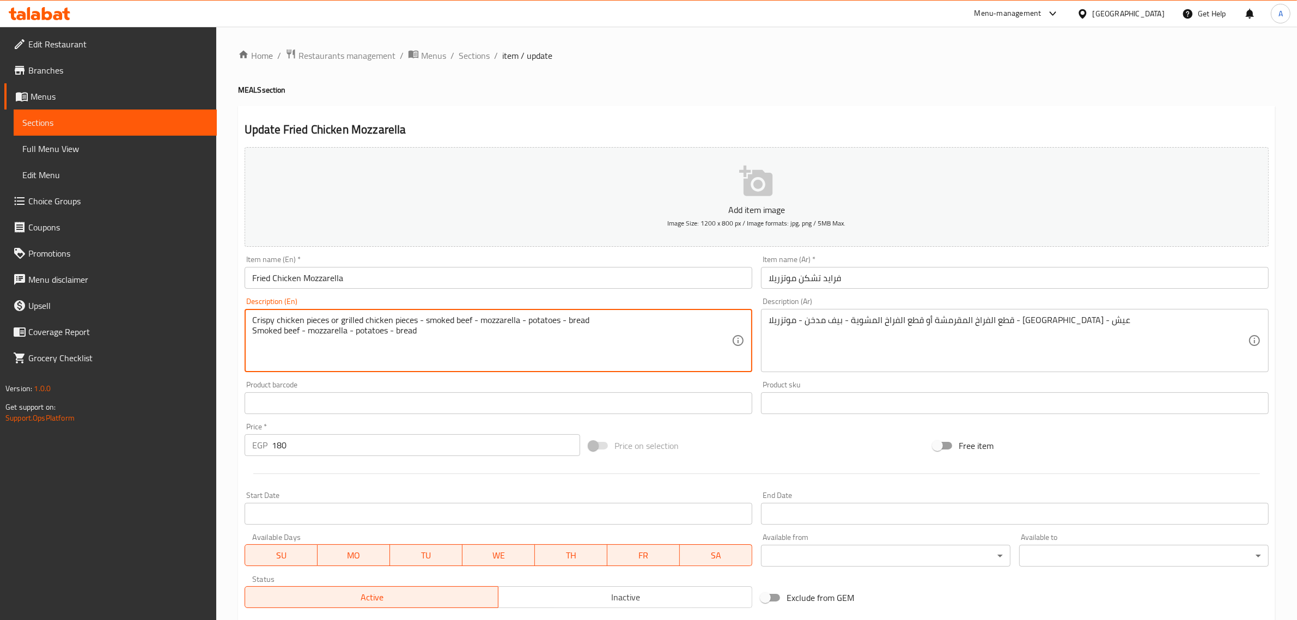
click at [547, 320] on textarea "Crispy chicken pieces or grilled chicken pieces - smoked beef - mozzarella - po…" at bounding box center [491, 341] width 479 height 52
click at [483, 327] on textarea "Crispy chicken pieces or grilled chicken pieces - smoked beef - mozzarella - po…" at bounding box center [491, 341] width 479 height 52
click at [382, 337] on textarea "Crispy chicken pieces or grilled chicken pieces - smoked beef - mozzarella - po…" at bounding box center [491, 341] width 479 height 52
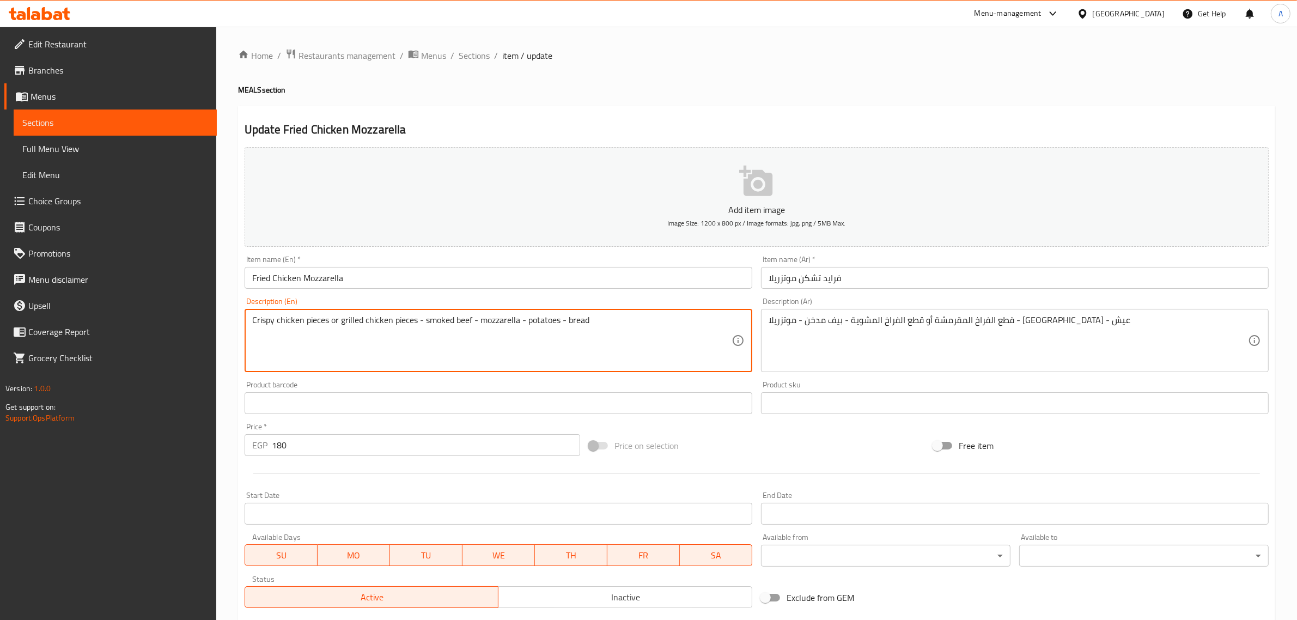
click at [471, 332] on textarea "Crispy chicken pieces or grilled chicken pieces - smoked beef - mozzarella - po…" at bounding box center [491, 341] width 479 height 52
type textarea "Crispy chicken pieces or grilled chicken pieces - smoked beef - mozzarella - po…"
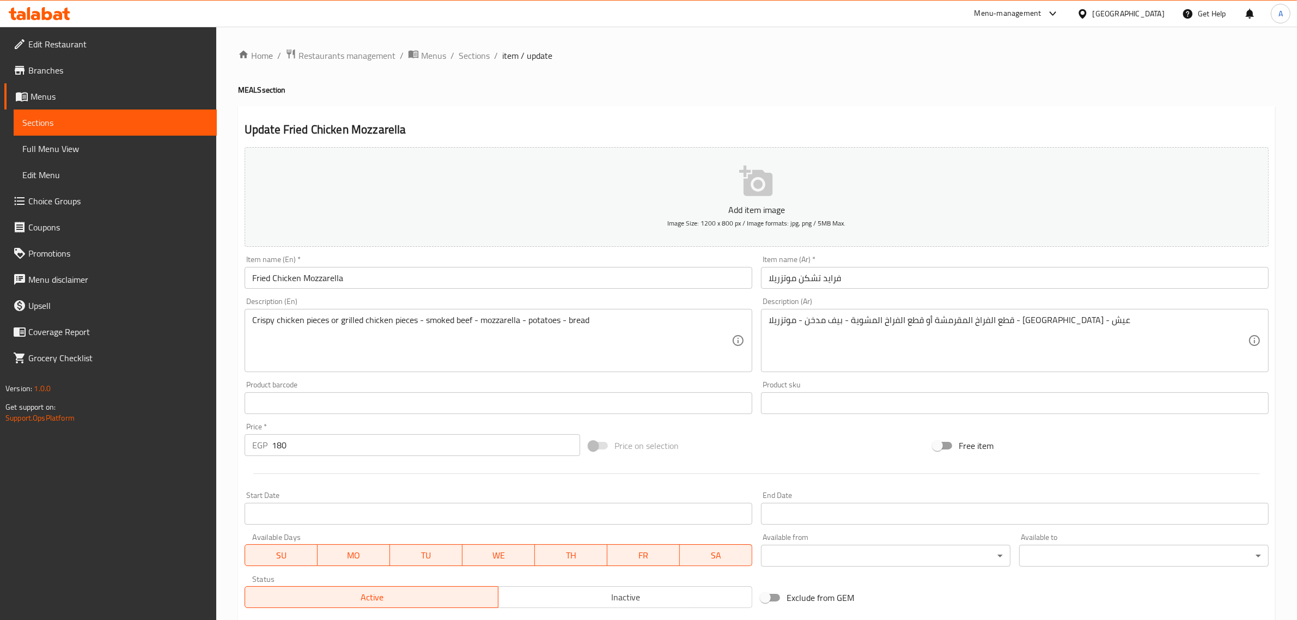
click at [554, 74] on div "Home / Restaurants management / Menus / Sections / item / update MEALS section …" at bounding box center [756, 407] width 1037 height 718
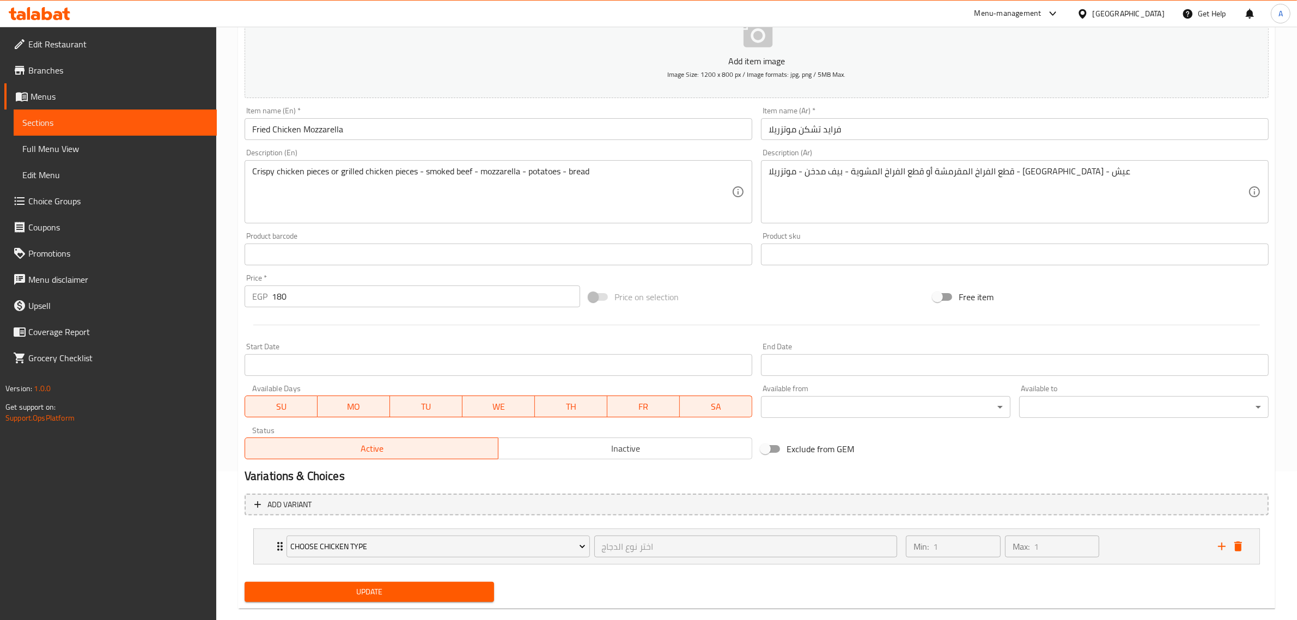
scroll to position [167, 0]
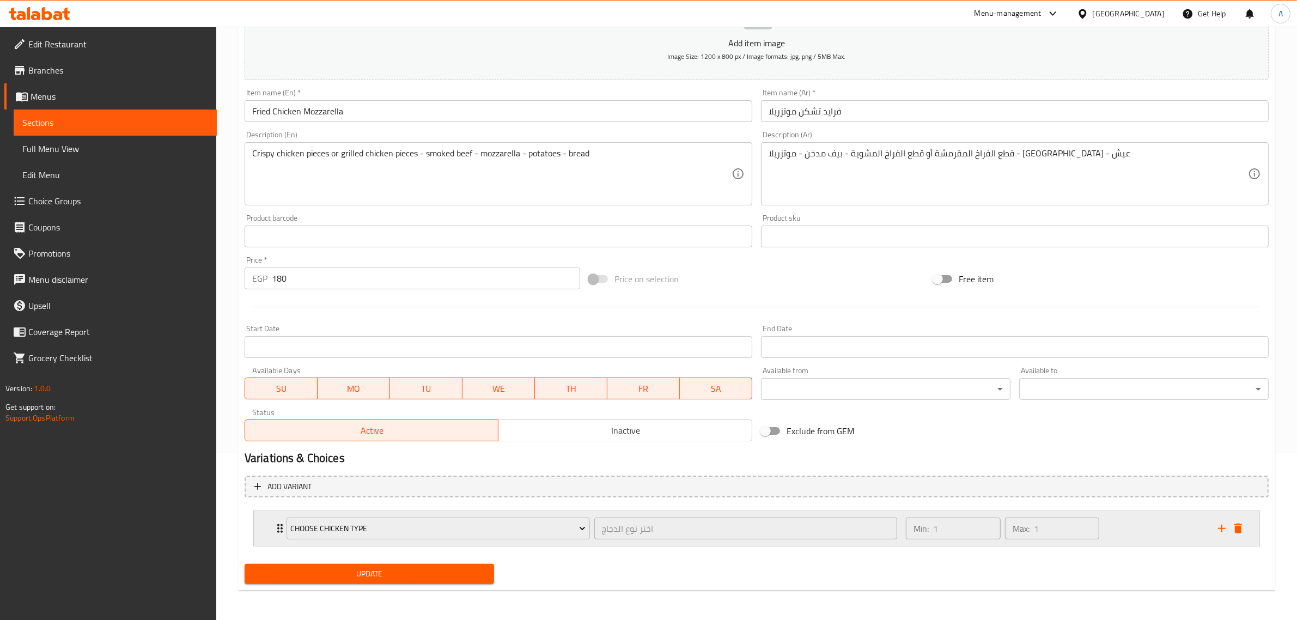
click at [1176, 529] on div "Min: 1 ​ Max: 1 ​" at bounding box center [1056, 528] width 312 height 35
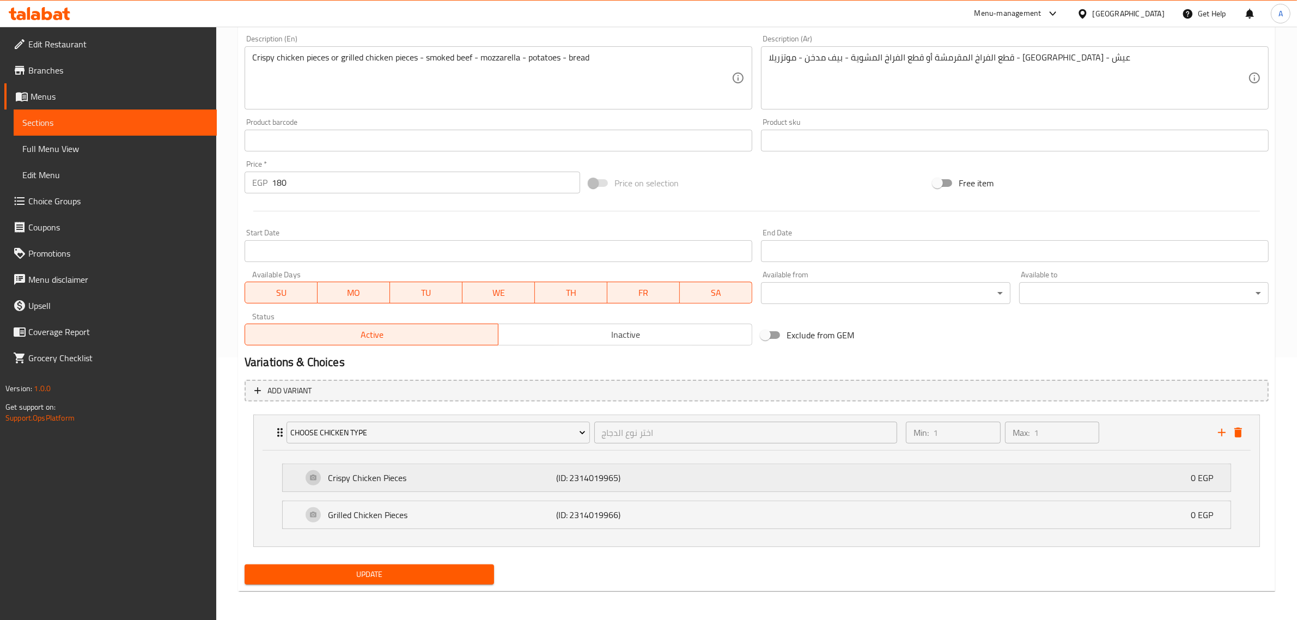
scroll to position [263, 0]
click at [455, 503] on div "Grilled Chicken Pieces (ID: 2314019966) 0 EGP" at bounding box center [759, 514] width 915 height 27
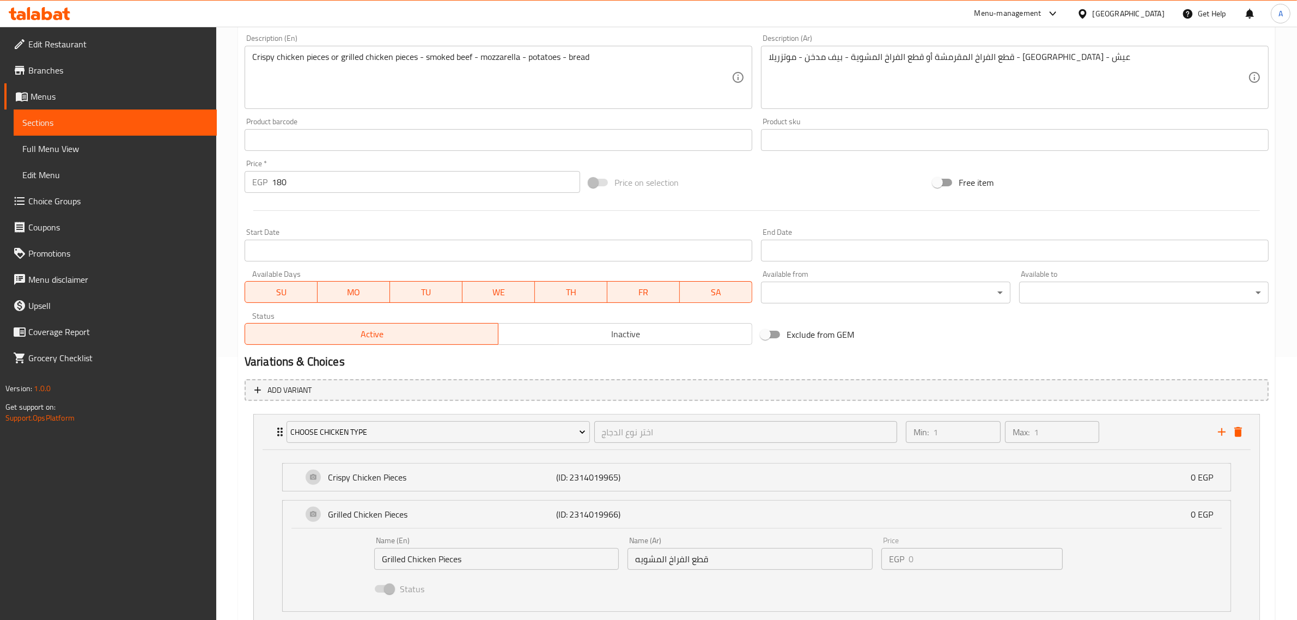
click at [448, 459] on li "Crispy Chicken Pieces (ID: 2314019965) 0 EGP Name (En) Crispy Chicken Pieces Na…" at bounding box center [757, 477] width 967 height 37
click at [448, 478] on p "Crispy Chicken Pieces" at bounding box center [442, 477] width 228 height 13
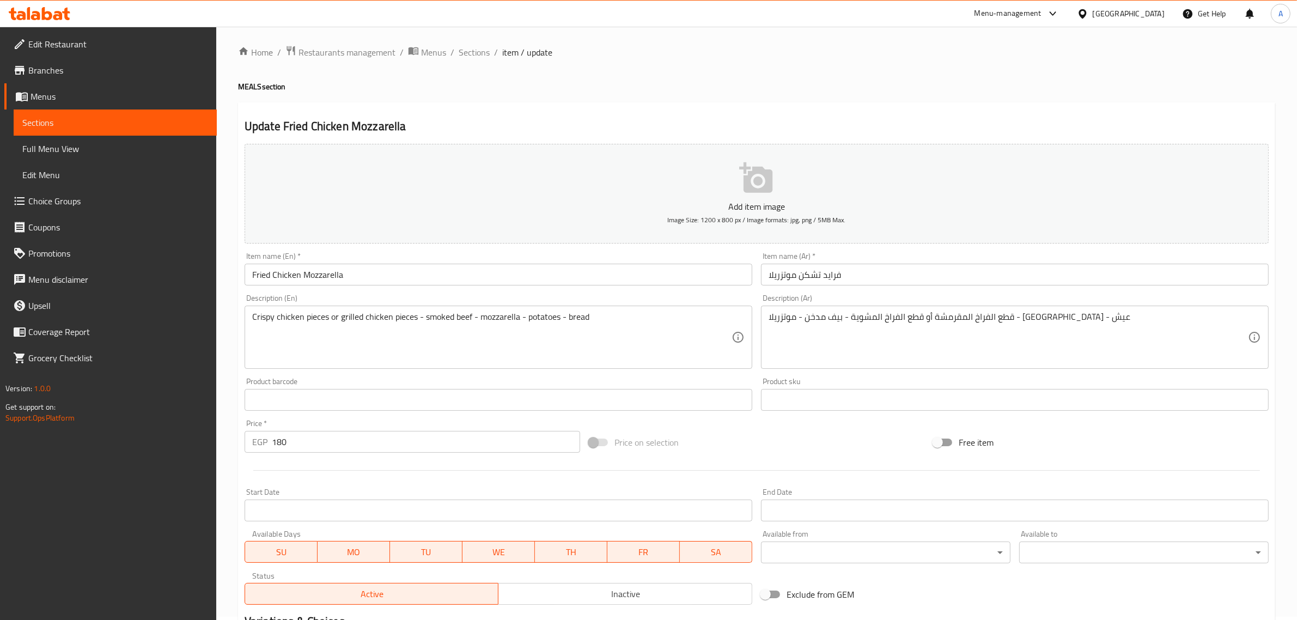
scroll to position [0, 0]
click at [548, 88] on h4 "MEALS section" at bounding box center [756, 89] width 1037 height 11
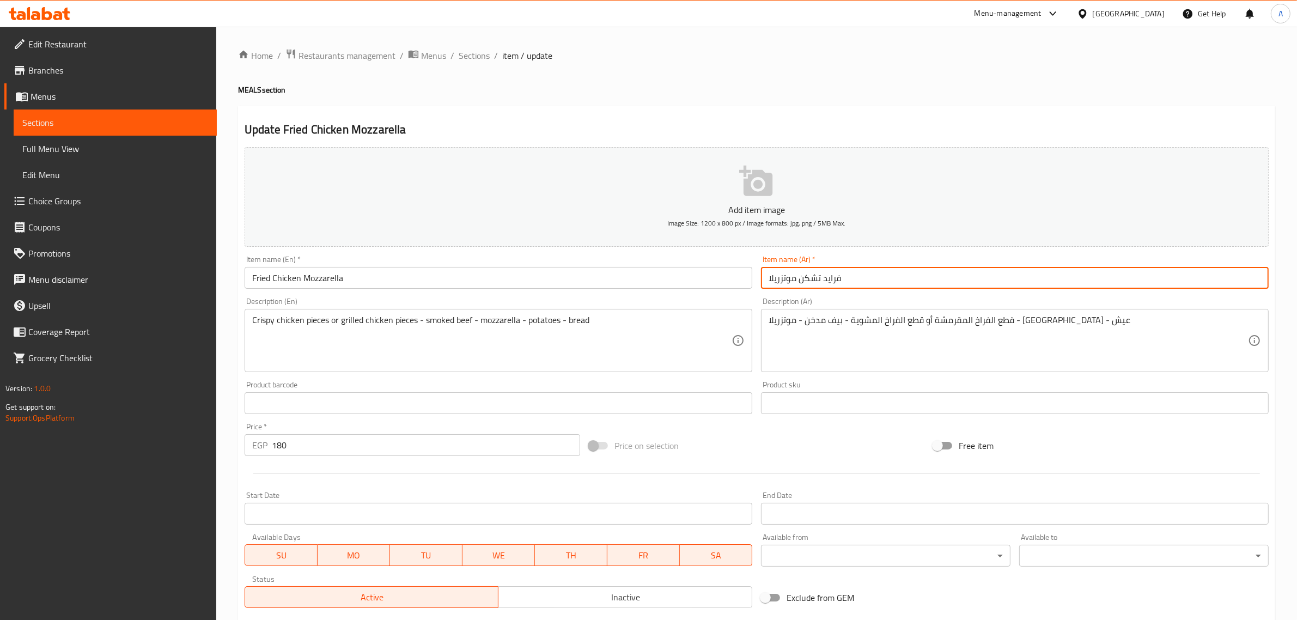
click at [827, 276] on input "فرايد تشكن موتزريلا" at bounding box center [1015, 278] width 508 height 22
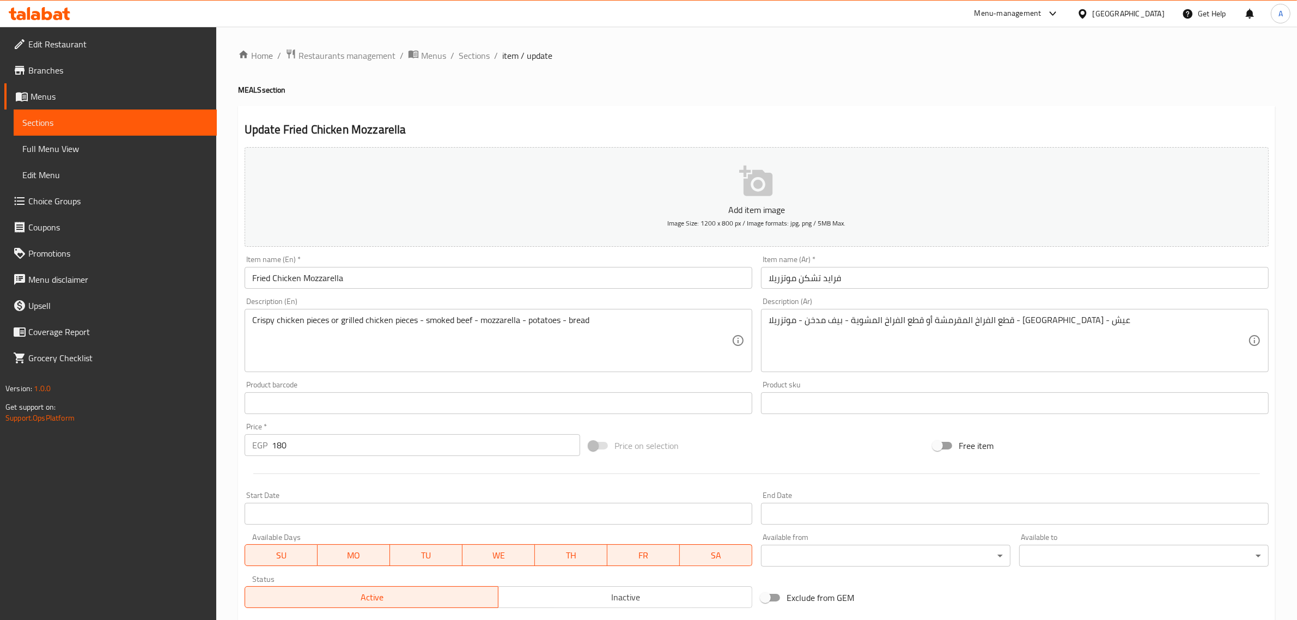
click at [601, 77] on div "Home / Restaurants management / Menus / Sections / item / update MEALS section …" at bounding box center [756, 538] width 1037 height 981
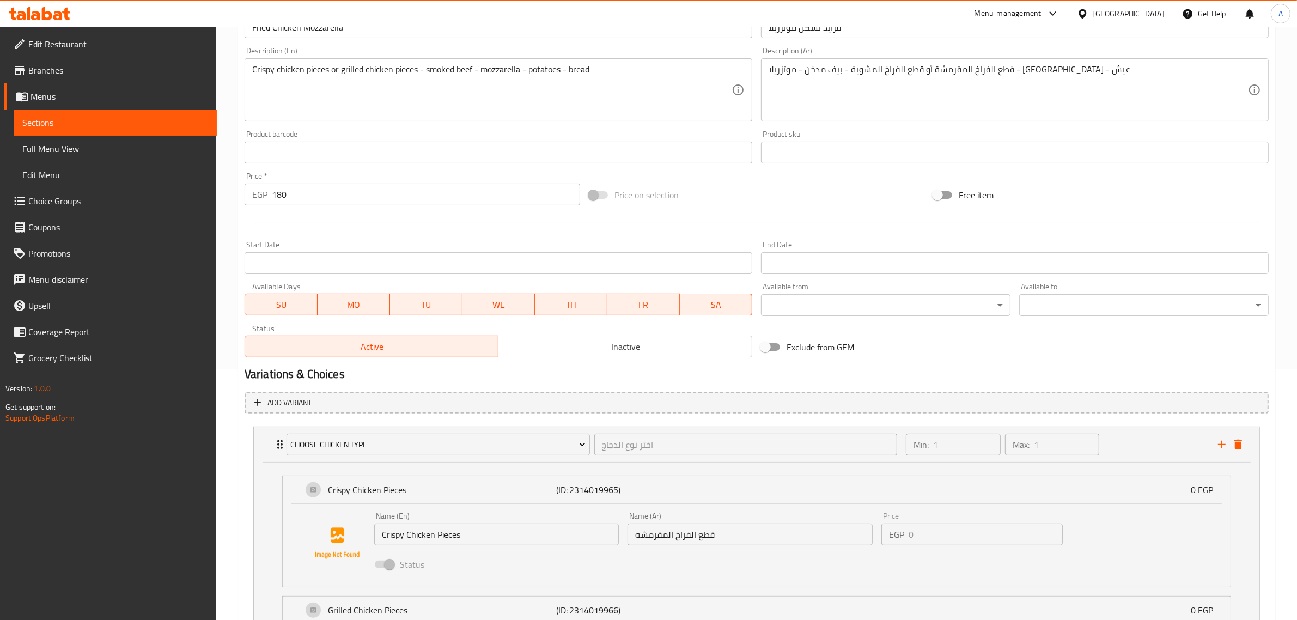
scroll to position [136, 0]
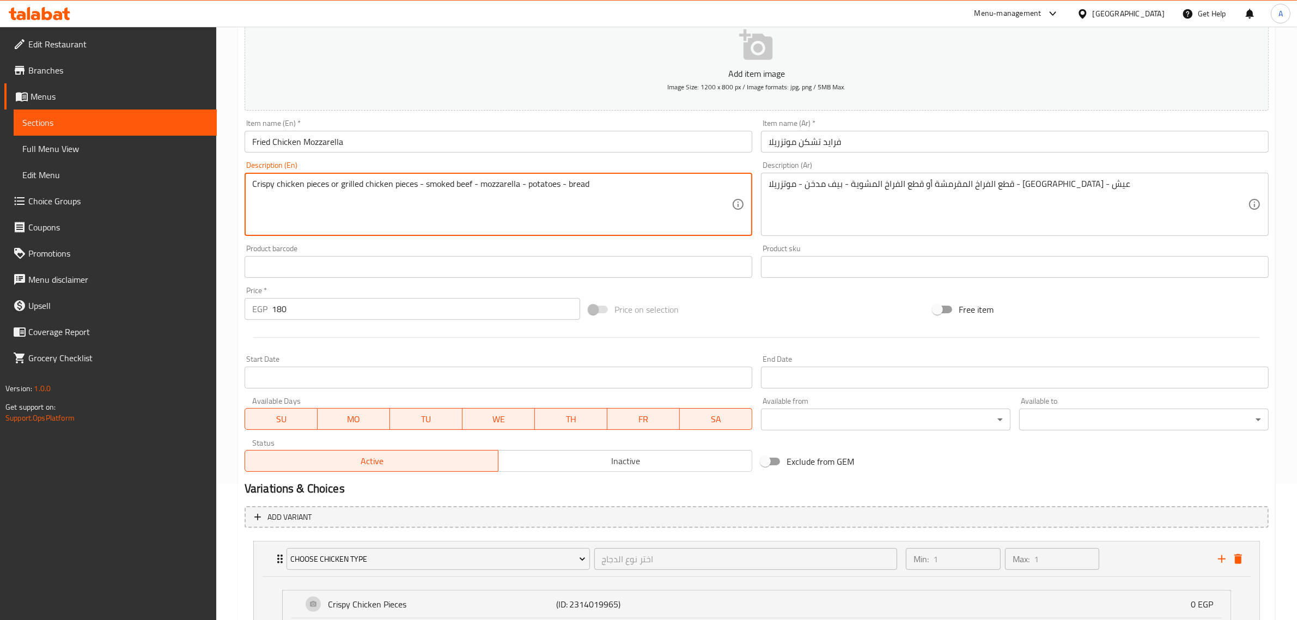
drag, startPoint x: 264, startPoint y: 189, endPoint x: 276, endPoint y: 189, distance: 12.0
click at [276, 189] on textarea "Crispy chicken pieces or grilled chicken pieces - smoked beef - mozzarella - po…" at bounding box center [491, 205] width 479 height 52
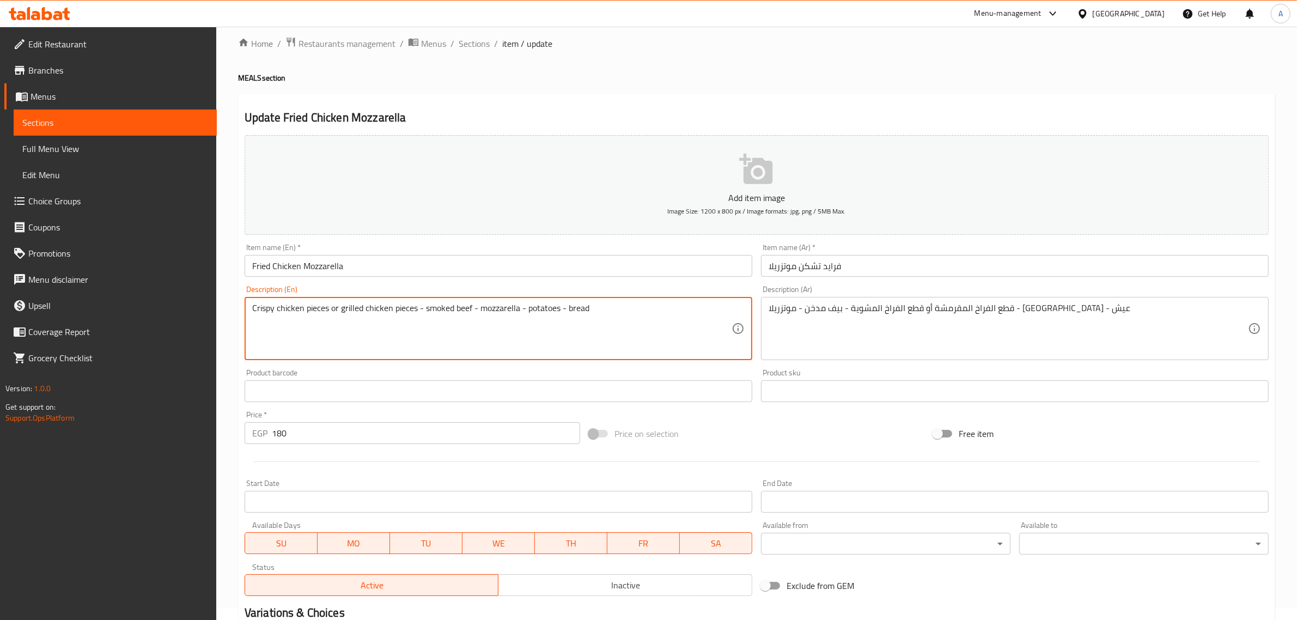
scroll to position [0, 0]
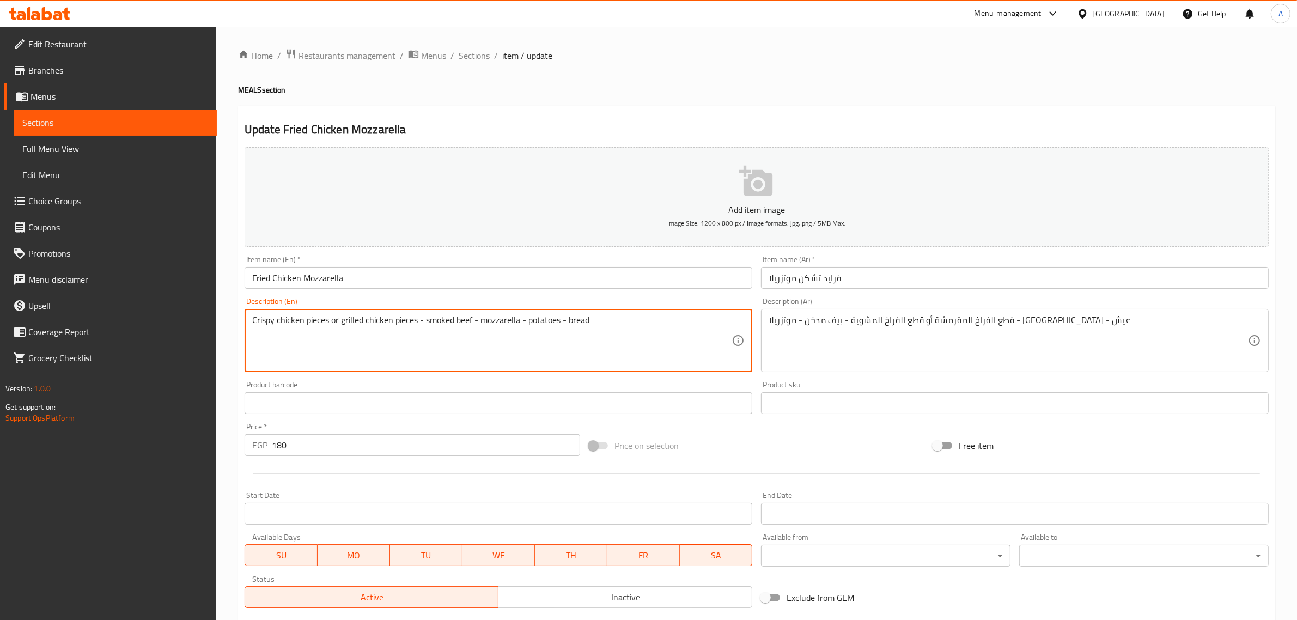
click at [633, 96] on div "Home / Restaurants management / Menus / Sections / item / update MEALS section …" at bounding box center [756, 538] width 1037 height 981
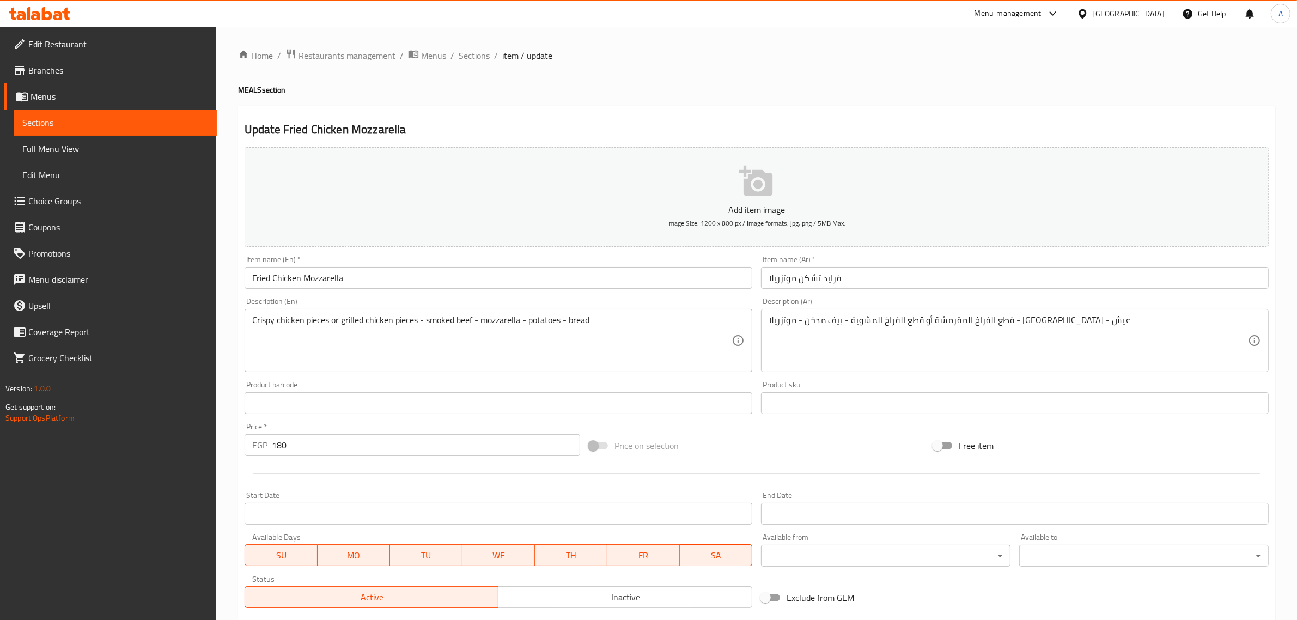
click at [590, 110] on div "Update Fried Chicken Mozzarella Add item image Image Size: 1200 x 800 px / Imag…" at bounding box center [756, 563] width 1037 height 915
click at [477, 59] on span "Sections" at bounding box center [474, 55] width 31 height 13
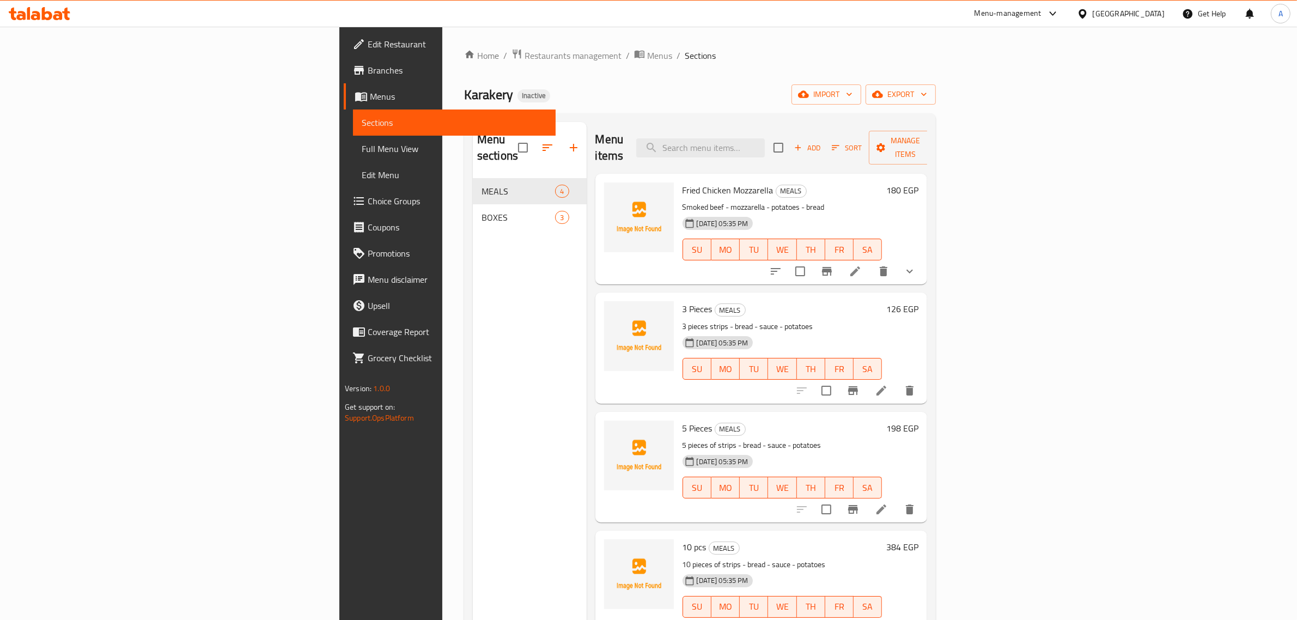
click at [883, 301] on h6 "3 Pieces MEALS" at bounding box center [783, 308] width 200 height 15
click at [916, 265] on icon "show more" at bounding box center [909, 271] width 13 height 13
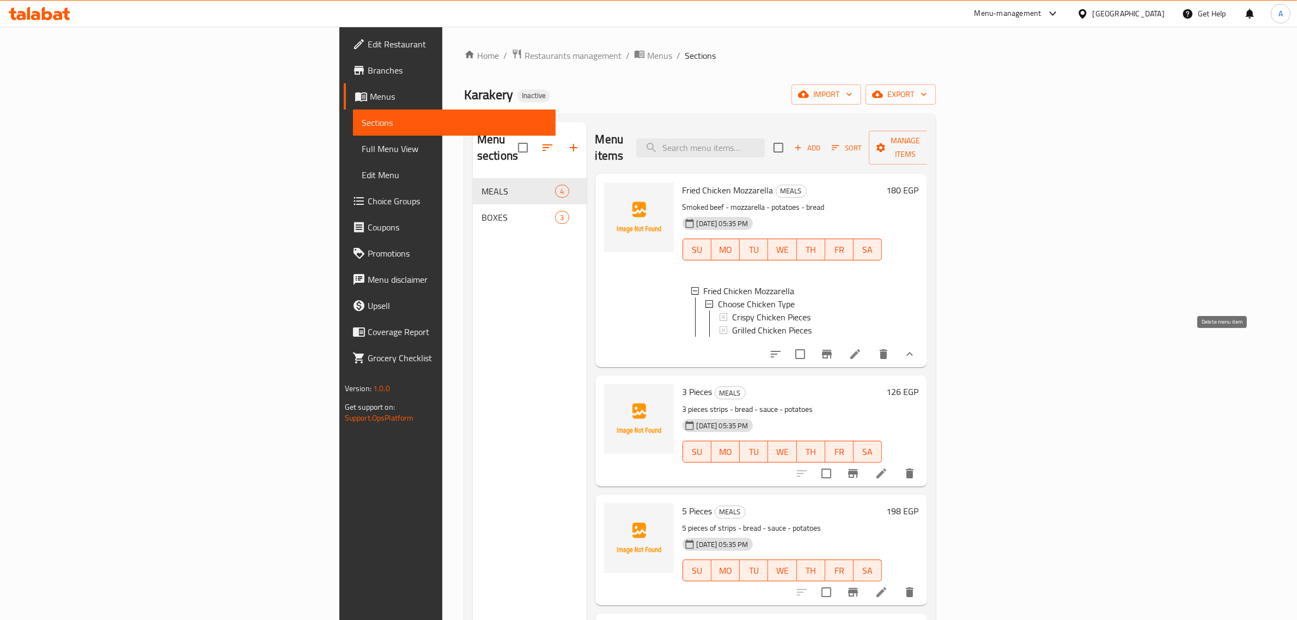
click at [897, 341] on button "delete" at bounding box center [884, 354] width 26 height 26
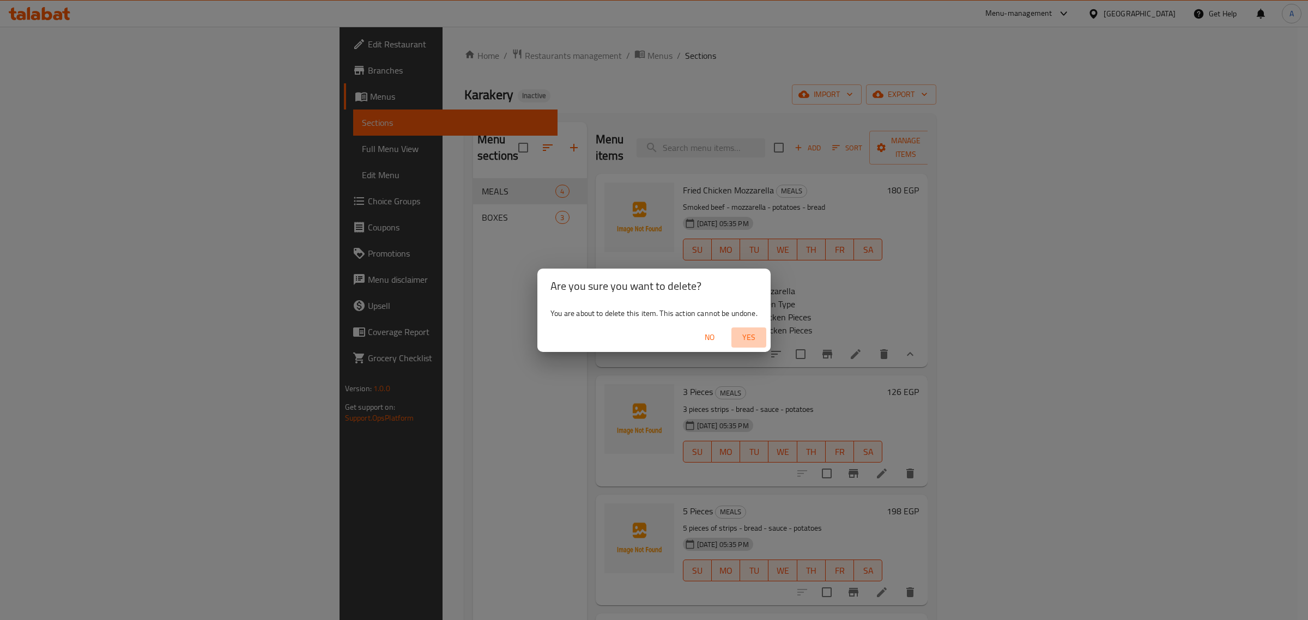
click at [755, 333] on span "Yes" at bounding box center [749, 338] width 26 height 14
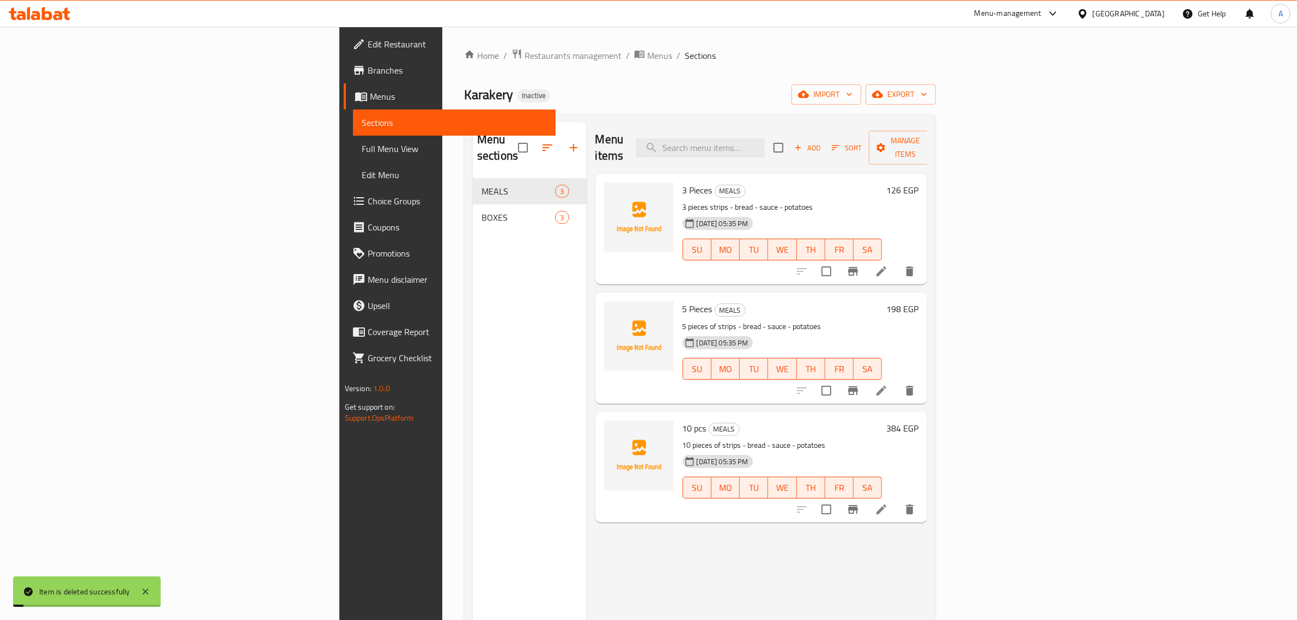
click at [473, 233] on div "Menu sections MEALS 3 BOXES 3" at bounding box center [530, 432] width 114 height 620
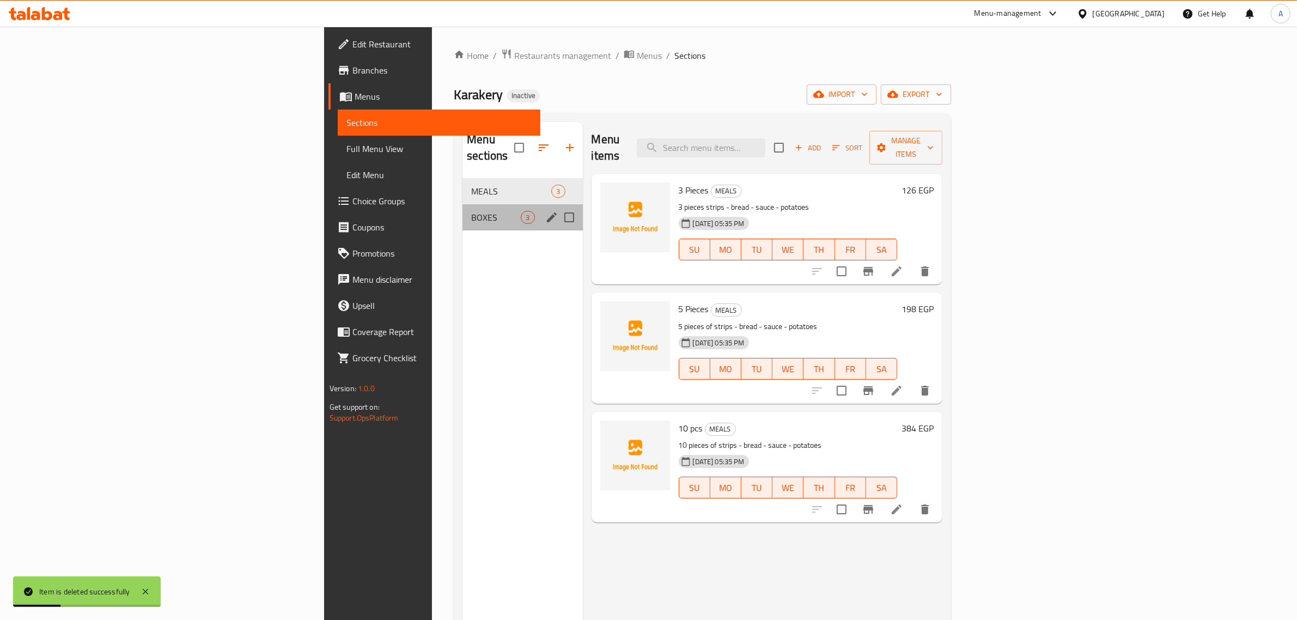
click at [463, 204] on div "BOXES 3" at bounding box center [523, 217] width 120 height 26
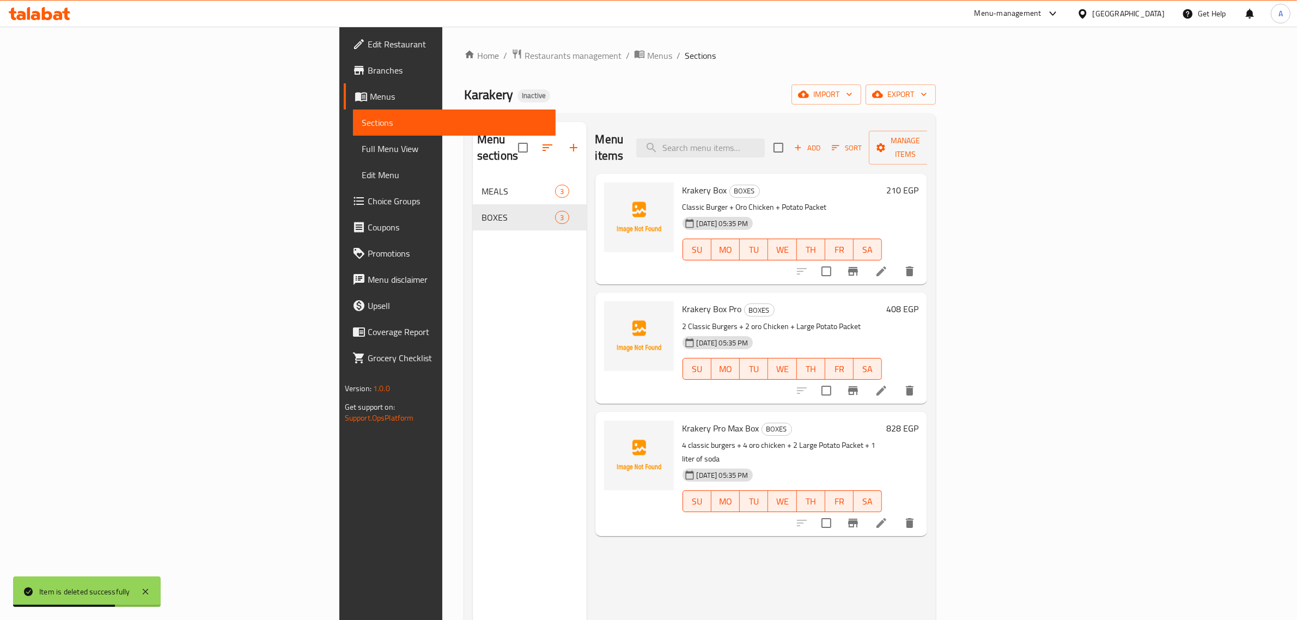
click at [547, 89] on div "Karakery Inactive import export" at bounding box center [700, 94] width 472 height 20
click at [362, 147] on span "Full Menu View" at bounding box center [455, 148] width 186 height 13
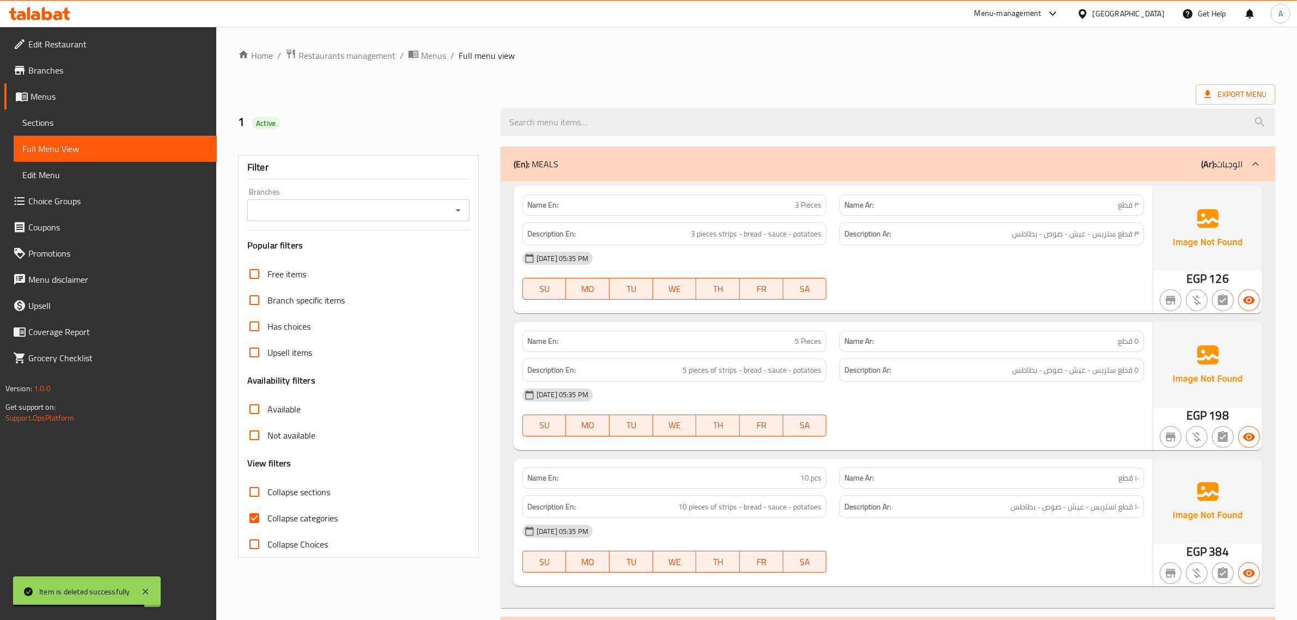
click at [299, 515] on span "Collapse categories" at bounding box center [303, 518] width 70 height 13
click at [268, 515] on input "Collapse categories" at bounding box center [254, 518] width 26 height 26
checkbox input "false"
click at [692, 87] on div "Export Menu" at bounding box center [756, 94] width 1037 height 20
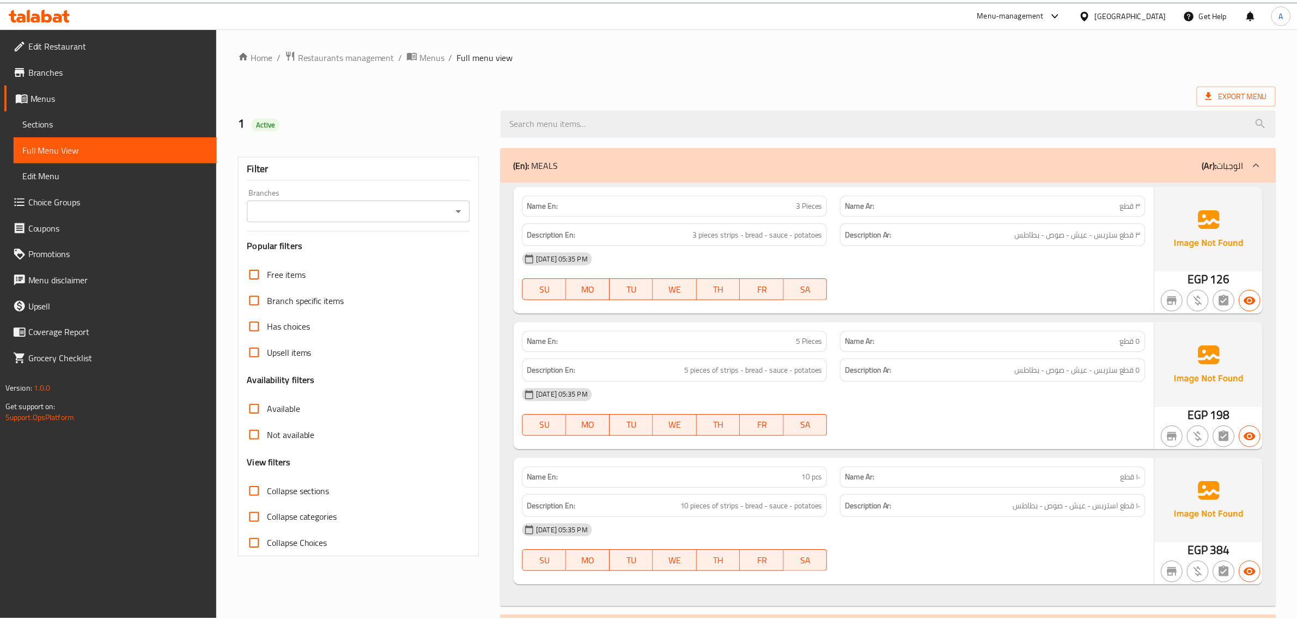
scroll to position [480, 0]
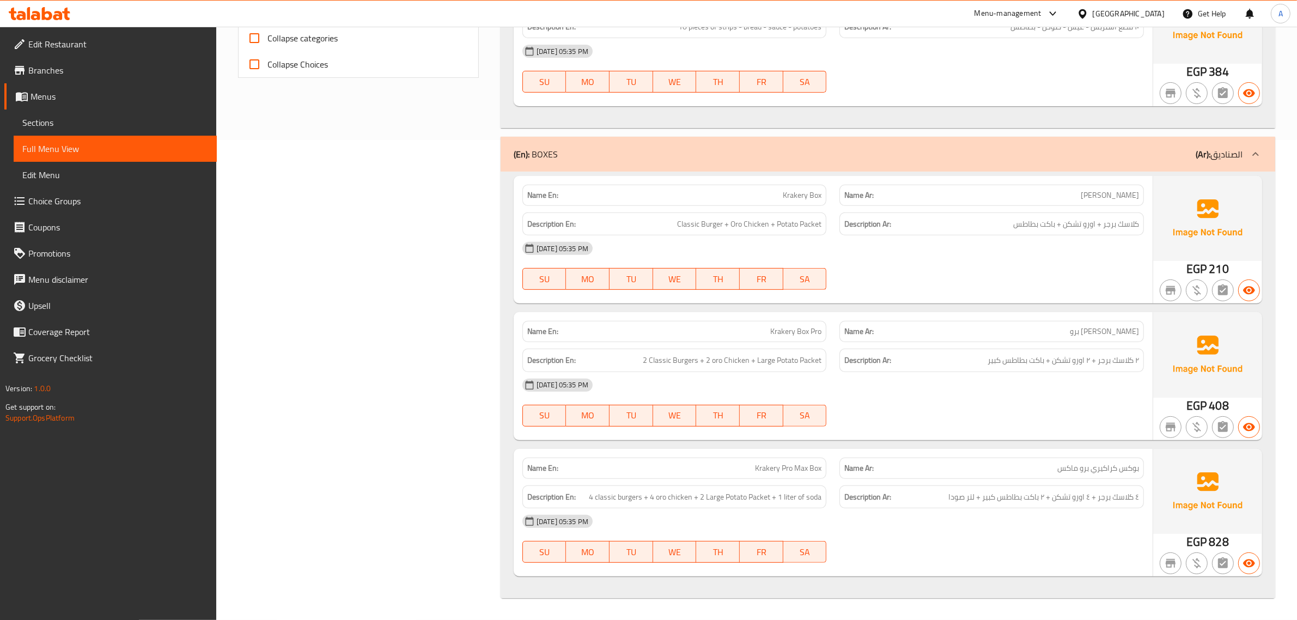
click at [356, 268] on div "Filter Branches Branches Popular filters Free items Branch specific items Has c…" at bounding box center [363, 132] width 263 height 945
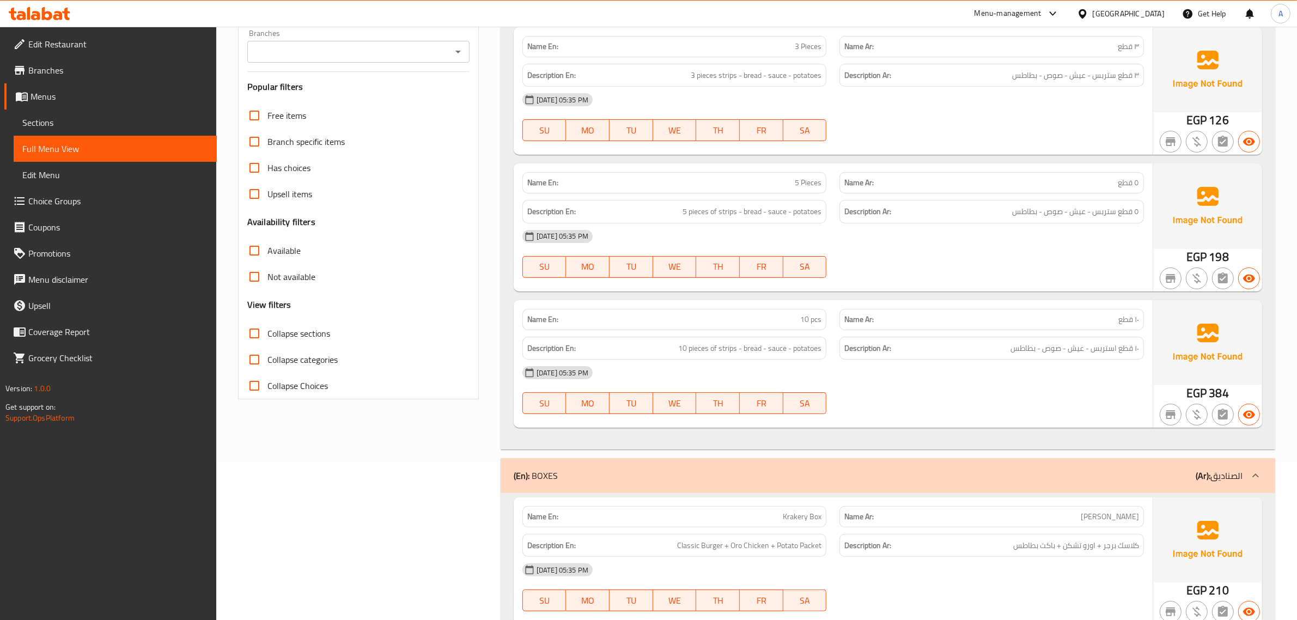
scroll to position [139, 0]
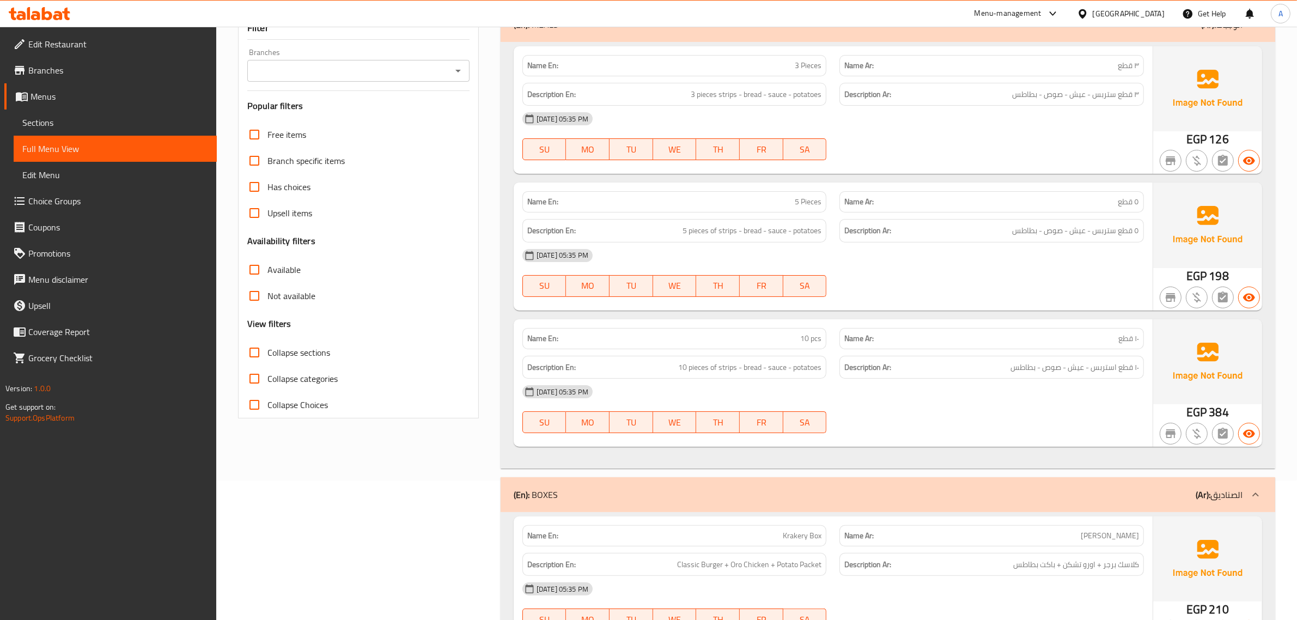
click at [130, 65] on span "Branches" at bounding box center [118, 70] width 180 height 13
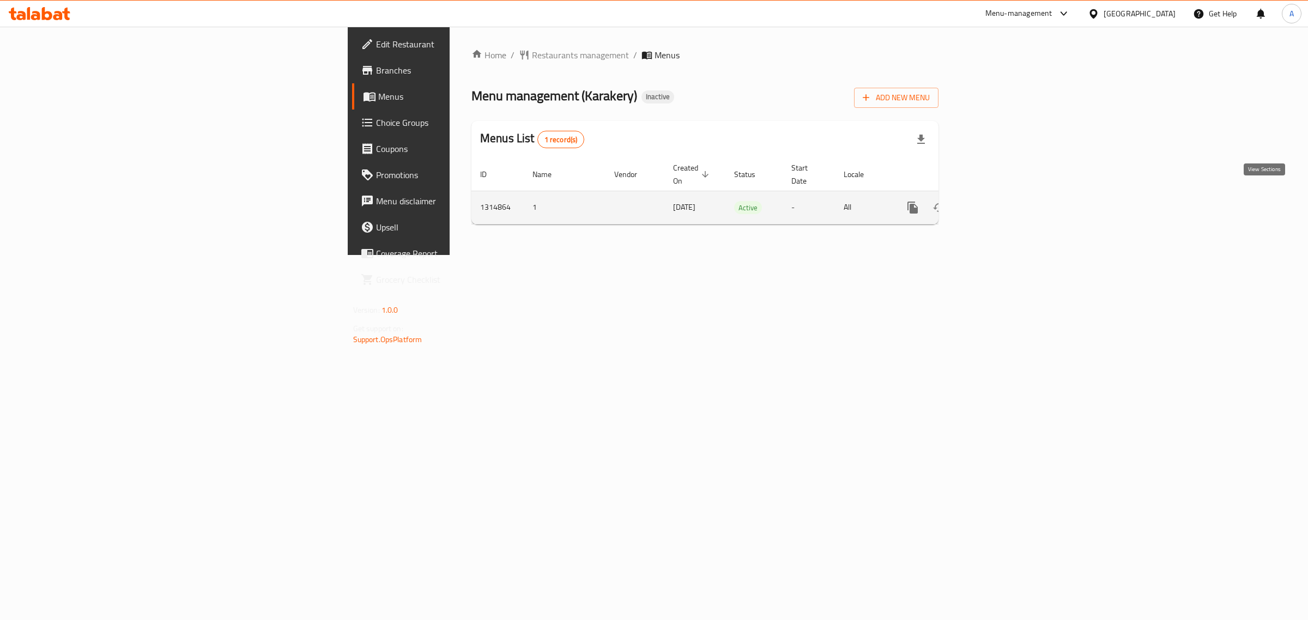
click at [998, 201] on icon "enhanced table" at bounding box center [991, 207] width 13 height 13
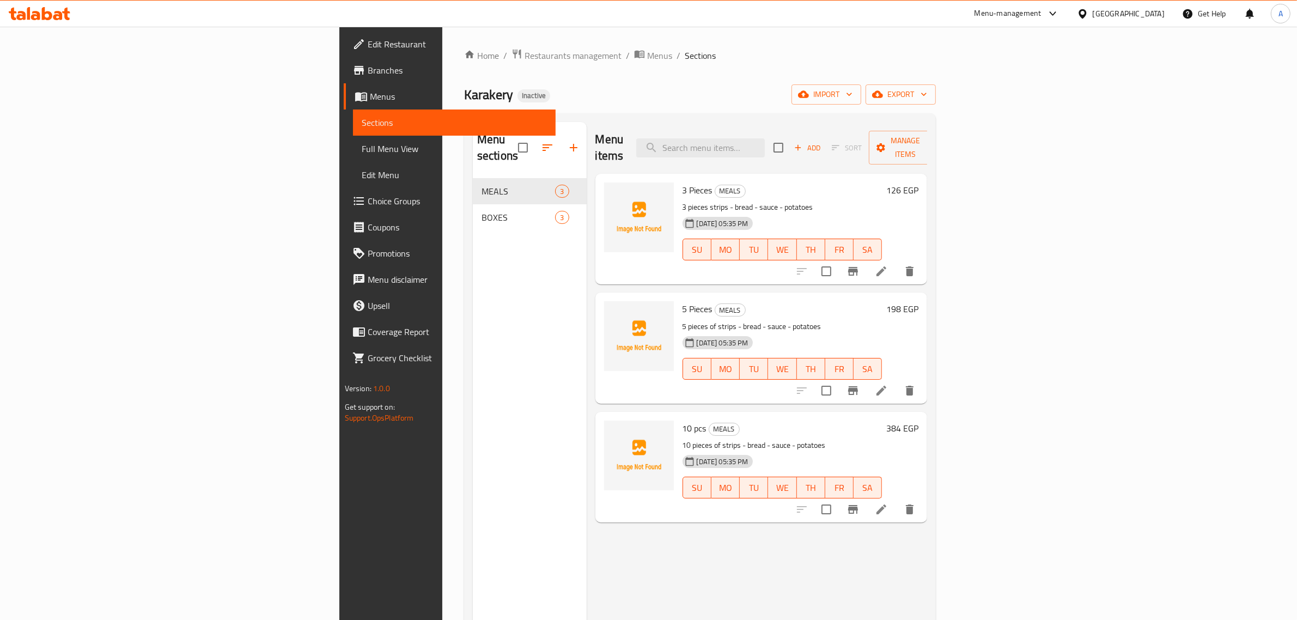
click at [739, 301] on h6 "5 Pieces MEALS" at bounding box center [783, 308] width 200 height 15
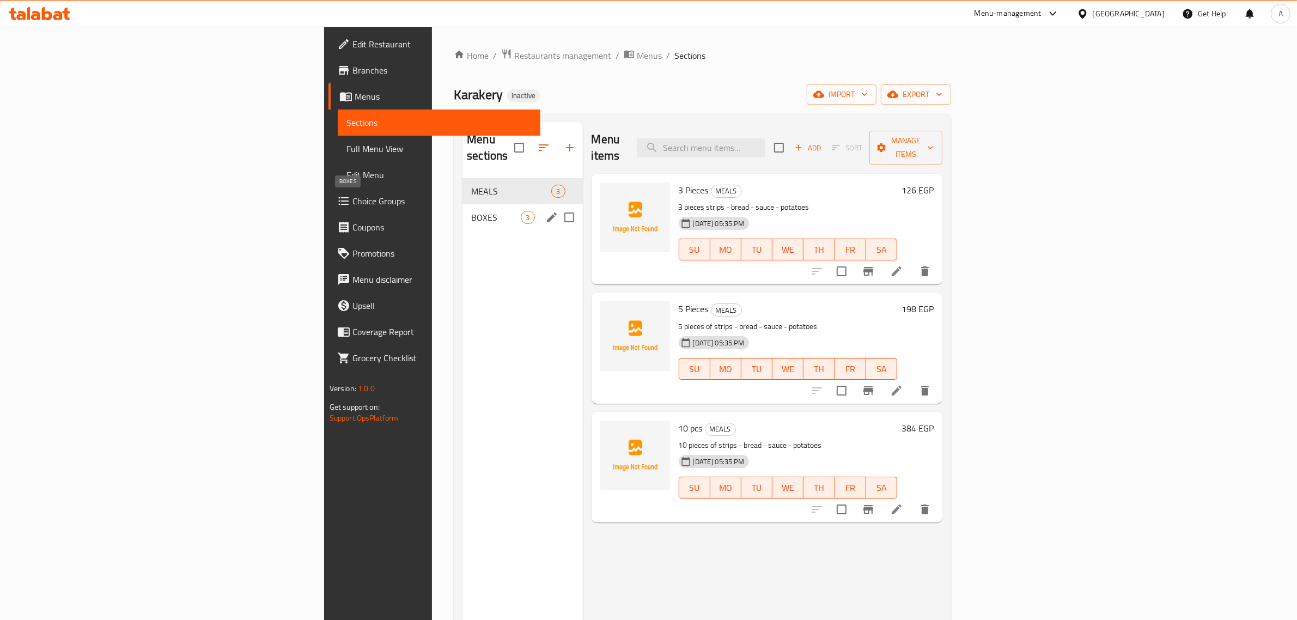
click at [471, 211] on span "BOXES" at bounding box center [496, 217] width 50 height 13
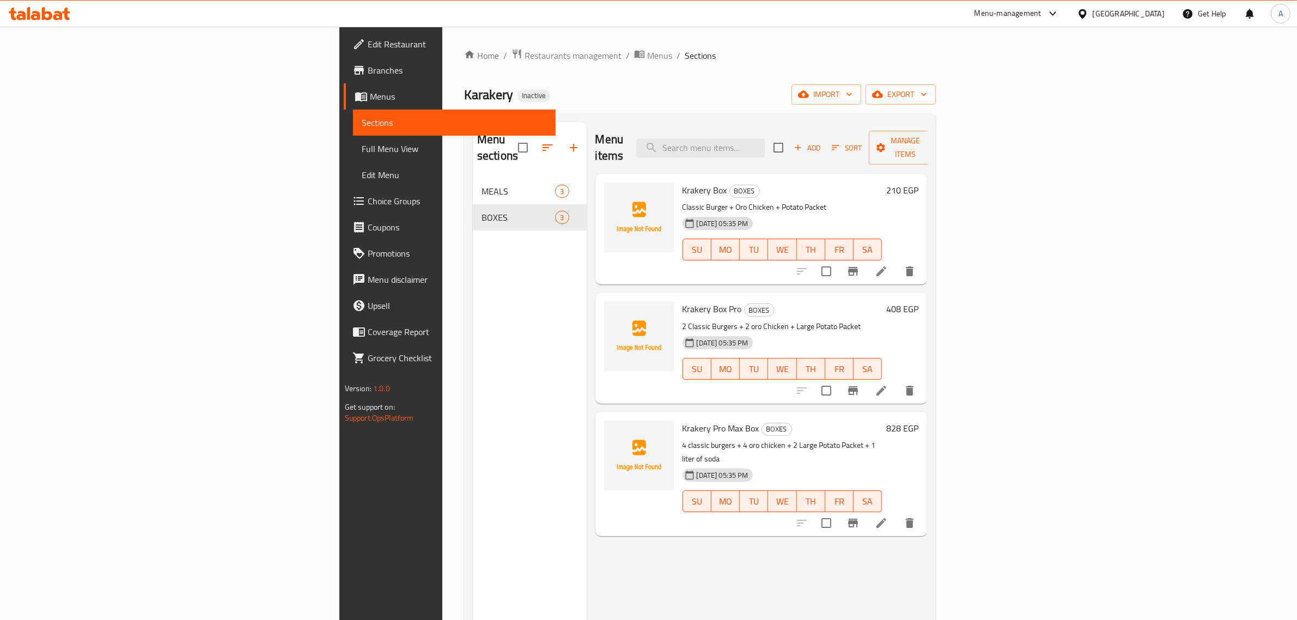
click at [362, 142] on span "Full Menu View" at bounding box center [455, 148] width 186 height 13
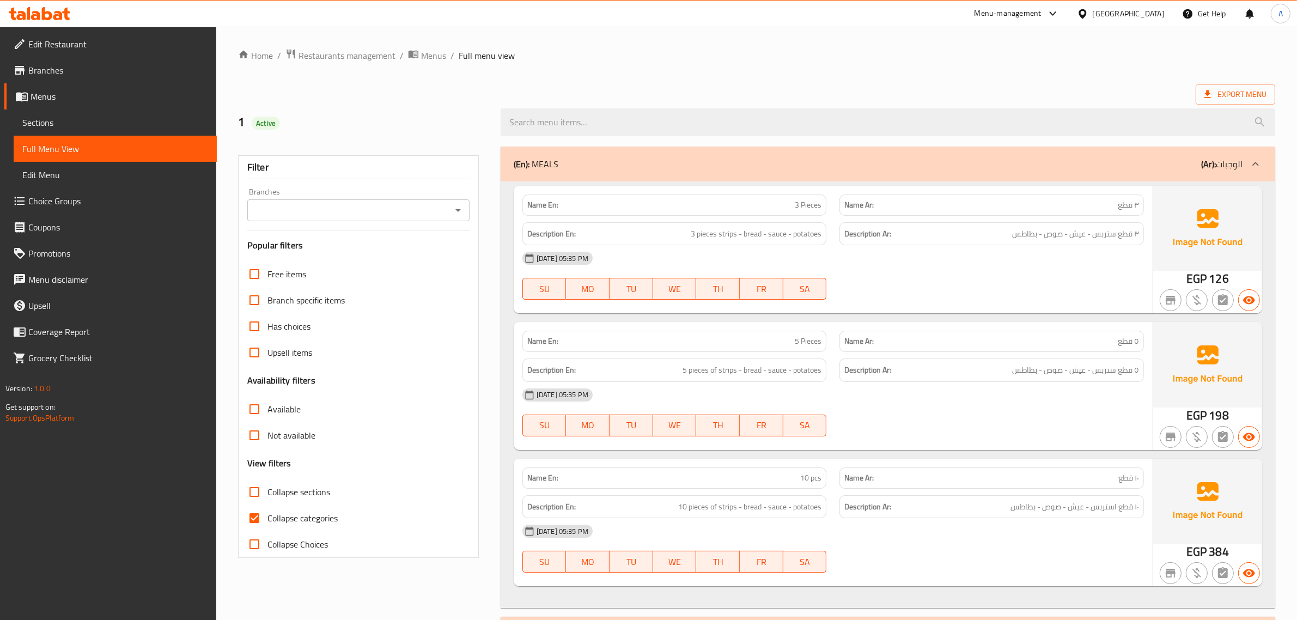
click at [309, 526] on label "Collapse categories" at bounding box center [289, 518] width 96 height 26
click at [268, 526] on input "Collapse categories" at bounding box center [254, 518] width 26 height 26
checkbox input "false"
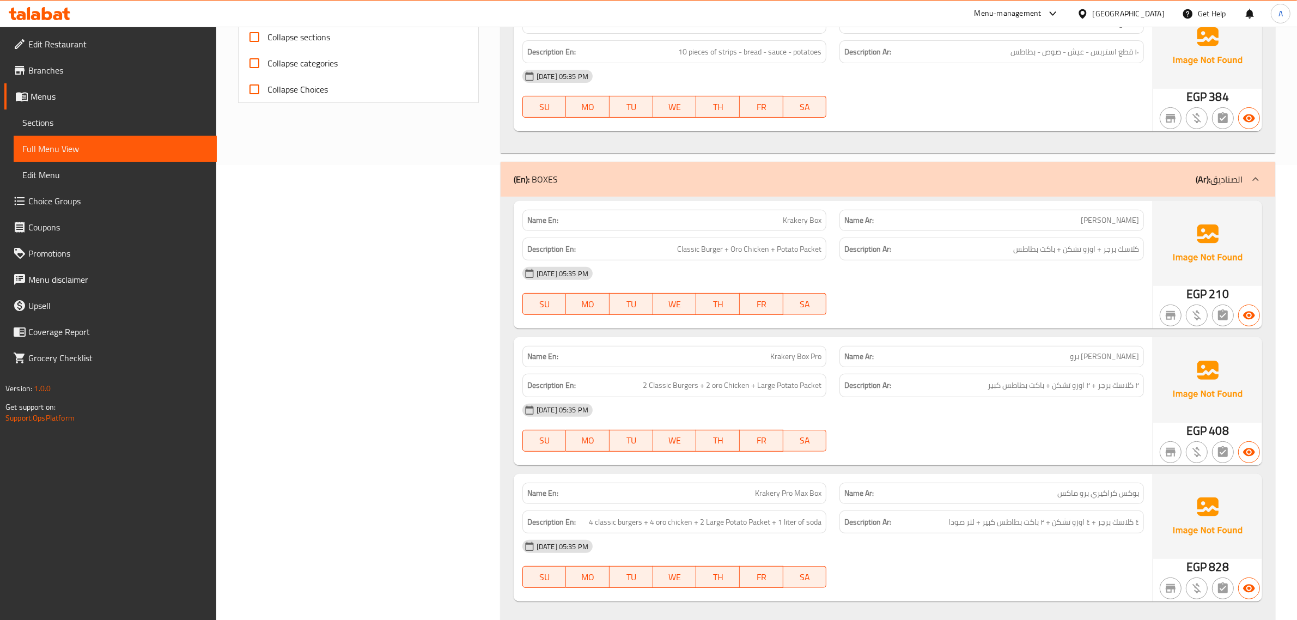
scroll to position [480, 0]
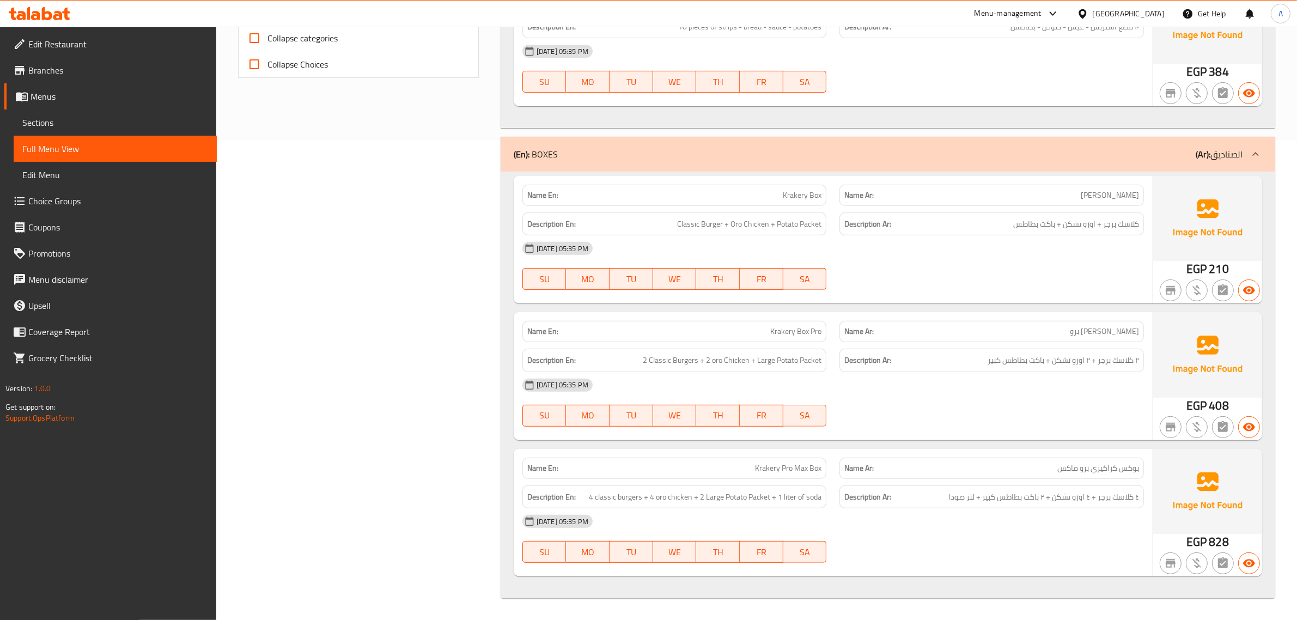
click at [62, 133] on link "Sections" at bounding box center [115, 123] width 203 height 26
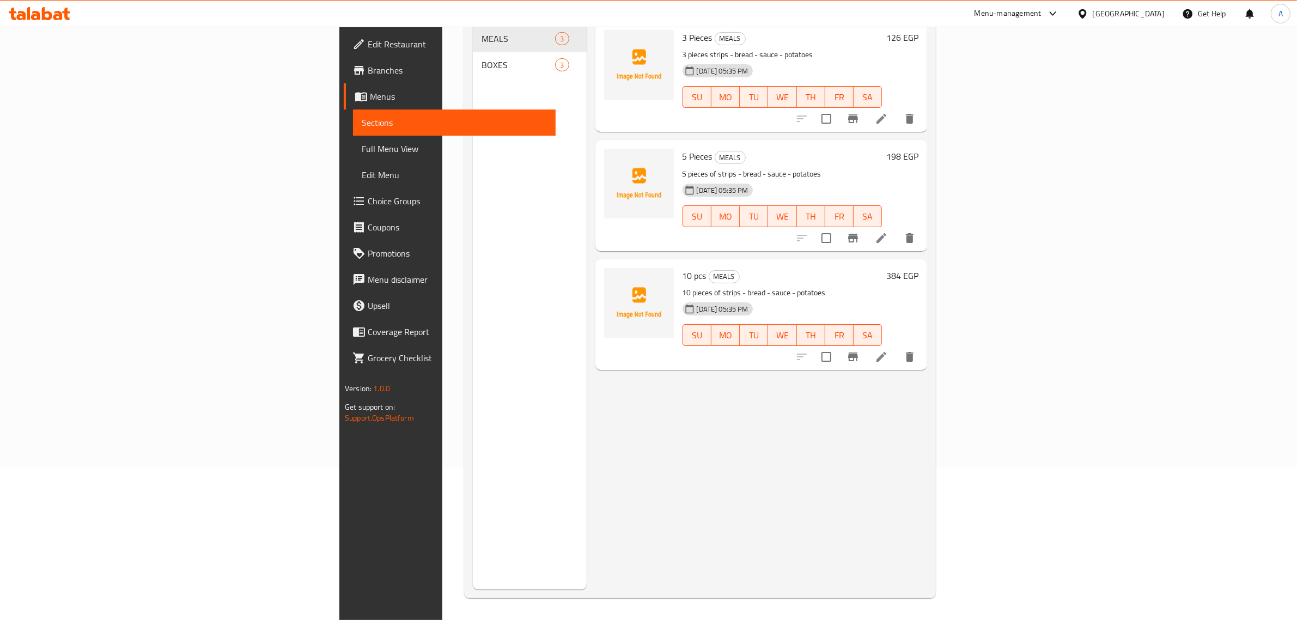
scroll to position [153, 0]
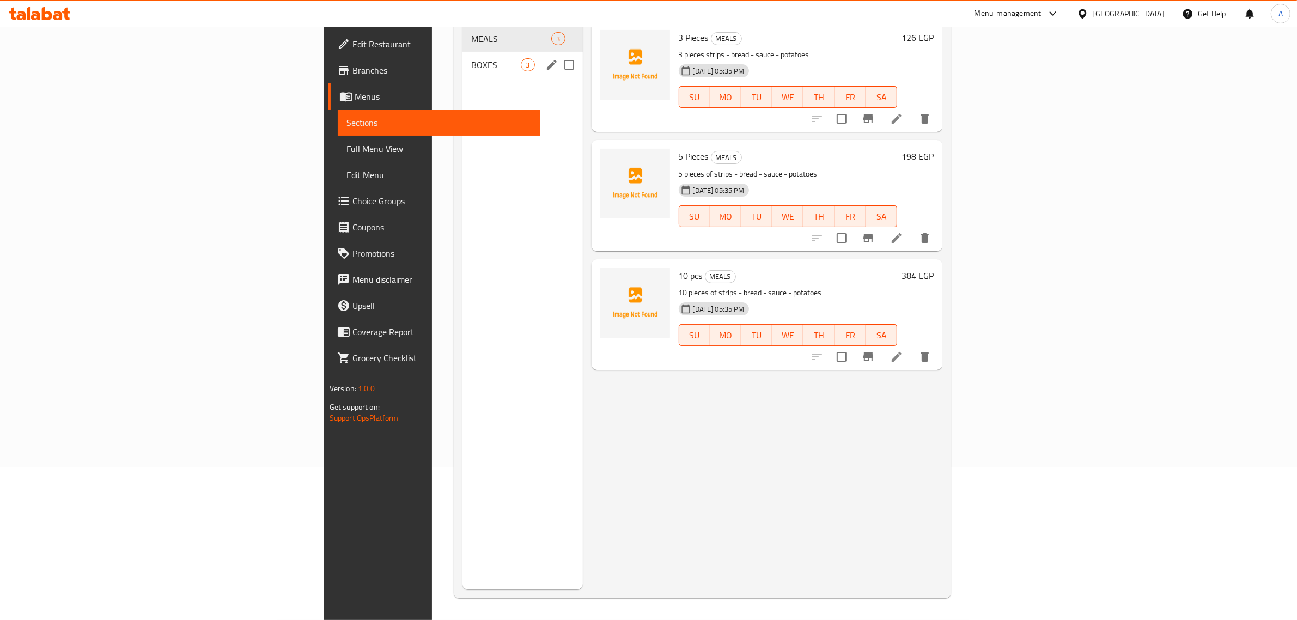
click at [463, 33] on div "MEALS 3" at bounding box center [523, 39] width 120 height 26
click at [471, 58] on span "BOXES" at bounding box center [496, 64] width 50 height 13
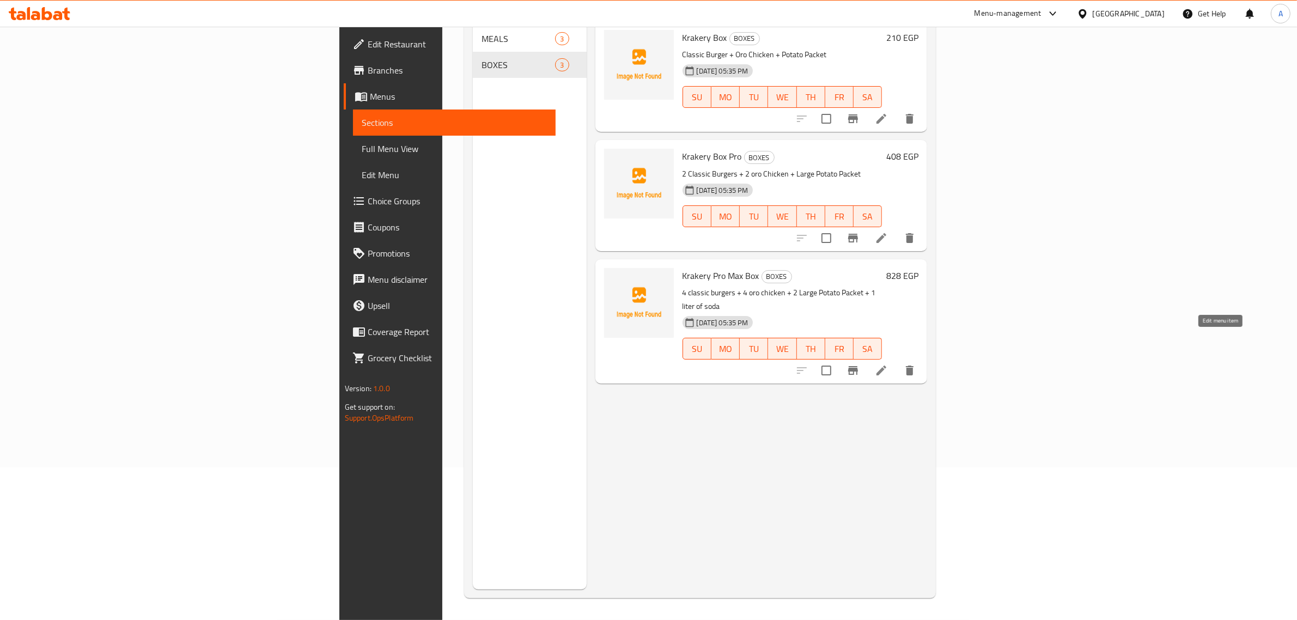
click at [887, 366] on icon at bounding box center [882, 371] width 10 height 10
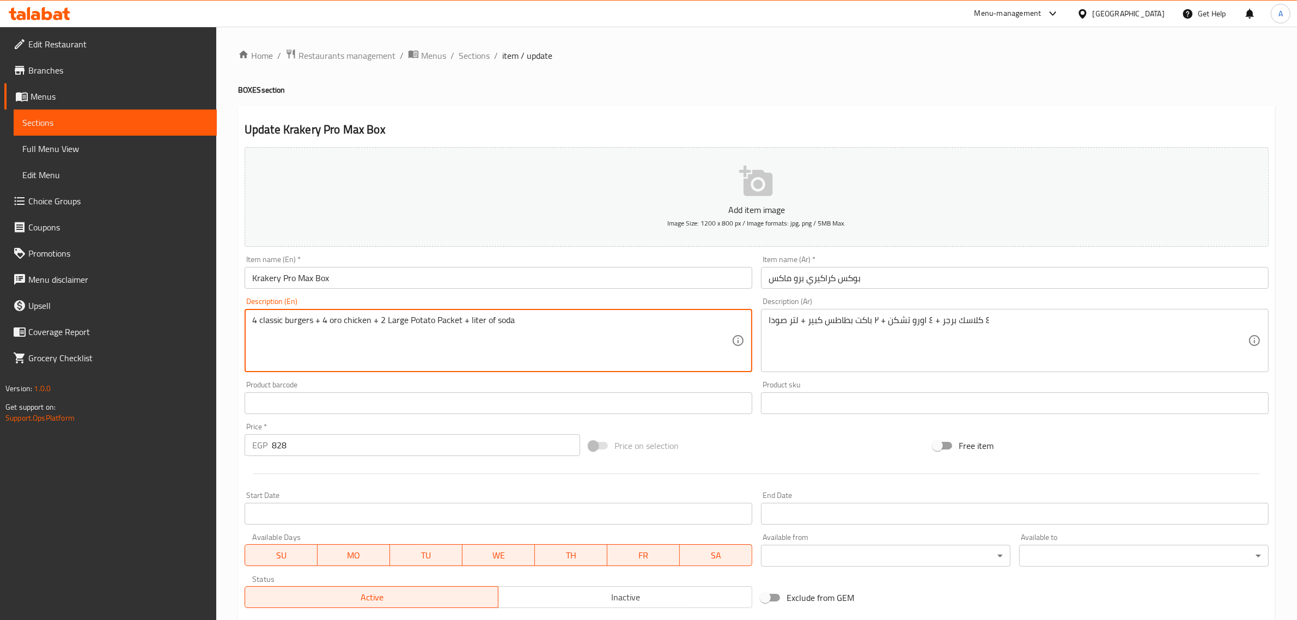
type textarea "4 classic burgers + 4 oro chicken + 2 Large Potato Packet + liter of soda"
click at [657, 96] on div "Home / Restaurants management / Menus / Sections / item / update BOXES section …" at bounding box center [756, 398] width 1037 height 700
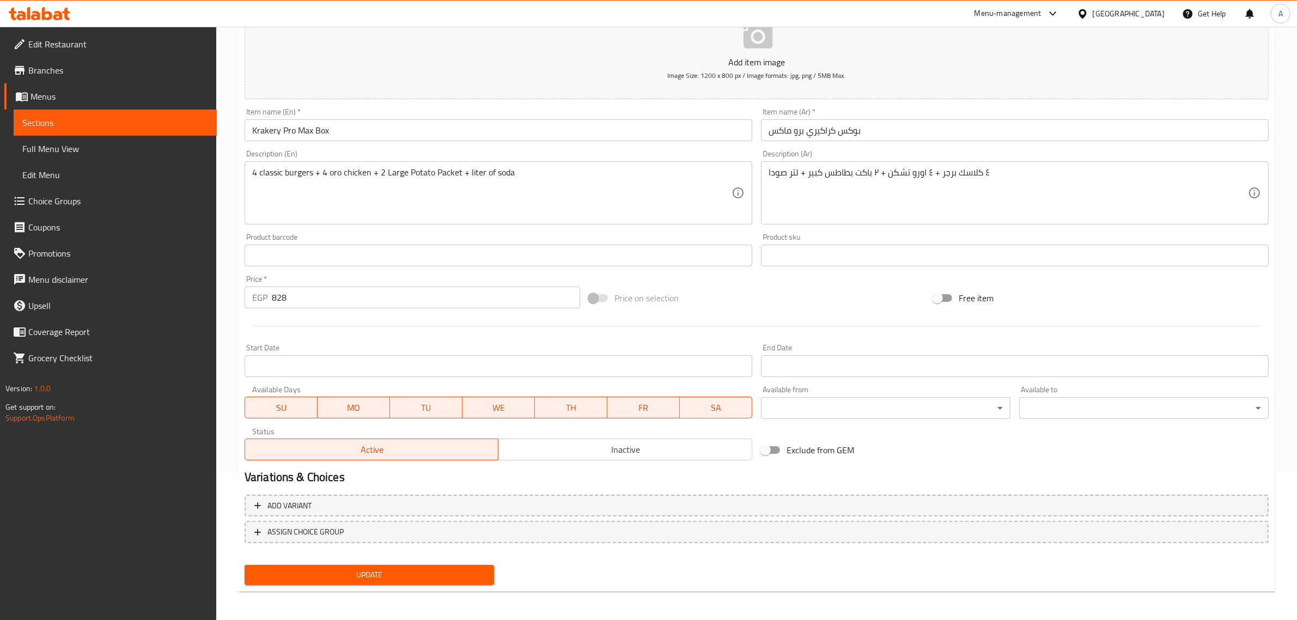
click at [462, 576] on span "Update" at bounding box center [369, 575] width 232 height 14
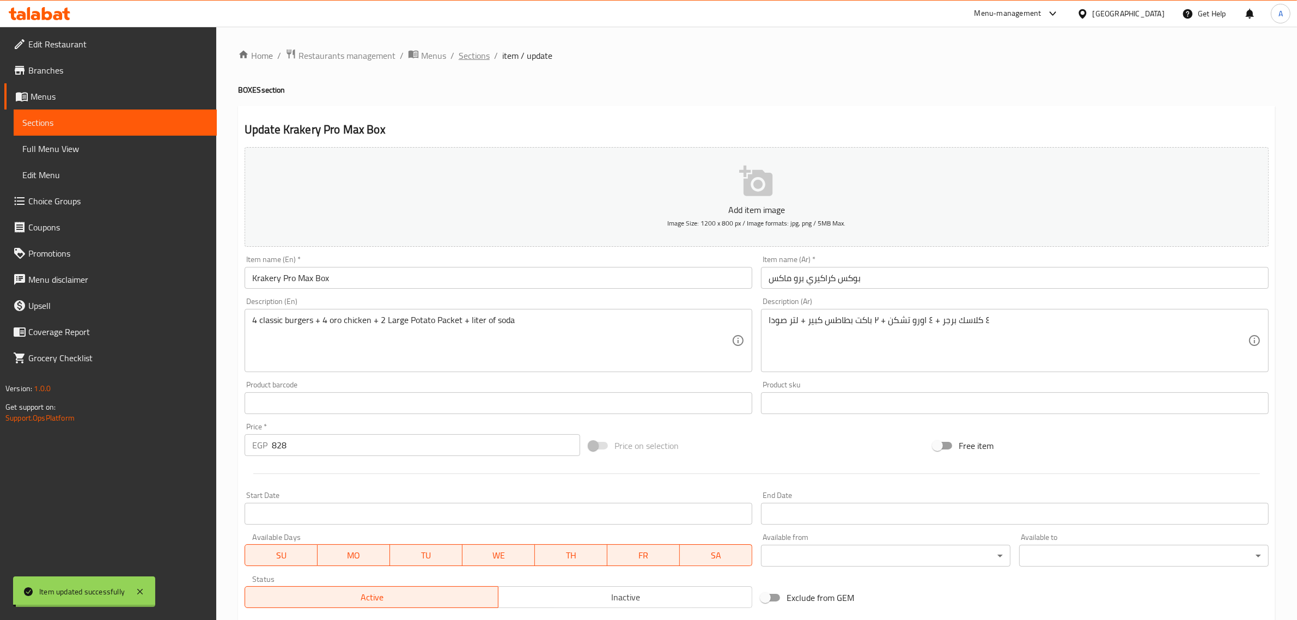
click at [475, 58] on span "Sections" at bounding box center [474, 55] width 31 height 13
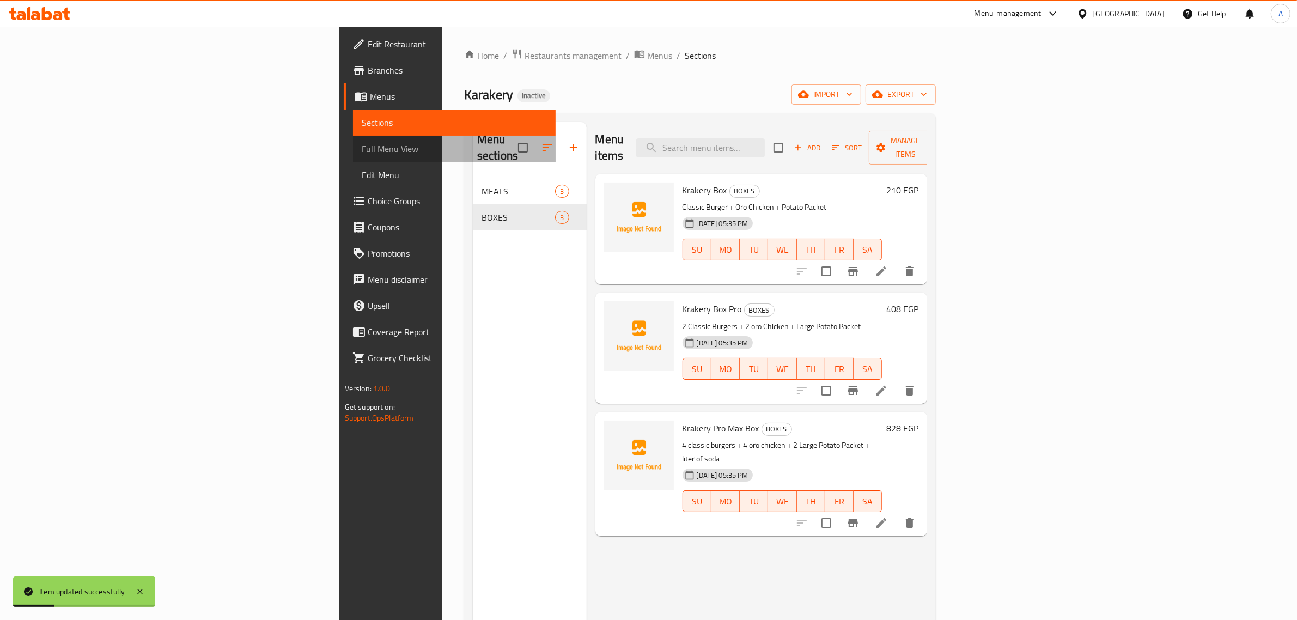
click at [362, 148] on span "Full Menu View" at bounding box center [455, 148] width 186 height 13
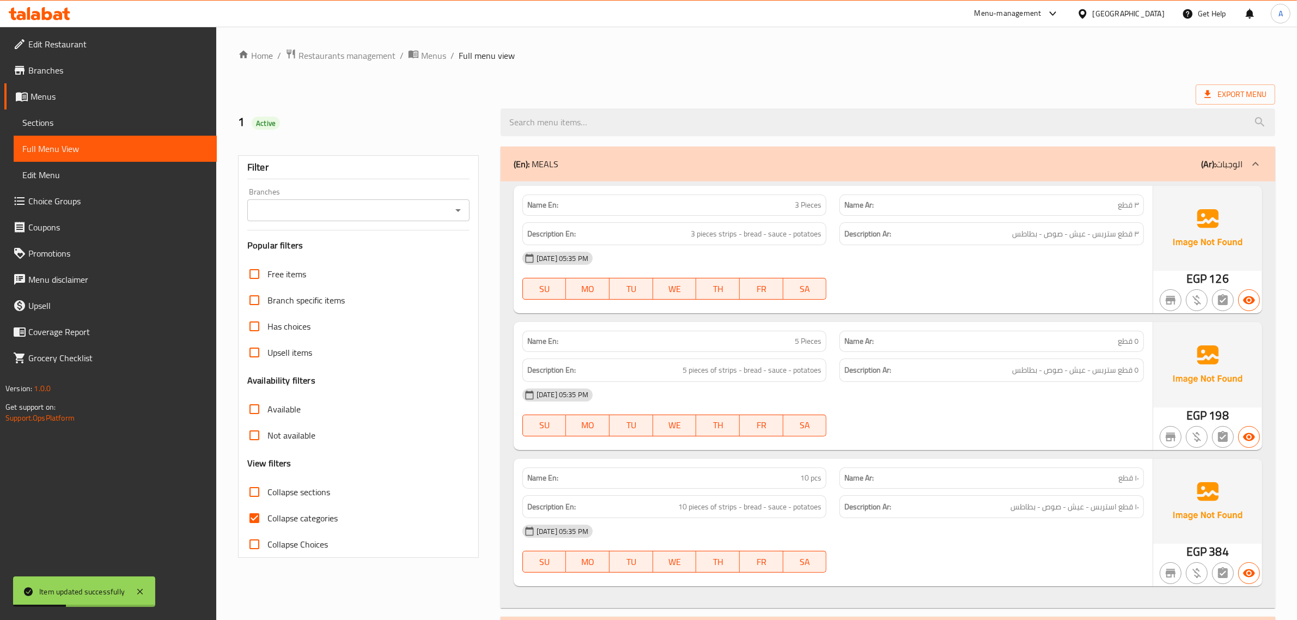
click at [317, 526] on label "Collapse categories" at bounding box center [289, 518] width 96 height 26
click at [268, 526] on input "Collapse categories" at bounding box center [254, 518] width 26 height 26
checkbox input "false"
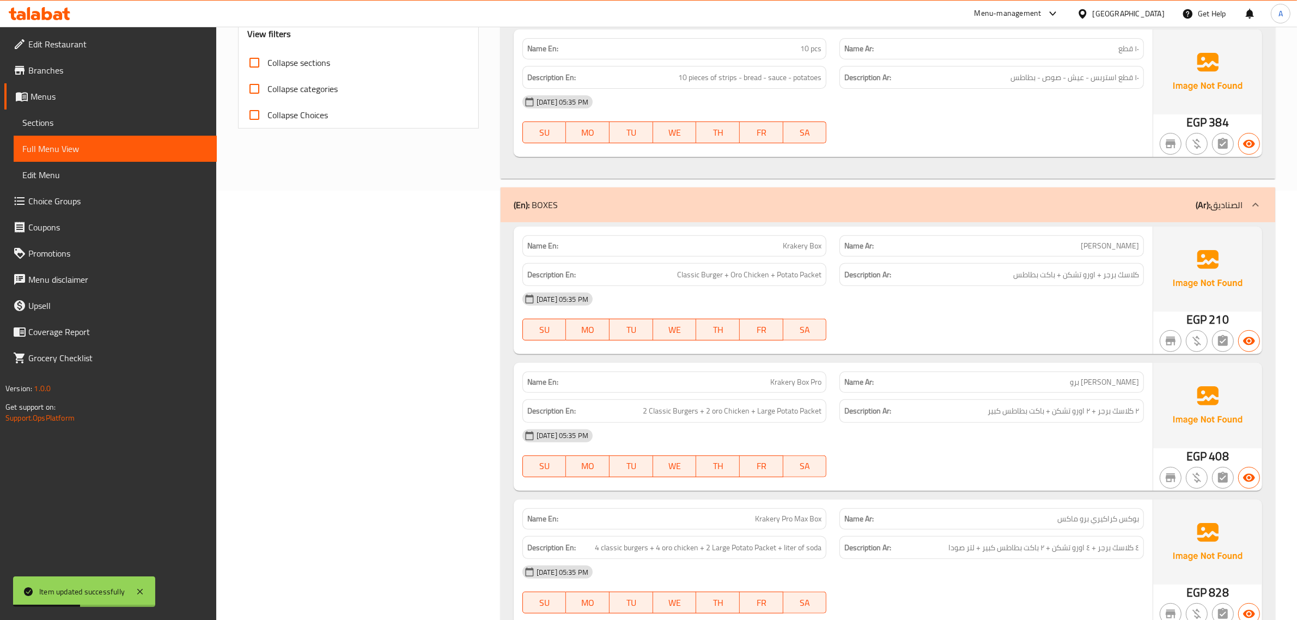
scroll to position [480, 0]
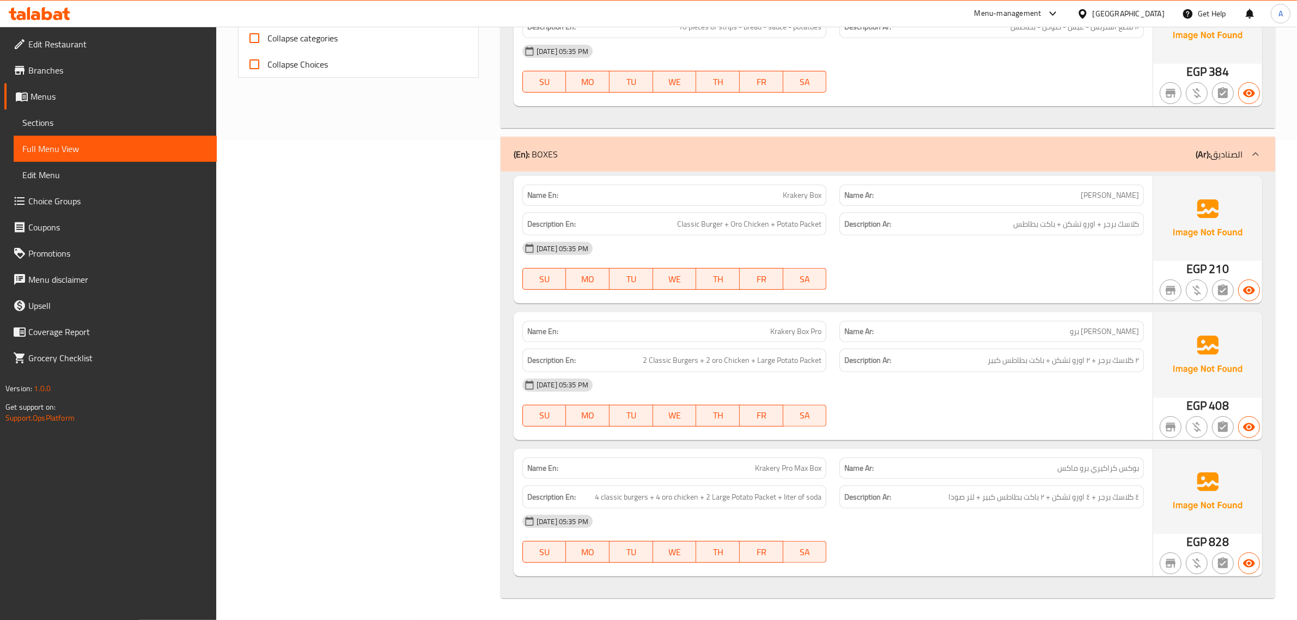
click at [369, 234] on div "Filter Branches Branches Popular filters Free items Branch specific items Has c…" at bounding box center [363, 132] width 263 height 945
